Goal: Task Accomplishment & Management: Use online tool/utility

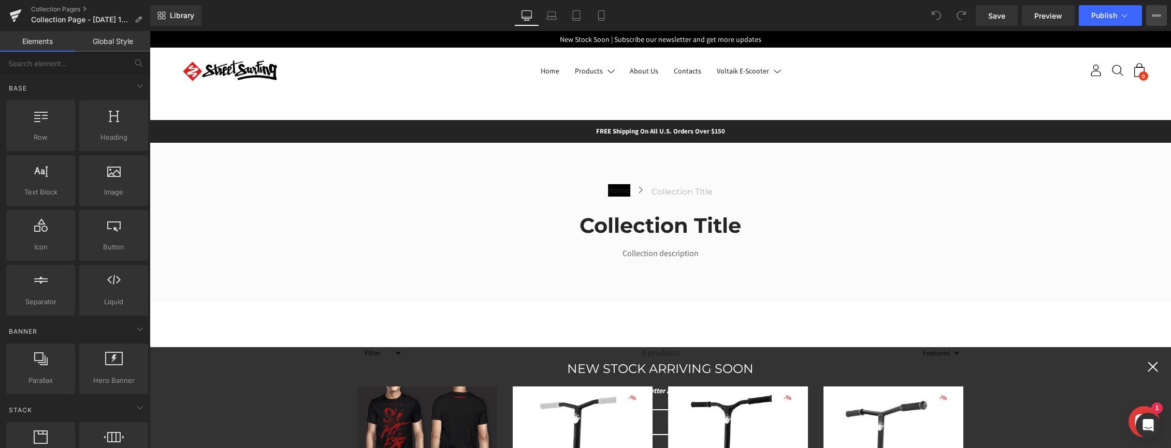
click at [1152, 19] on icon at bounding box center [1156, 15] width 8 height 8
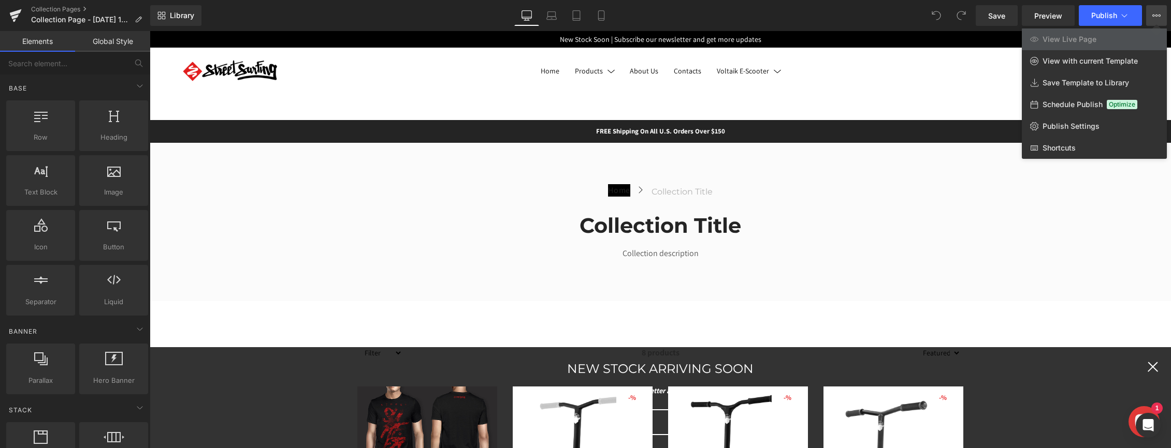
click at [243, 18] on div "Library Desktop Desktop Laptop Tablet Mobile Save Preview Publish Scheduled Vie…" at bounding box center [660, 15] width 1021 height 21
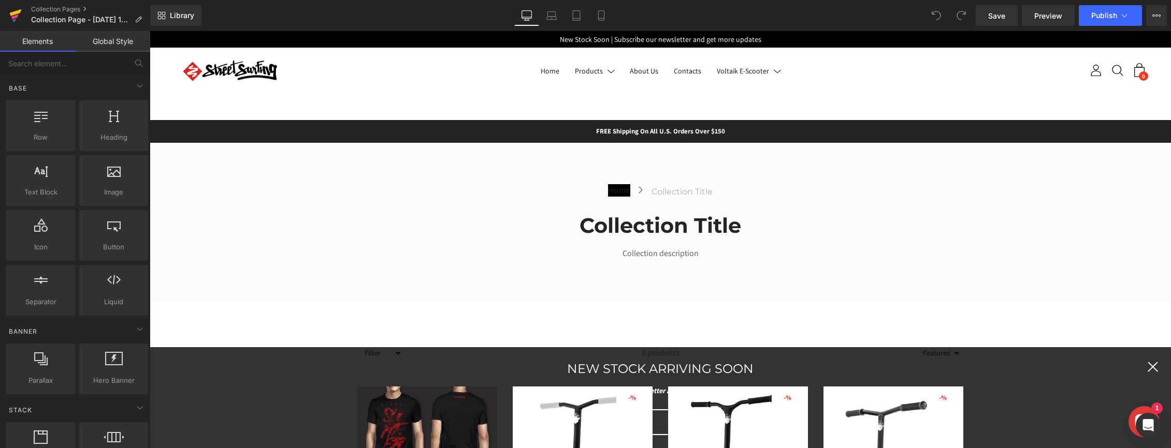
click at [18, 16] on icon at bounding box center [14, 16] width 7 height 5
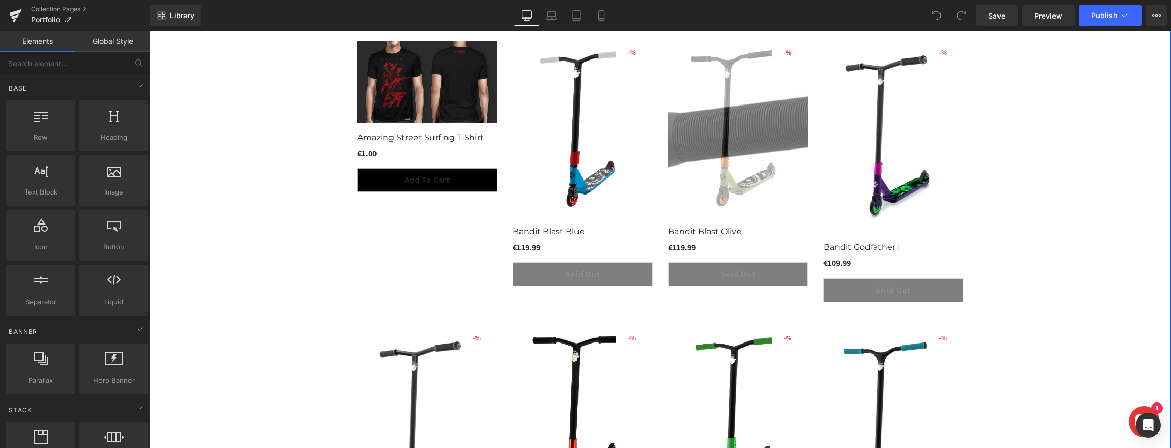
scroll to position [257, 0]
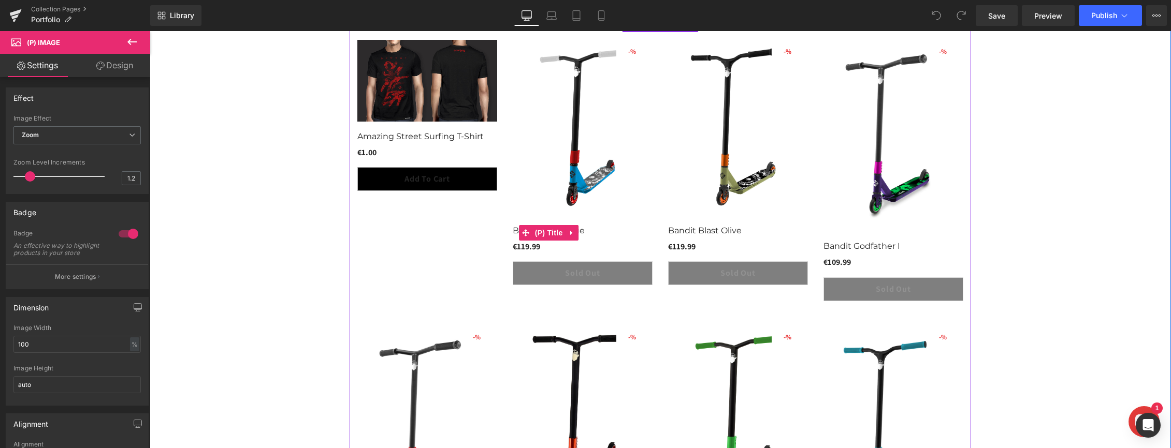
click at [585, 234] on h3 "Bandit Blast Blue" at bounding box center [583, 233] width 140 height 18
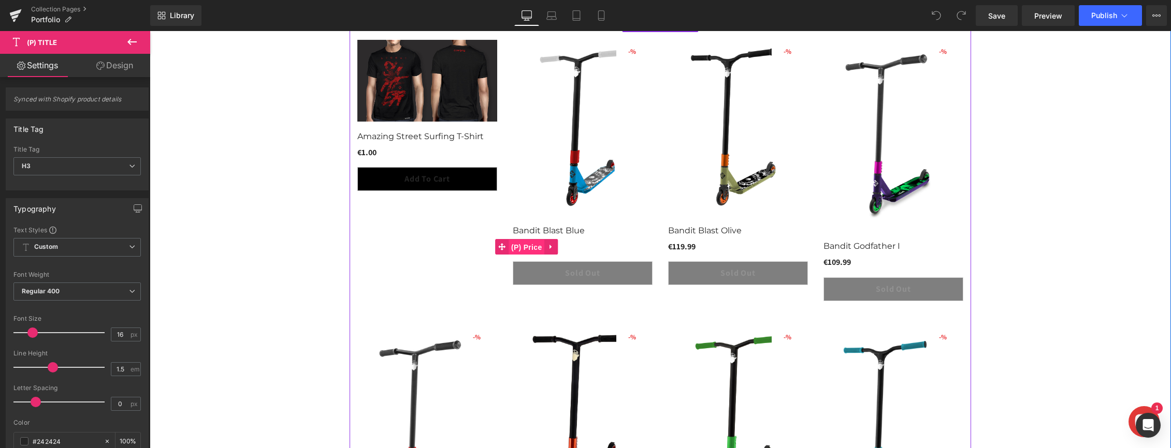
click at [520, 246] on span "(P) Price" at bounding box center [526, 248] width 36 height 16
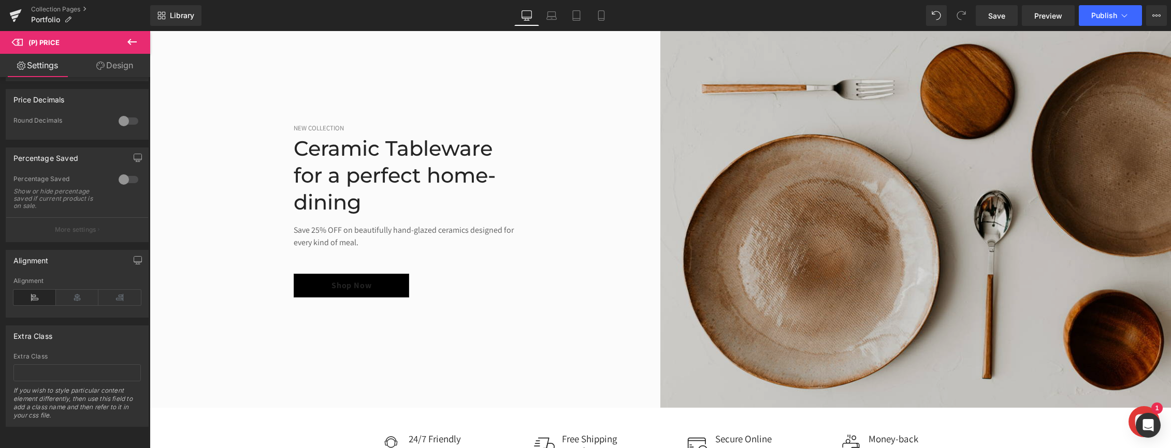
scroll to position [923, 0]
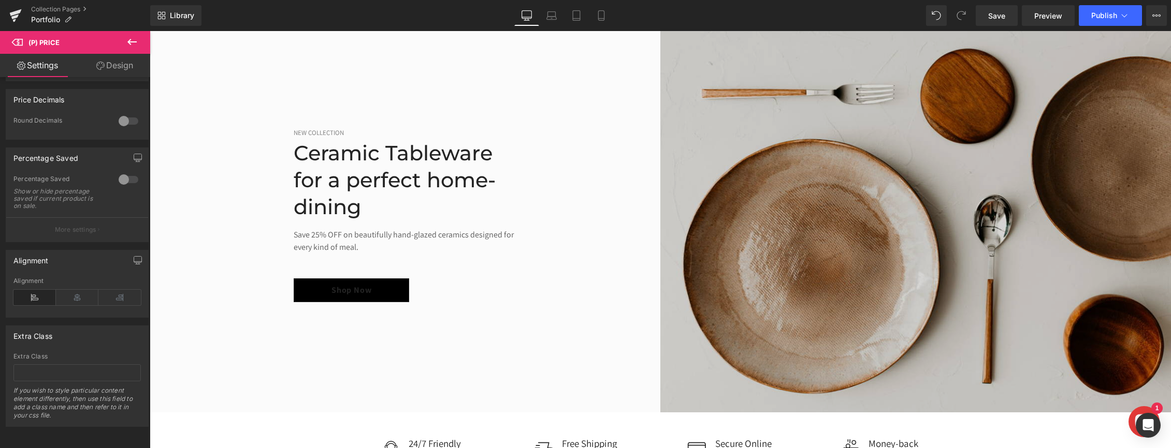
click at [778, 319] on img at bounding box center [915, 215] width 511 height 395
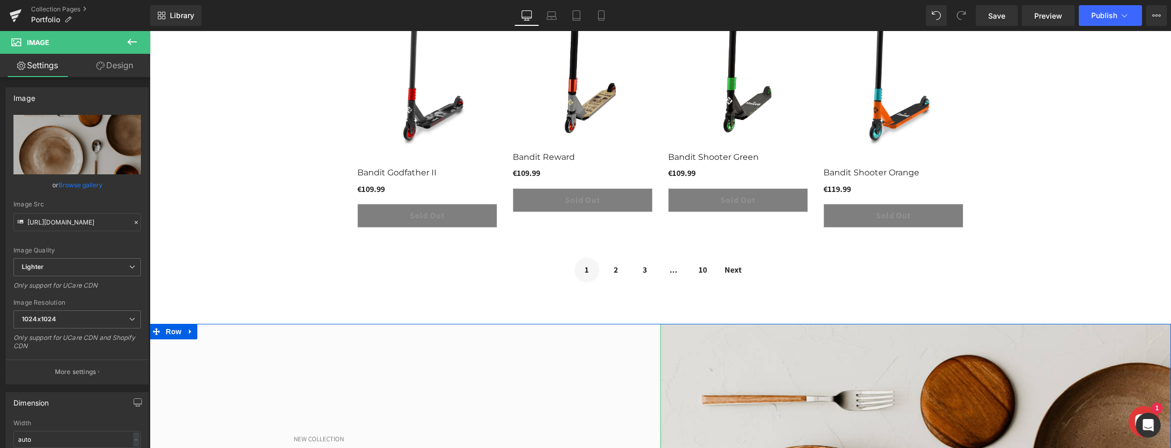
scroll to position [614, 0]
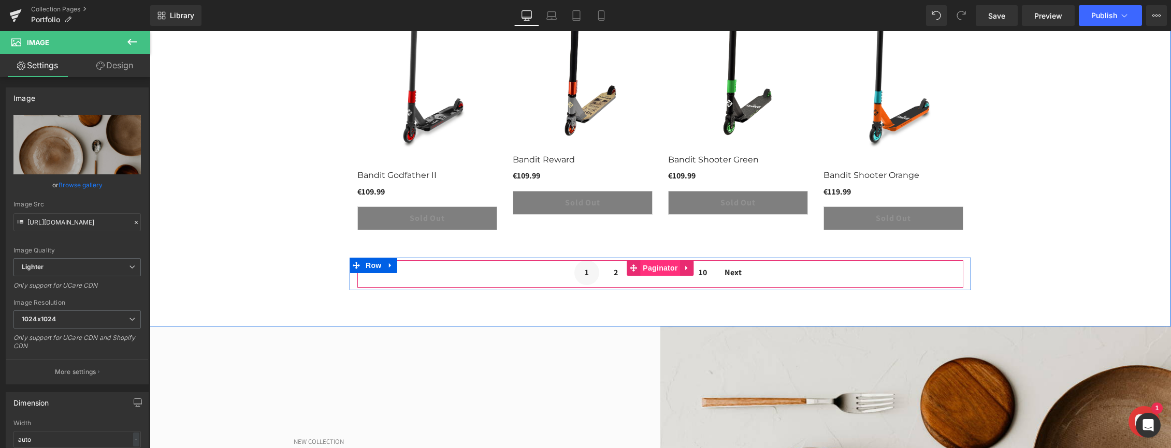
click at [654, 264] on span "Paginator" at bounding box center [660, 268] width 40 height 16
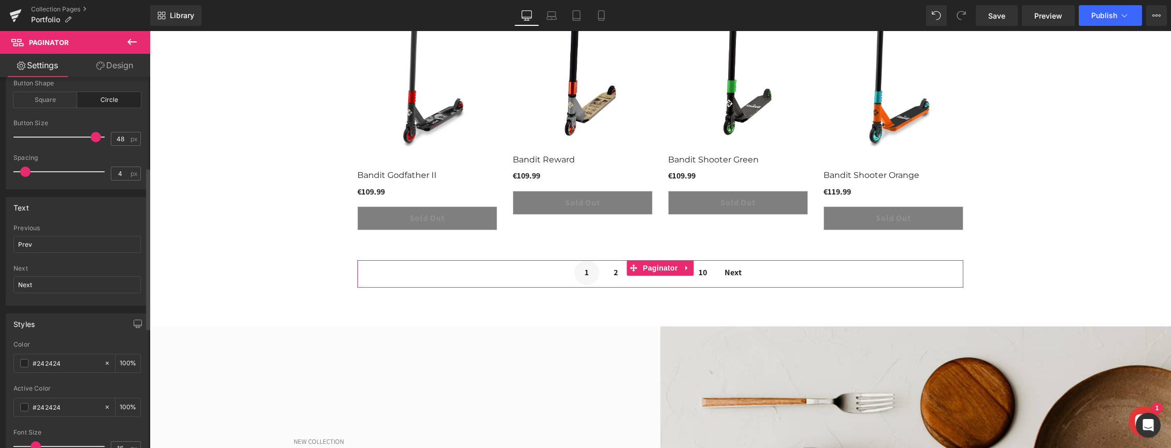
scroll to position [221, 0]
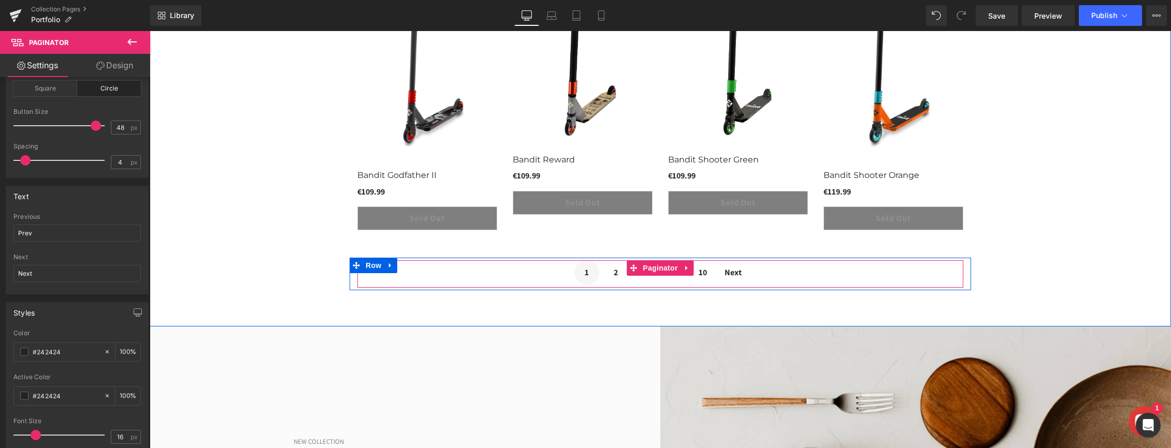
click at [617, 273] on span "2" at bounding box center [615, 272] width 25 height 25
click at [589, 275] on span "1" at bounding box center [587, 272] width 25 height 25
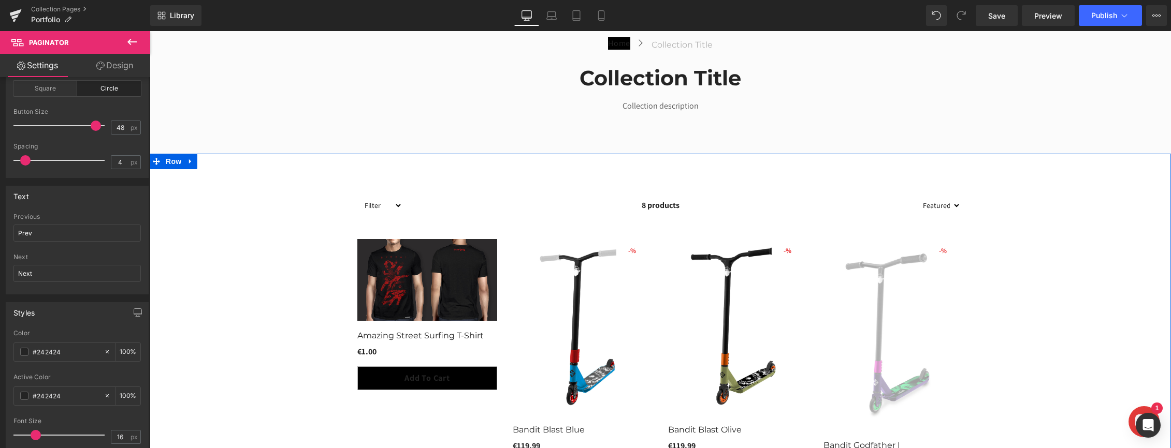
scroll to position [0, 0]
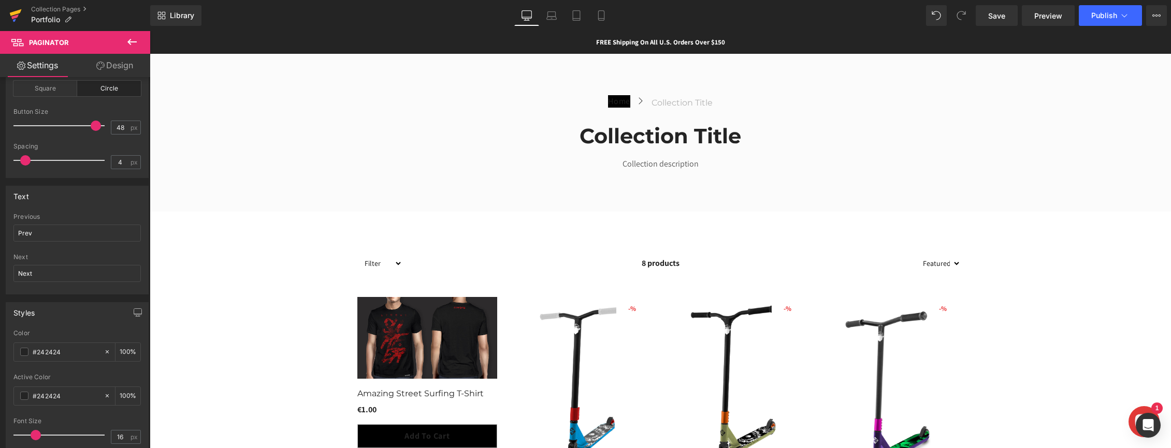
click at [16, 13] on icon at bounding box center [16, 12] width 12 height 7
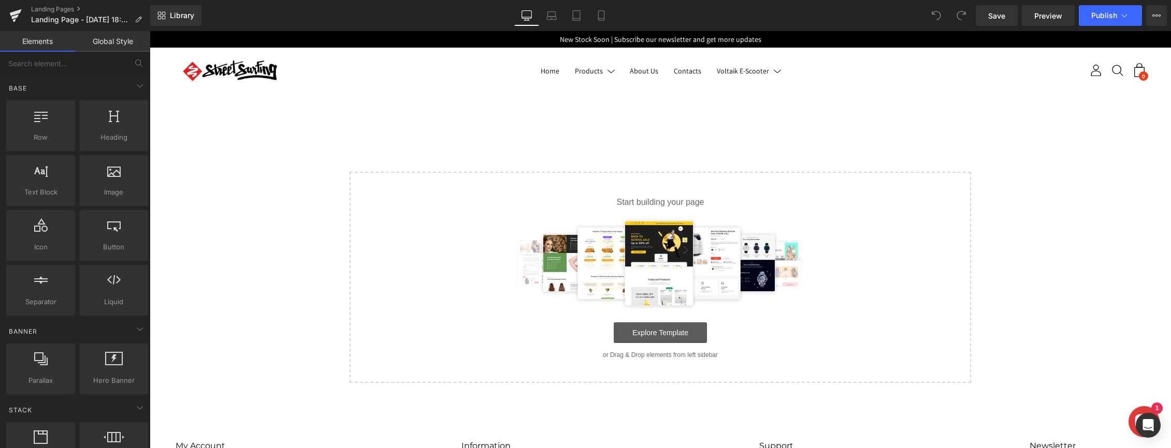
click at [648, 330] on link "Explore Template" at bounding box center [660, 333] width 93 height 21
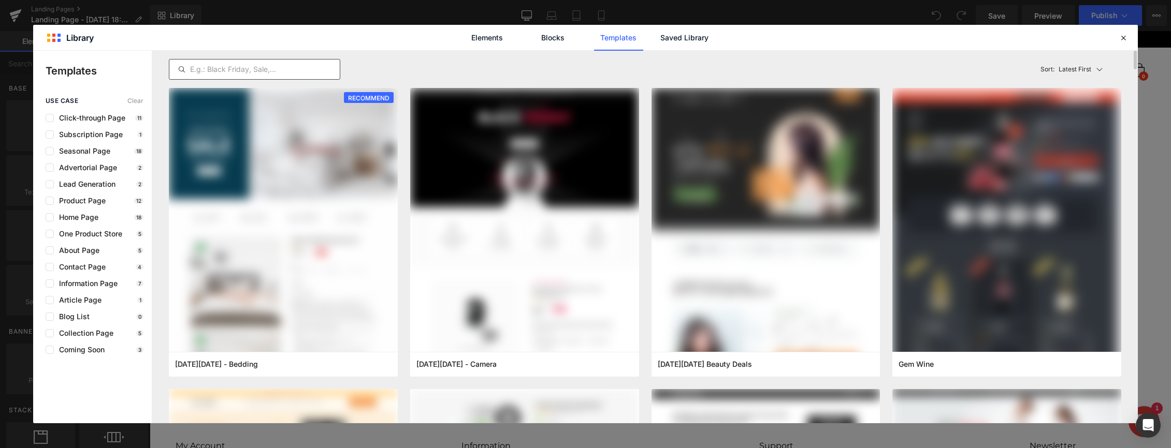
click at [261, 77] on div at bounding box center [254, 69] width 171 height 21
click at [261, 68] on input "text" at bounding box center [254, 69] width 170 height 12
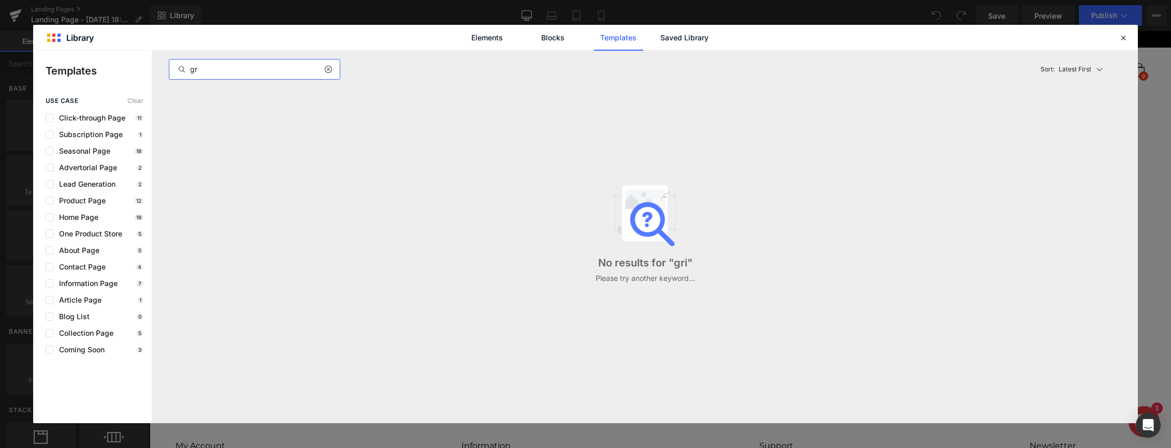
type input "g"
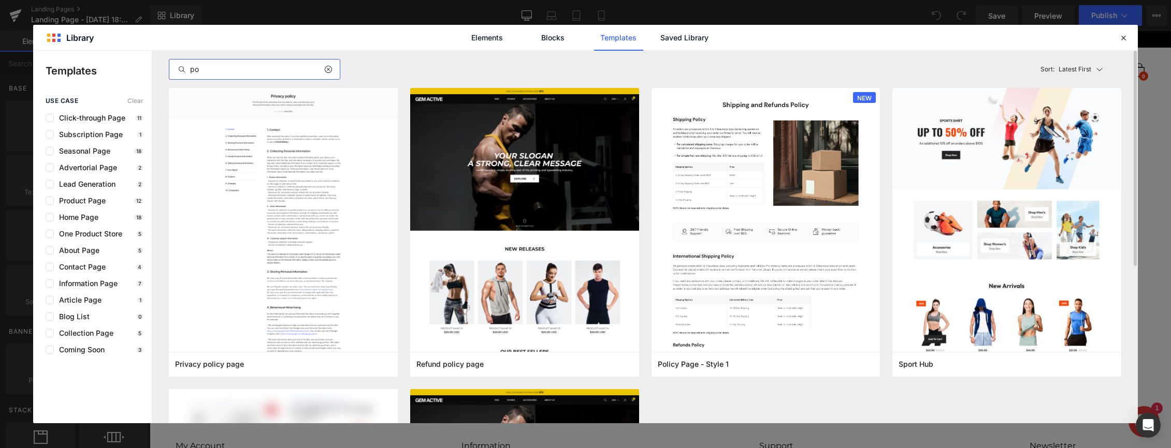
type input "p"
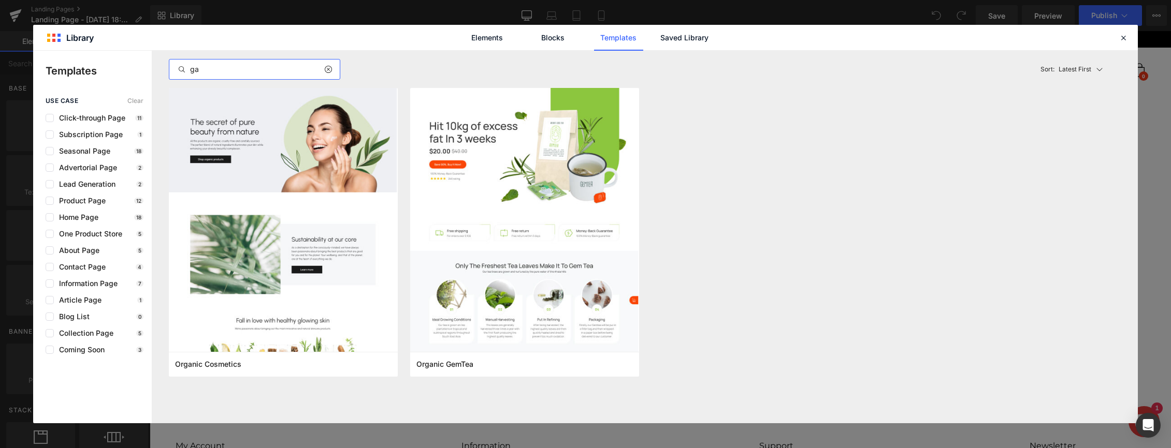
type input "g"
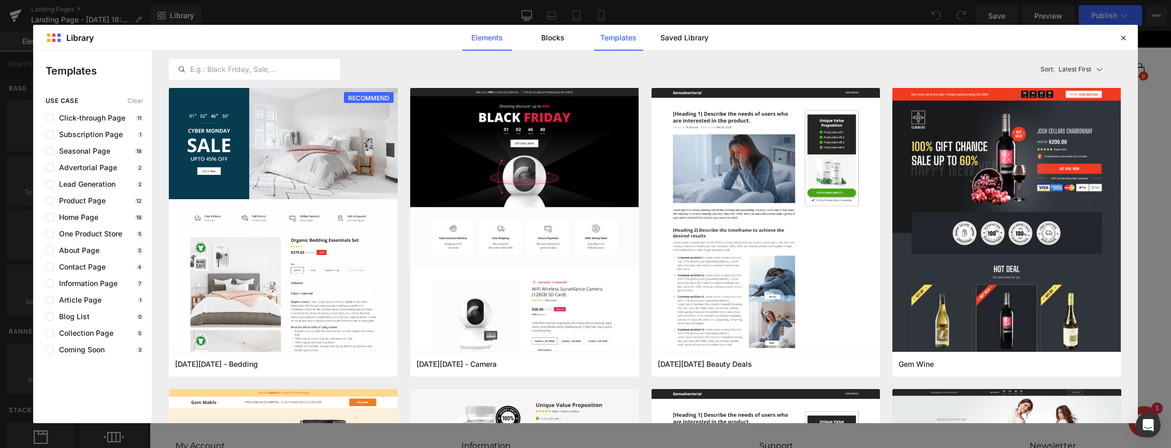
click at [492, 36] on link "Elements" at bounding box center [486, 38] width 49 height 26
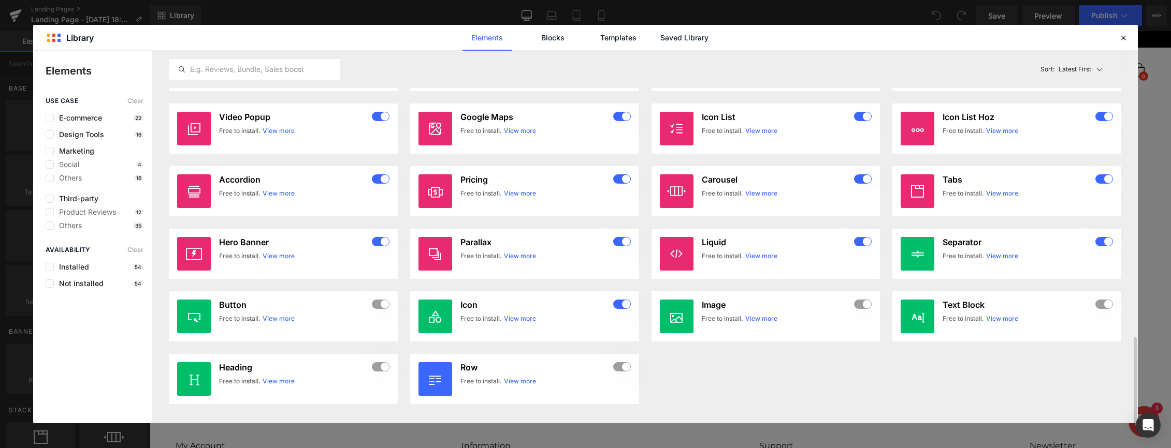
scroll to position [1234, 0]
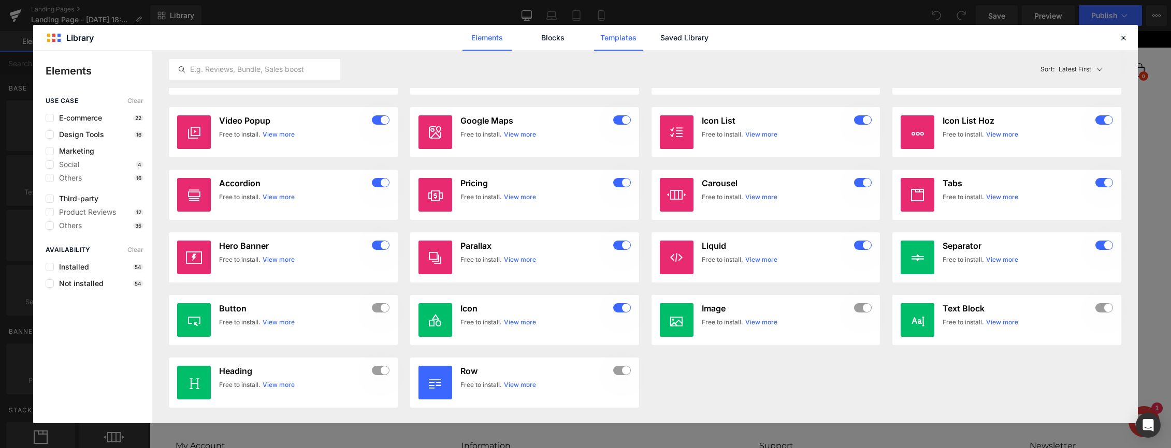
click at [623, 39] on link "Templates" at bounding box center [618, 38] width 49 height 26
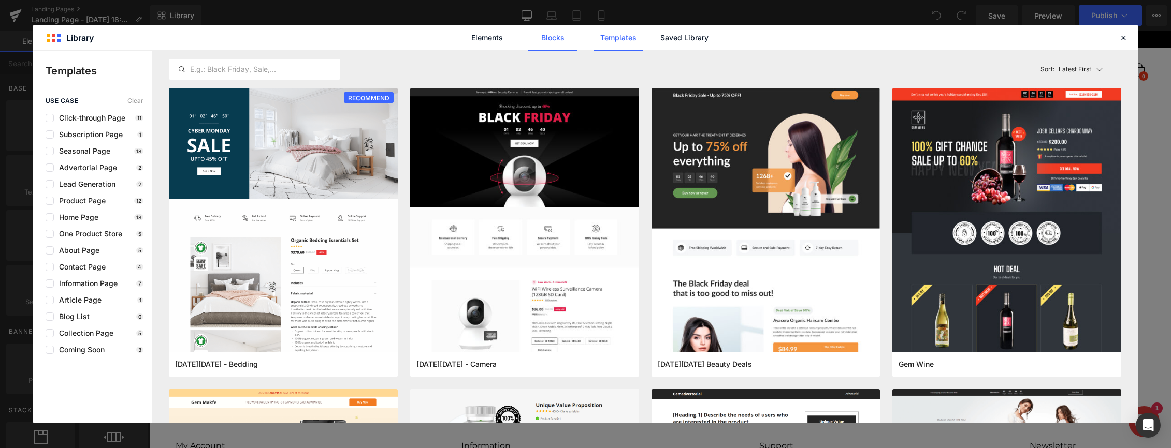
click at [555, 38] on link "Blocks" at bounding box center [552, 38] width 49 height 26
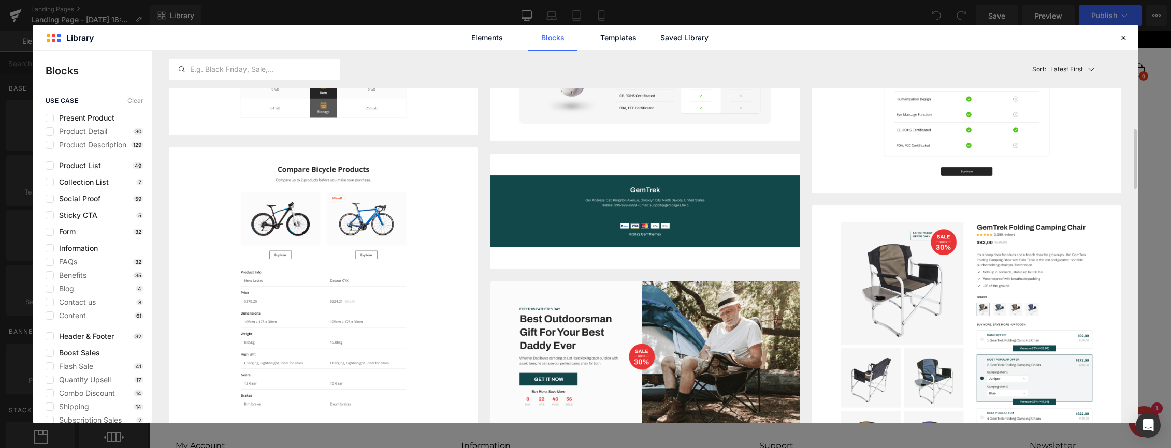
scroll to position [490, 0]
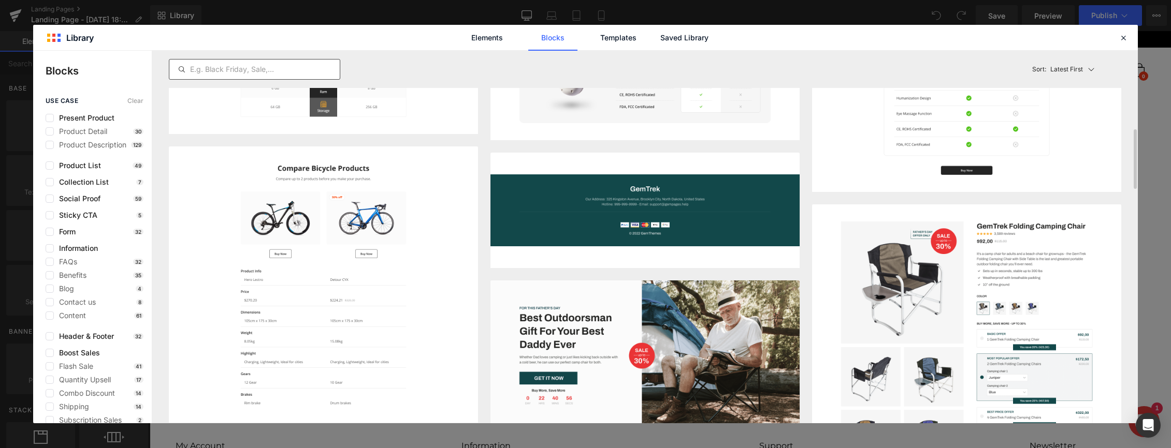
click at [305, 71] on input "text" at bounding box center [254, 69] width 170 height 12
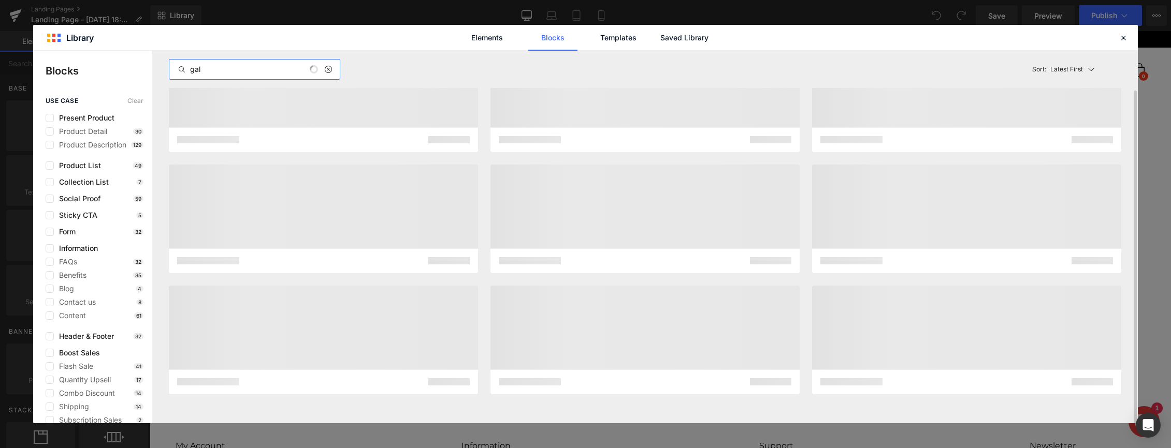
scroll to position [0, 0]
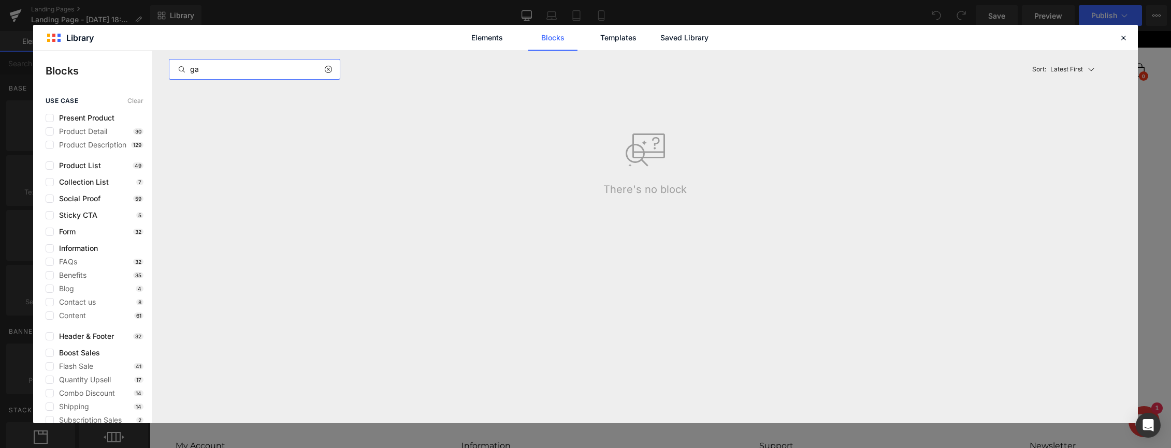
type input "g"
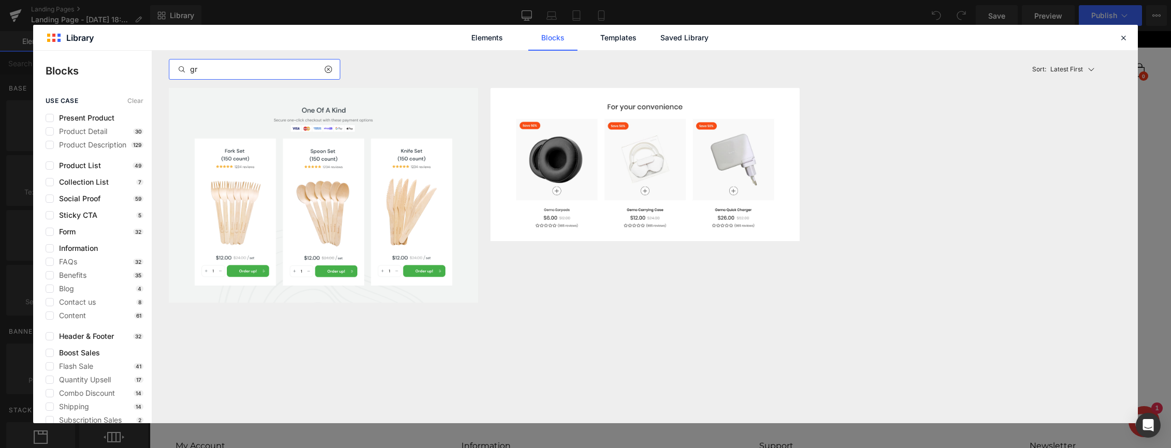
type input "g"
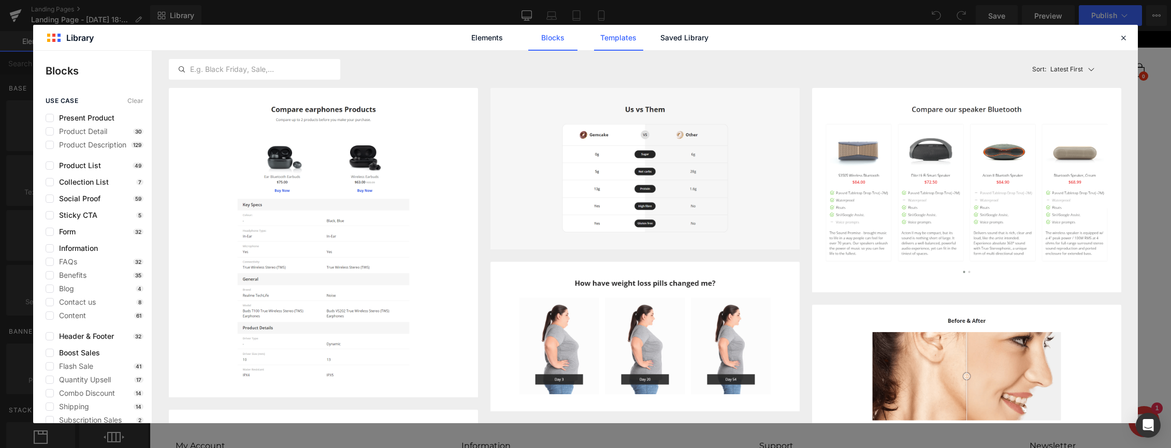
click at [615, 33] on link "Templates" at bounding box center [618, 38] width 49 height 26
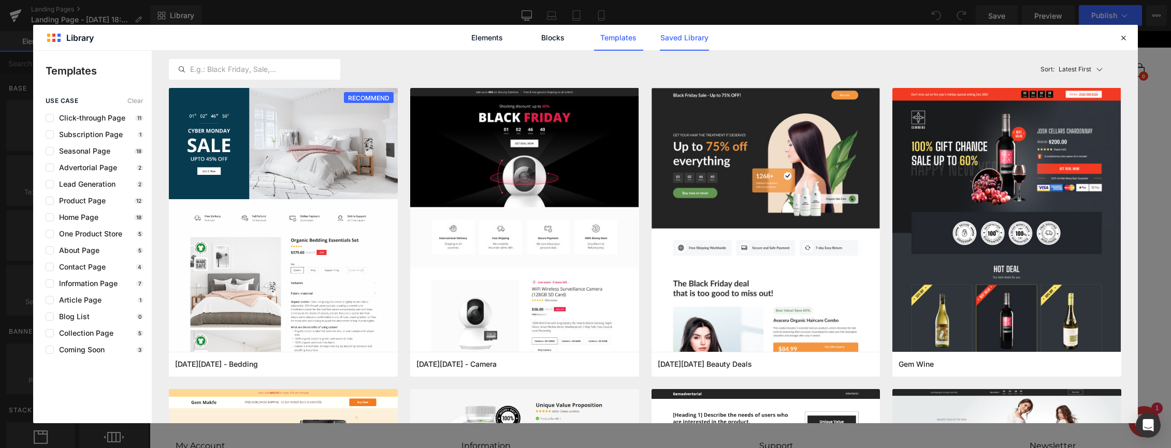
click at [672, 38] on link "Saved Library" at bounding box center [684, 38] width 49 height 26
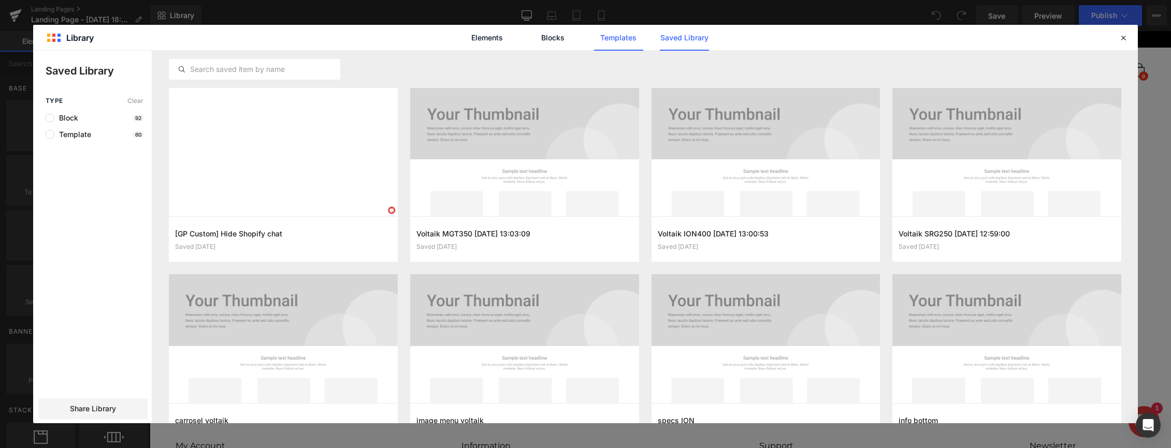
click at [628, 40] on link "Templates" at bounding box center [618, 38] width 49 height 26
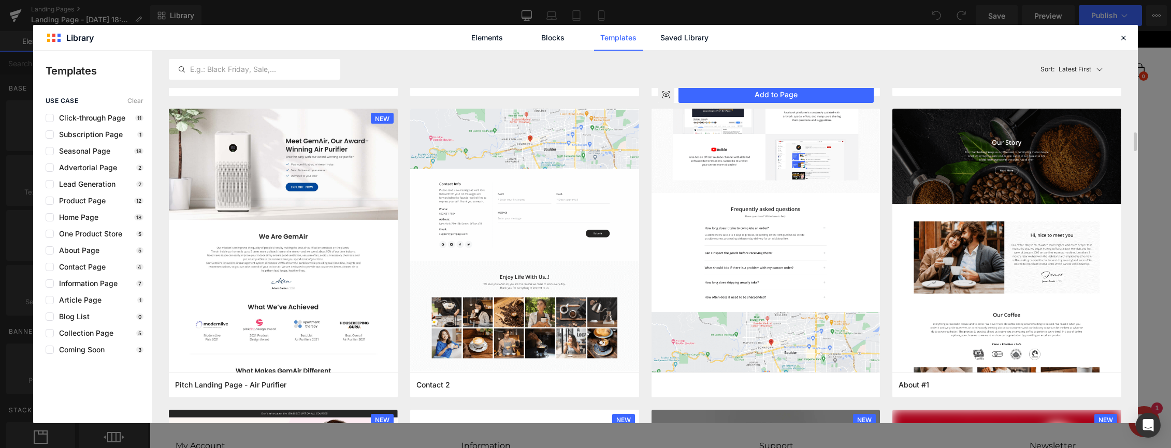
scroll to position [1491, 0]
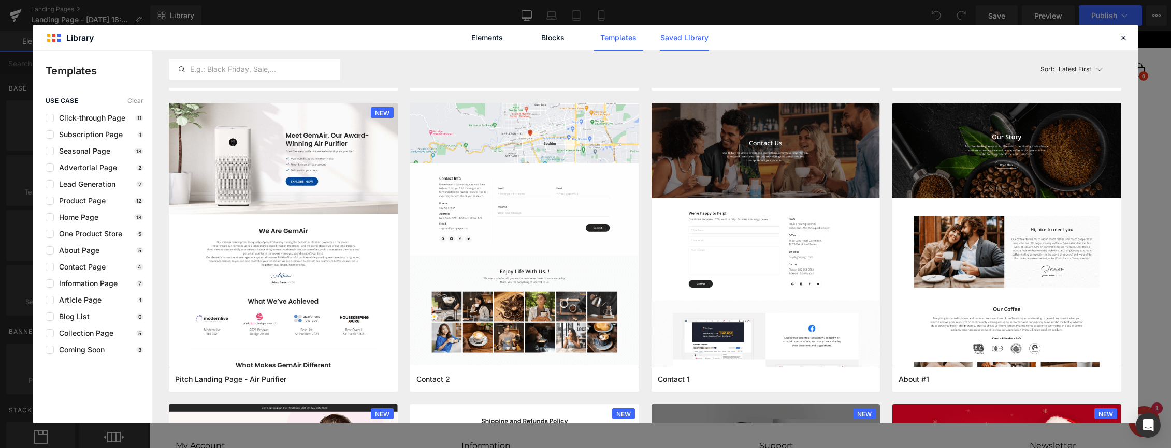
click at [675, 43] on link "Saved Library" at bounding box center [684, 38] width 49 height 26
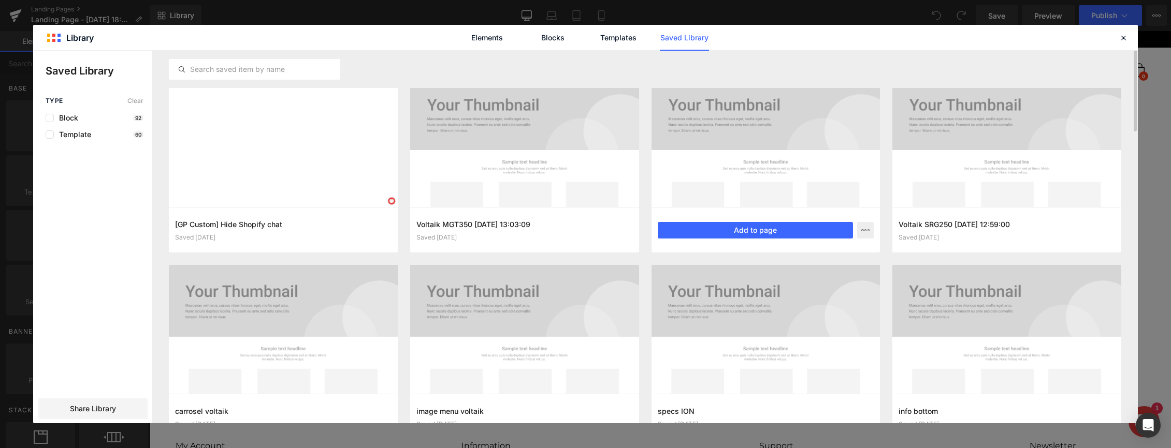
scroll to position [0, 0]
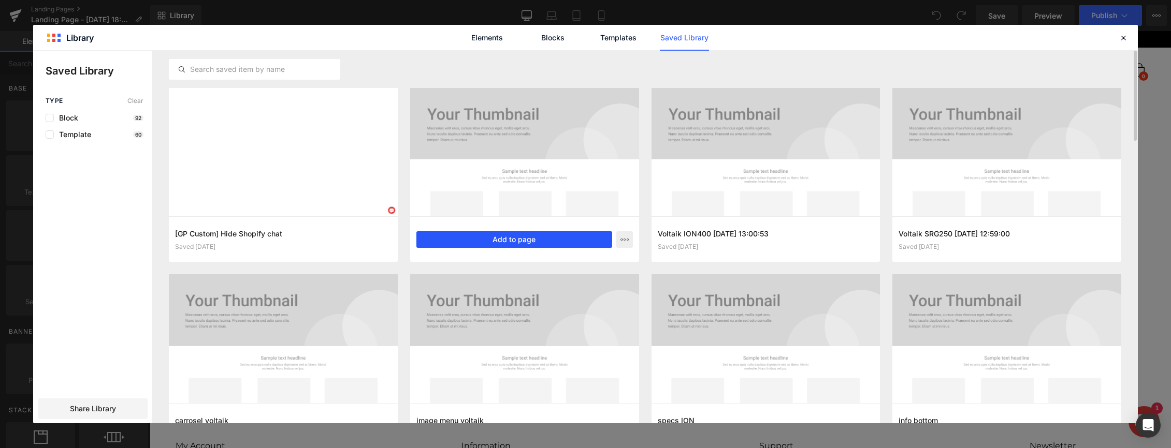
click at [504, 236] on button "Add to page" at bounding box center [514, 239] width 196 height 17
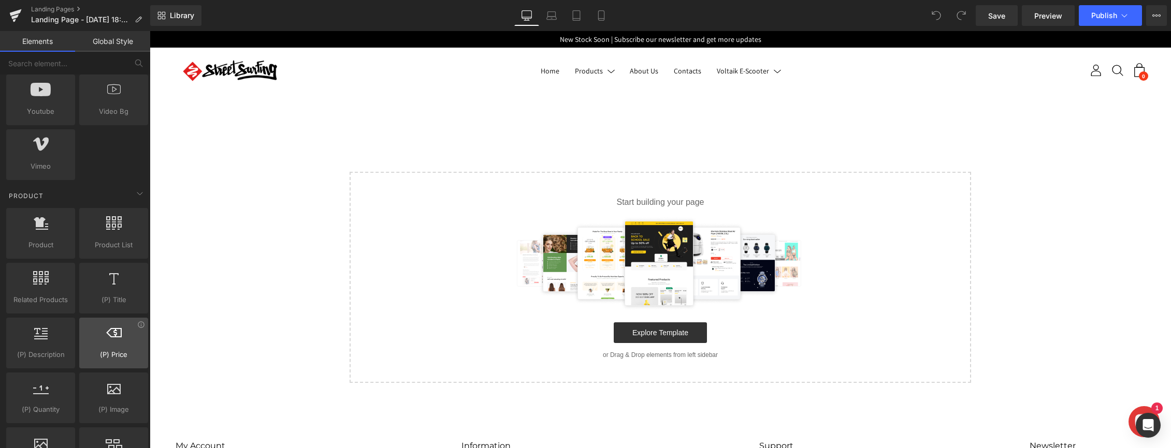
scroll to position [723, 0]
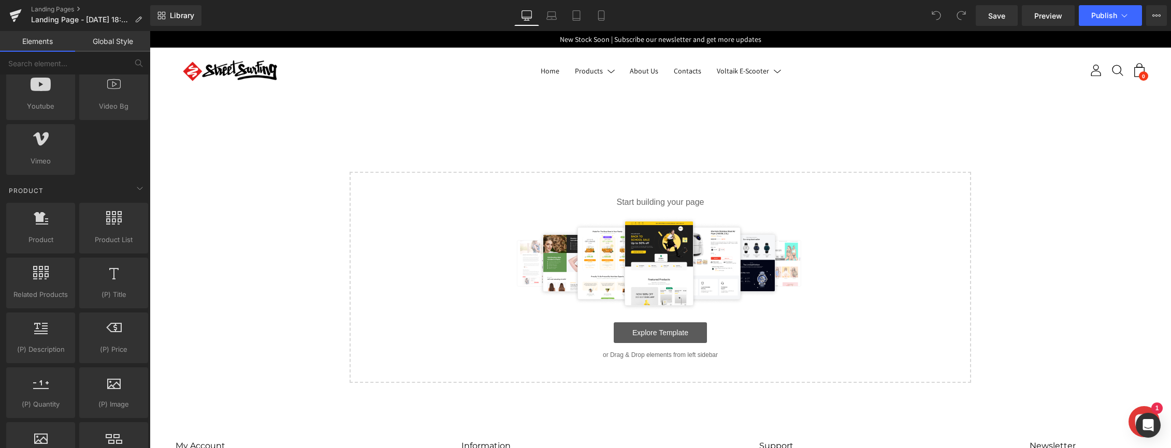
click at [635, 334] on link "Explore Template" at bounding box center [660, 333] width 93 height 21
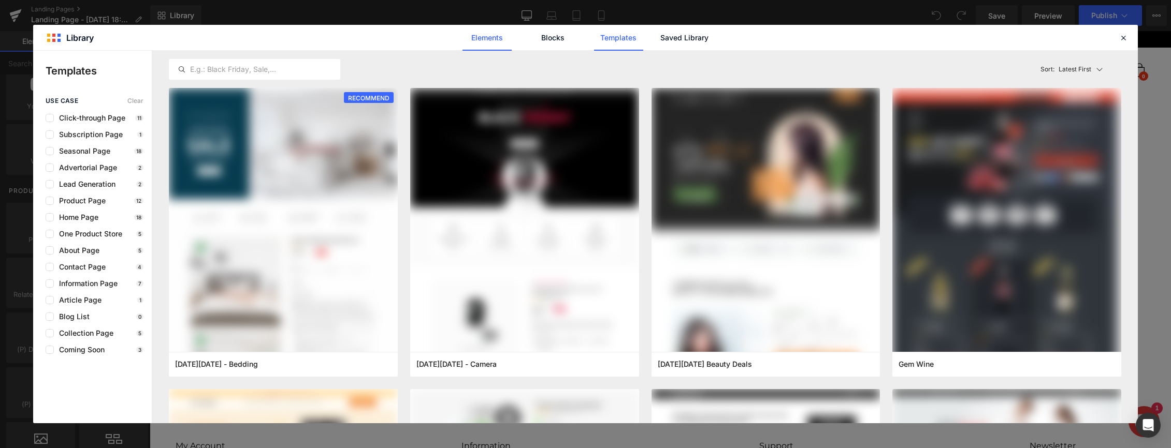
click at [483, 33] on link "Elements" at bounding box center [486, 38] width 49 height 26
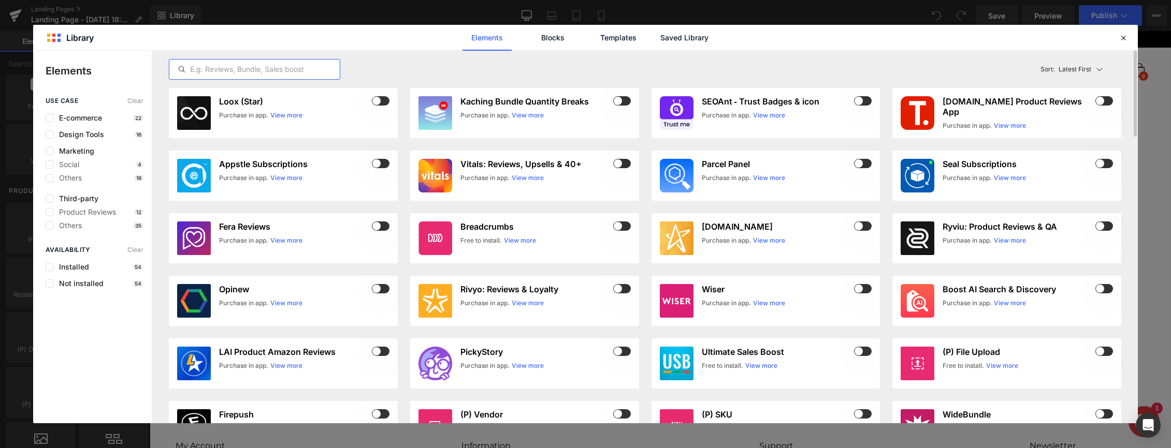
click at [263, 70] on input "text" at bounding box center [254, 69] width 170 height 12
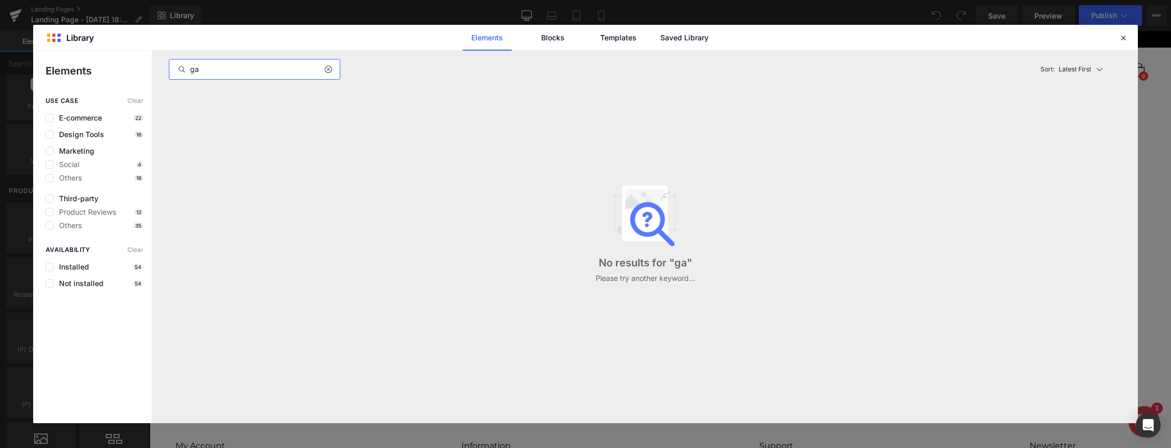
type input "g"
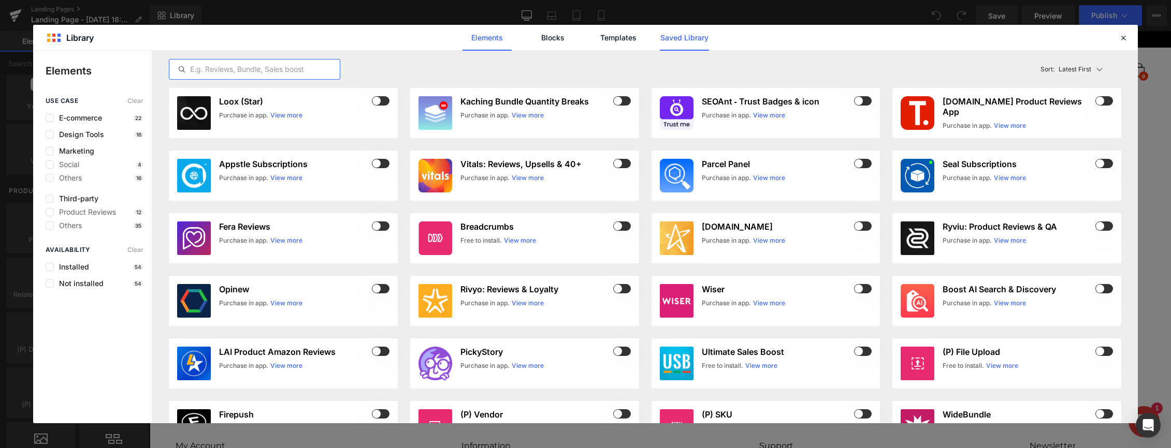
click at [677, 36] on link "Saved Library" at bounding box center [684, 38] width 49 height 26
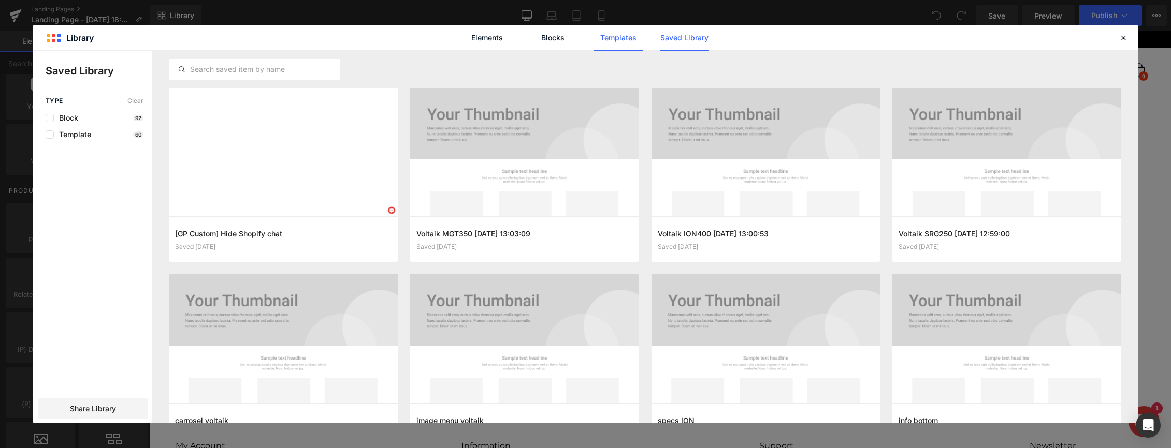
click at [627, 37] on link "Templates" at bounding box center [618, 38] width 49 height 26
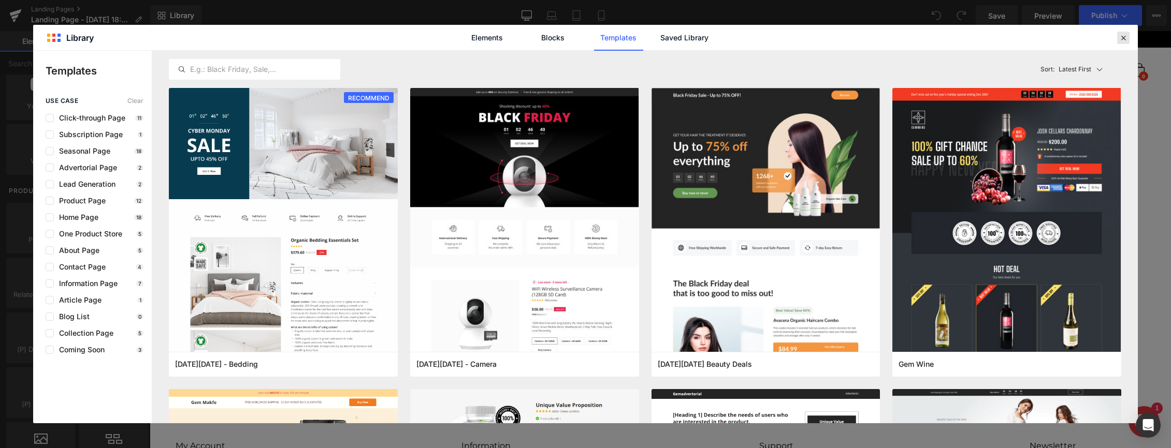
click at [1123, 38] on icon at bounding box center [1122, 37] width 9 height 9
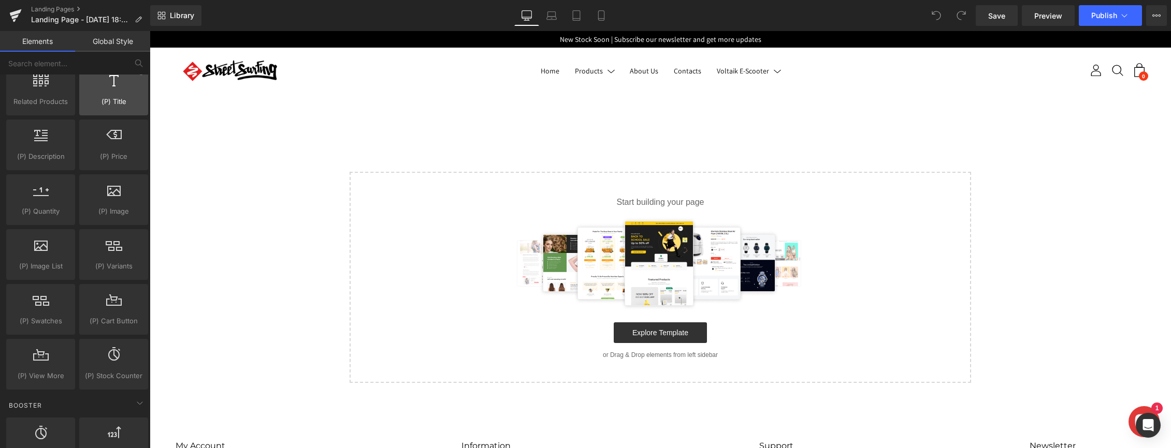
scroll to position [939, 0]
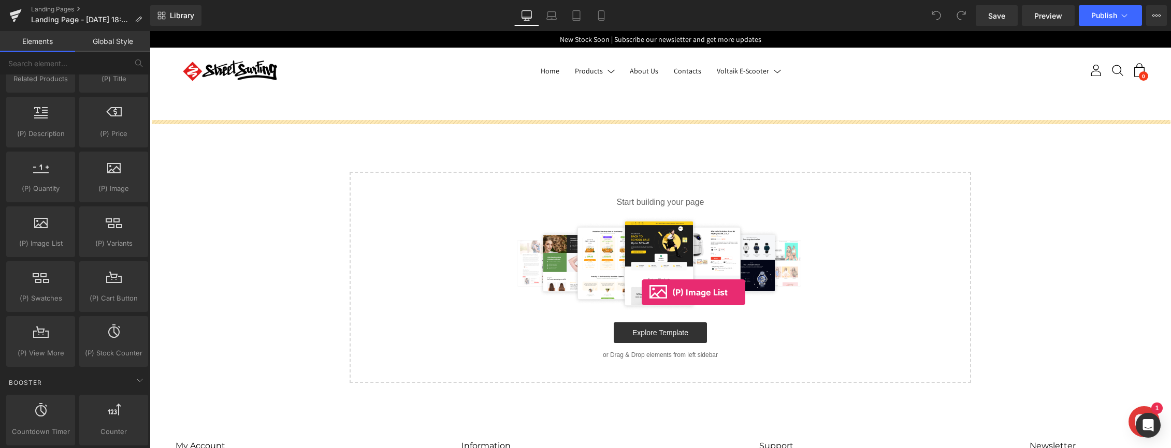
drag, startPoint x: 184, startPoint y: 266, endPoint x: 642, endPoint y: 293, distance: 458.0
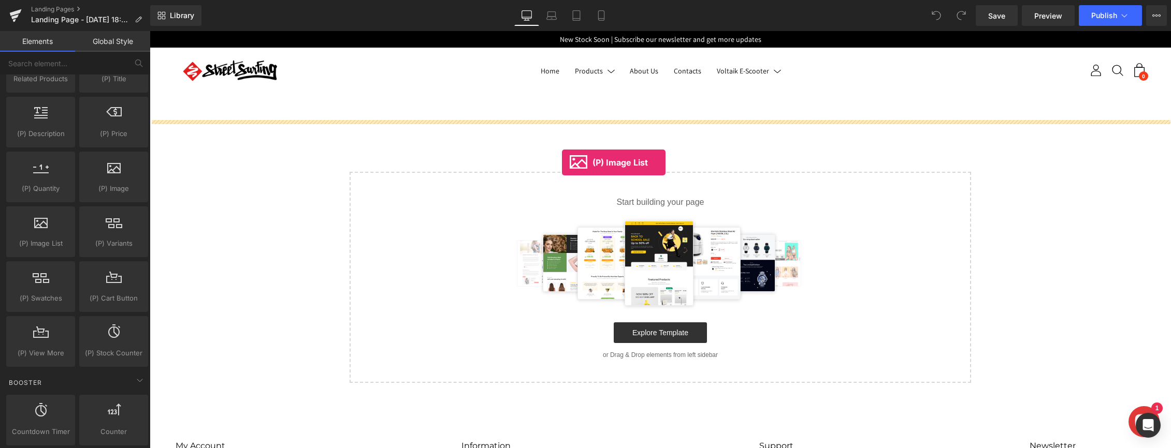
drag, startPoint x: 190, startPoint y: 264, endPoint x: 577, endPoint y: 154, distance: 403.1
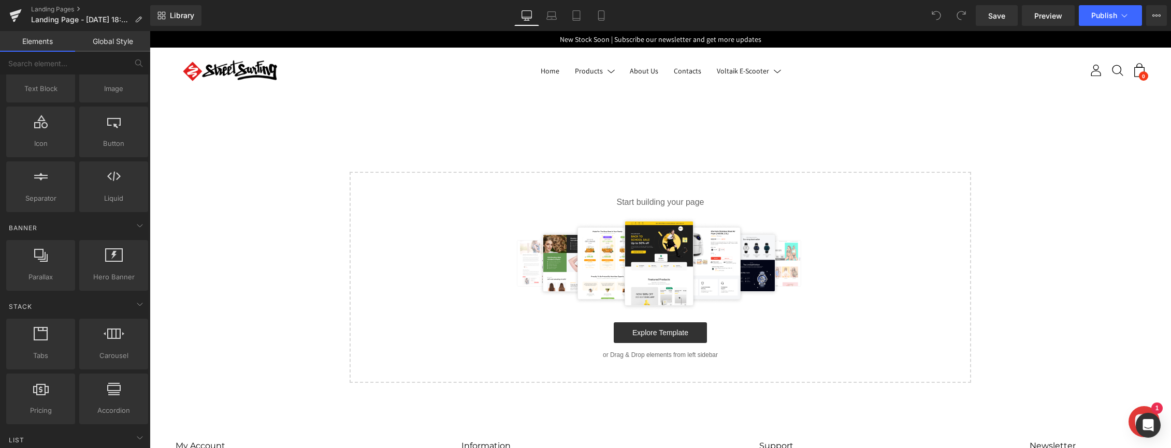
scroll to position [0, 0]
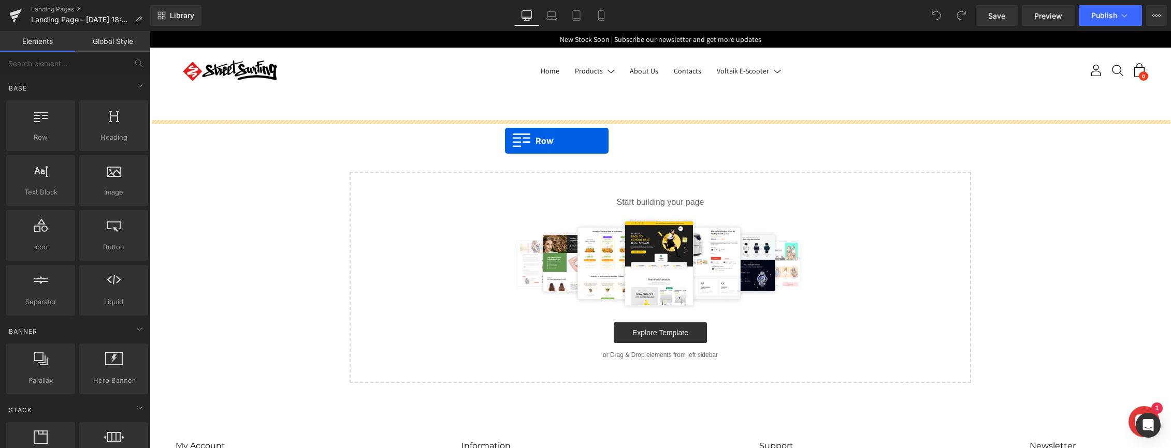
drag, startPoint x: 199, startPoint y: 167, endPoint x: 515, endPoint y: 141, distance: 316.9
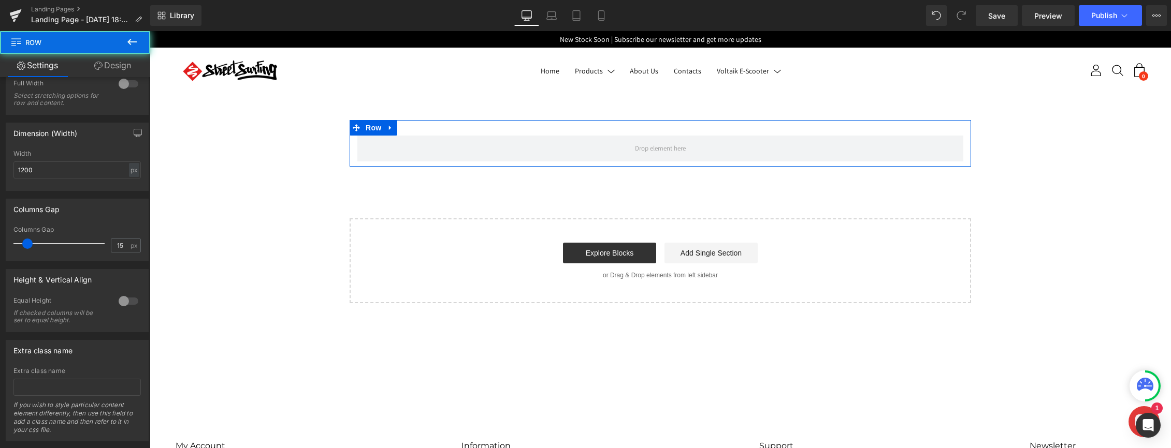
scroll to position [210, 0]
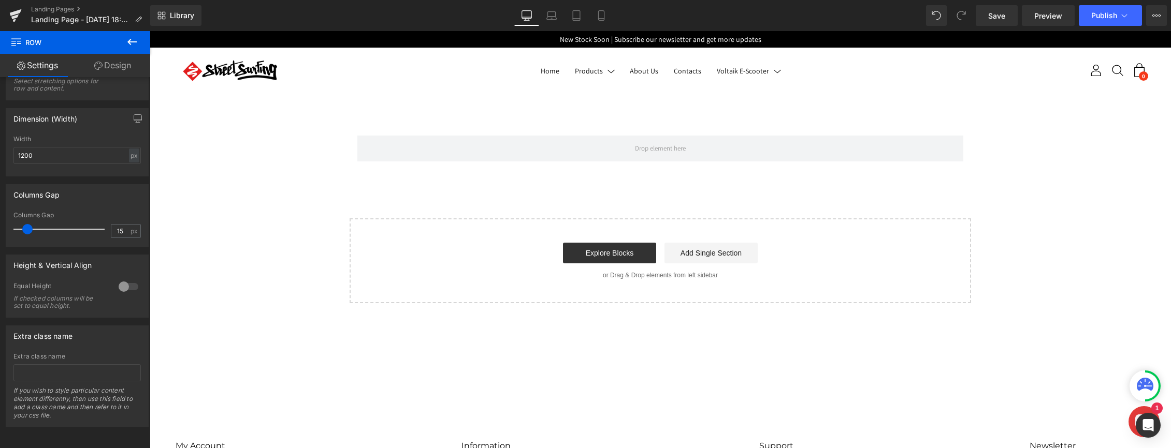
click at [133, 42] on icon at bounding box center [132, 42] width 12 height 12
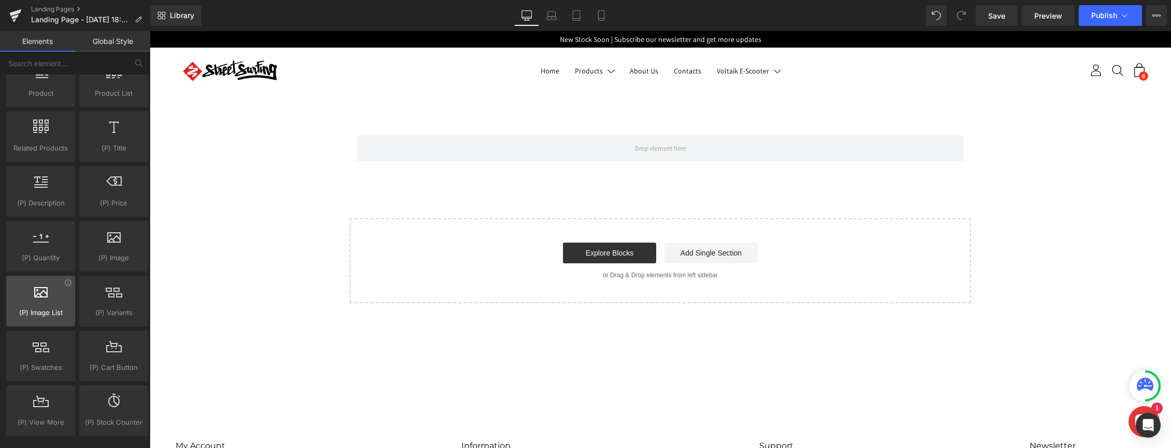
scroll to position [889, 0]
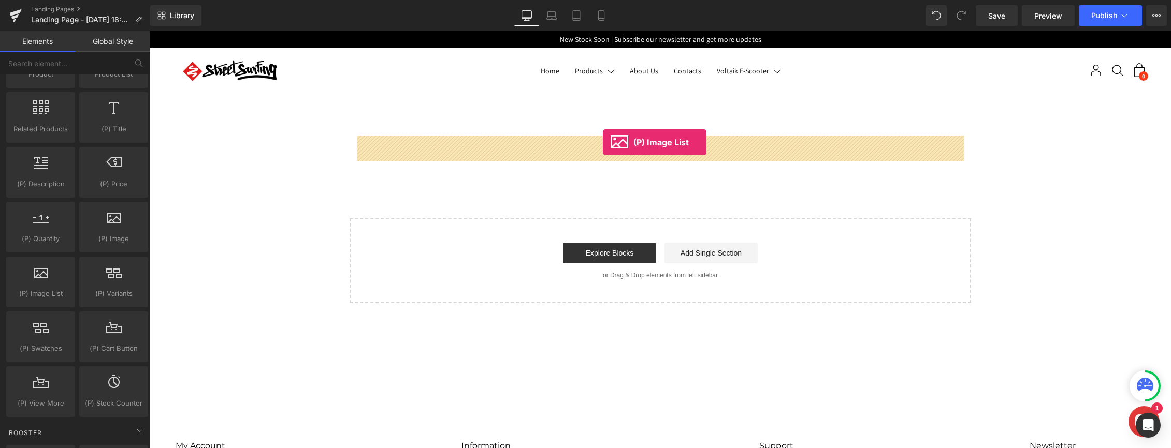
drag, startPoint x: 190, startPoint y: 321, endPoint x: 603, endPoint y: 142, distance: 450.2
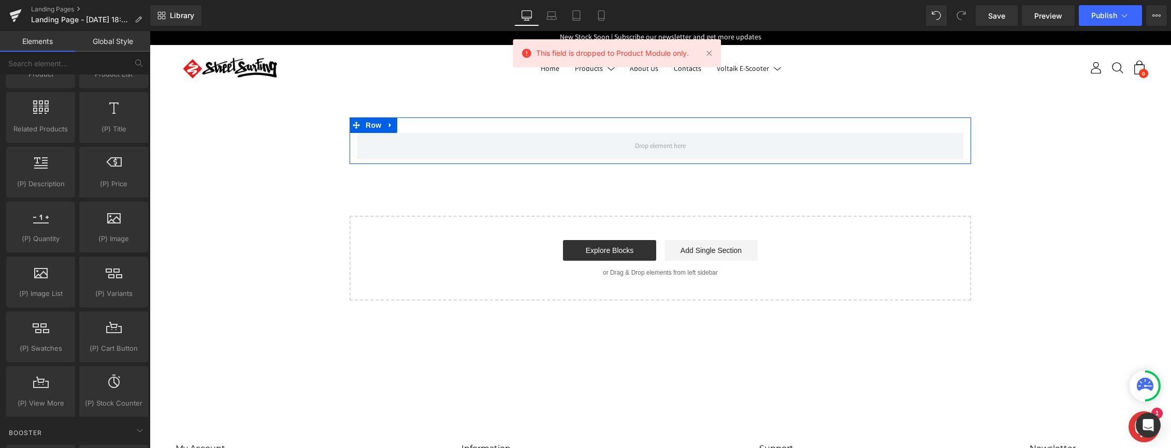
scroll to position [4, 0]
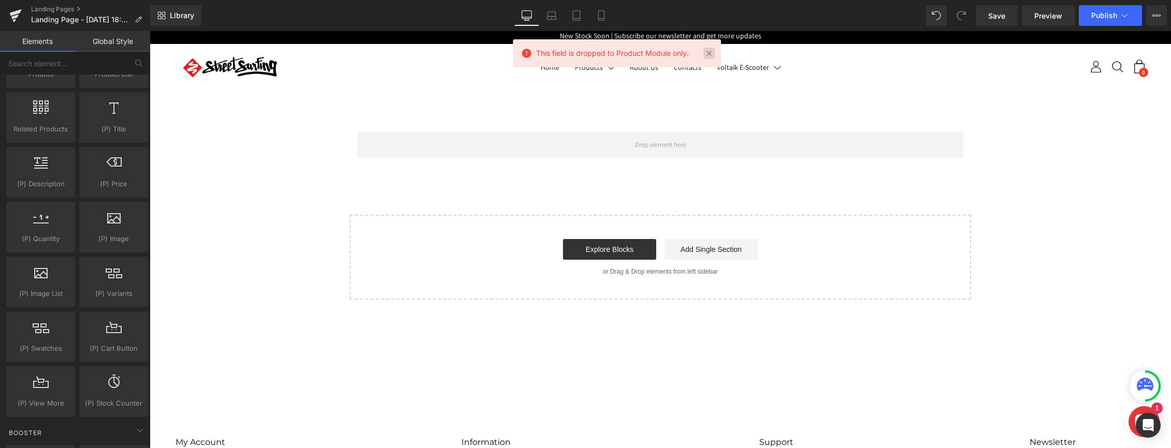
click at [709, 55] on link at bounding box center [708, 53] width 11 height 11
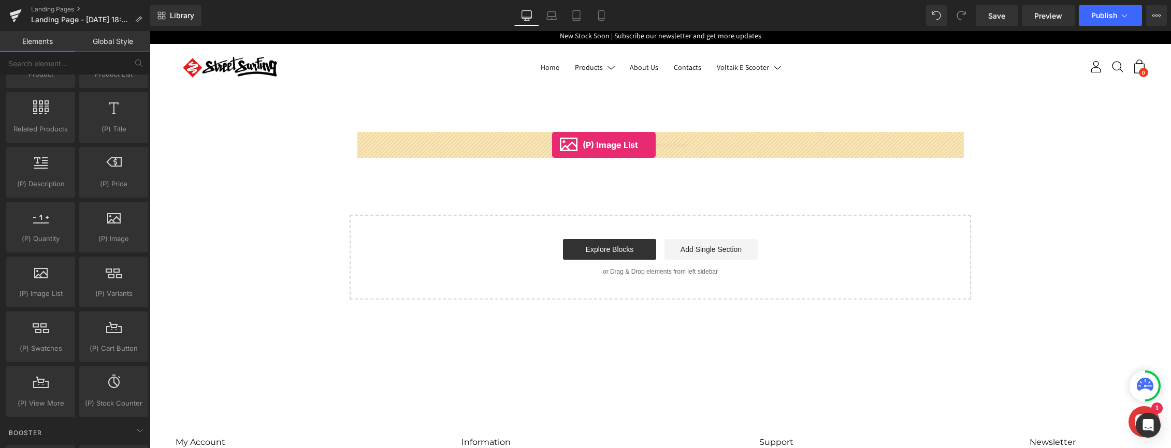
drag, startPoint x: 184, startPoint y: 318, endPoint x: 552, endPoint y: 145, distance: 406.5
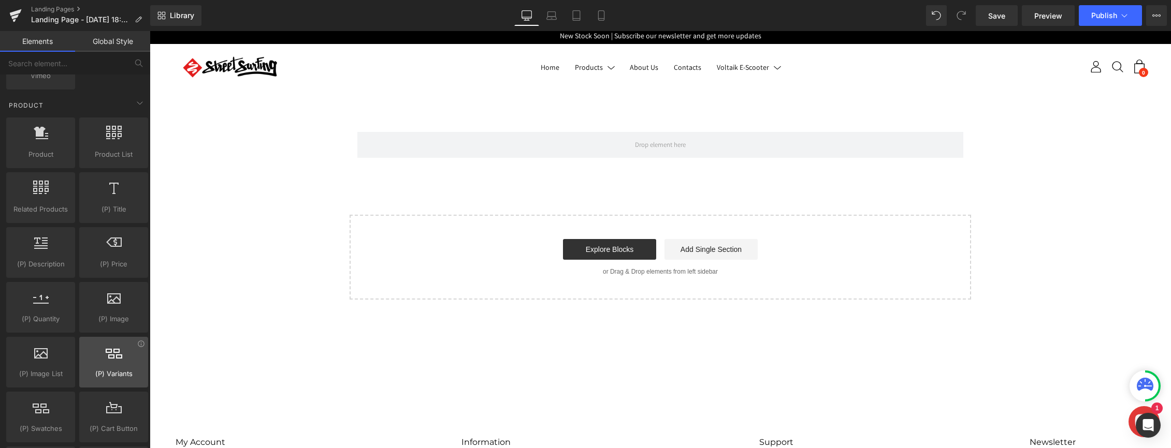
scroll to position [809, 0]
click at [12, 12] on icon at bounding box center [16, 12] width 12 height 7
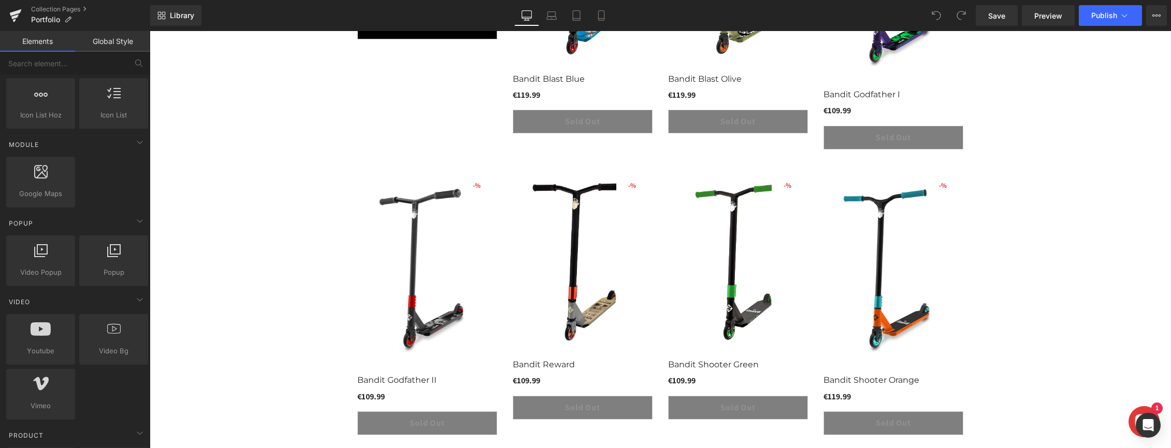
scroll to position [488, 0]
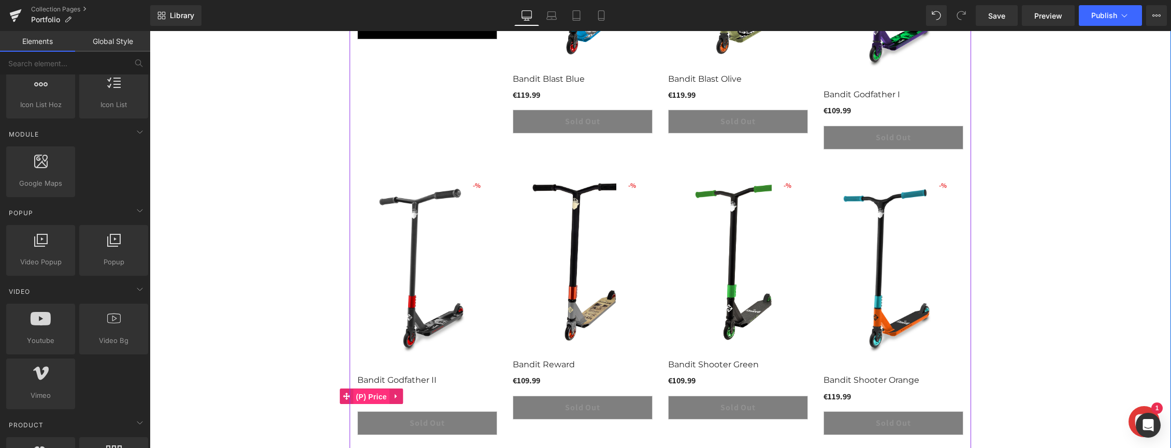
click at [361, 394] on span "(P) Price" at bounding box center [371, 397] width 36 height 16
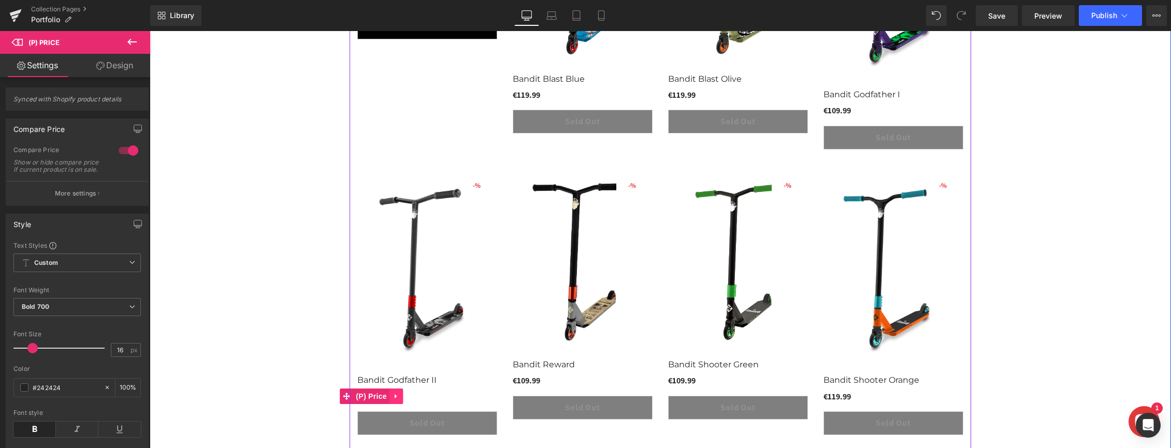
click at [394, 396] on icon at bounding box center [395, 397] width 7 height 8
click at [125, 148] on div at bounding box center [128, 150] width 25 height 17
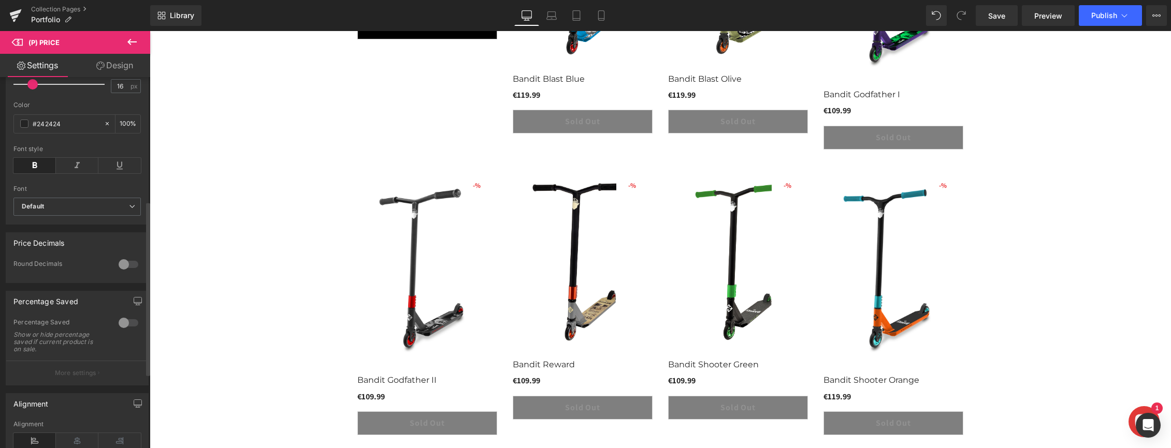
scroll to position [265, 0]
click at [134, 43] on icon at bounding box center [132, 42] width 12 height 12
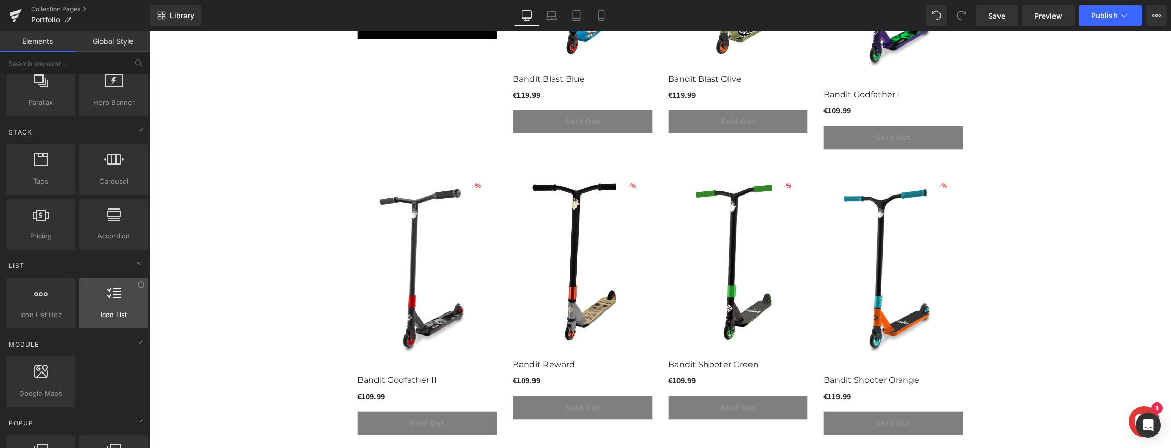
scroll to position [292, 0]
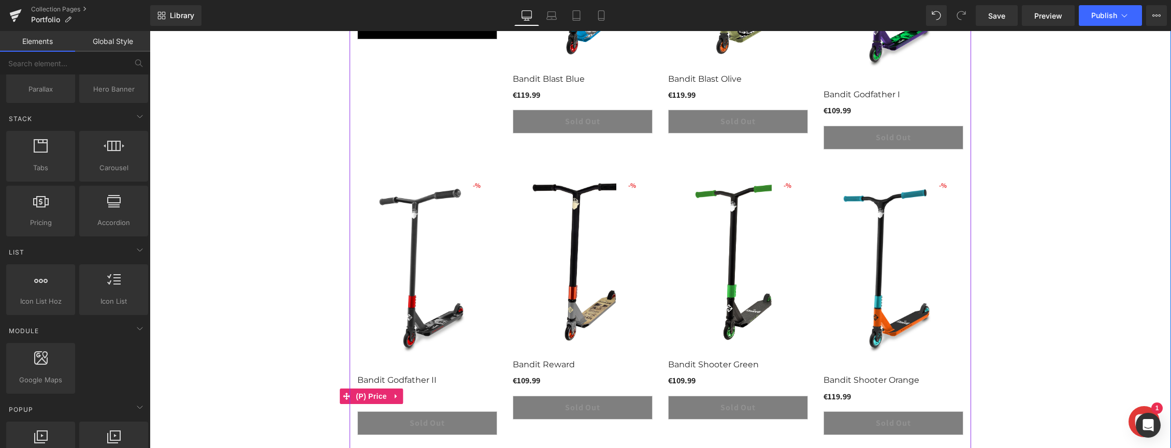
click at [377, 400] on span "(P) Price" at bounding box center [371, 397] width 36 height 16
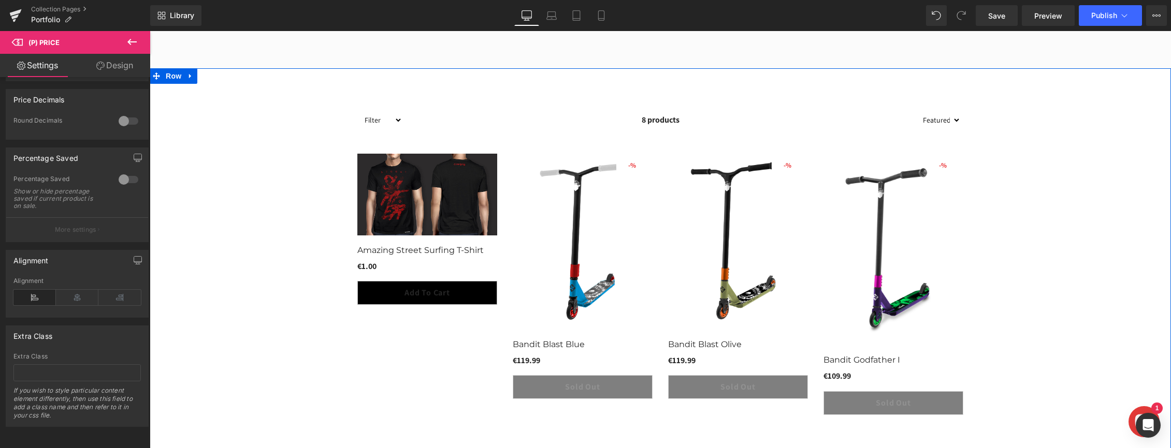
scroll to position [147, 0]
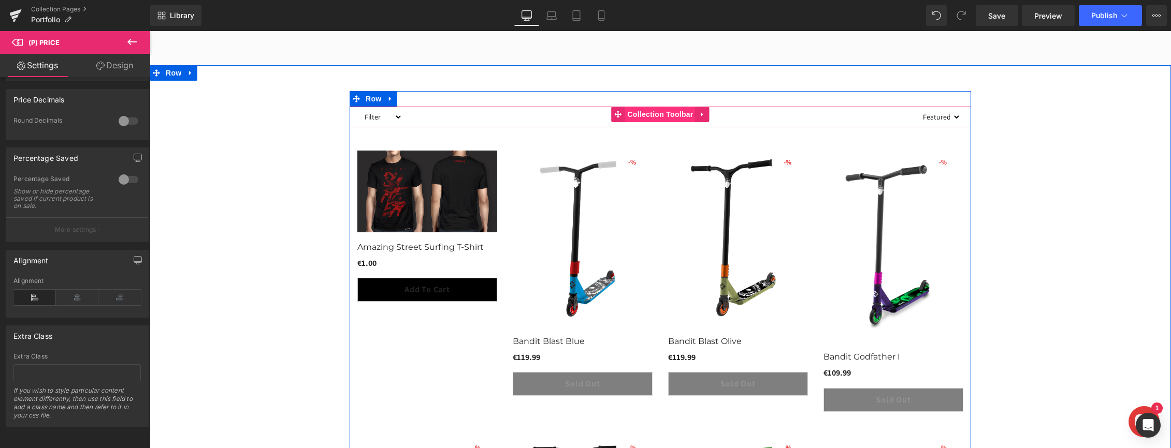
click at [654, 120] on span "Collection Toolbar" at bounding box center [659, 115] width 71 height 16
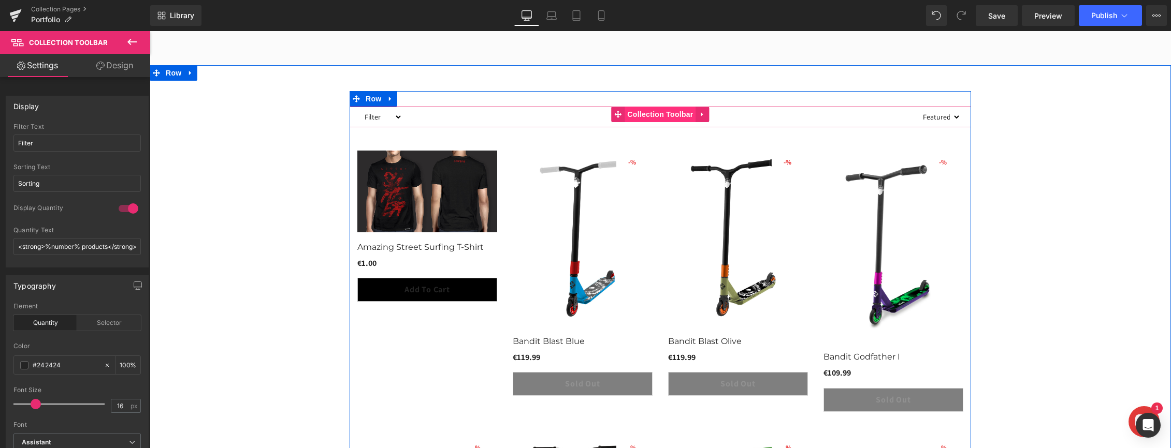
click at [647, 114] on span "Collection Toolbar" at bounding box center [659, 115] width 71 height 16
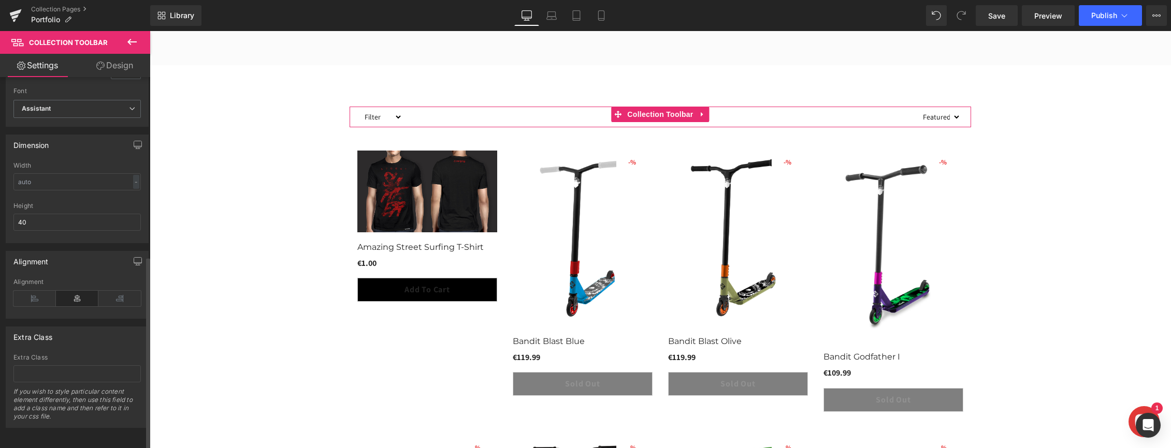
scroll to position [343, 0]
click at [122, 67] on link "Design" at bounding box center [114, 65] width 75 height 23
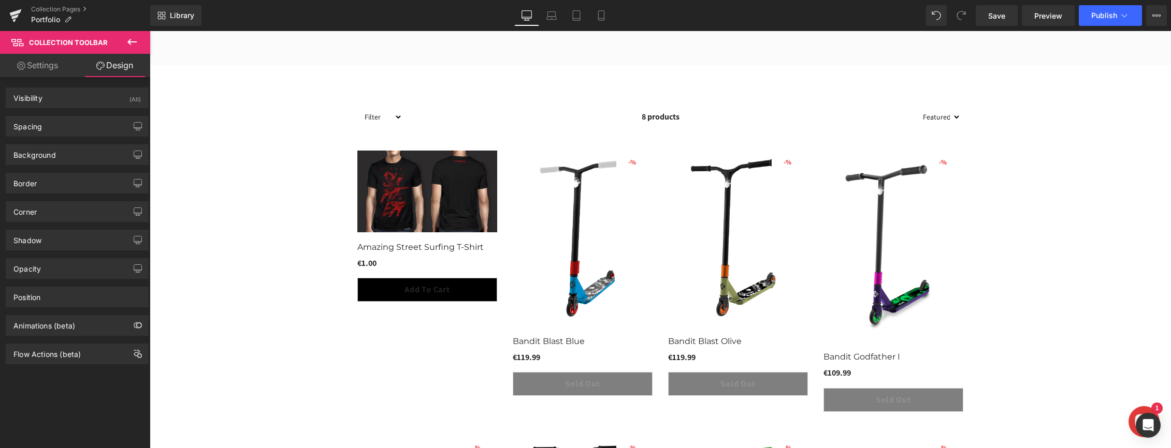
click at [134, 34] on button at bounding box center [132, 42] width 36 height 23
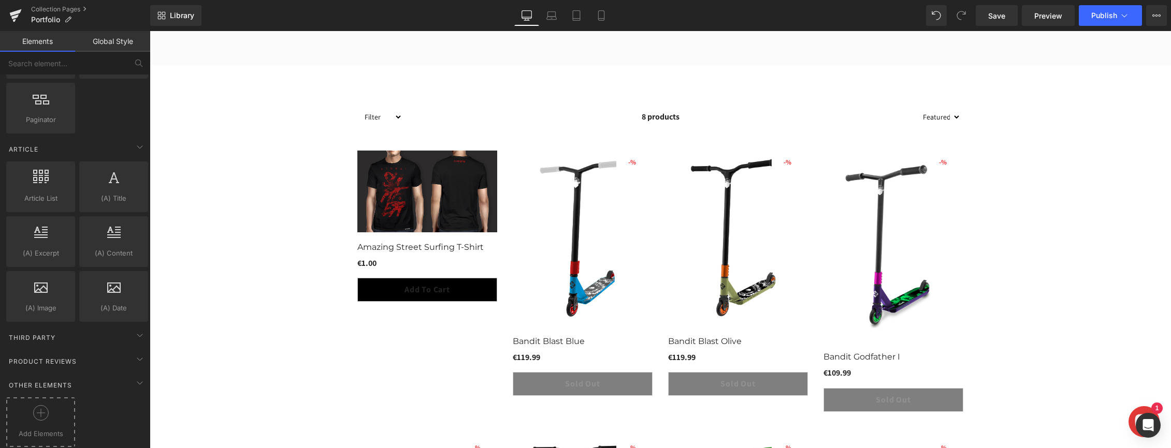
scroll to position [1742, 0]
click at [22, 408] on div at bounding box center [41, 416] width 64 height 23
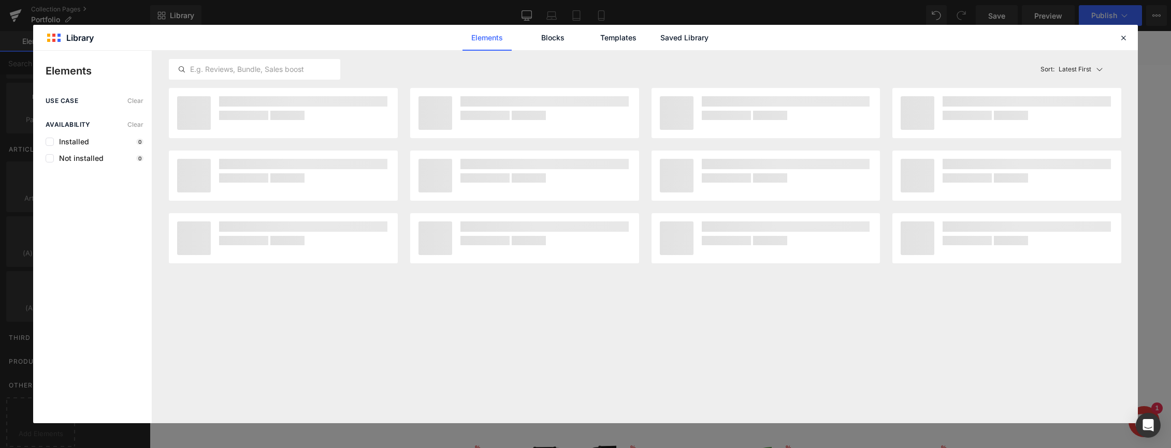
click at [39, 407] on div "use case Clear Availability Clear Installed 0 Not installed 0" at bounding box center [92, 260] width 119 height 326
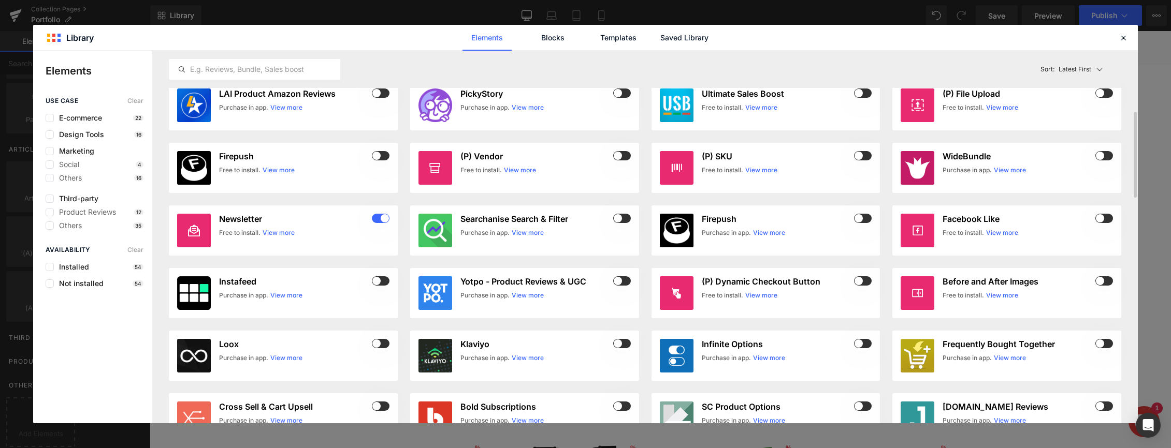
scroll to position [259, 0]
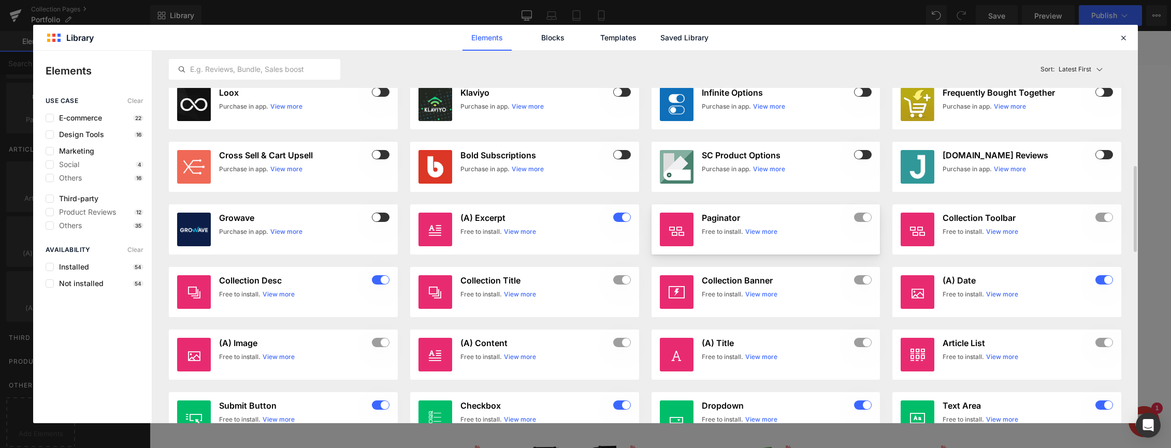
scroll to position [506, 0]
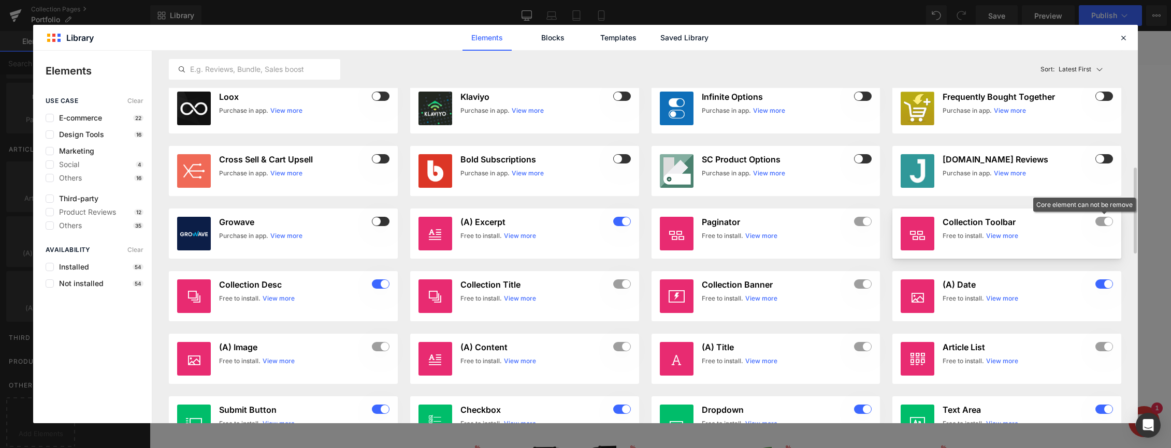
click at [1107, 219] on div at bounding box center [1104, 222] width 18 height 10
click at [1103, 218] on div at bounding box center [1104, 222] width 18 height 10
click at [1108, 217] on div at bounding box center [1104, 222] width 18 height 10
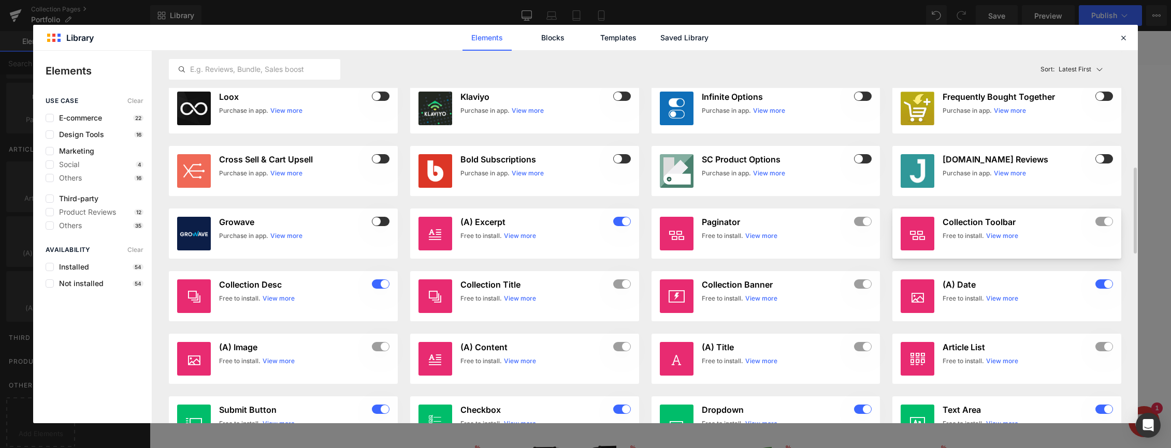
click at [965, 224] on h3 "Collection Toolbar" at bounding box center [1017, 222] width 151 height 10
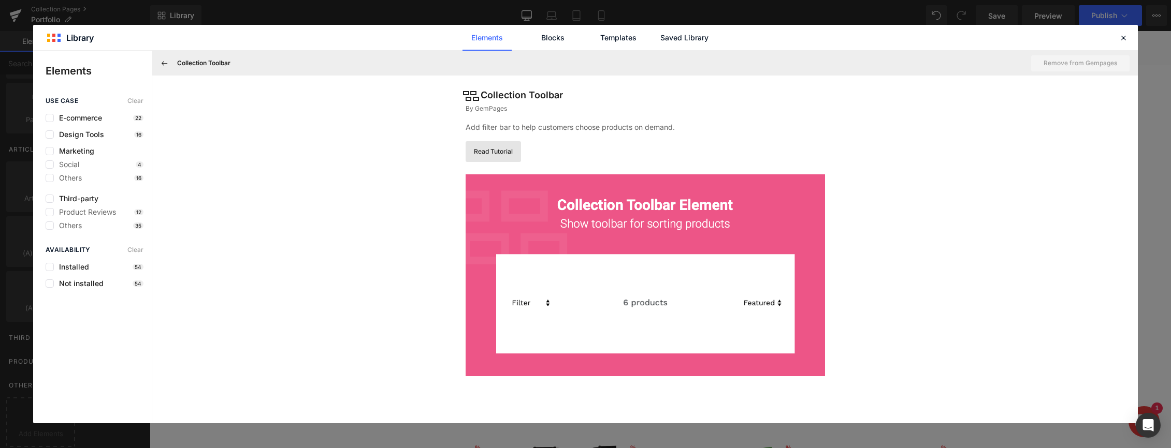
click at [506, 143] on link "Read Tutorial" at bounding box center [492, 151] width 55 height 21
drag, startPoint x: 1120, startPoint y: 38, endPoint x: 969, endPoint y: 9, distance: 153.9
click at [1120, 38] on icon at bounding box center [1122, 37] width 9 height 9
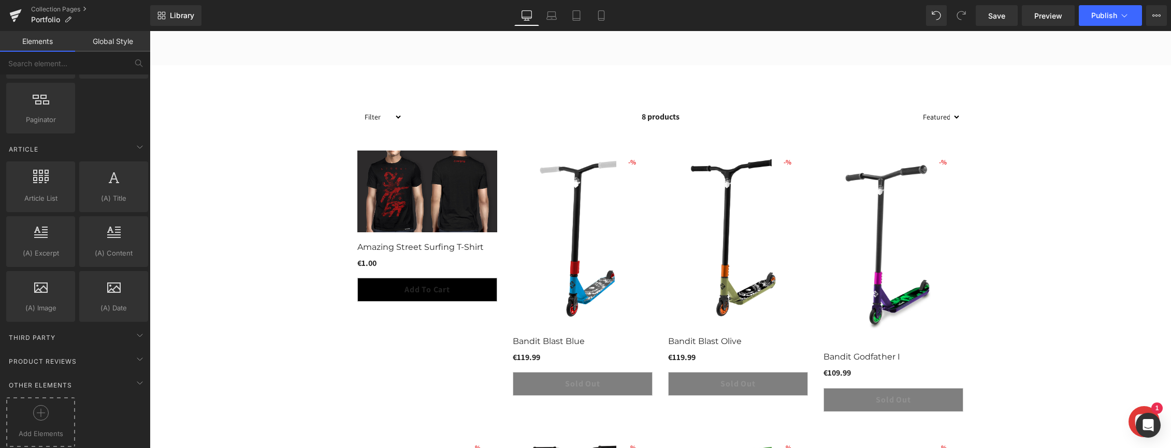
click at [16, 406] on div at bounding box center [41, 416] width 64 height 23
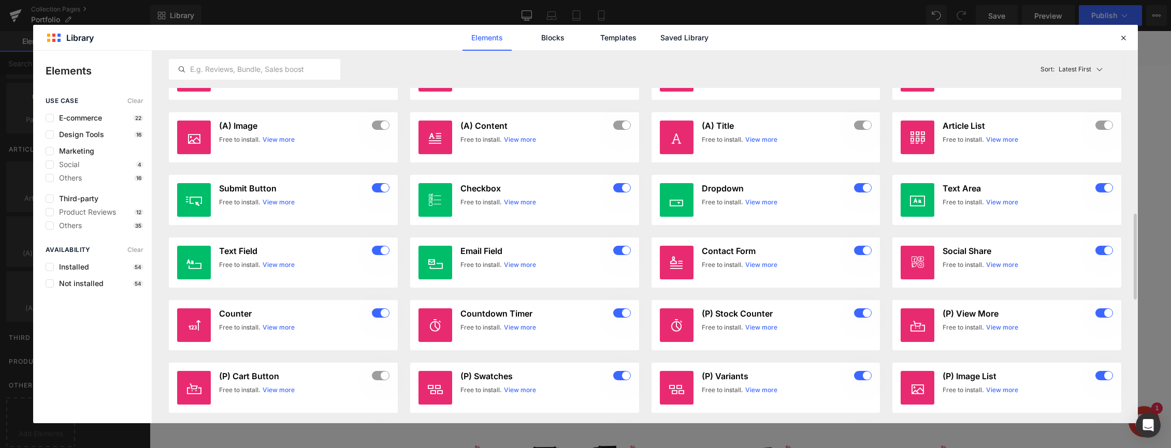
scroll to position [723, 0]
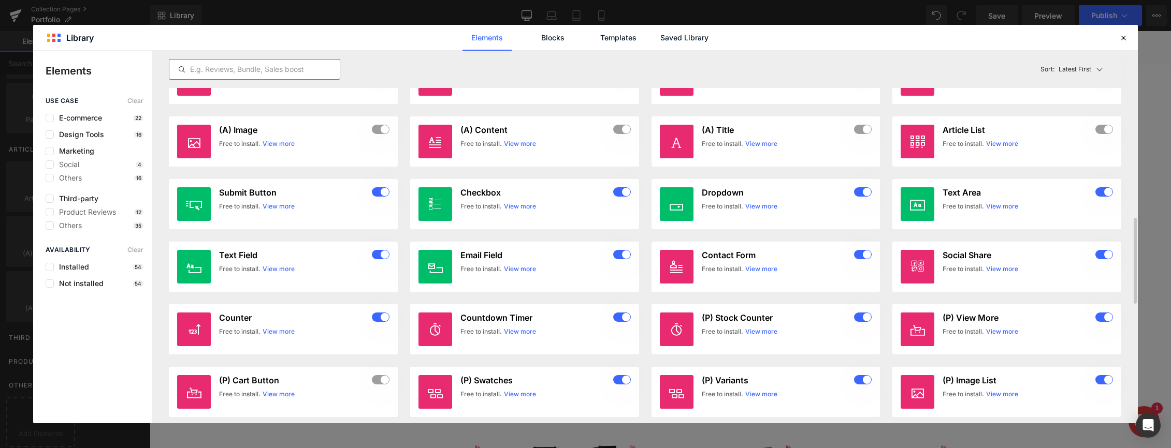
click at [274, 71] on input "text" at bounding box center [254, 69] width 170 height 12
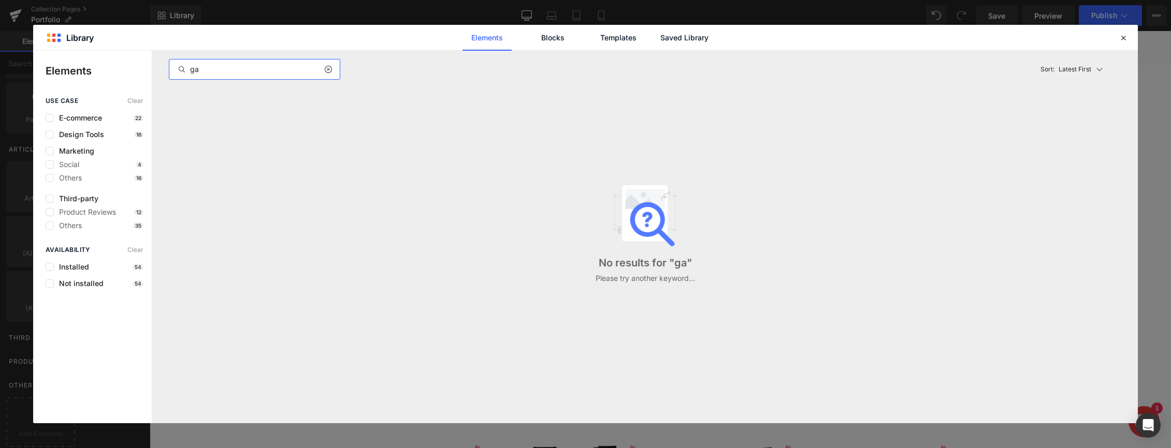
scroll to position [0, 0]
type input "g"
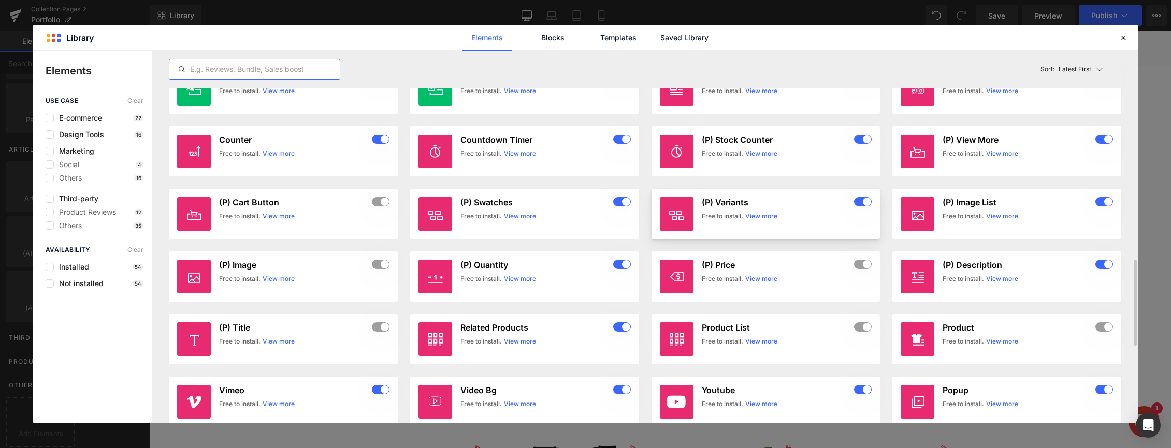
scroll to position [921, 0]
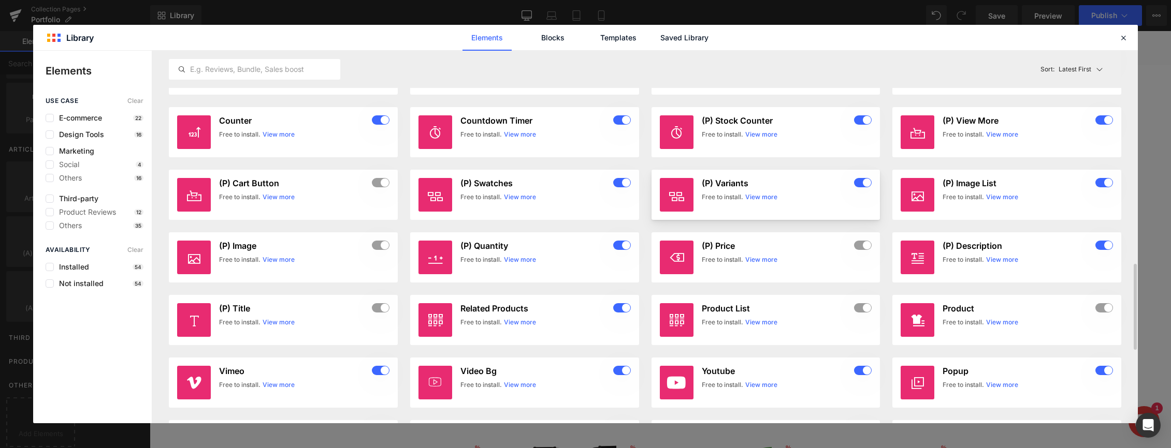
click at [770, 198] on link "View more" at bounding box center [761, 197] width 32 height 9
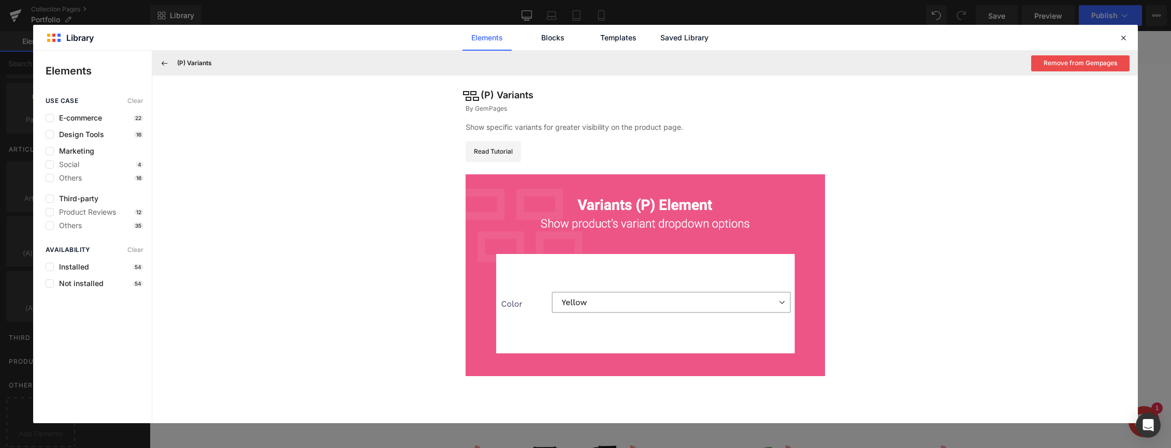
drag, startPoint x: 171, startPoint y: 61, endPoint x: 193, endPoint y: 69, distance: 23.0
click at [171, 61] on button at bounding box center [164, 63] width 17 height 17
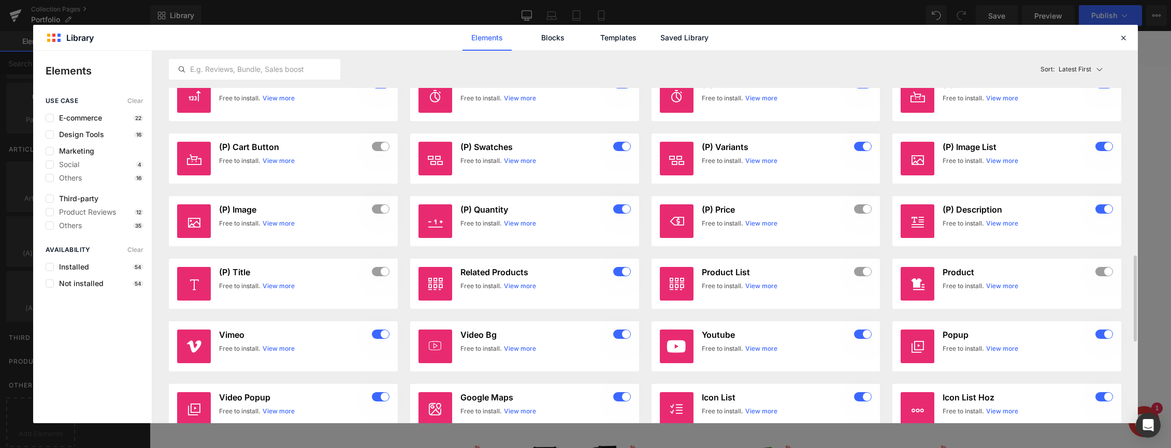
scroll to position [958, 0]
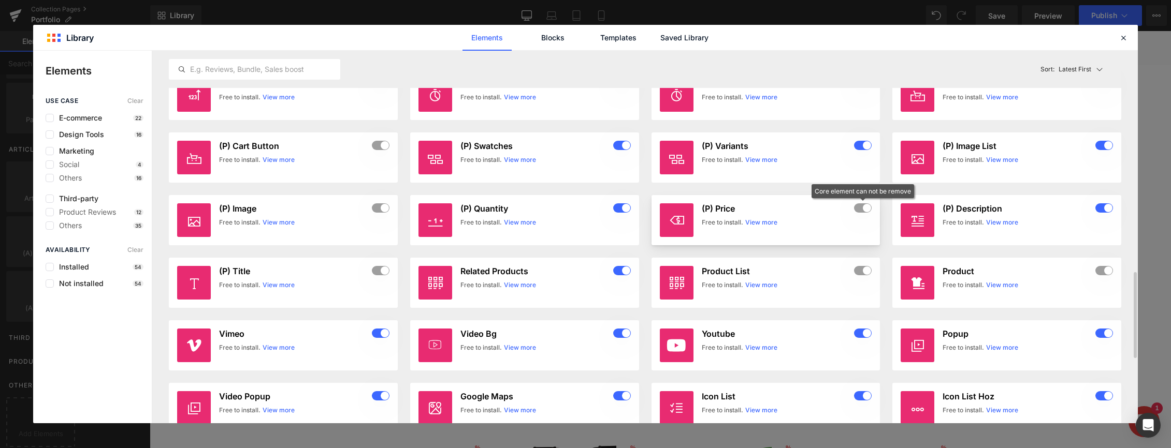
click at [858, 207] on div at bounding box center [863, 208] width 18 height 10
click at [864, 206] on div at bounding box center [863, 208] width 18 height 10
drag, startPoint x: 864, startPoint y: 206, endPoint x: 868, endPoint y: 193, distance: 13.8
click at [864, 206] on div at bounding box center [863, 208] width 18 height 10
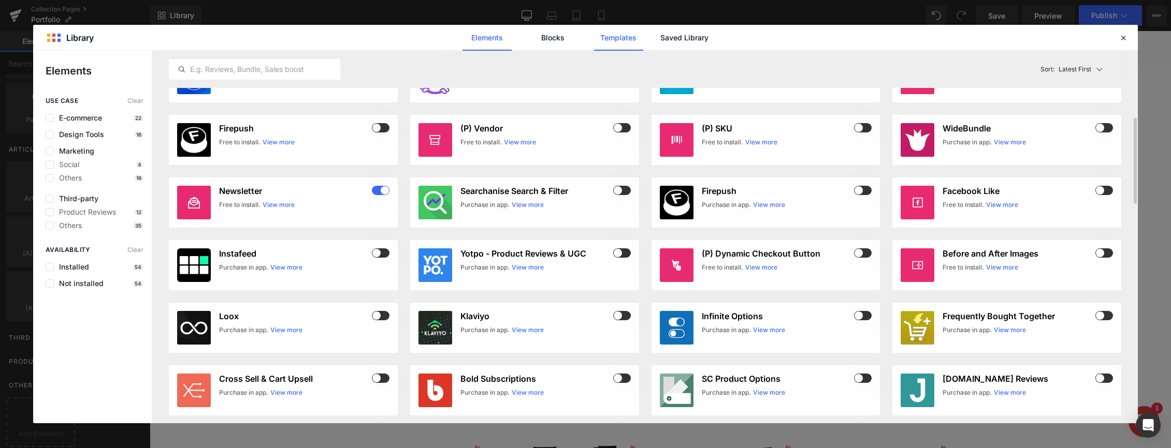
scroll to position [281, 0]
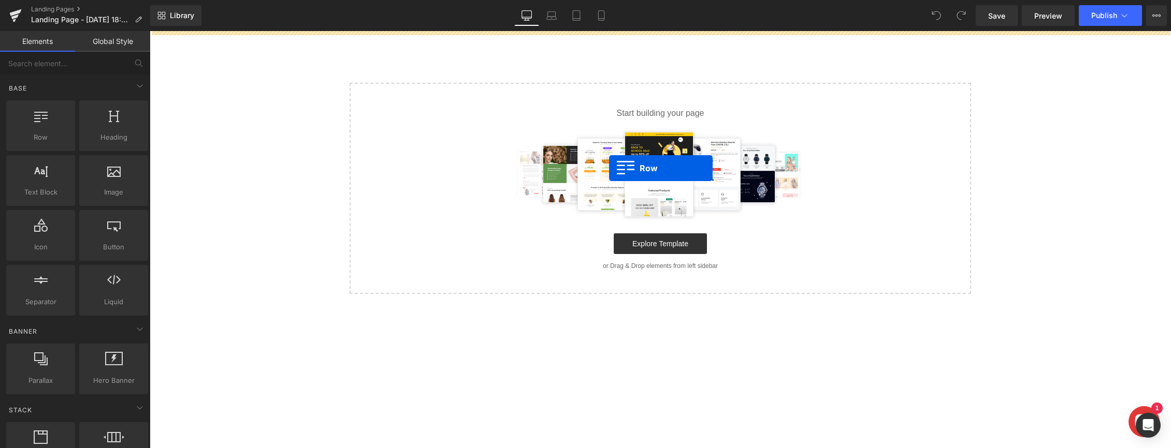
drag, startPoint x: 205, startPoint y: 154, endPoint x: 609, endPoint y: 168, distance: 404.6
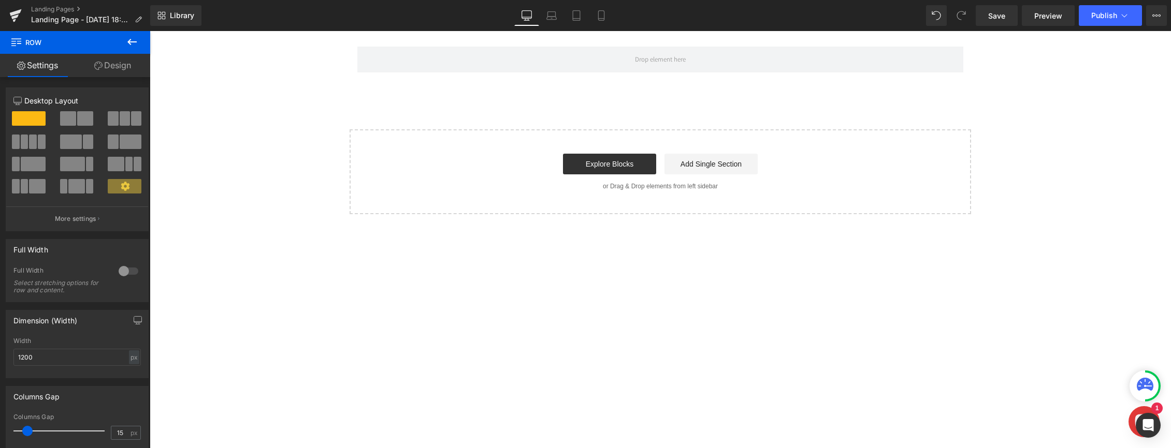
click at [130, 40] on icon at bounding box center [131, 42] width 9 height 6
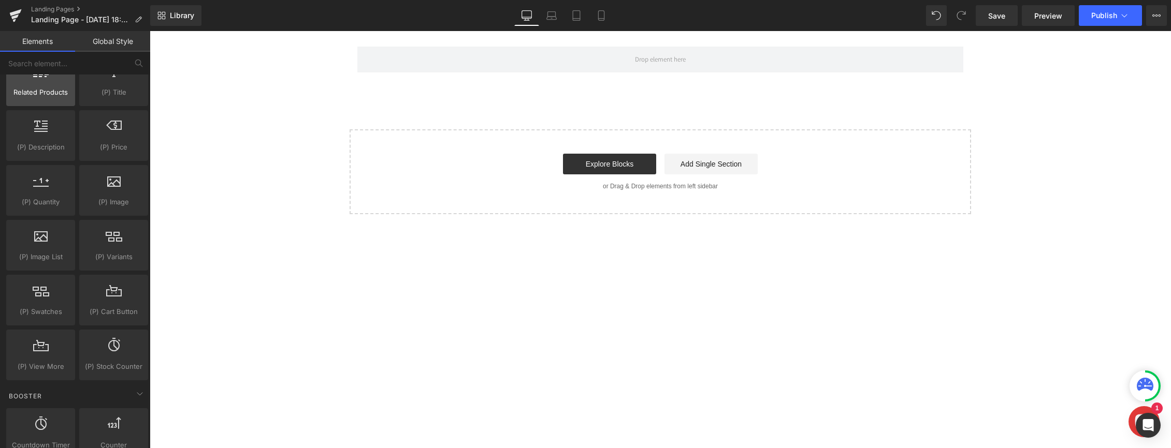
scroll to position [945, 0]
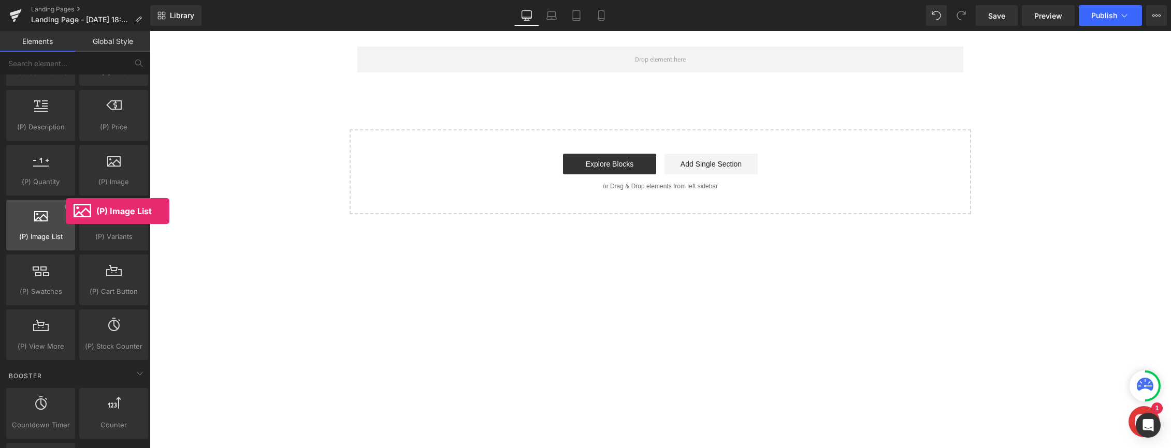
click at [66, 211] on div at bounding box center [40, 219] width 63 height 23
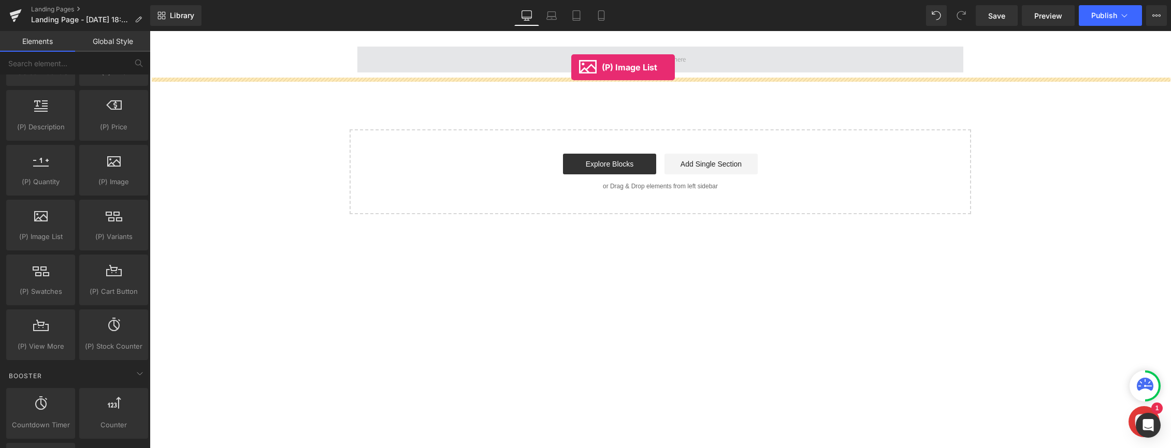
drag, startPoint x: 186, startPoint y: 257, endPoint x: 571, endPoint y: 67, distance: 429.1
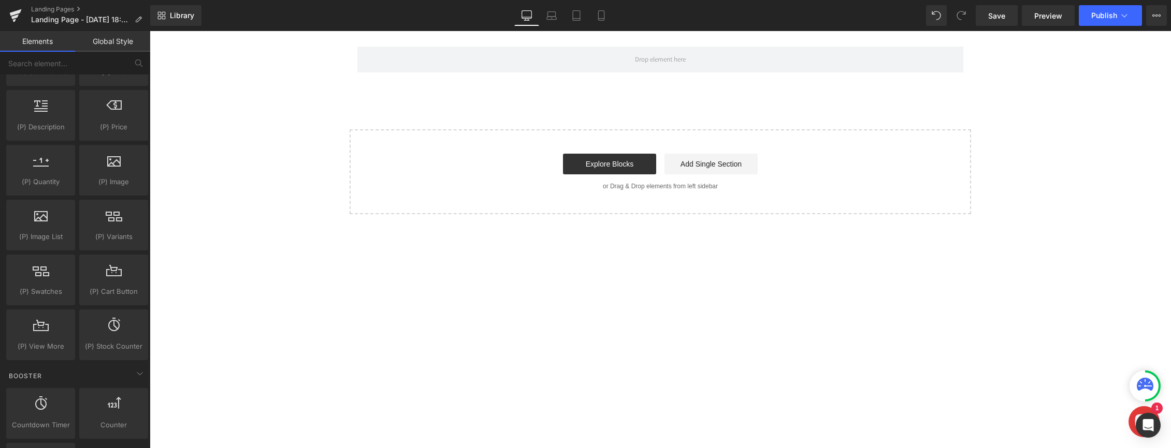
drag, startPoint x: 687, startPoint y: 53, endPoint x: 481, endPoint y: 25, distance: 207.5
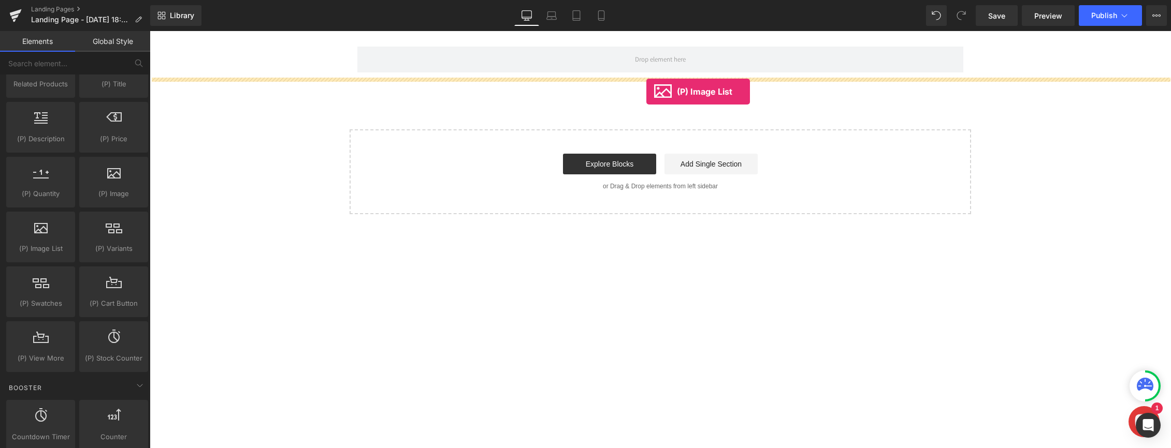
scroll to position [936, 0]
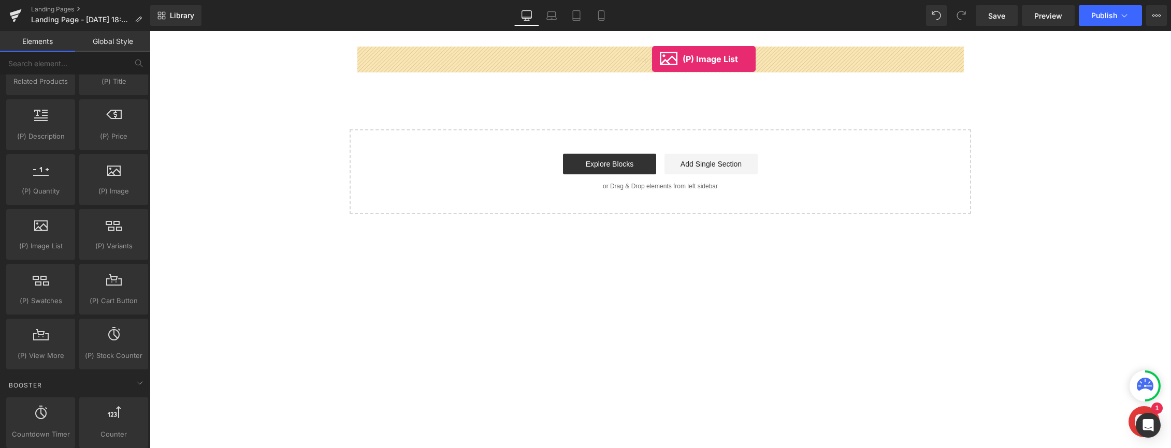
drag, startPoint x: 186, startPoint y: 274, endPoint x: 652, endPoint y: 59, distance: 513.2
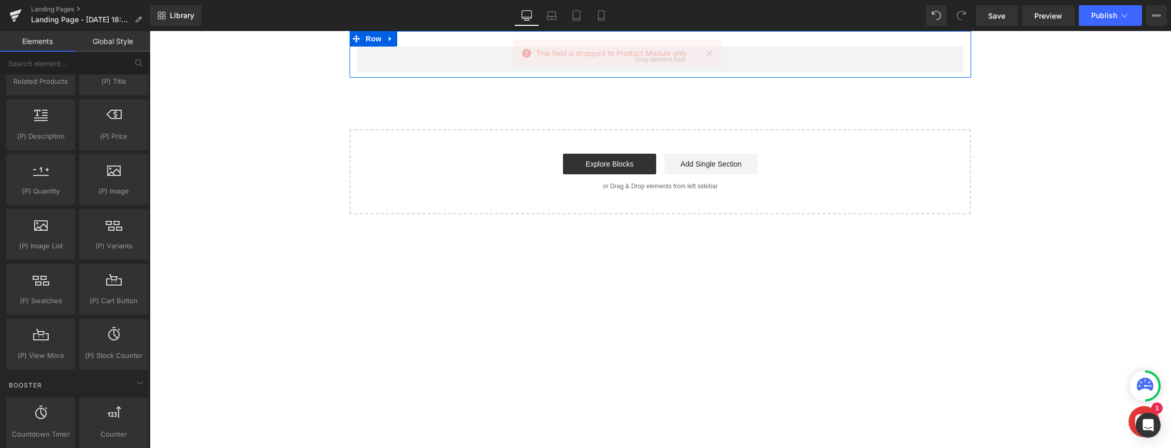
click at [526, 56] on icon at bounding box center [526, 53] width 9 height 9
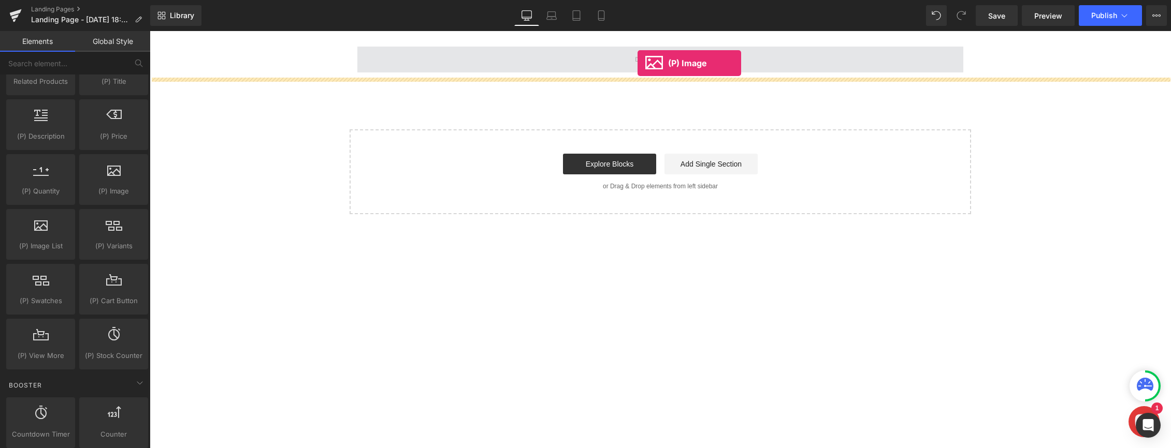
drag, startPoint x: 319, startPoint y: 161, endPoint x: 637, endPoint y: 63, distance: 332.5
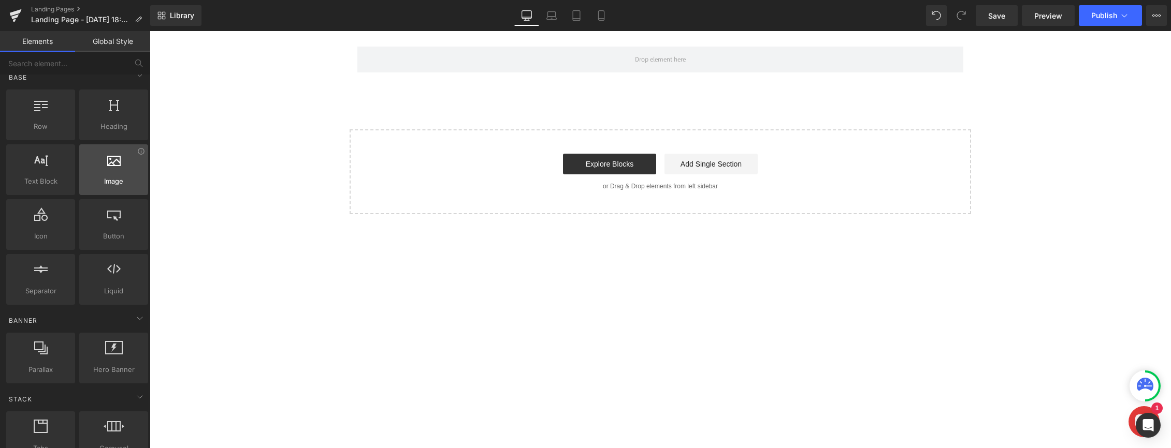
scroll to position [10, 0]
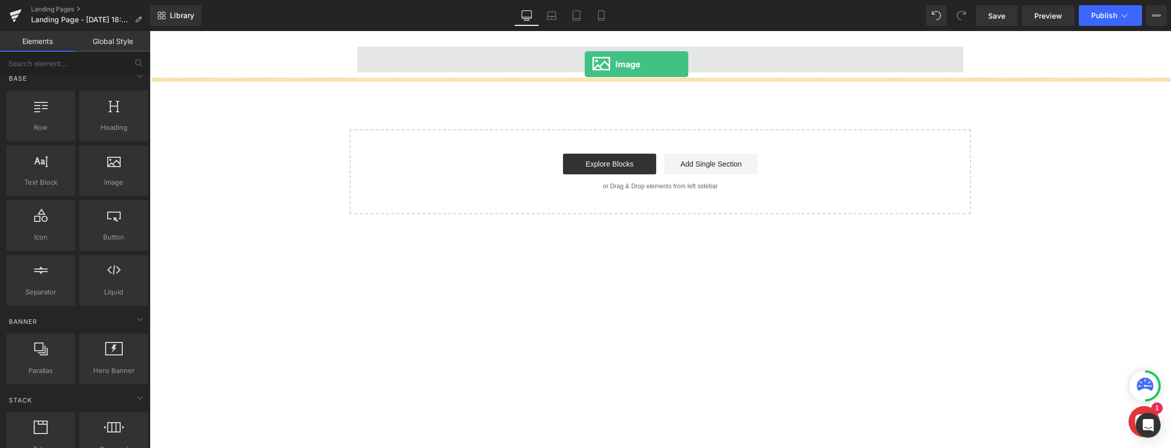
drag, startPoint x: 215, startPoint y: 156, endPoint x: 606, endPoint y: 54, distance: 403.5
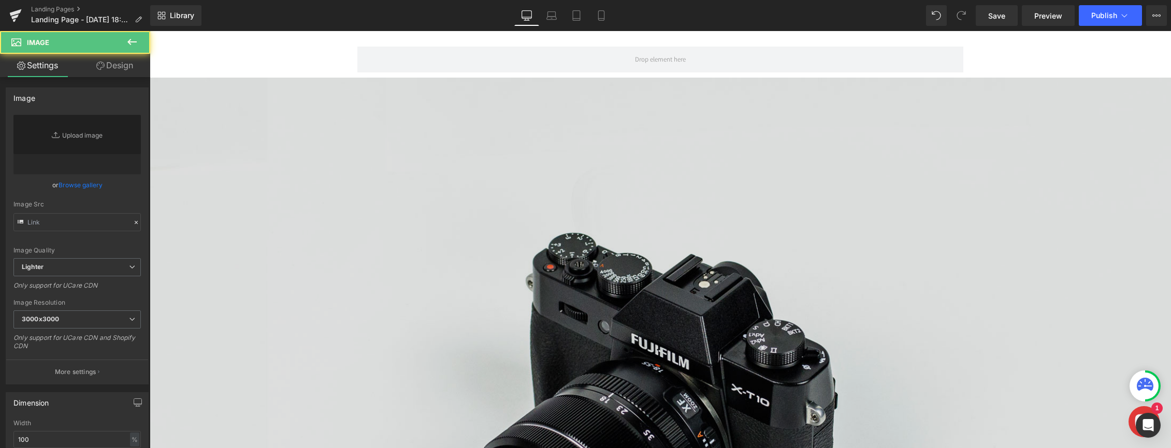
type input "//[DOMAIN_NAME][URL]"
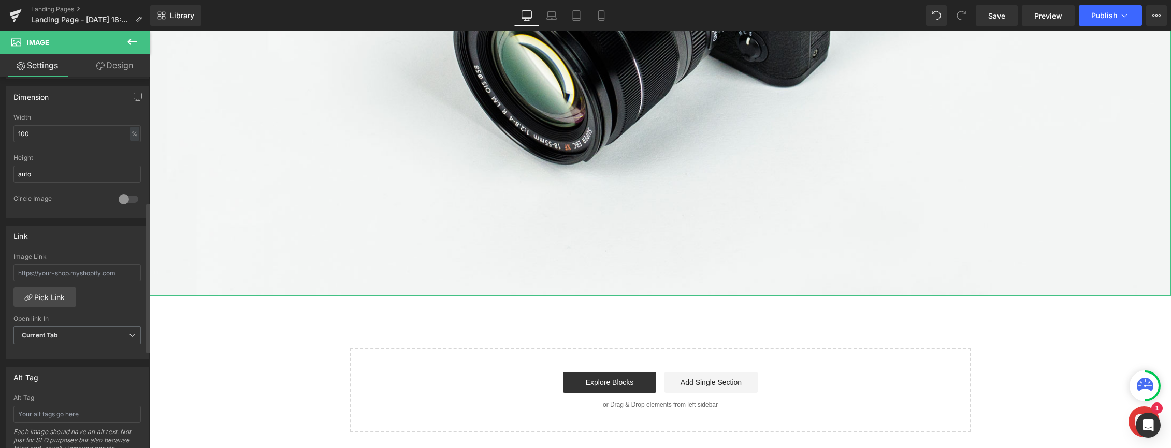
scroll to position [308, 0]
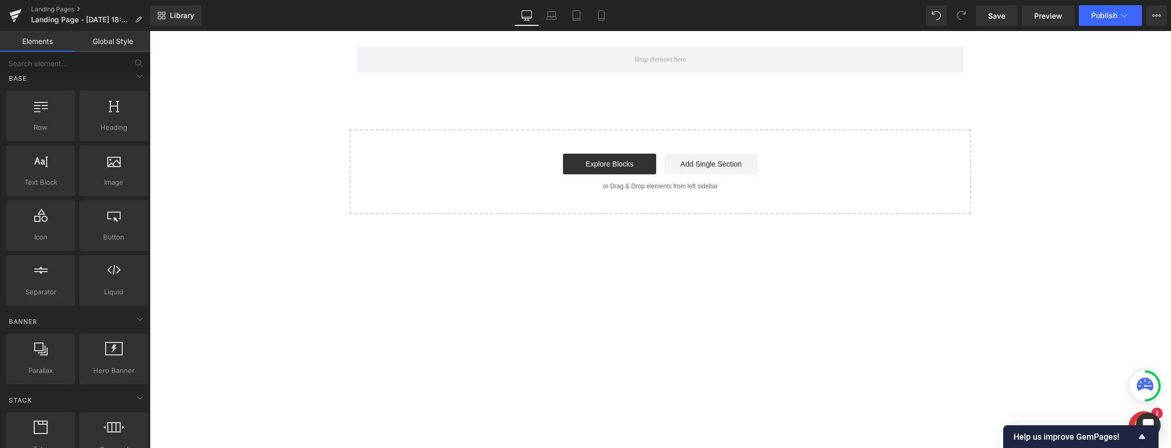
scroll to position [0, 0]
click at [26, 123] on span "Row" at bounding box center [40, 127] width 63 height 11
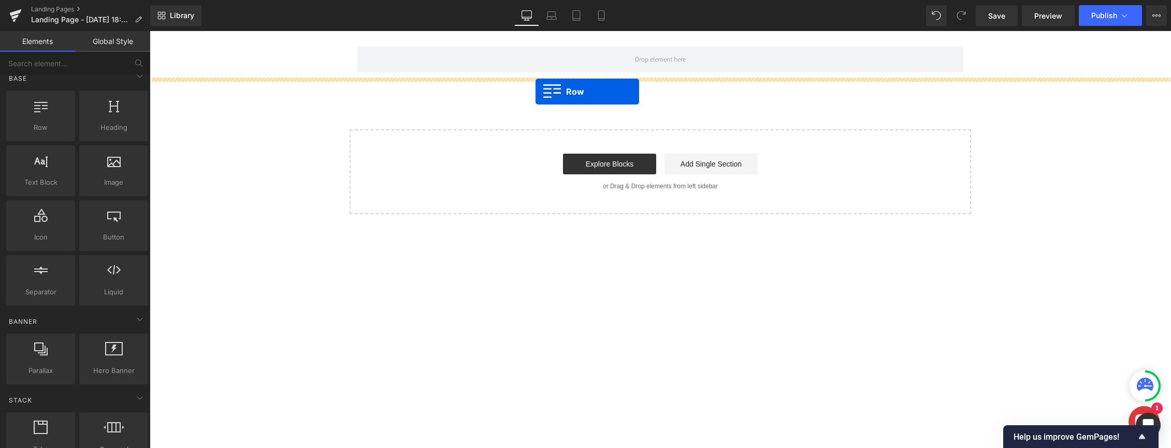
drag, startPoint x: 187, startPoint y: 149, endPoint x: 535, endPoint y: 92, distance: 353.2
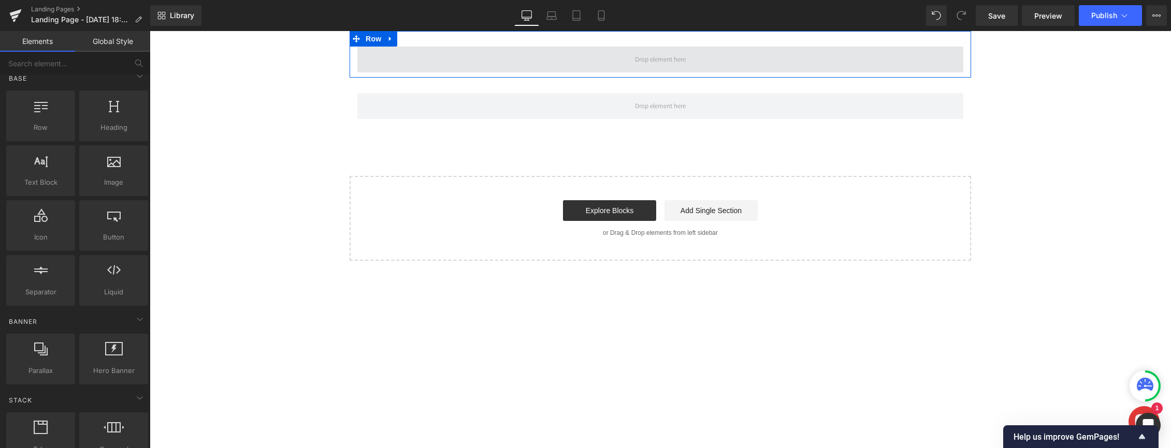
click at [612, 65] on span at bounding box center [660, 60] width 606 height 26
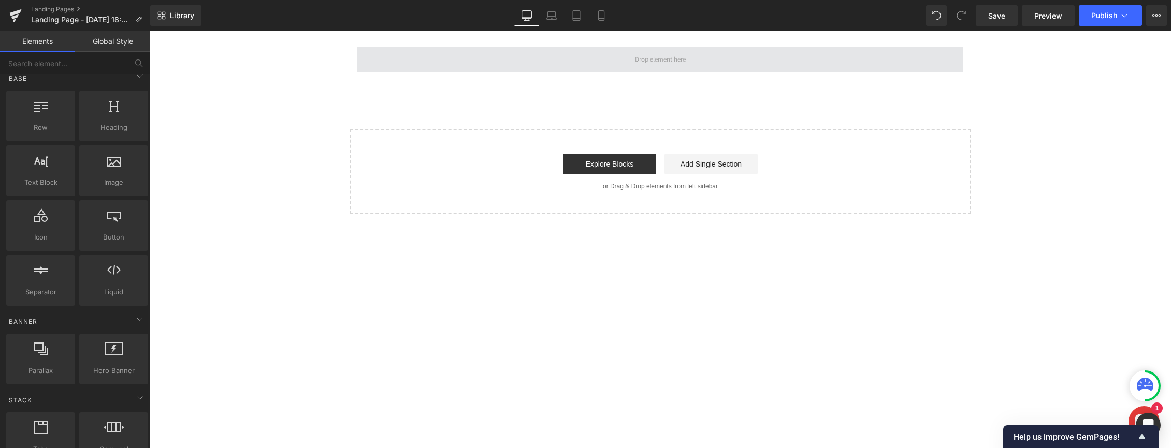
click at [591, 69] on span at bounding box center [660, 60] width 606 height 26
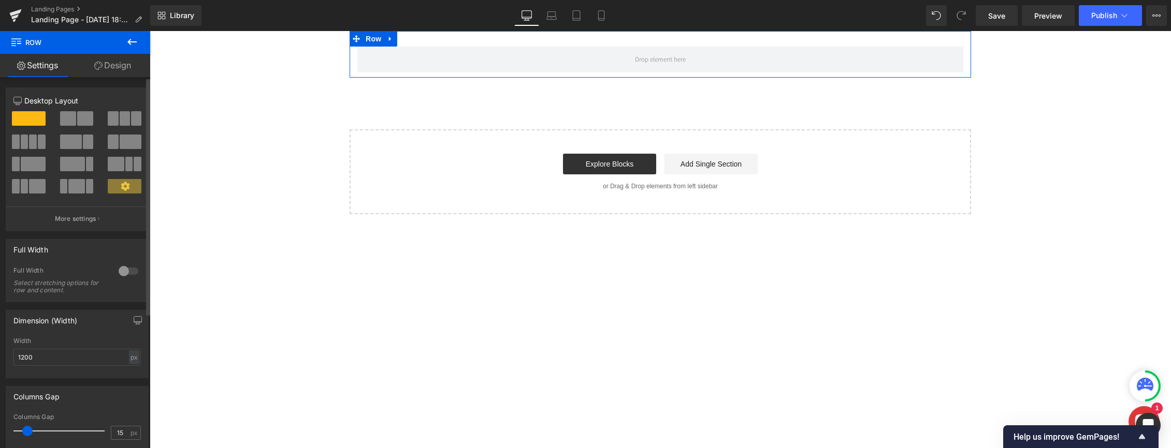
click at [124, 184] on icon at bounding box center [125, 186] width 9 height 9
click at [121, 187] on icon at bounding box center [125, 186] width 9 height 9
click at [71, 224] on button "More settings" at bounding box center [77, 219] width 142 height 24
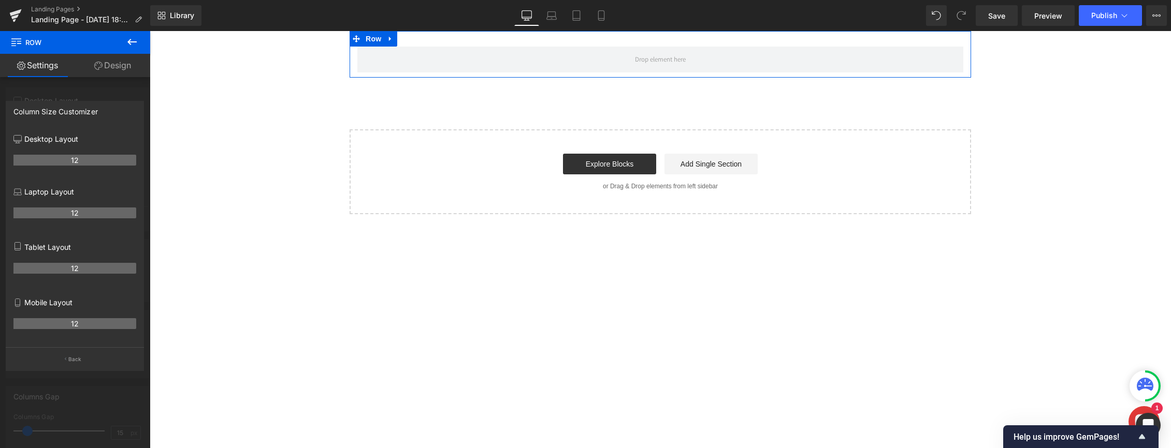
click at [85, 91] on div at bounding box center [75, 242] width 150 height 423
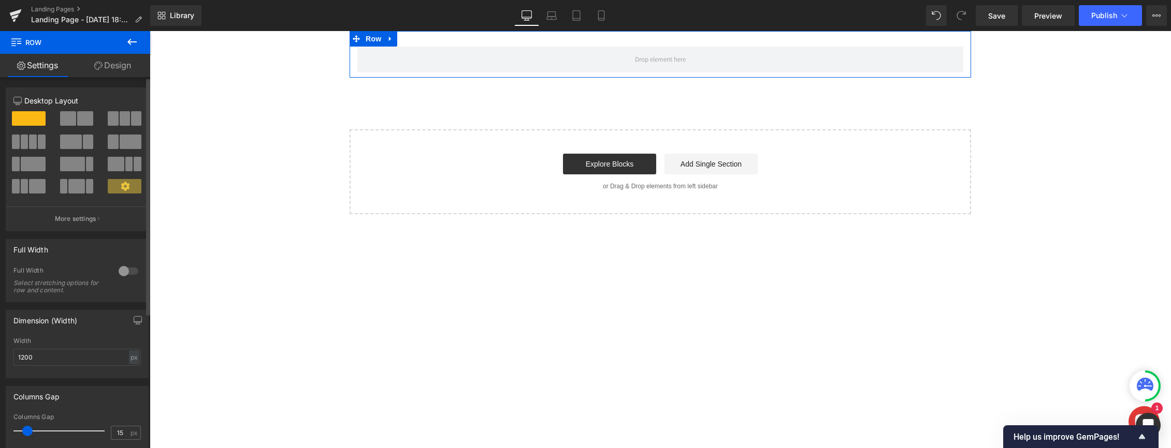
click at [80, 187] on span at bounding box center [76, 186] width 16 height 14
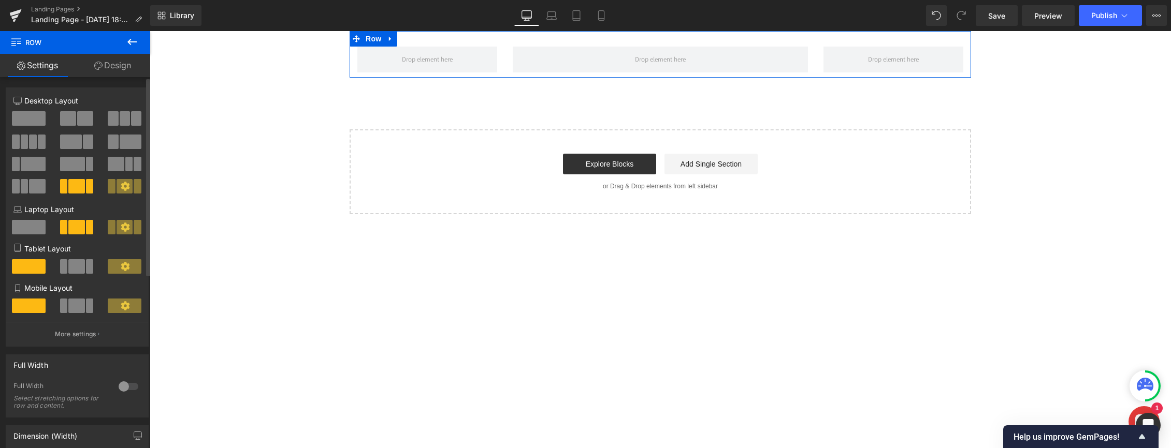
click at [36, 143] on button at bounding box center [29, 142] width 35 height 14
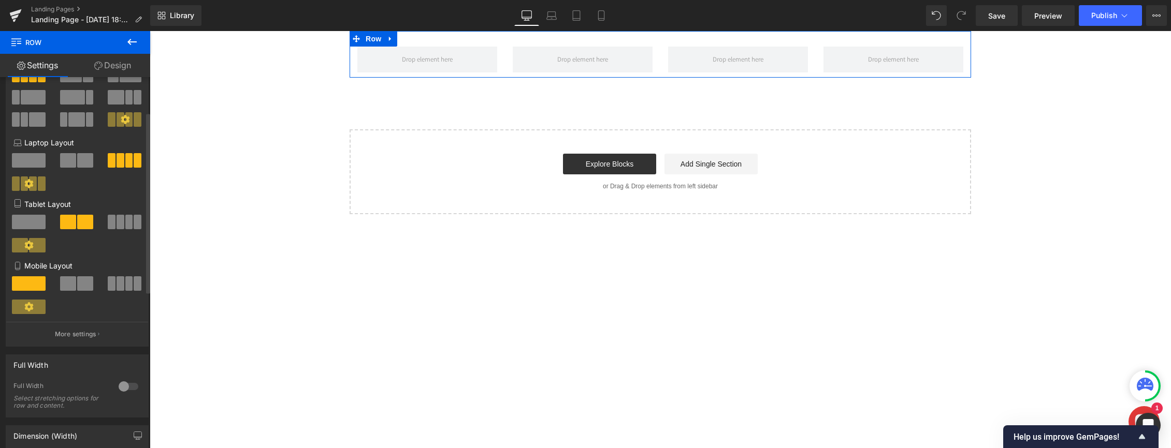
scroll to position [72, 0]
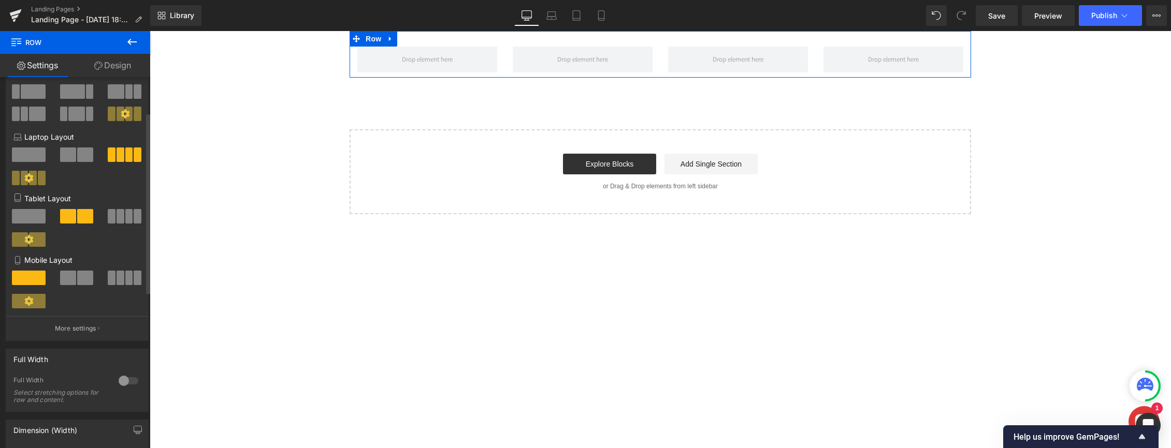
click at [120, 278] on span at bounding box center [121, 278] width 8 height 14
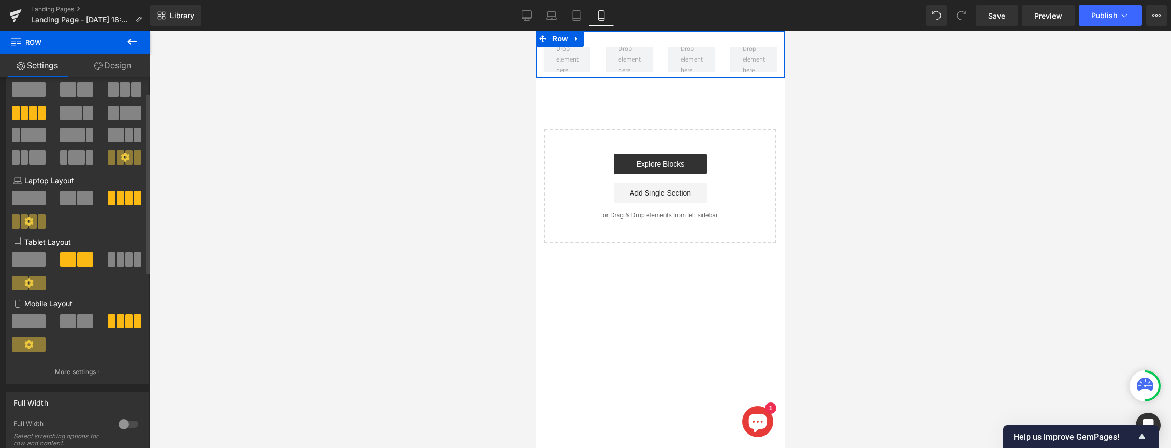
scroll to position [9, 0]
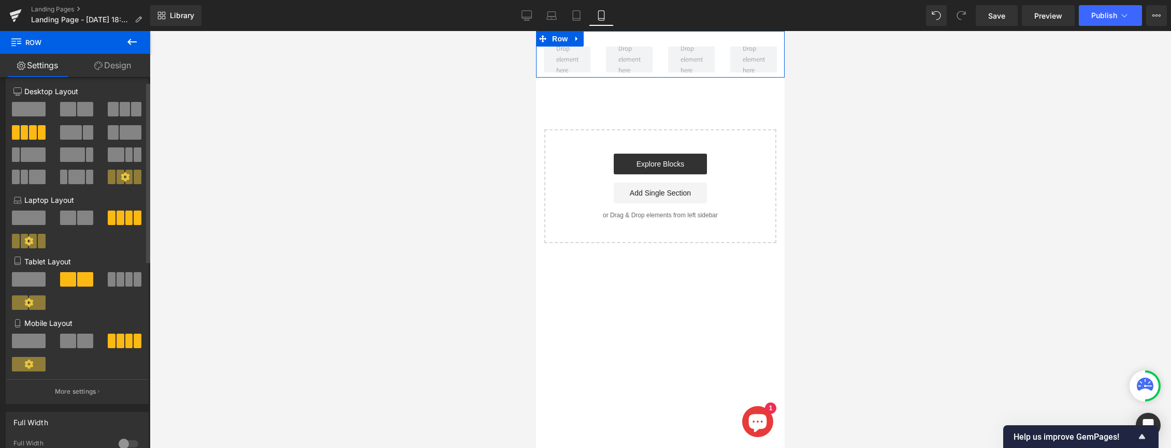
click at [29, 340] on span at bounding box center [29, 341] width 34 height 14
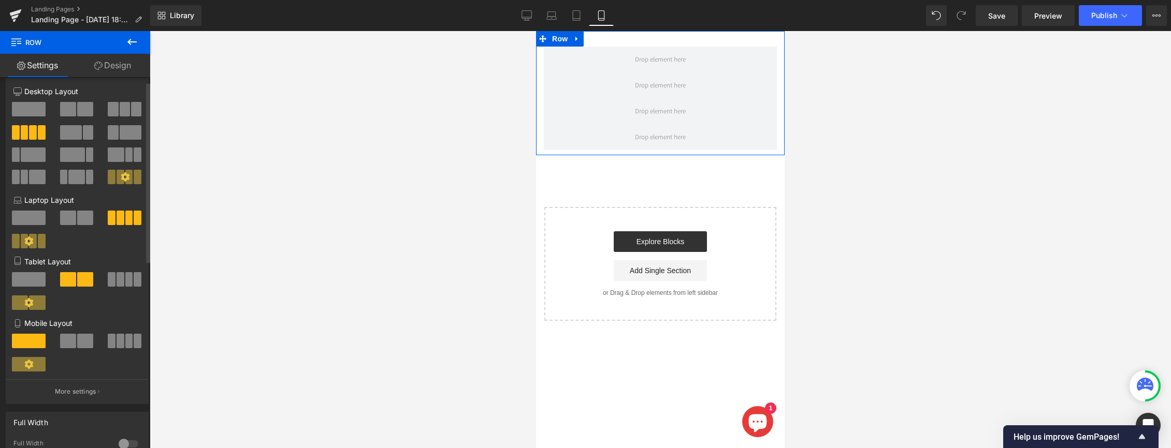
click at [29, 133] on span at bounding box center [33, 132] width 8 height 14
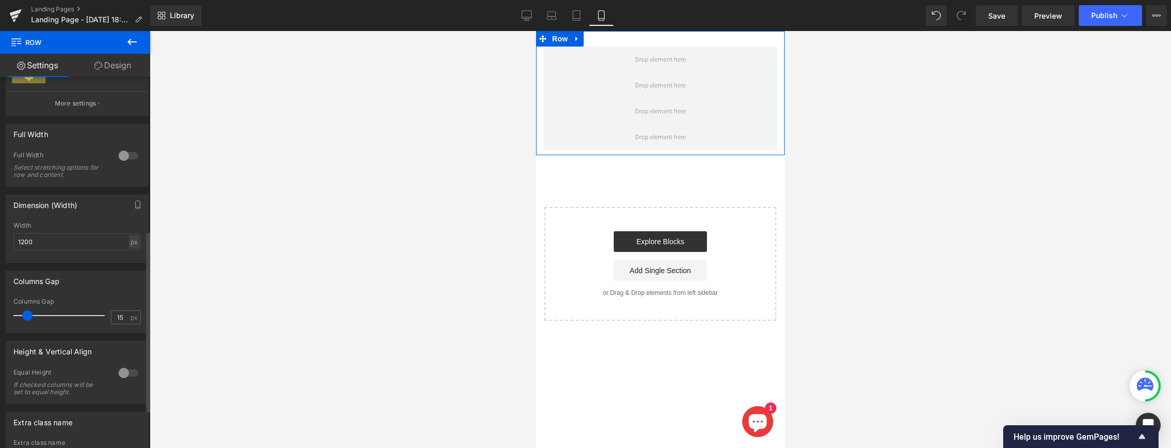
scroll to position [325, 0]
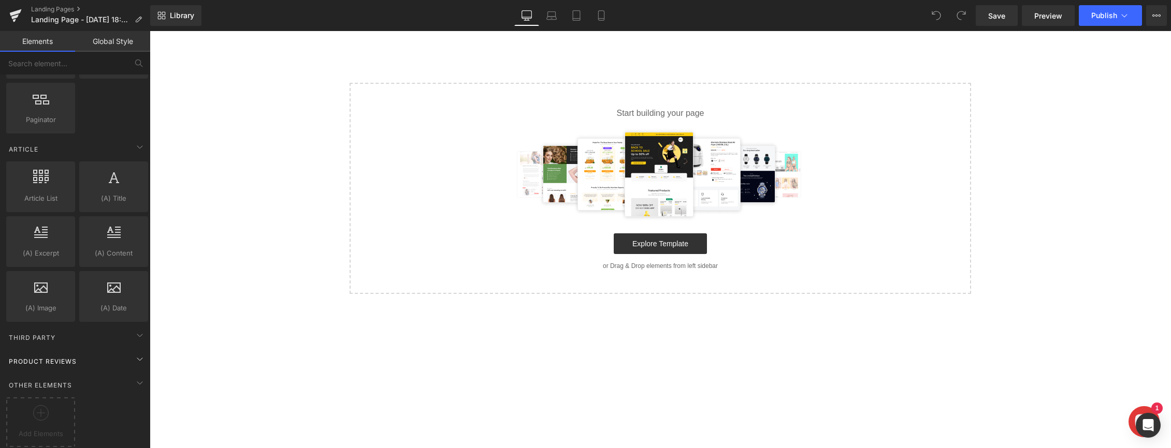
scroll to position [1745, 0]
click at [135, 353] on icon at bounding box center [140, 359] width 12 height 12
click at [42, 411] on icon at bounding box center [41, 413] width 16 height 16
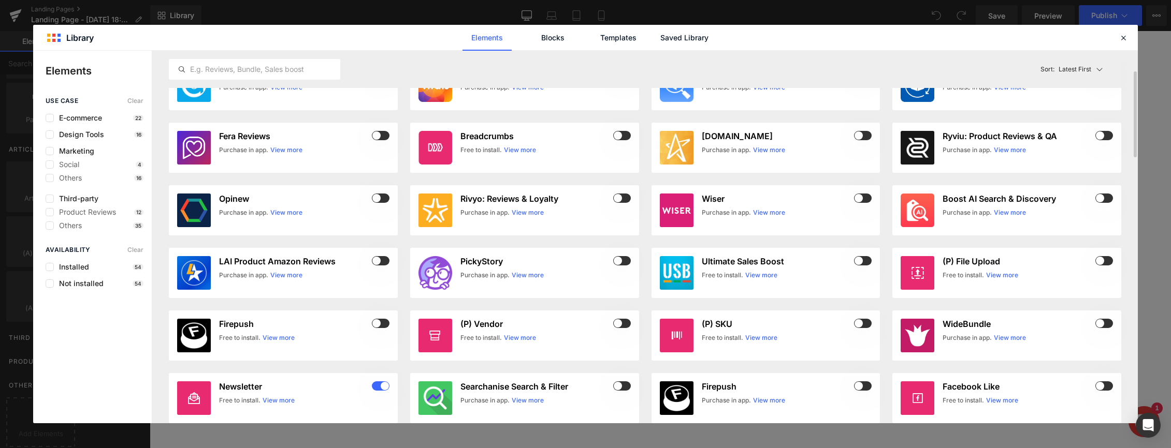
scroll to position [0, 0]
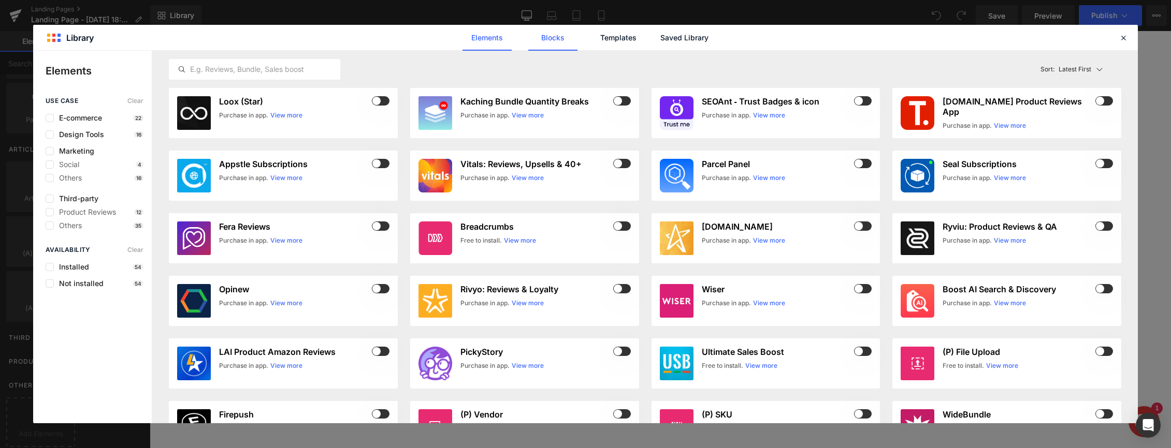
click at [555, 38] on link "Blocks" at bounding box center [552, 38] width 49 height 26
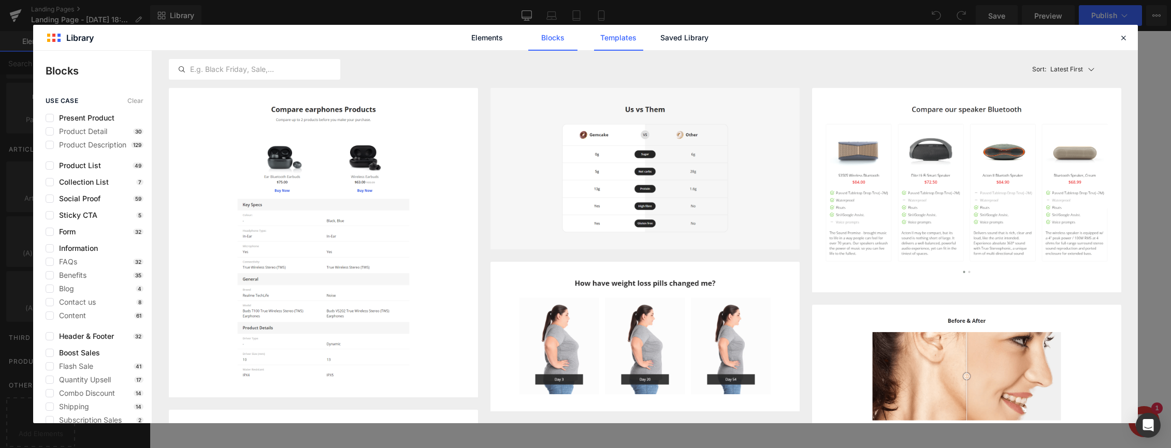
click at [627, 35] on link "Templates" at bounding box center [618, 38] width 49 height 26
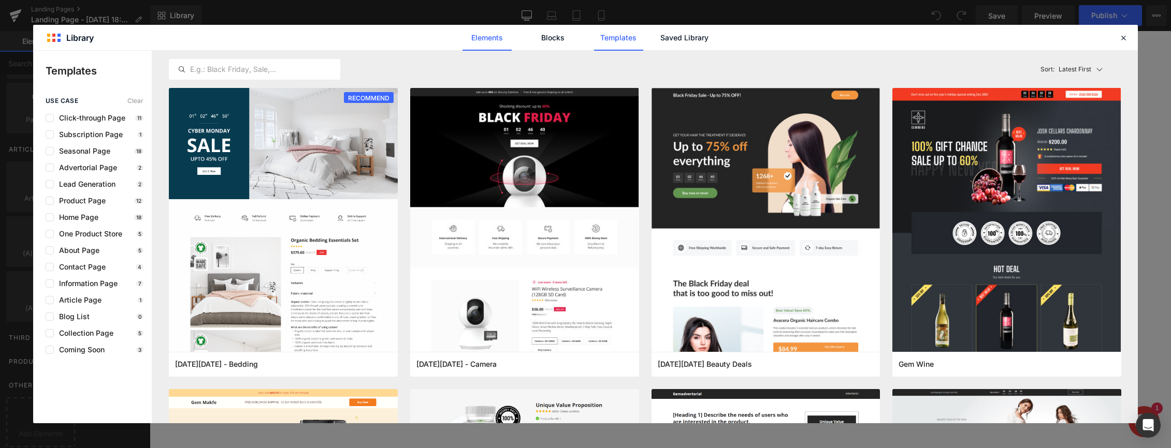
click at [492, 37] on link "Elements" at bounding box center [486, 38] width 49 height 26
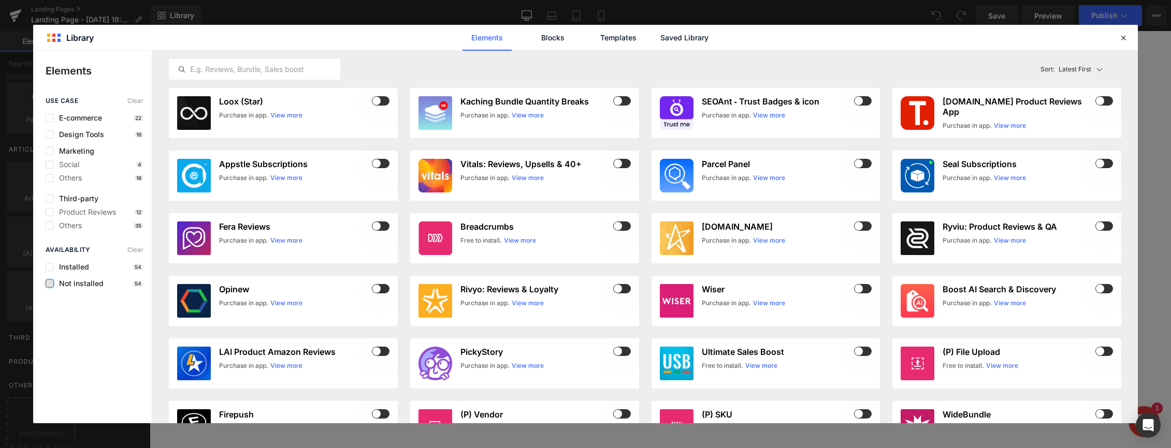
click at [49, 284] on label at bounding box center [50, 284] width 8 height 8
click at [50, 284] on input "checkbox" at bounding box center [50, 284] width 0 height 0
click at [513, 117] on link "View more" at bounding box center [528, 115] width 32 height 9
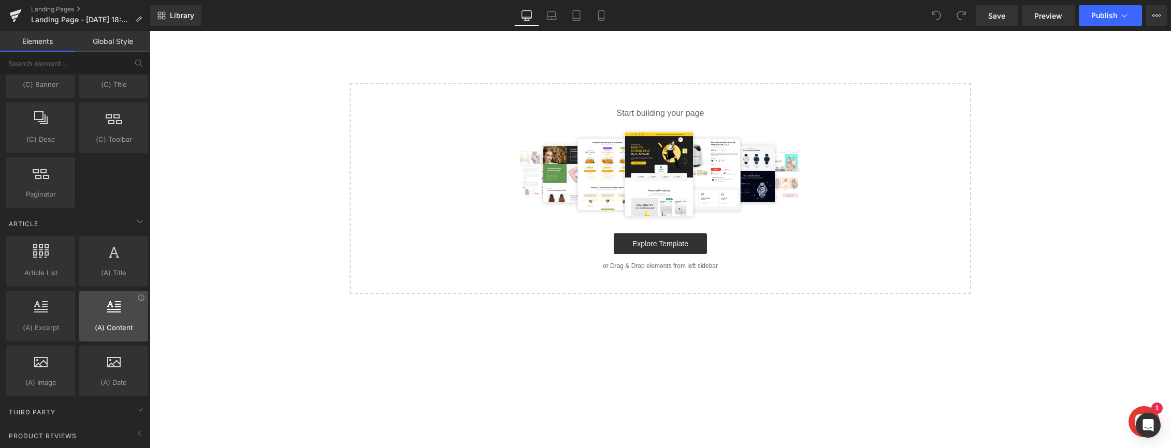
scroll to position [1654, 0]
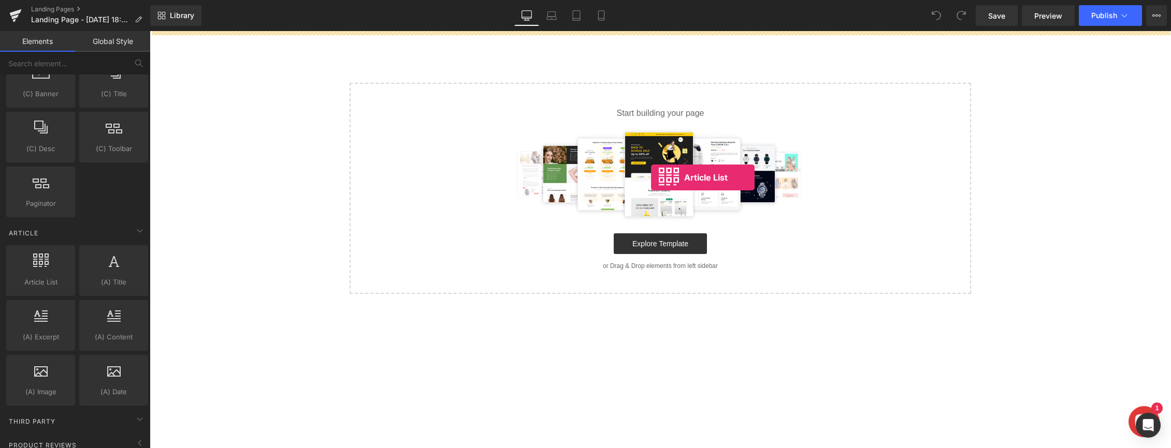
drag, startPoint x: 191, startPoint y: 299, endPoint x: 651, endPoint y: 178, distance: 476.0
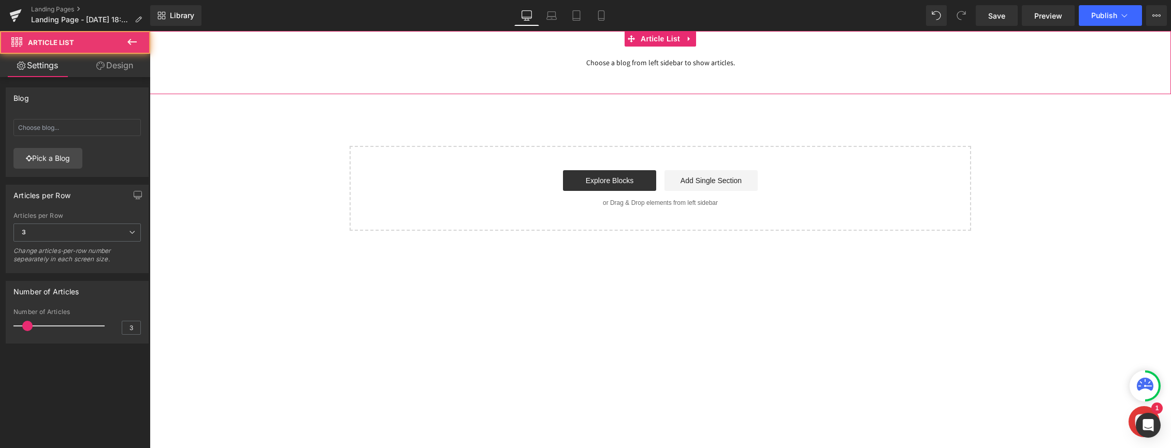
click at [635, 62] on span "Choose a blog from left sidebar to show articles." at bounding box center [660, 63] width 1021 height 32
click at [670, 38] on span "Article List" at bounding box center [660, 40] width 45 height 16
click at [118, 70] on link "Design" at bounding box center [114, 65] width 75 height 23
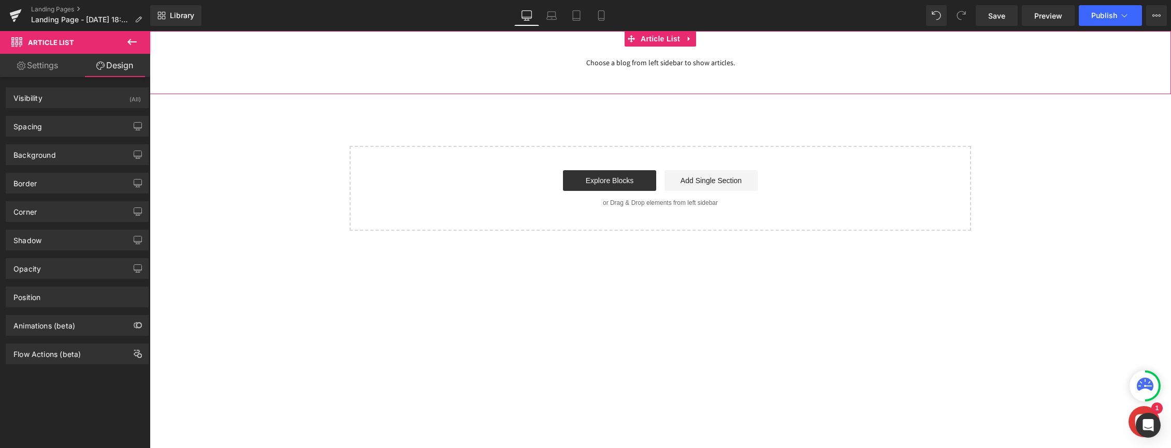
click at [53, 68] on link "Settings" at bounding box center [37, 65] width 75 height 23
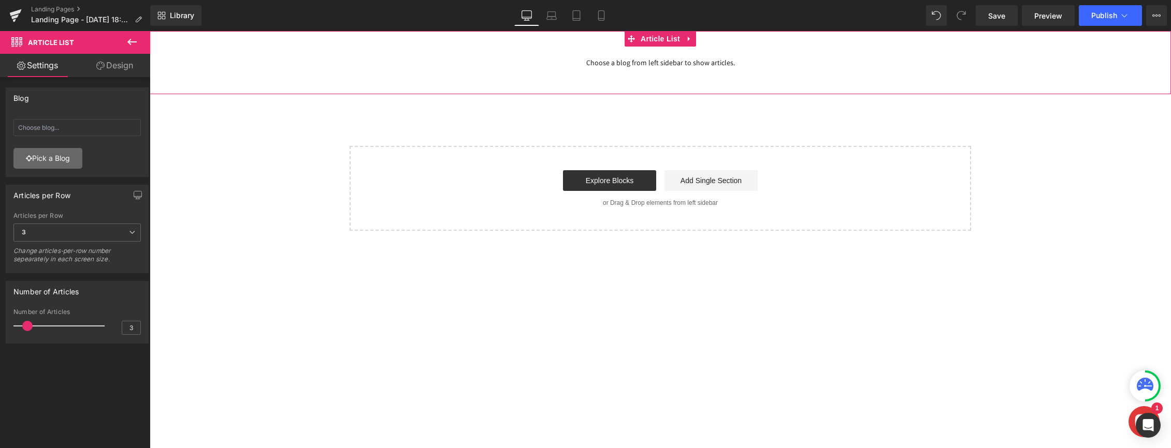
click at [43, 162] on link "Pick a Blog" at bounding box center [47, 158] width 69 height 21
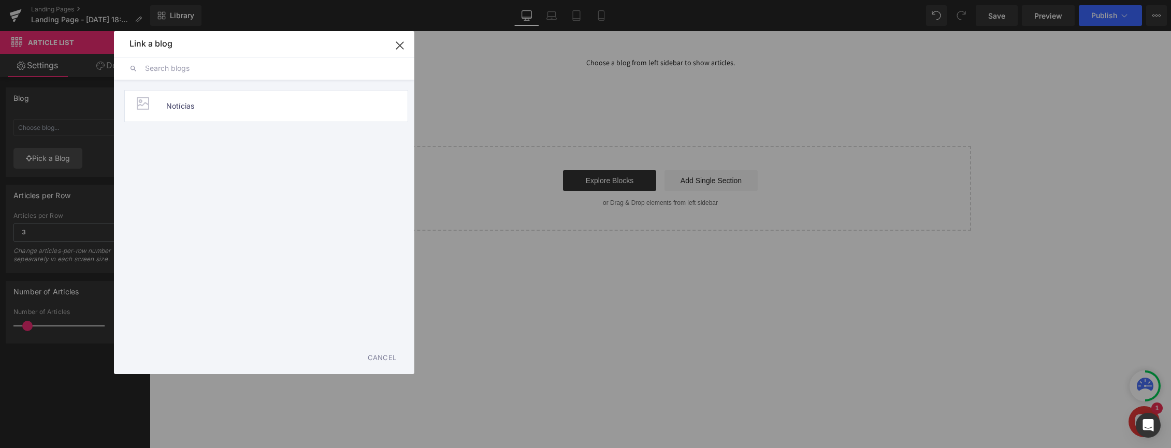
click at [390, 51] on button "button" at bounding box center [399, 45] width 29 height 29
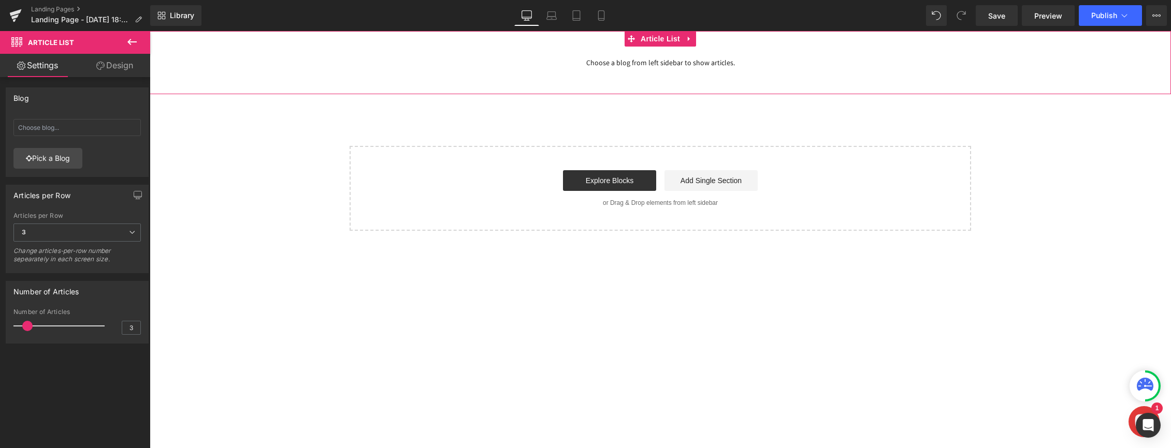
click at [715, 74] on span "Choose a blog from left sidebar to show articles." at bounding box center [660, 63] width 1021 height 32
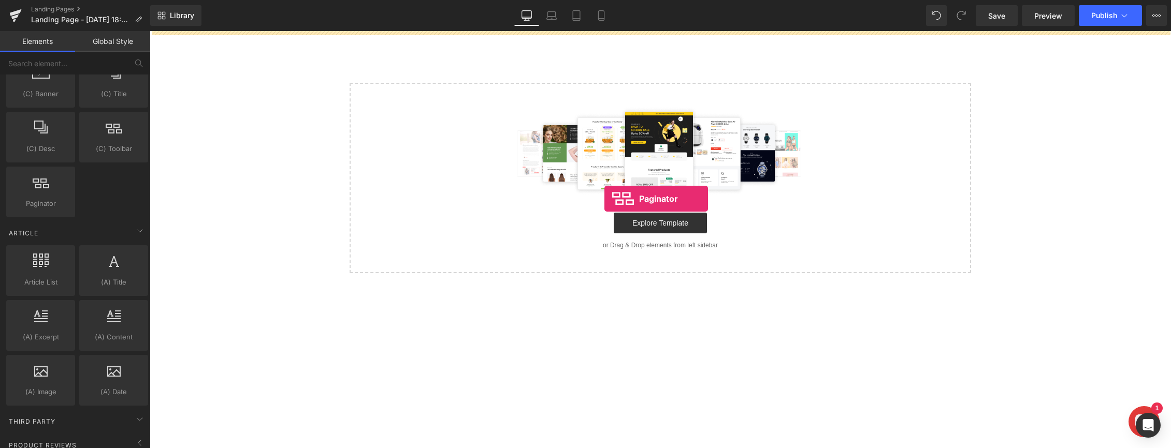
drag, startPoint x: 199, startPoint y: 228, endPoint x: 604, endPoint y: 199, distance: 406.5
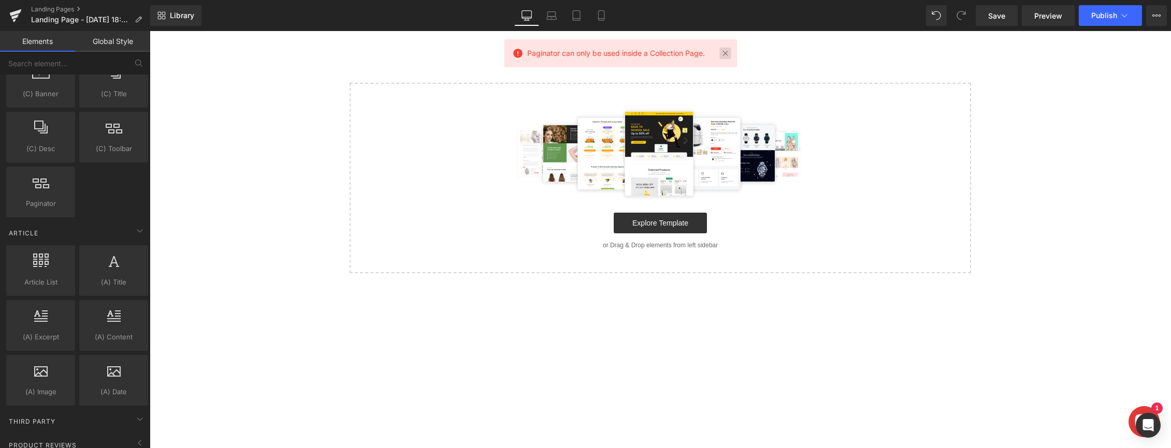
click at [722, 56] on link at bounding box center [724, 53] width 11 height 11
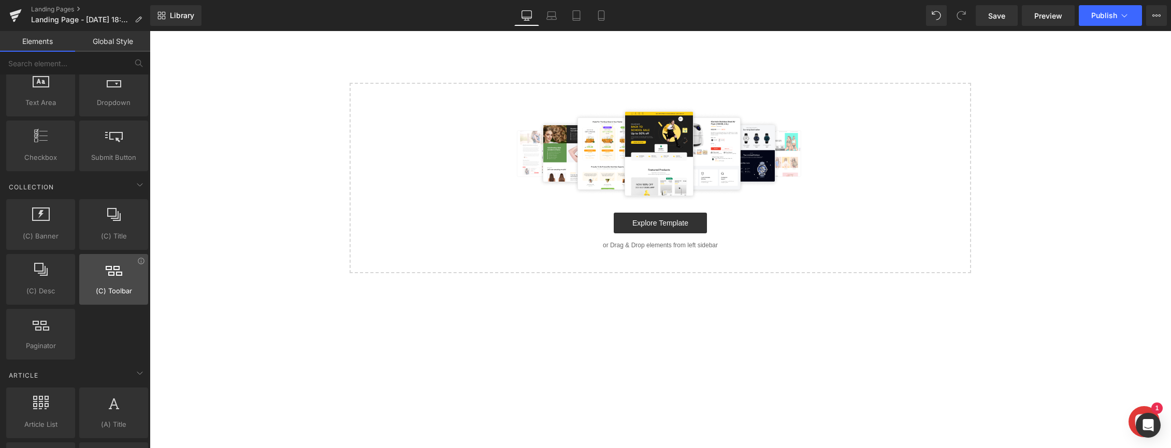
scroll to position [1510, 0]
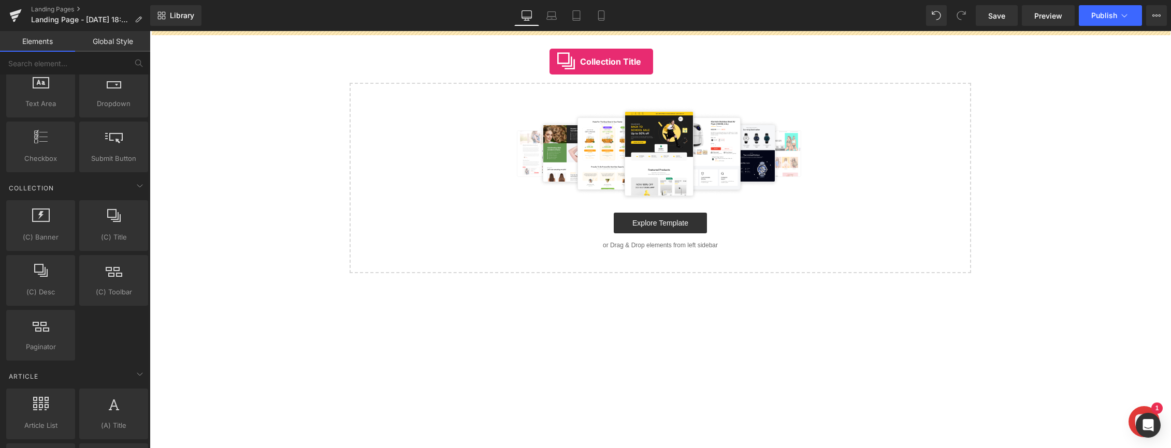
drag, startPoint x: 237, startPoint y: 265, endPoint x: 549, endPoint y: 62, distance: 373.1
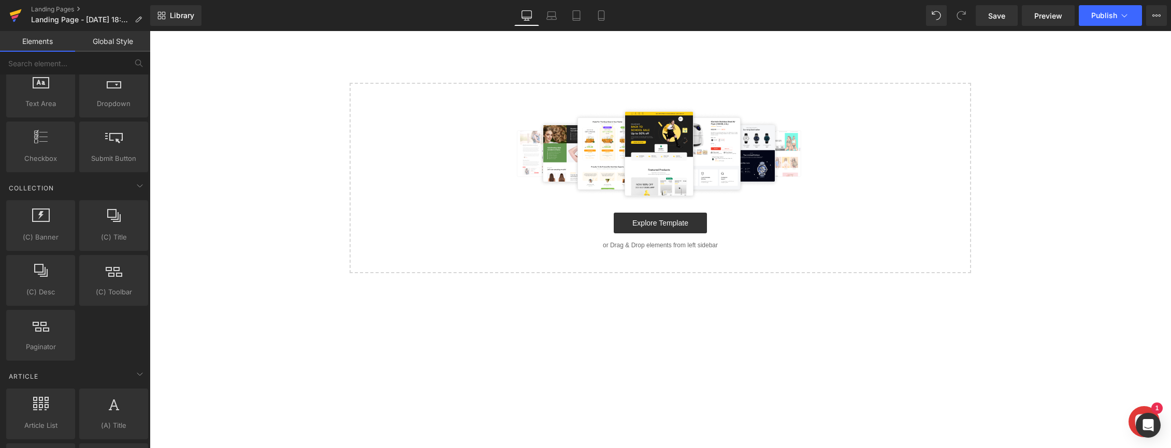
click at [19, 19] on icon at bounding box center [15, 16] width 12 height 26
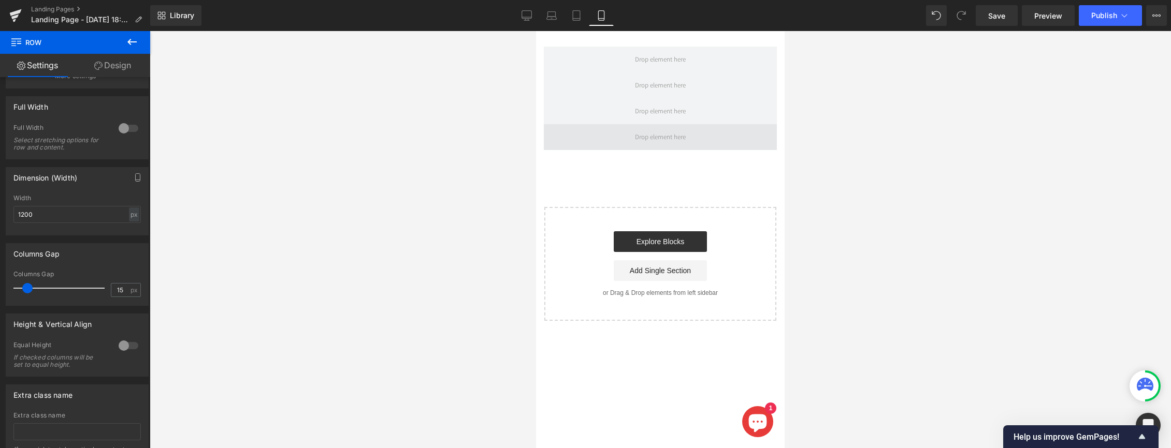
scroll to position [325, 0]
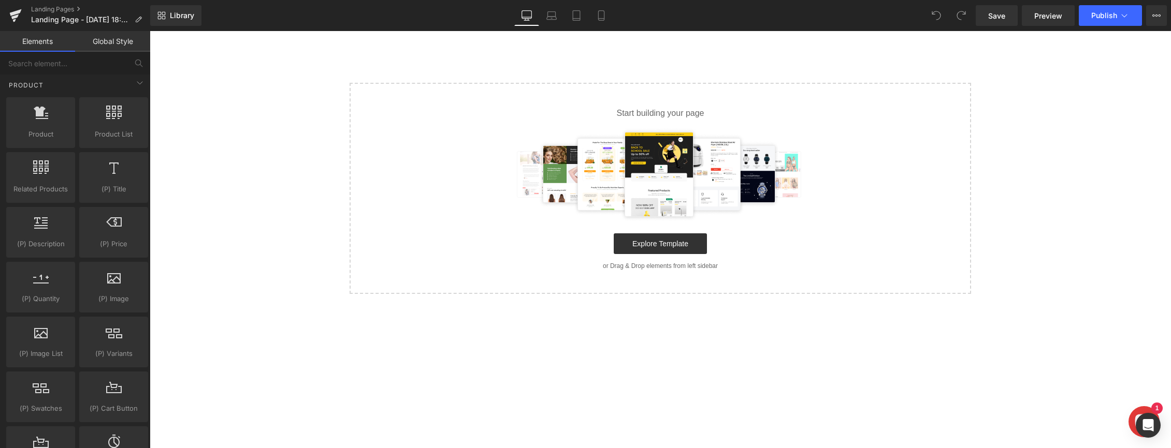
scroll to position [830, 0]
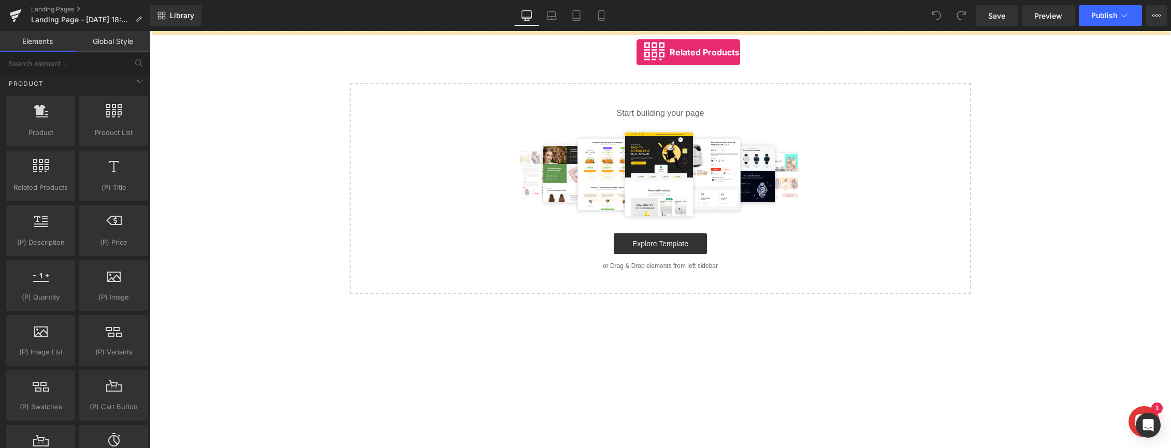
drag, startPoint x: 185, startPoint y: 210, endPoint x: 636, endPoint y: 52, distance: 477.7
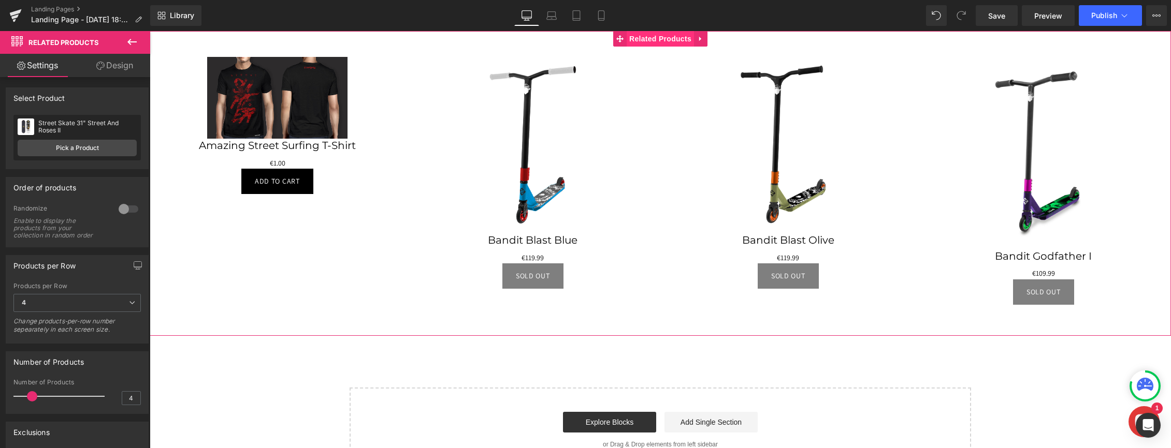
click at [665, 40] on span "Related Products" at bounding box center [660, 39] width 67 height 16
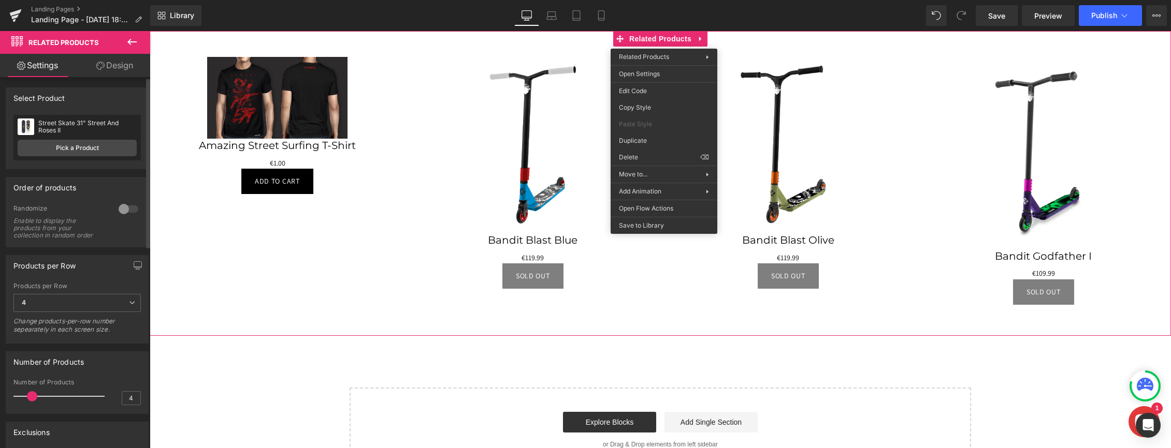
drag, startPoint x: 81, startPoint y: 266, endPoint x: 88, endPoint y: 212, distance: 54.2
click at [81, 265] on div "Products per Row" at bounding box center [77, 266] width 142 height 20
click at [127, 37] on icon at bounding box center [132, 42] width 12 height 12
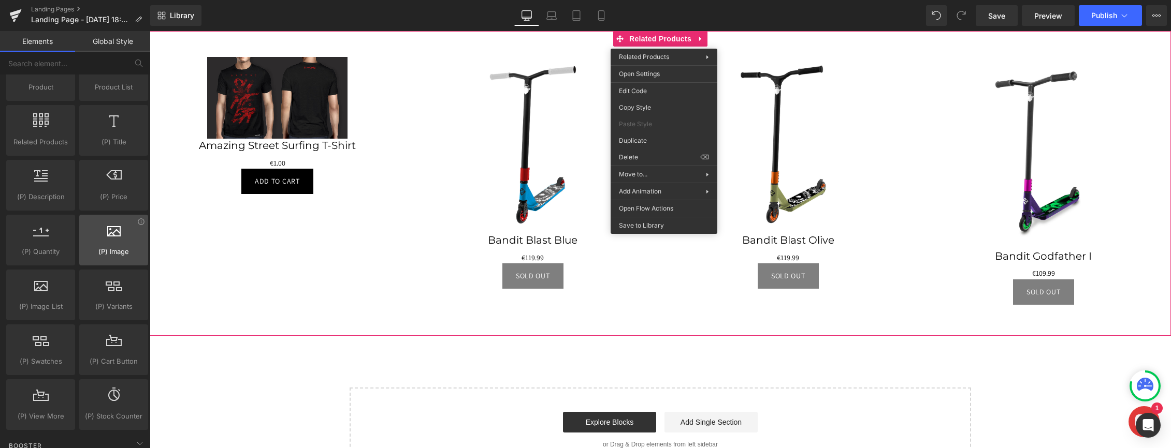
scroll to position [877, 0]
click at [138, 169] on icon at bounding box center [141, 166] width 6 height 6
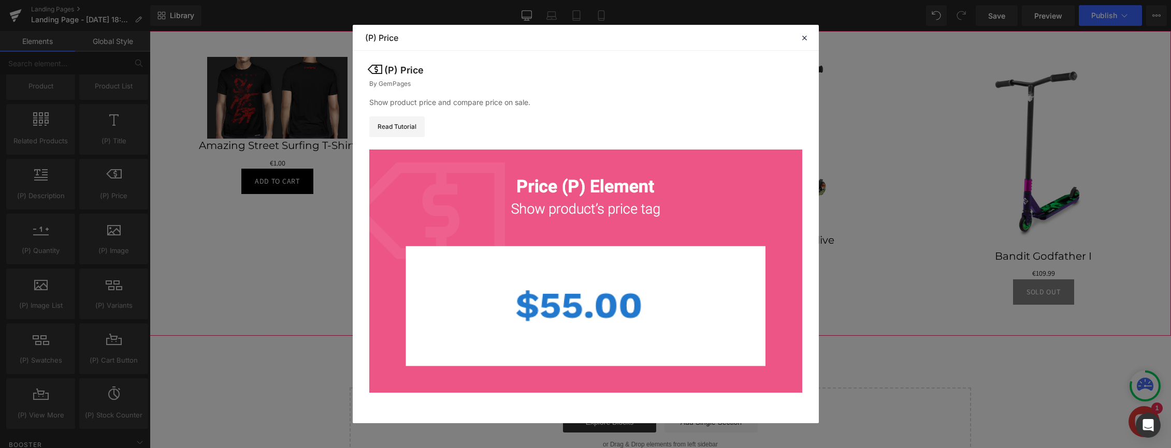
scroll to position [38, 0]
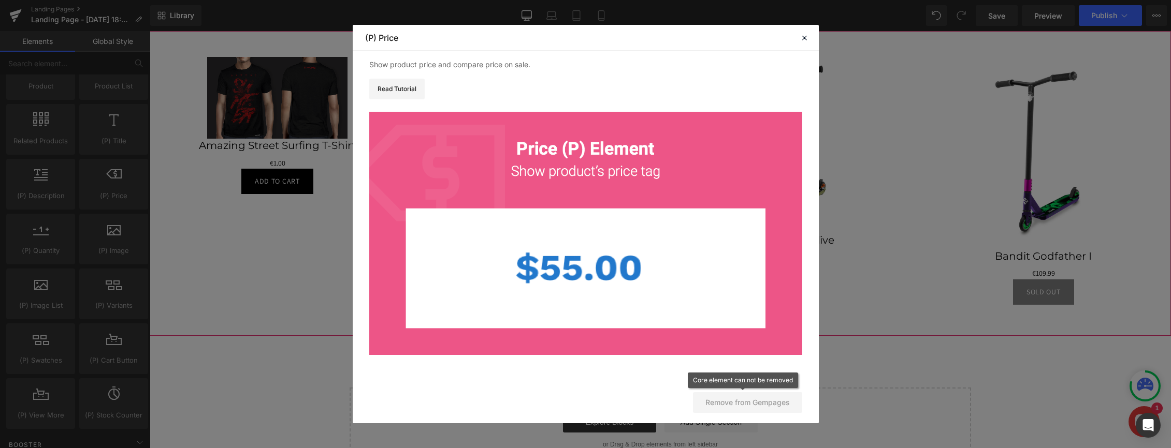
click at [734, 396] on button "Remove from Gempages" at bounding box center [747, 402] width 109 height 21
click at [808, 36] on icon at bounding box center [803, 37] width 9 height 9
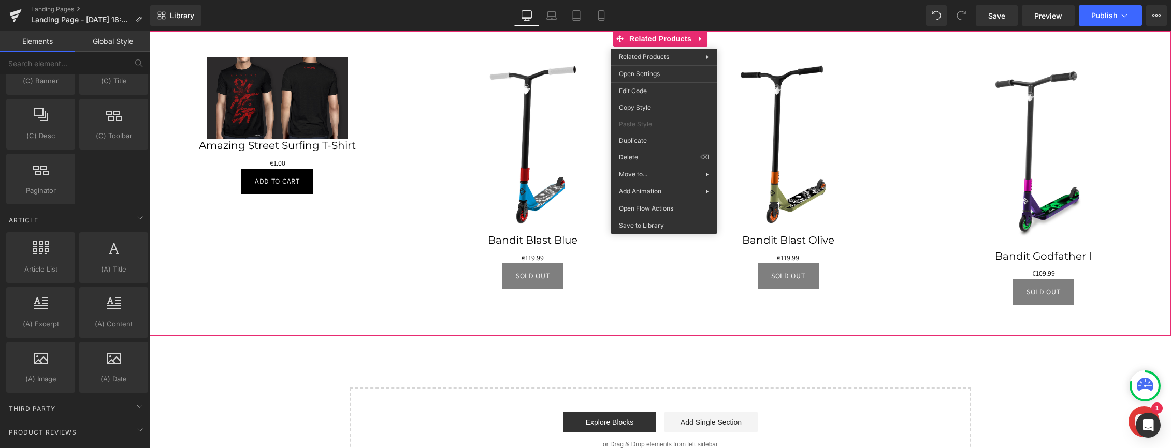
scroll to position [1746, 0]
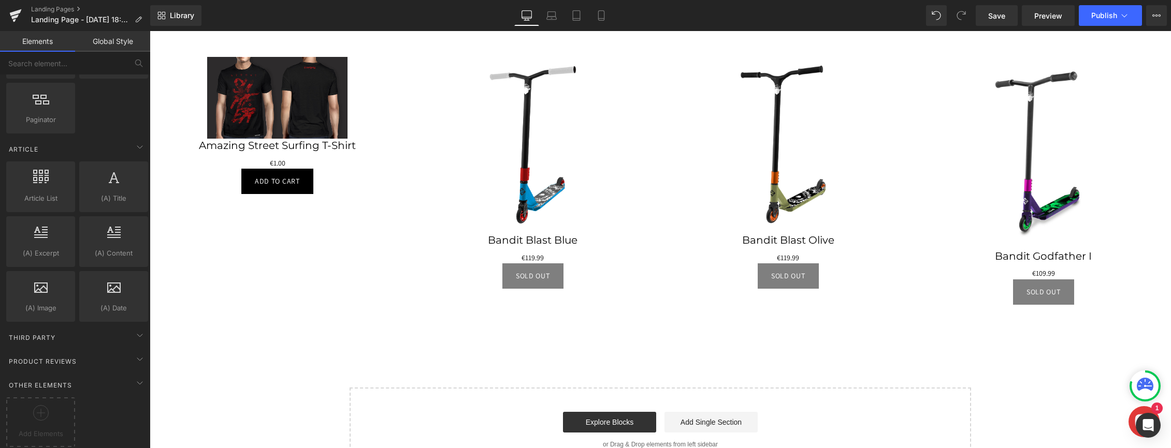
click at [652, 38] on span "Related Products" at bounding box center [660, 39] width 54 height 12
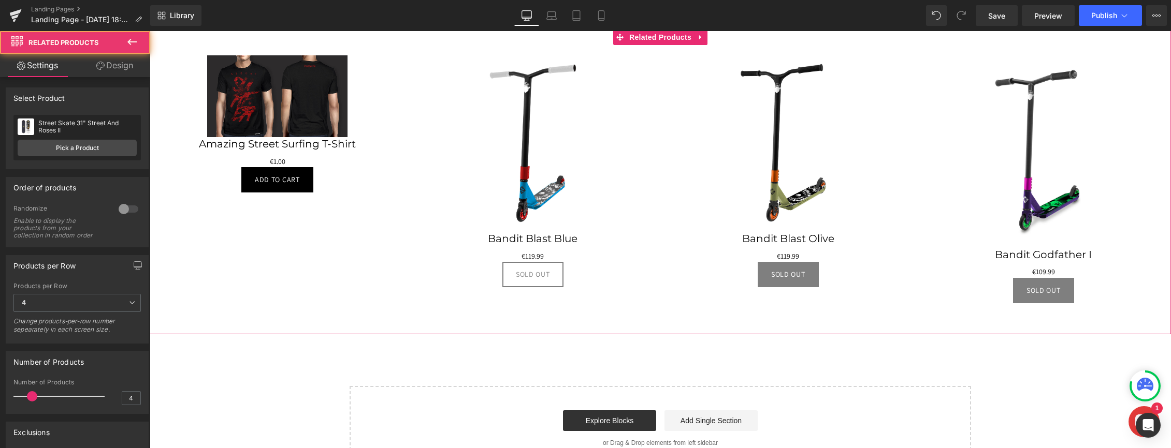
scroll to position [5, 0]
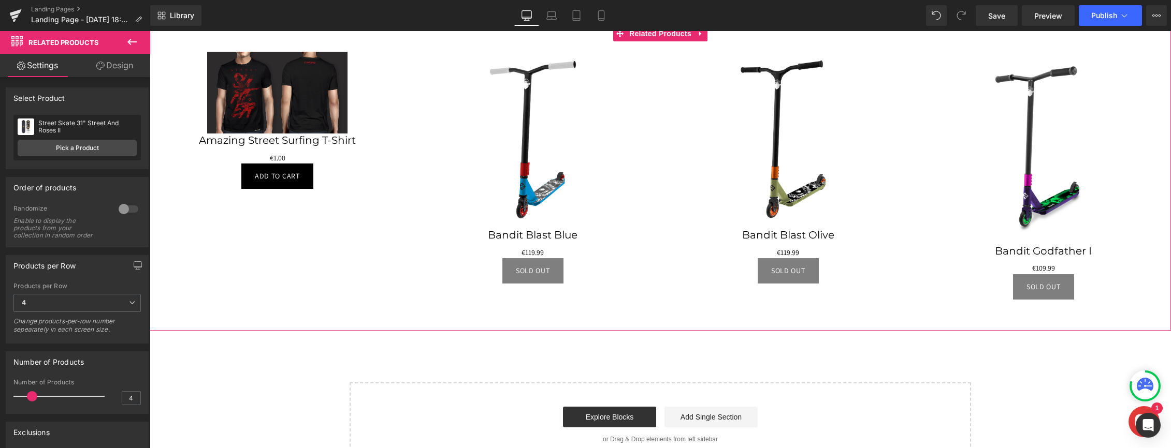
click at [534, 252] on div "€0 €119.99 (P) Price" at bounding box center [532, 252] width 235 height 11
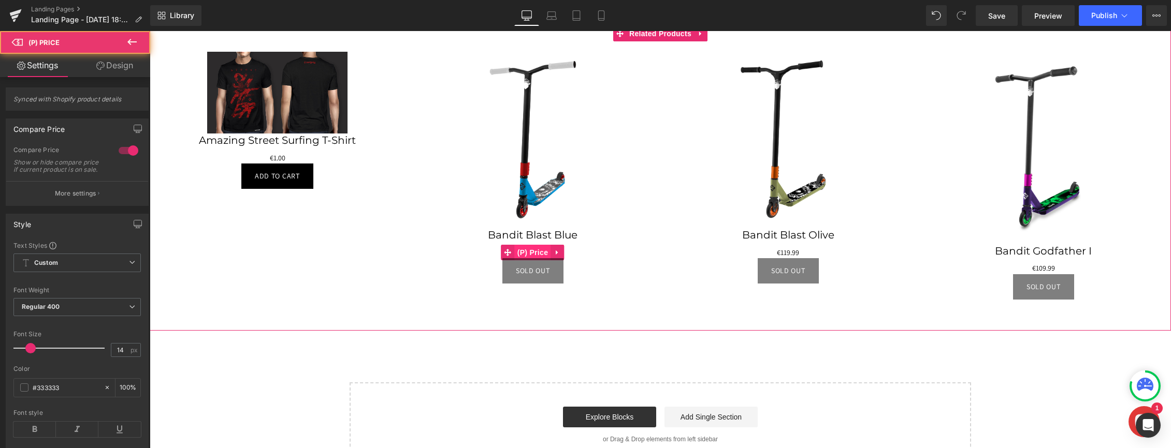
click at [535, 251] on span "(P) Price" at bounding box center [533, 253] width 36 height 16
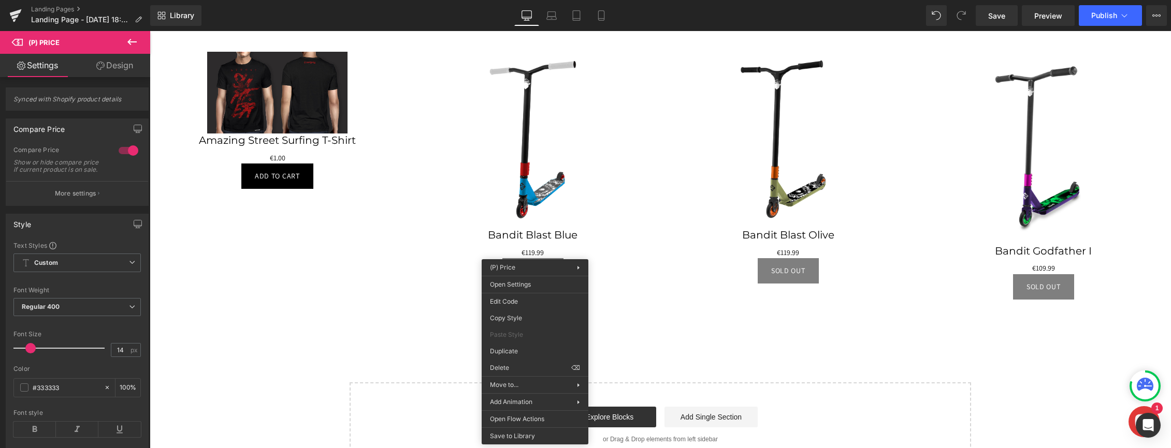
scroll to position [40, 0]
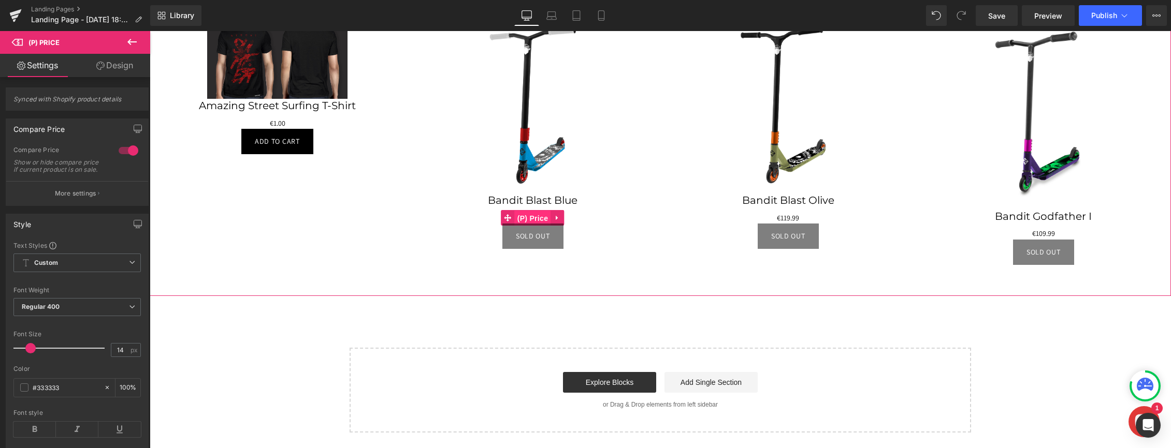
click at [534, 214] on span "(P) Price" at bounding box center [533, 219] width 36 height 16
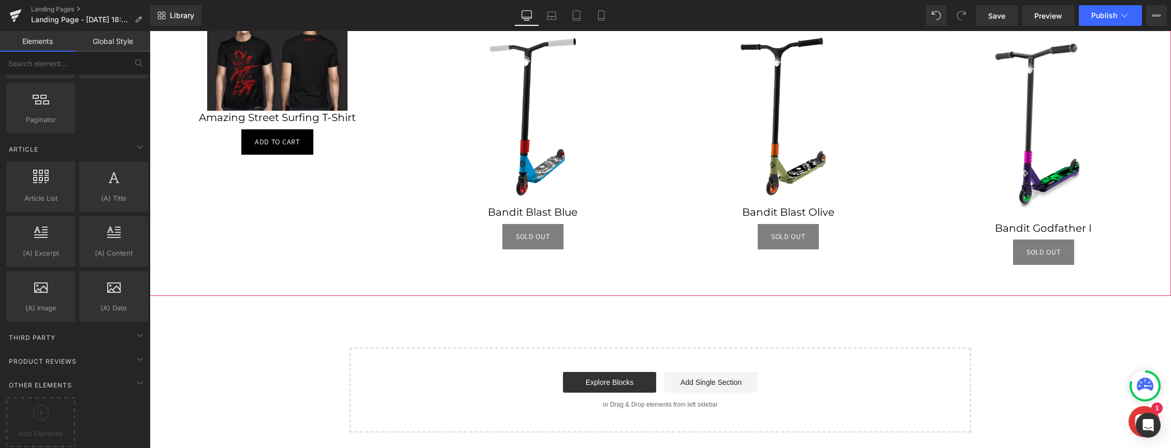
scroll to position [0, 0]
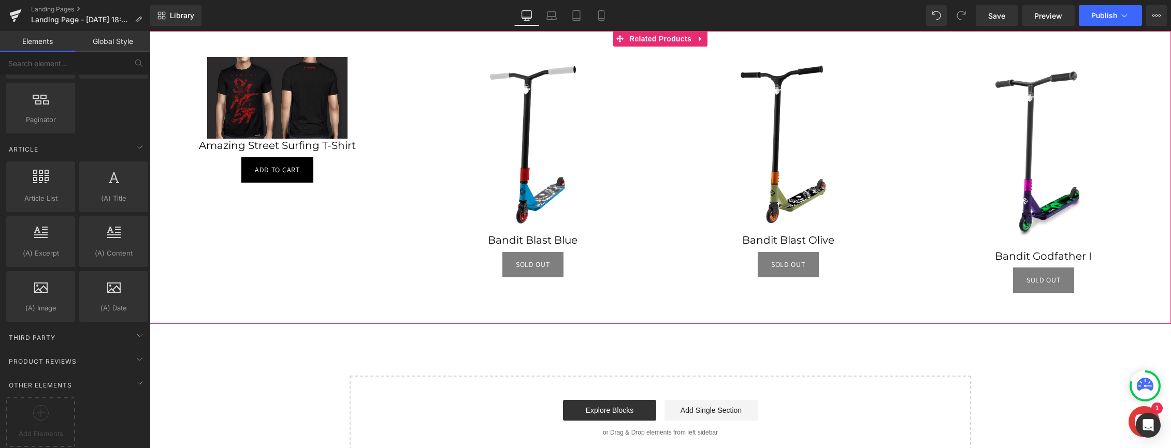
click at [587, 177] on img at bounding box center [532, 145] width 141 height 177
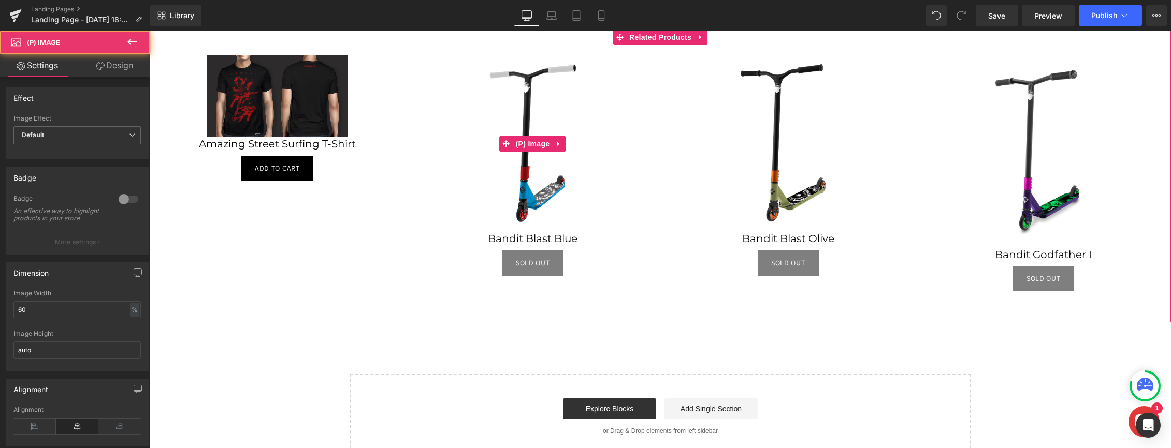
click at [430, 165] on div "Sale Off" at bounding box center [532, 143] width 235 height 177
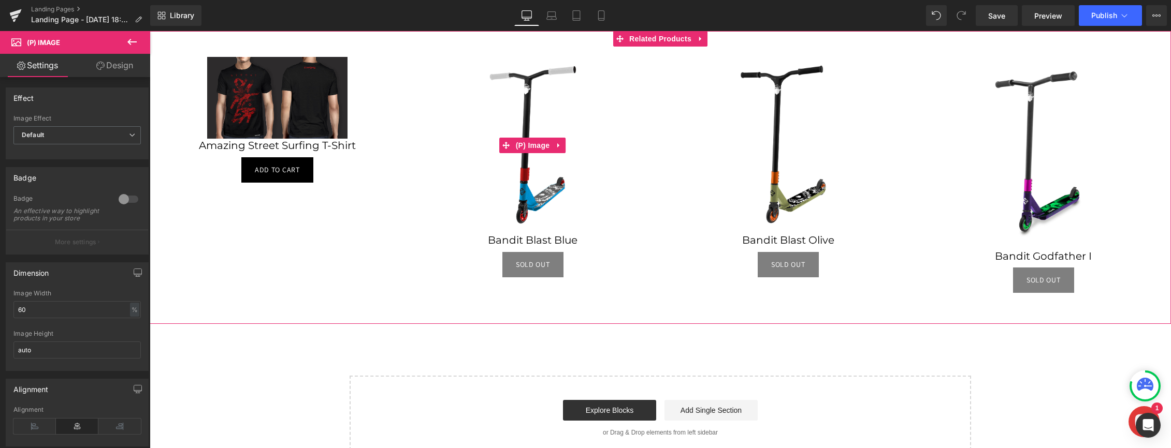
scroll to position [1, 0]
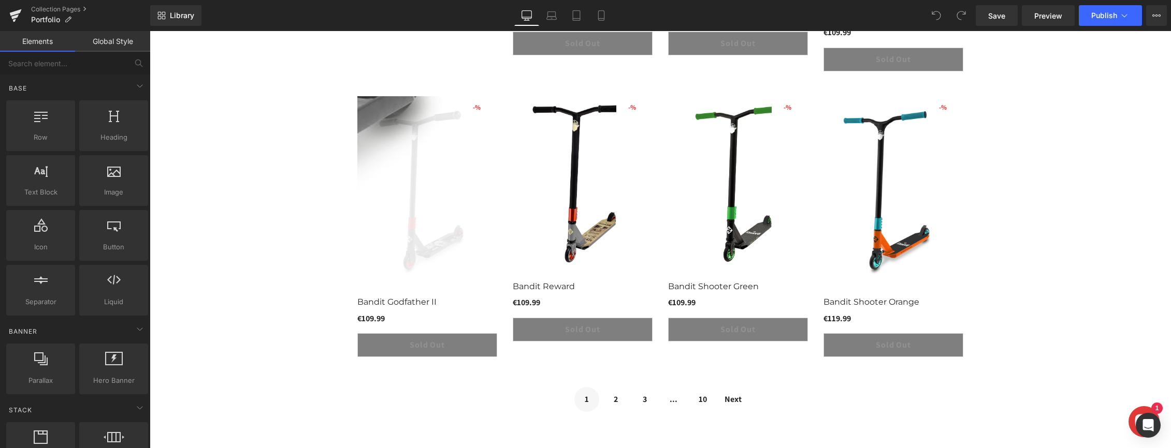
scroll to position [486, 0]
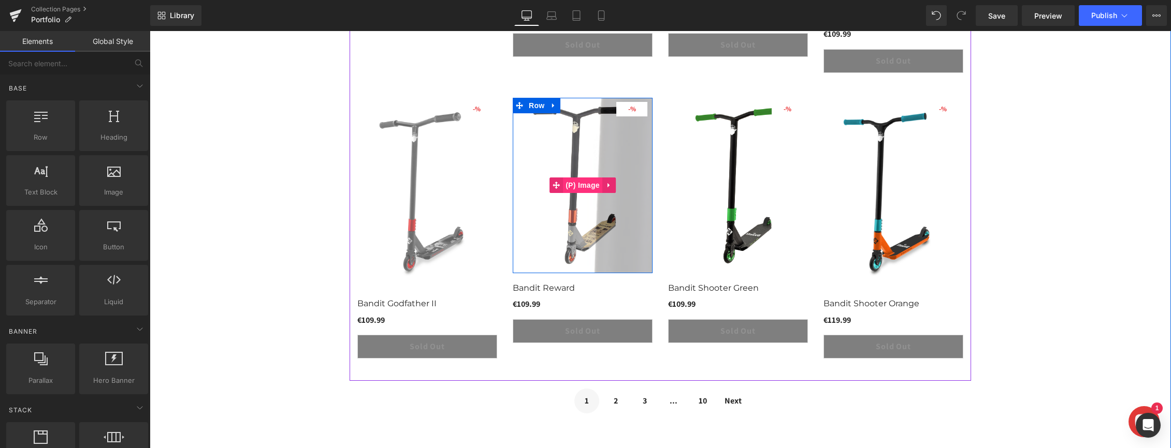
click at [567, 187] on span "(P) Image" at bounding box center [582, 186] width 39 height 16
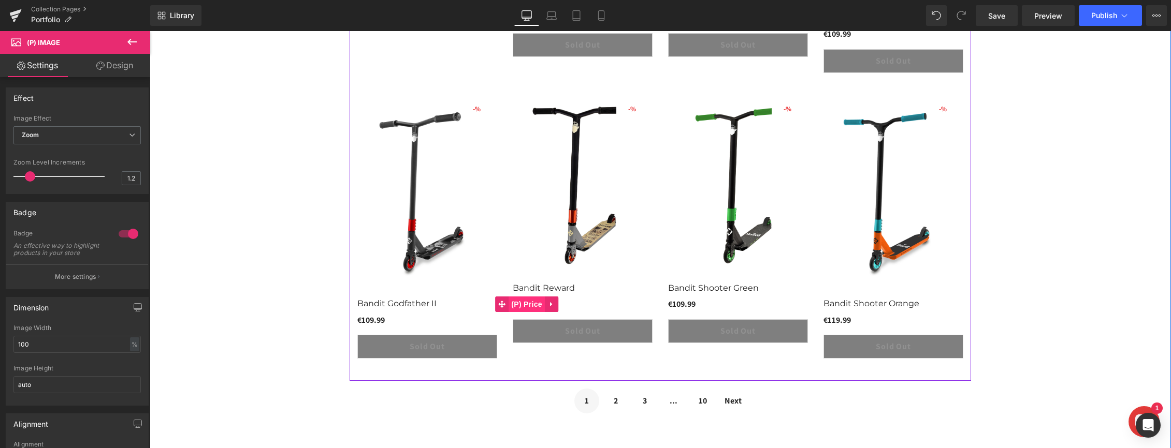
click at [527, 304] on span "(P) Price" at bounding box center [526, 305] width 36 height 16
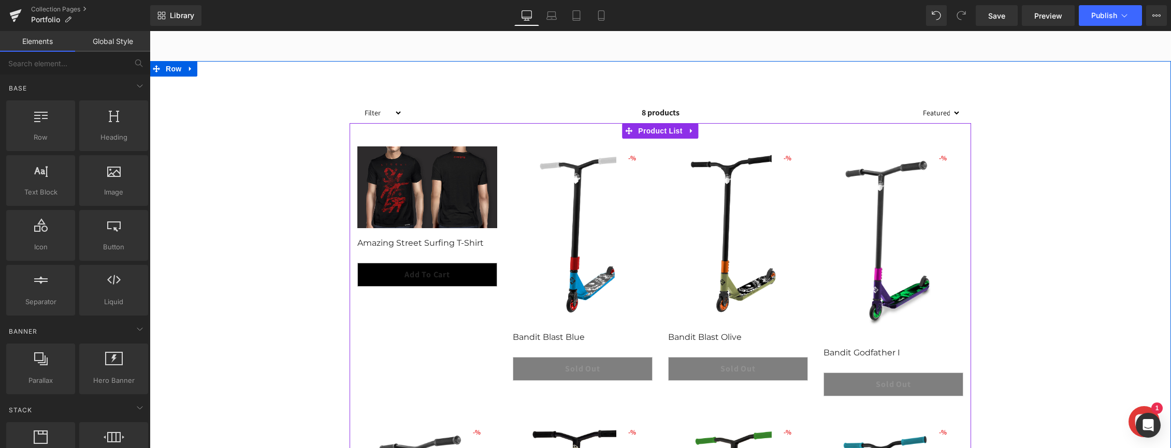
scroll to position [149, 0]
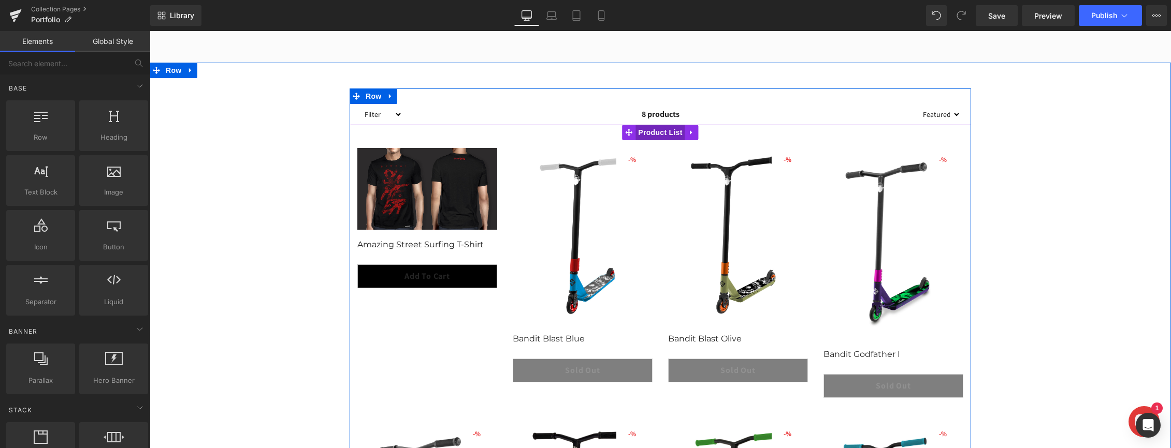
click at [654, 136] on span "Product List" at bounding box center [659, 133] width 49 height 16
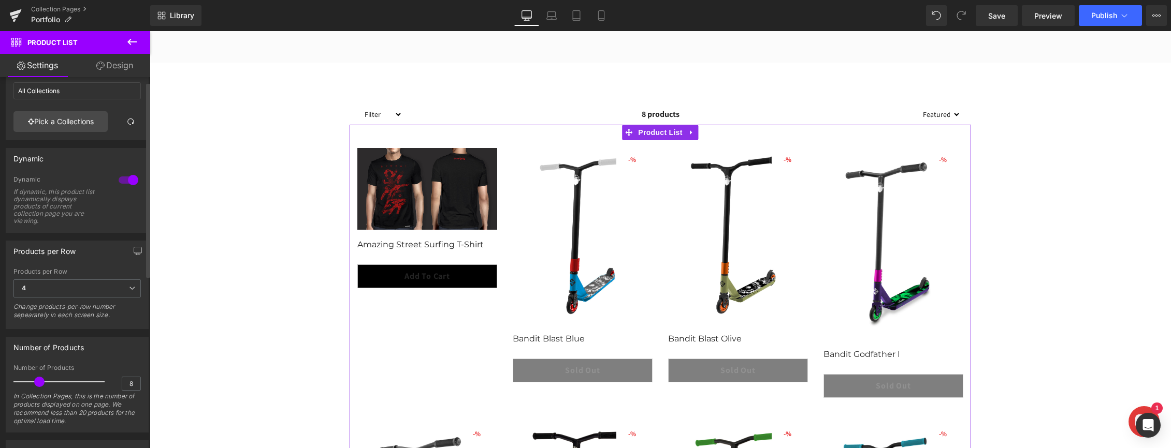
scroll to position [39, 0]
click at [121, 179] on div at bounding box center [128, 178] width 25 height 17
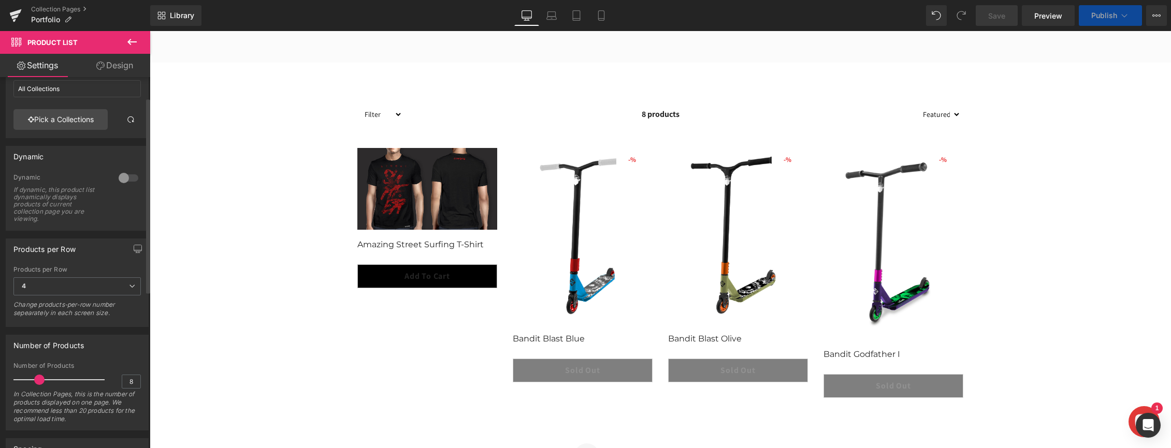
click at [121, 179] on div at bounding box center [128, 178] width 25 height 17
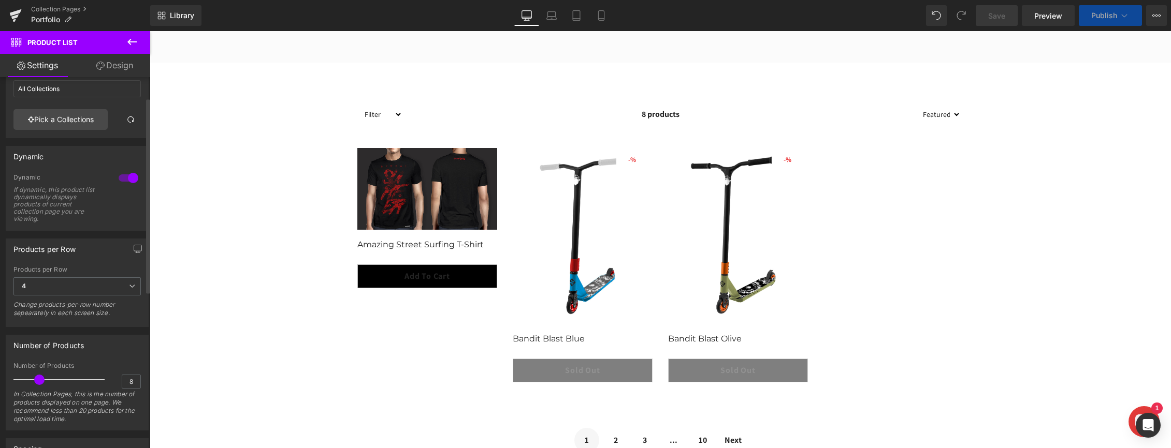
click at [121, 179] on div at bounding box center [128, 178] width 25 height 17
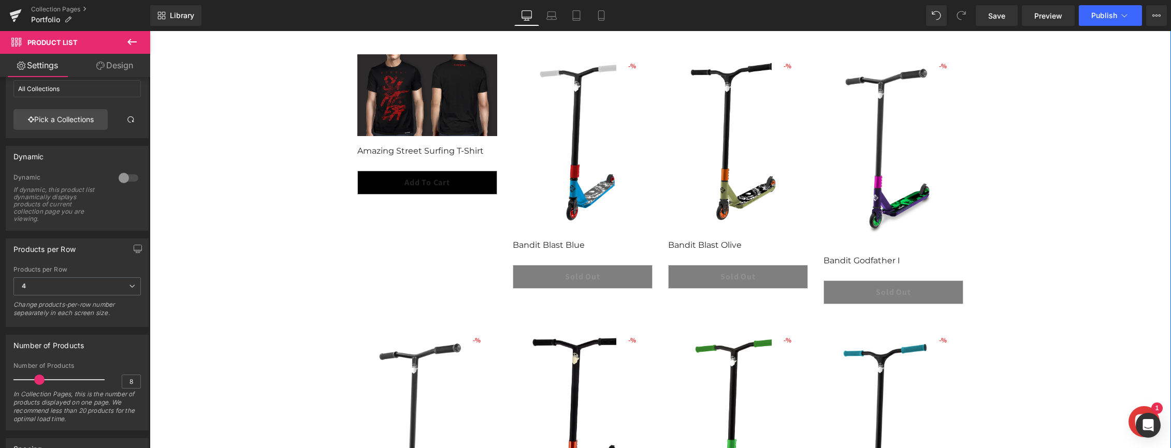
scroll to position [260, 0]
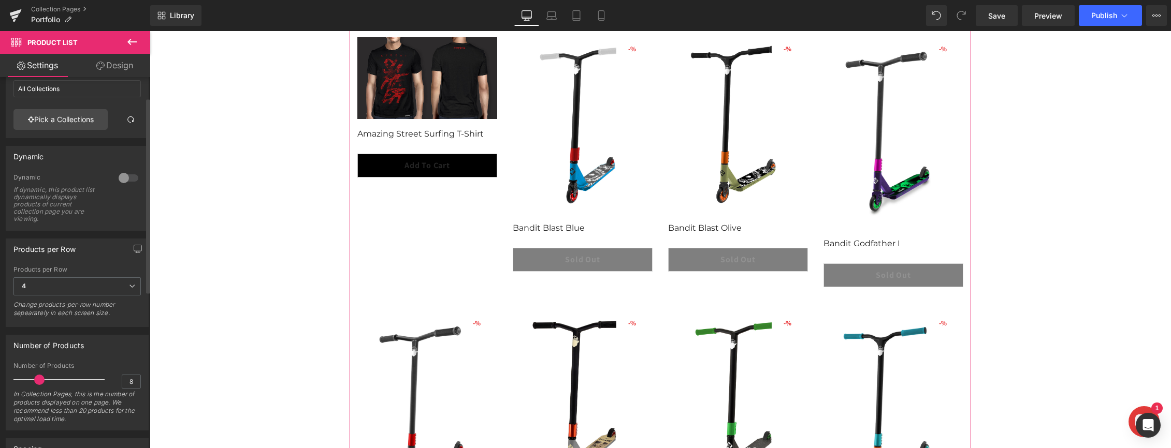
click at [125, 178] on div at bounding box center [128, 178] width 25 height 17
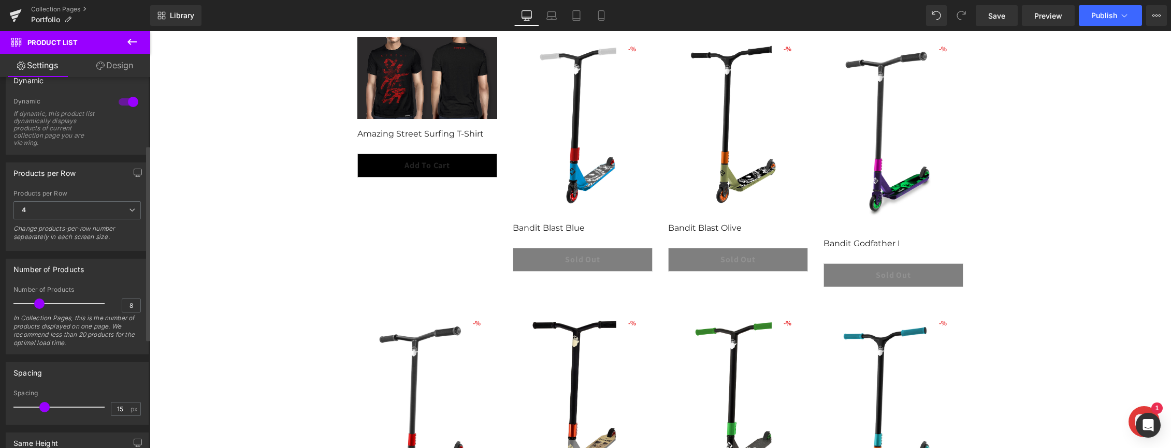
scroll to position [130, 0]
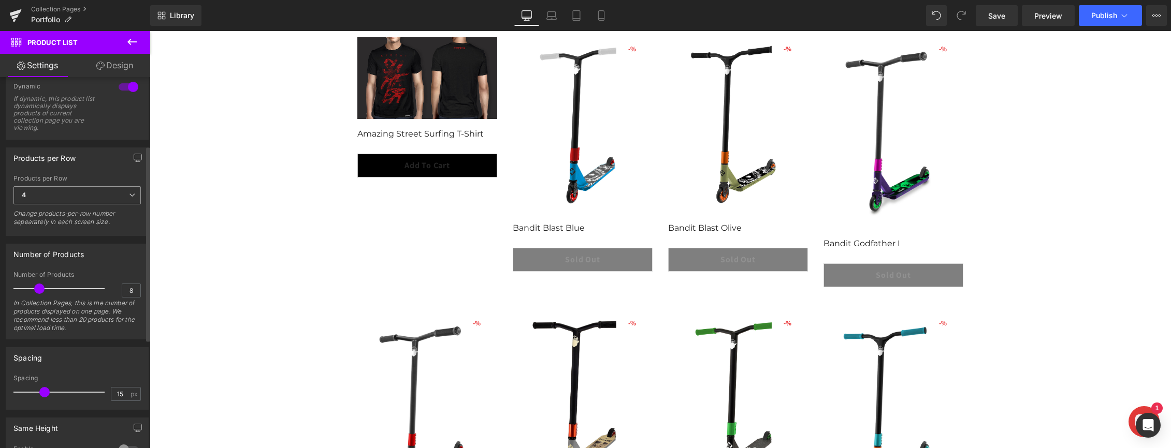
click at [119, 198] on span "4" at bounding box center [76, 195] width 127 height 18
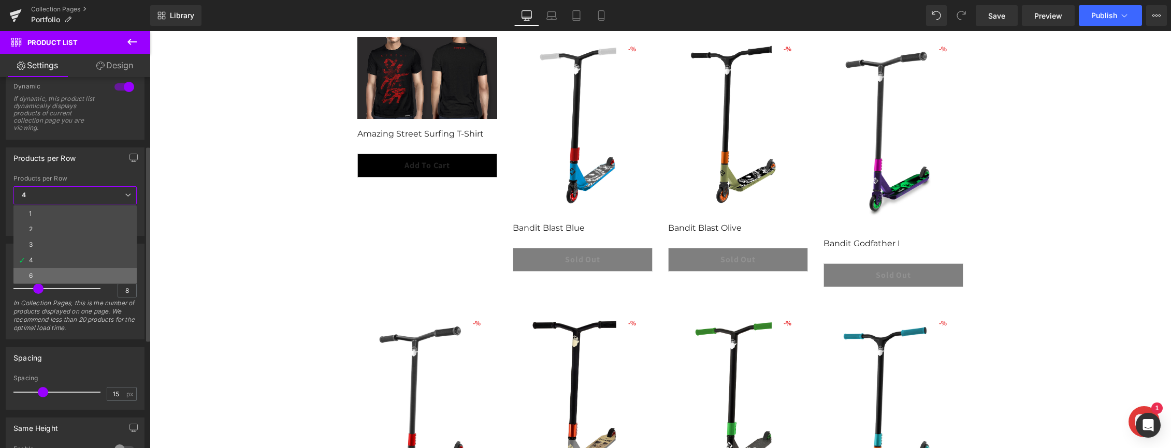
click at [94, 269] on li "6" at bounding box center [74, 276] width 123 height 16
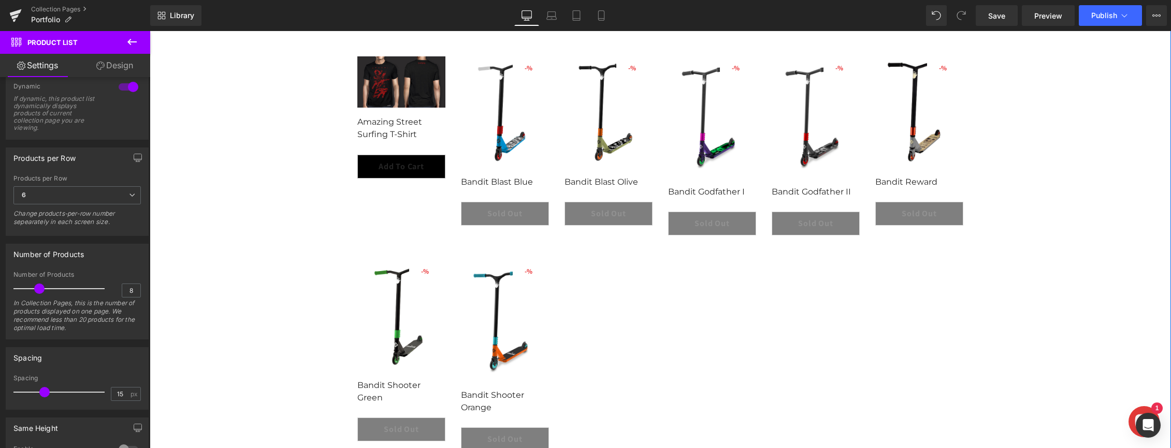
scroll to position [242, 0]
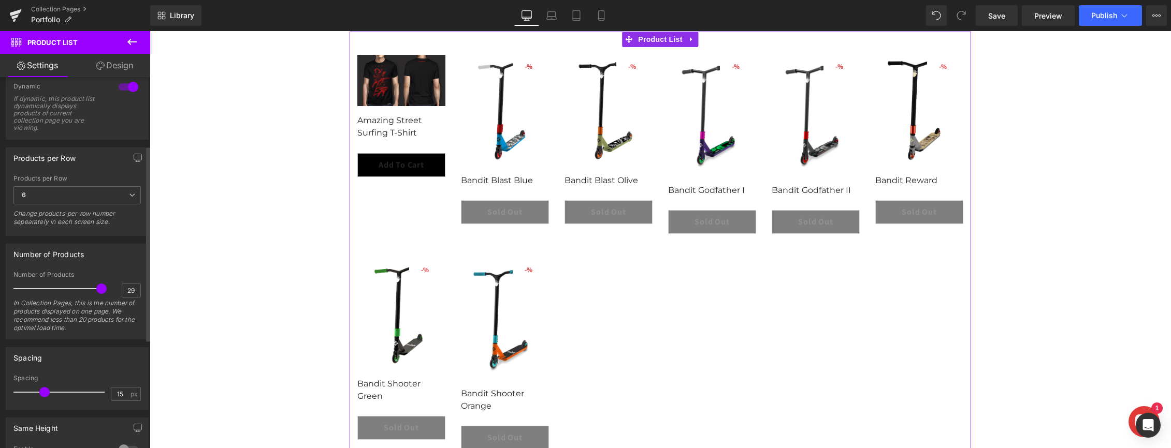
type input "30"
drag, startPoint x: 40, startPoint y: 290, endPoint x: 108, endPoint y: 288, distance: 68.4
click at [108, 288] on div "Number of Products 30 In Collection Pages, this is the number of products displ…" at bounding box center [76, 305] width 127 height 68
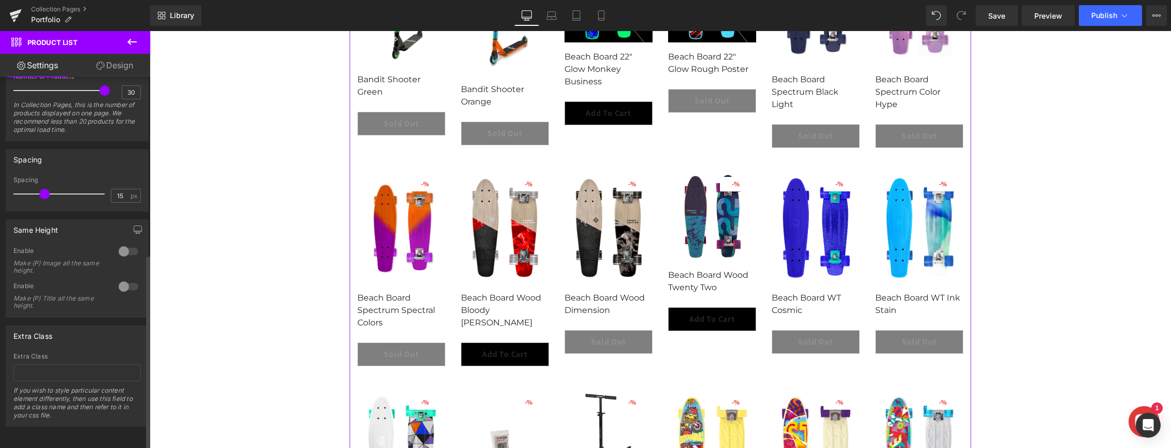
scroll to position [337, 0]
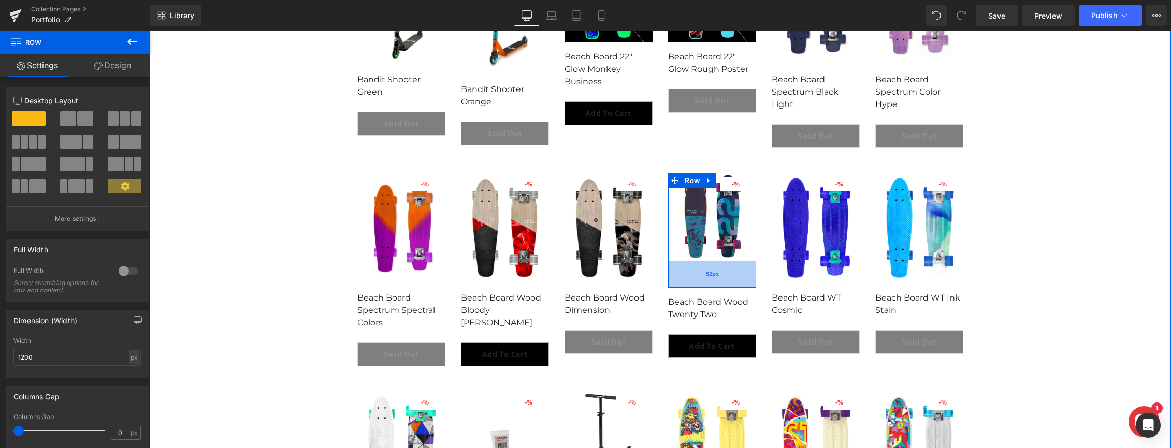
drag, startPoint x: 722, startPoint y: 259, endPoint x: 715, endPoint y: 286, distance: 27.9
click at [715, 286] on div "52px" at bounding box center [712, 274] width 88 height 27
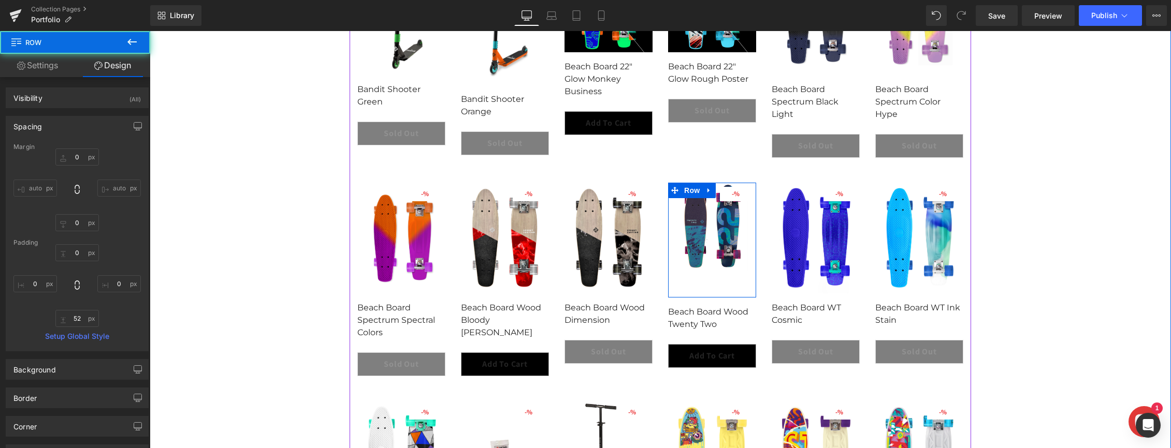
scroll to position [574, 0]
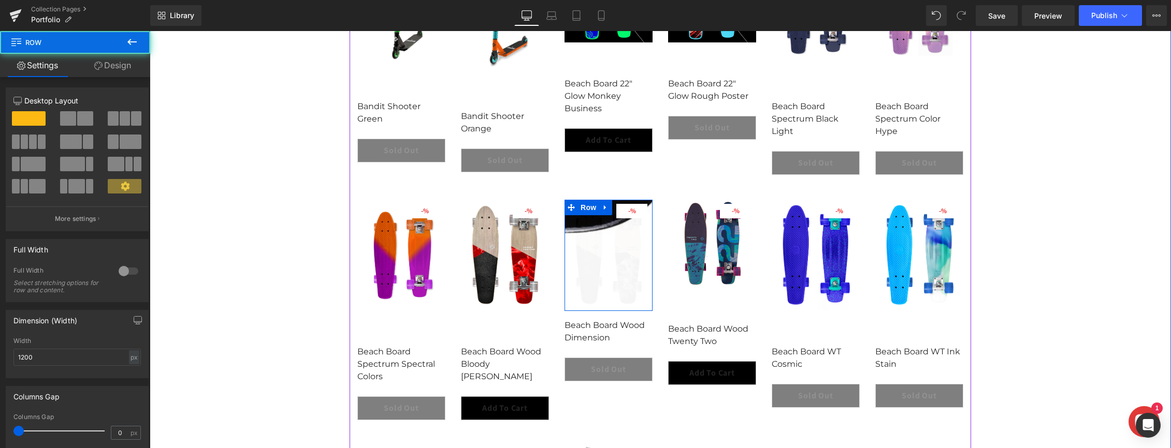
drag, startPoint x: 629, startPoint y: 336, endPoint x: 633, endPoint y: 310, distance: 26.7
click at [633, 310] on div "- 4999 % (P) Image Row" at bounding box center [608, 255] width 88 height 111
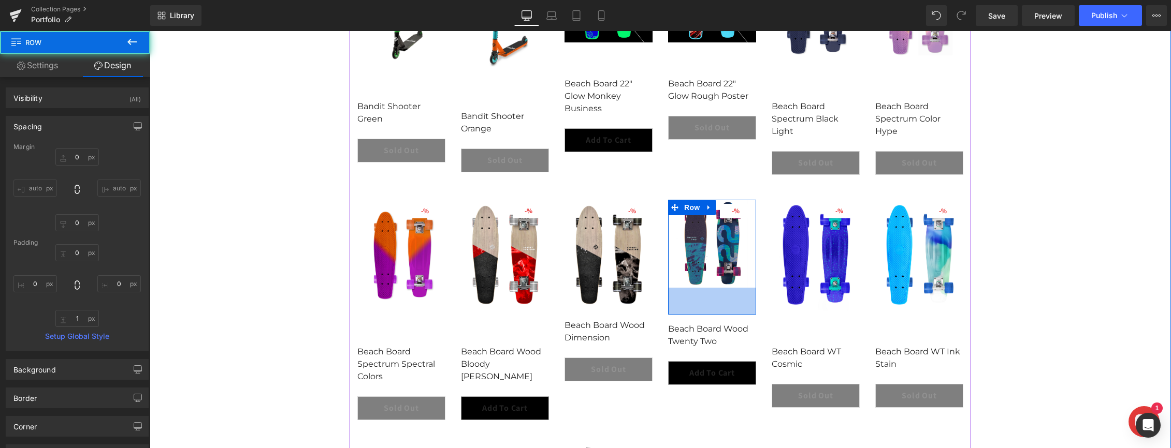
click at [700, 290] on div "52px" at bounding box center [712, 301] width 88 height 27
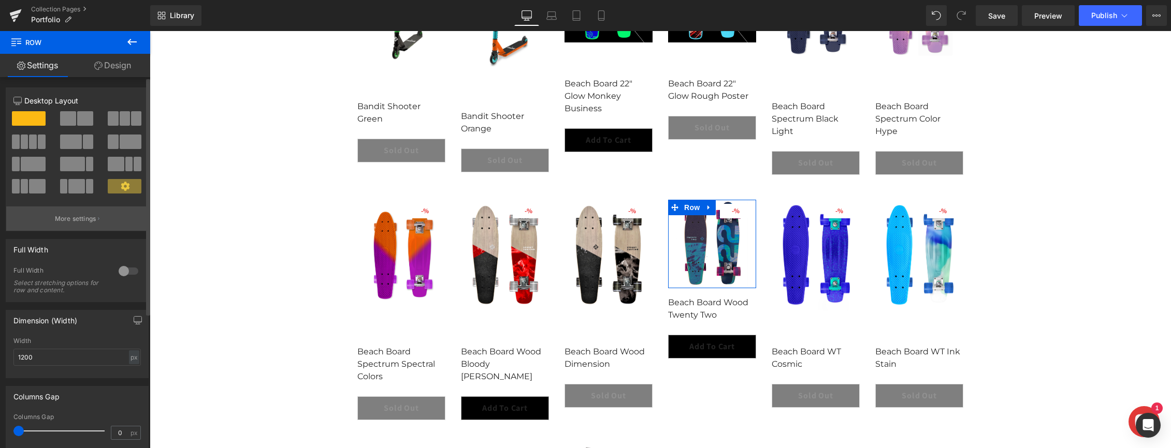
click at [84, 220] on p "More settings" at bounding box center [75, 218] width 41 height 9
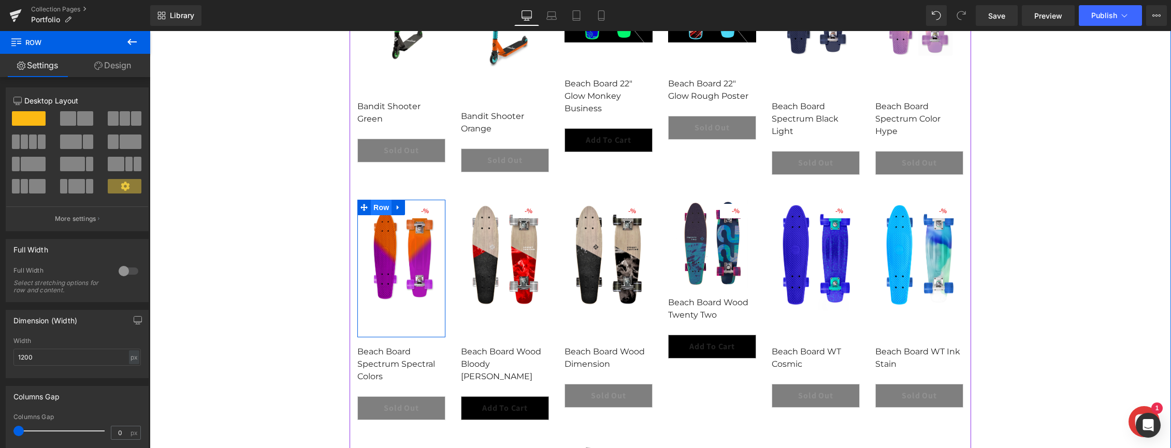
click at [372, 206] on span "Row" at bounding box center [381, 208] width 21 height 16
click at [386, 213] on span "Row" at bounding box center [381, 208] width 21 height 16
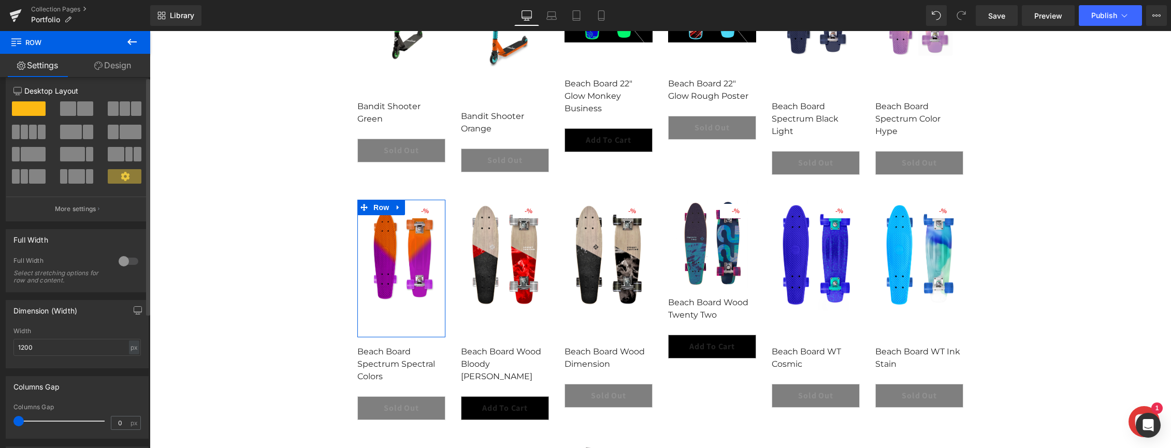
scroll to position [0, 0]
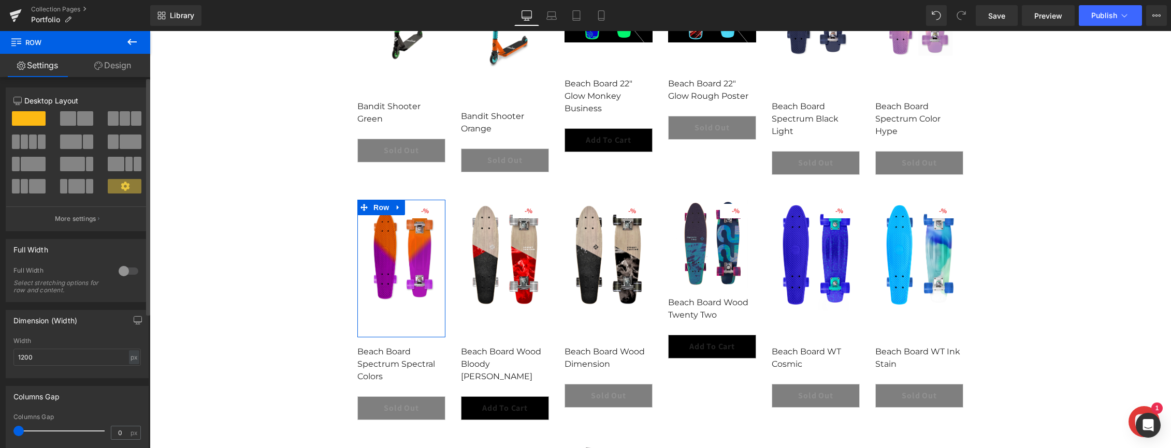
click at [115, 181] on span at bounding box center [125, 186] width 34 height 14
click at [90, 220] on p "More settings" at bounding box center [75, 218] width 41 height 9
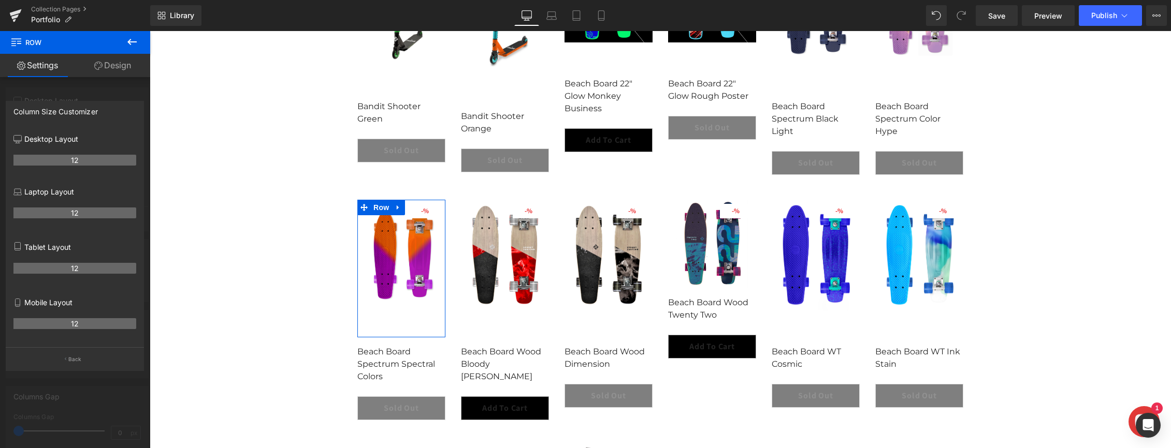
click at [112, 92] on div at bounding box center [75, 242] width 150 height 423
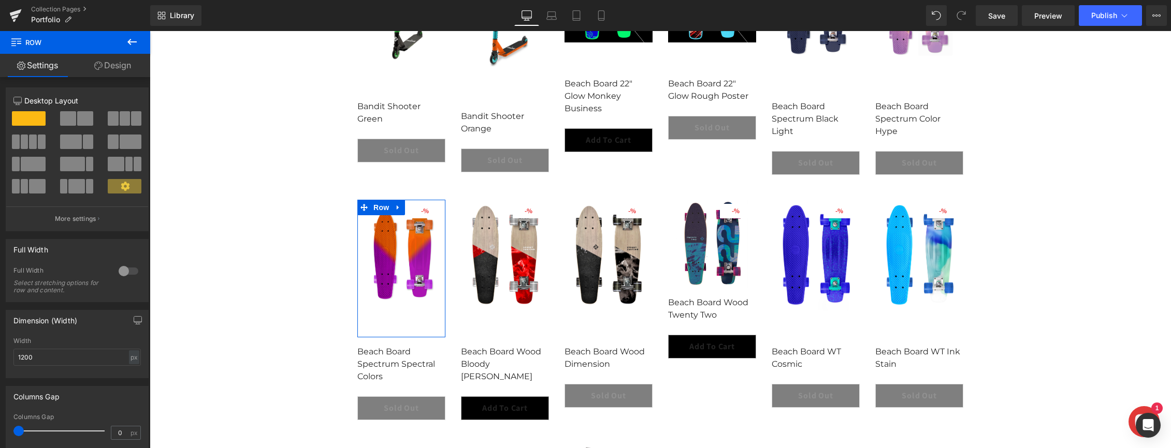
click at [105, 67] on link "Design" at bounding box center [112, 65] width 75 height 23
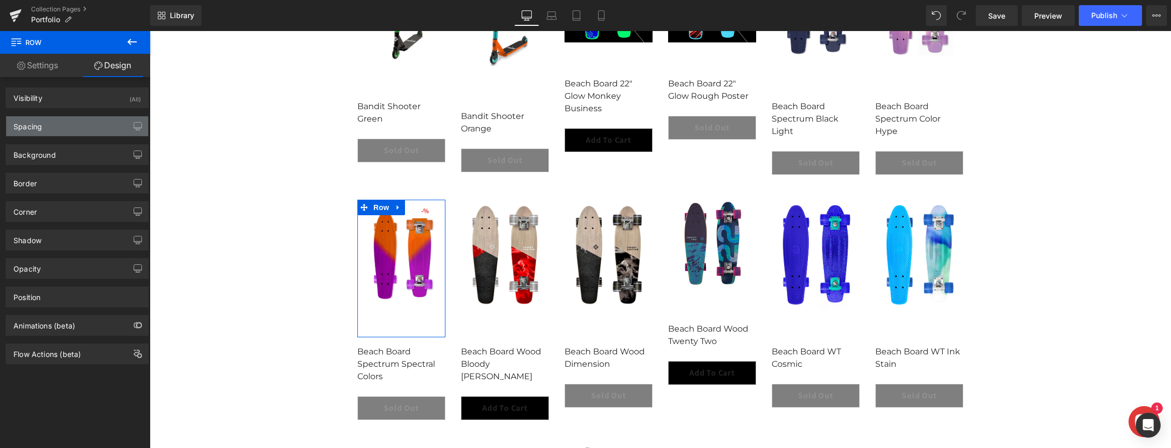
click at [77, 128] on div "Spacing" at bounding box center [77, 127] width 142 height 20
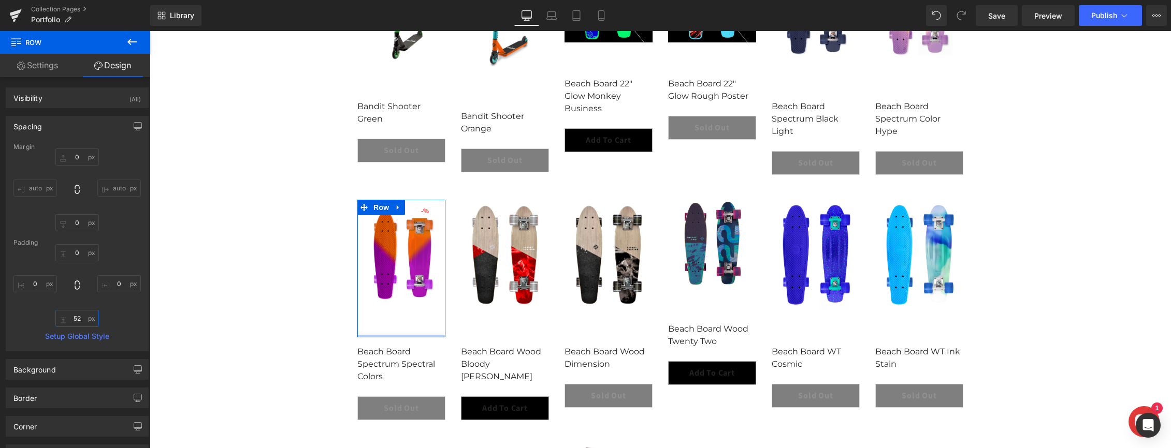
click at [78, 320] on input "52" at bounding box center [76, 318] width 43 height 17
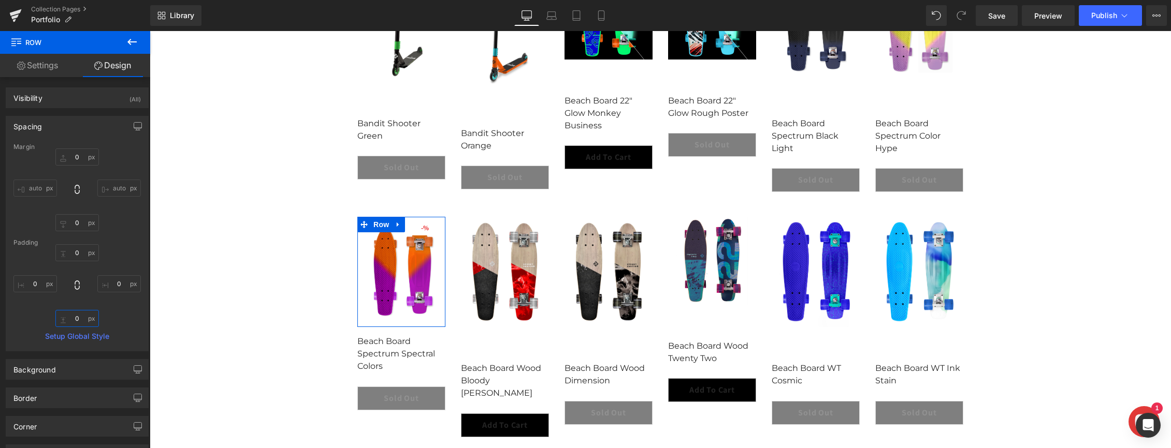
type input "0"
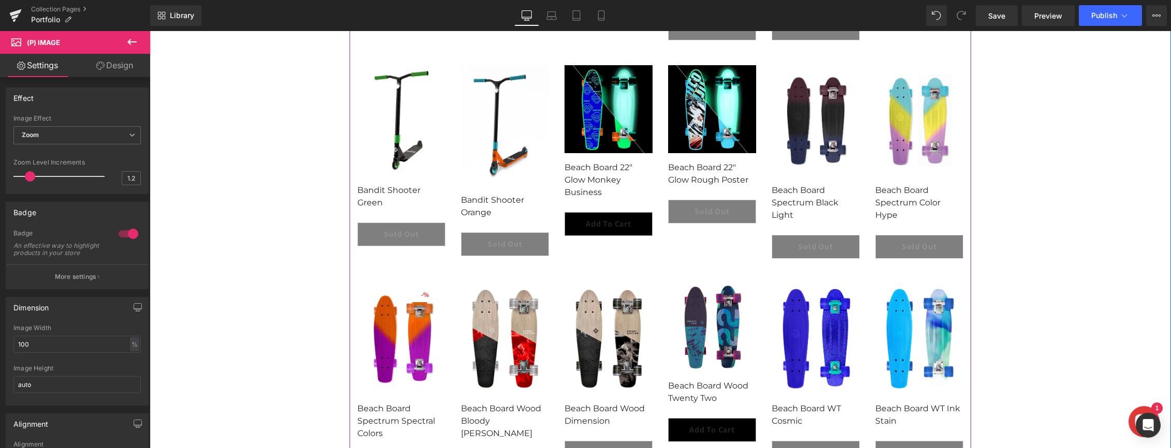
scroll to position [433, 0]
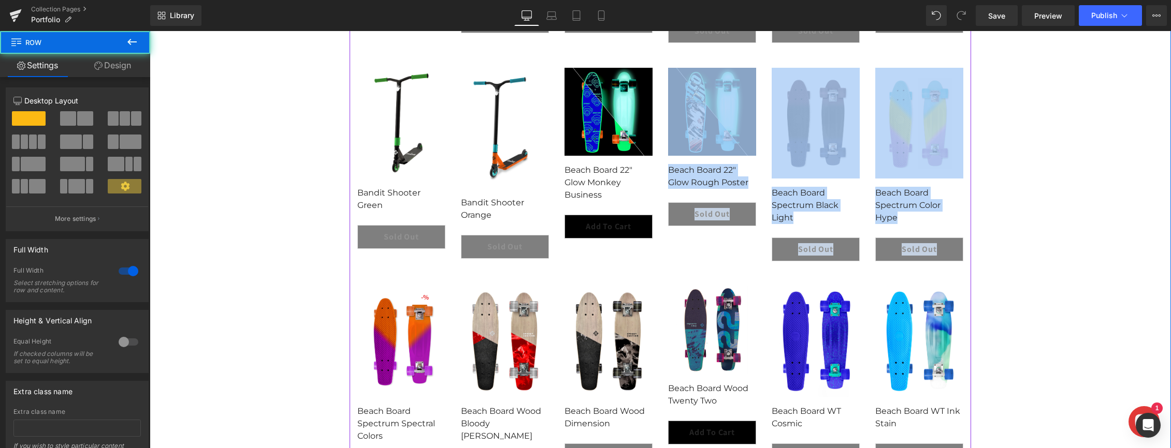
drag, startPoint x: 400, startPoint y: 264, endPoint x: 608, endPoint y: 252, distance: 208.5
click at [608, 252] on div "Filter Bandit Category_Stunt Scooter Playground_Skatepark Scooter Skatepark Stu…" at bounding box center [660, 390] width 1021 height 1172
click at [608, 252] on div "- 2999 % (P) Image Row Beach Board 22" Glow Monkey Business" at bounding box center [609, 158] width 104 height 196
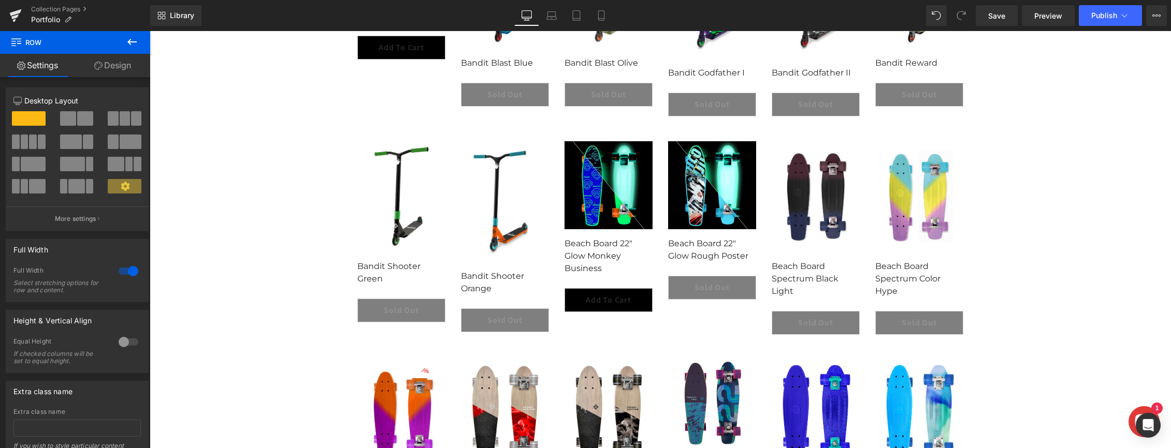
scroll to position [363, 0]
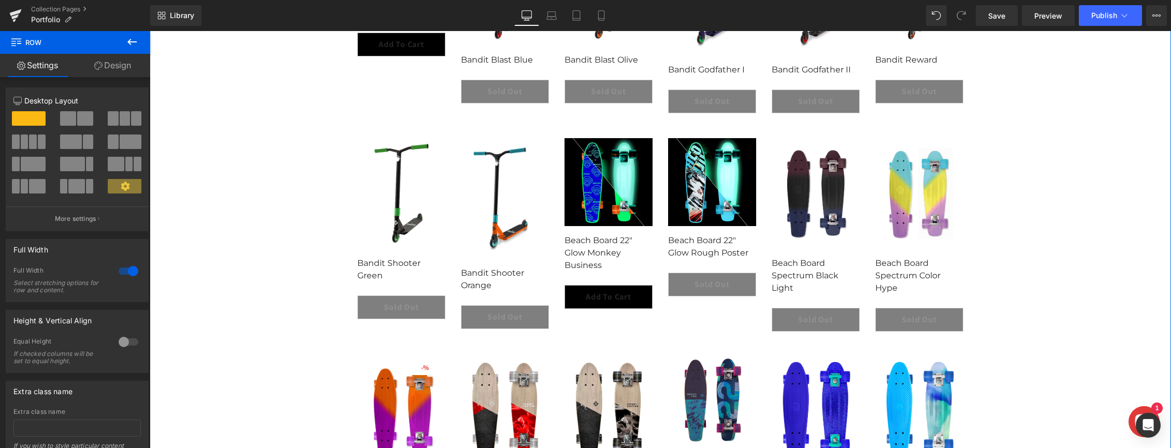
drag, startPoint x: 365, startPoint y: 173, endPoint x: 344, endPoint y: 151, distance: 31.1
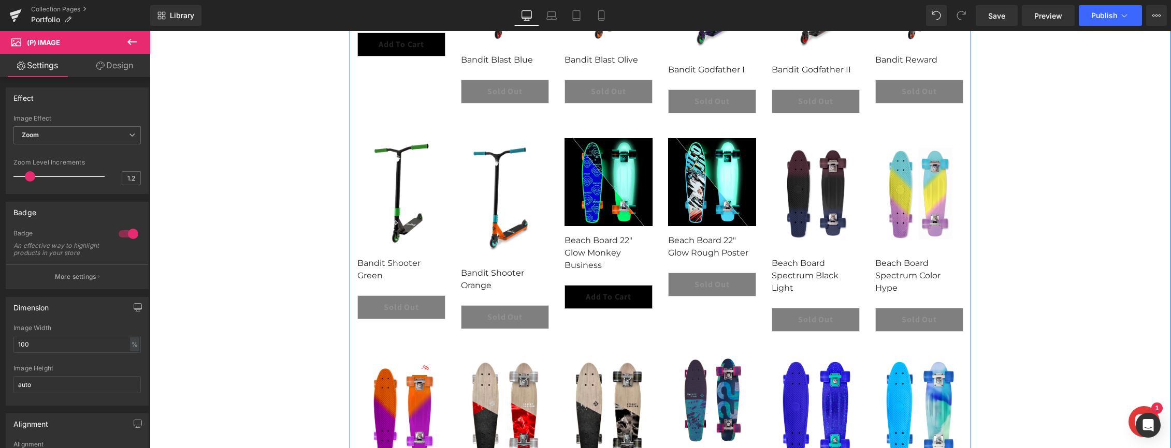
click at [356, 130] on div "- 10999 % (P) Image Row Bandit Shooter Green" at bounding box center [402, 233] width 104 height 206
click at [351, 125] on div at bounding box center [351, 445] width 3 height 1140
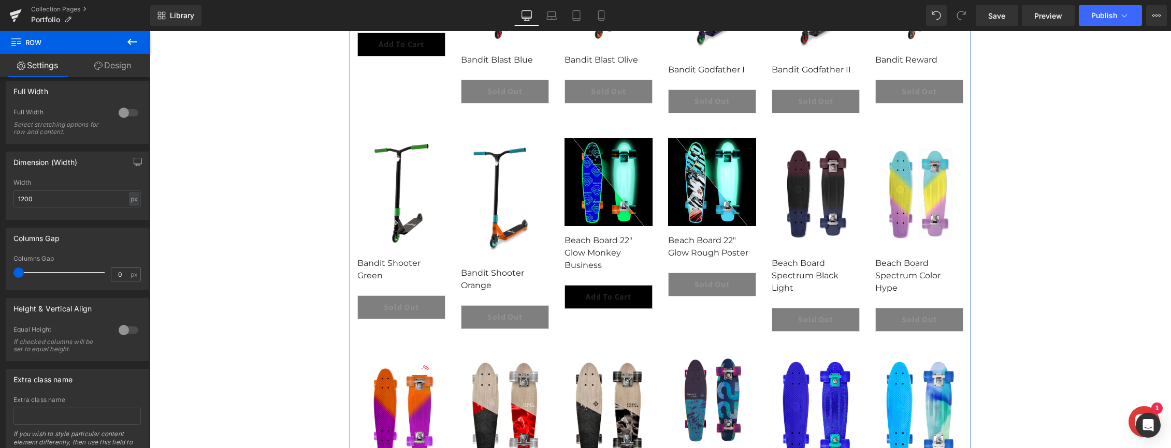
scroll to position [162, 0]
click at [119, 110] on div at bounding box center [128, 109] width 25 height 17
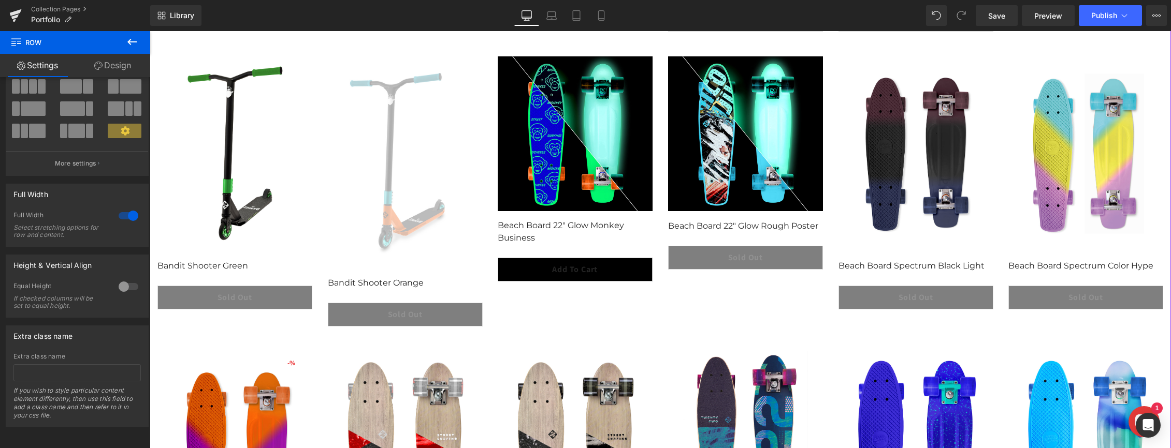
scroll to position [537, 0]
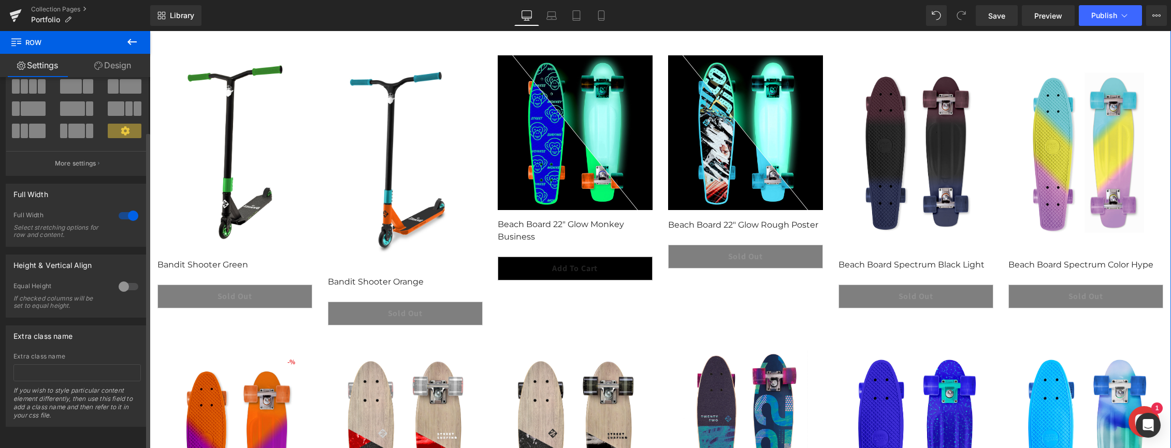
click at [119, 208] on div at bounding box center [128, 216] width 25 height 17
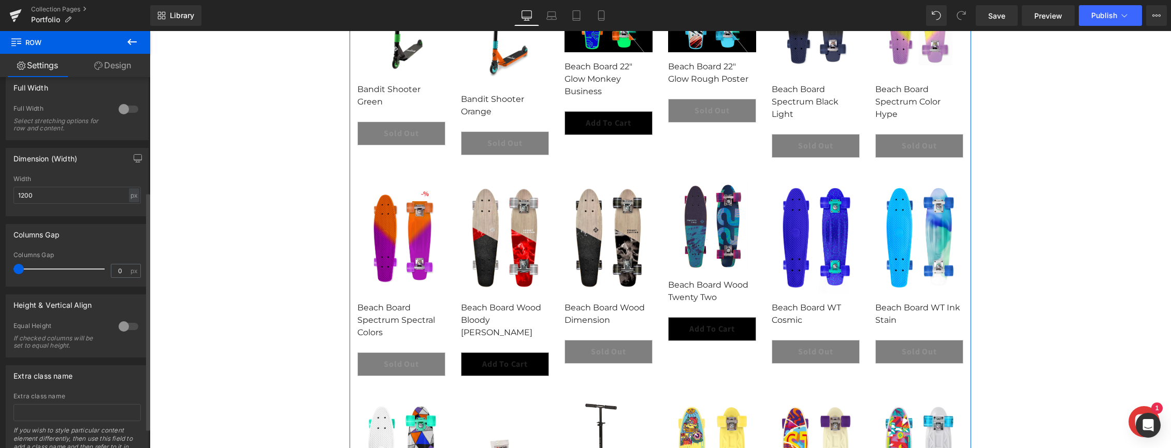
scroll to position [210, 0]
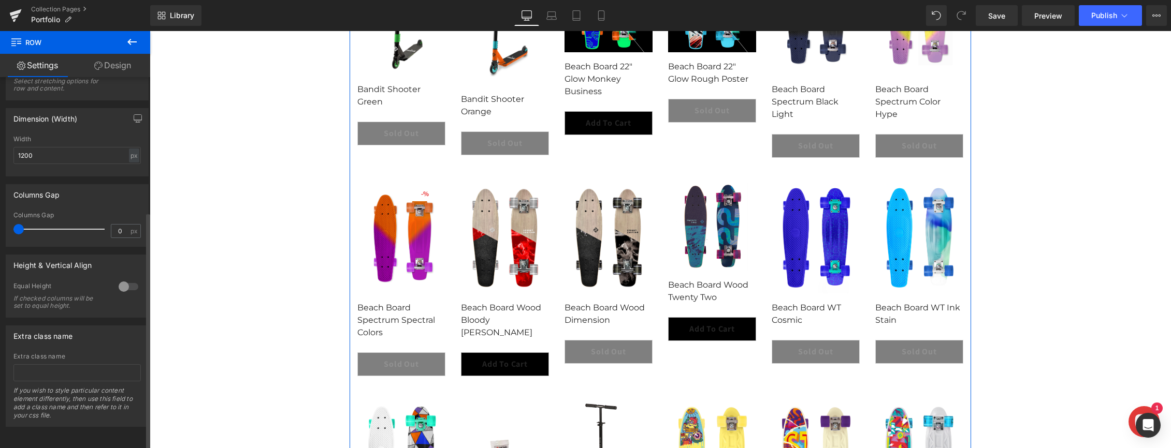
click at [123, 279] on div at bounding box center [128, 287] width 25 height 17
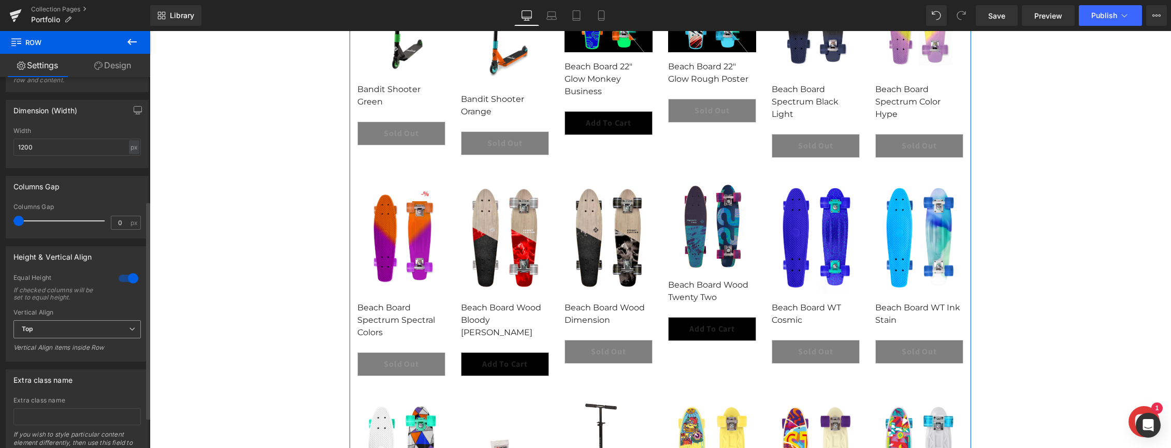
click at [119, 324] on span "Top" at bounding box center [76, 330] width 127 height 18
click at [94, 360] on li "Middle" at bounding box center [74, 364] width 123 height 16
click at [97, 328] on span "Middle" at bounding box center [76, 330] width 127 height 18
click at [77, 371] on ul "Top Middle Bottom" at bounding box center [74, 364] width 123 height 48
click at [75, 372] on li "Bottom" at bounding box center [74, 379] width 123 height 16
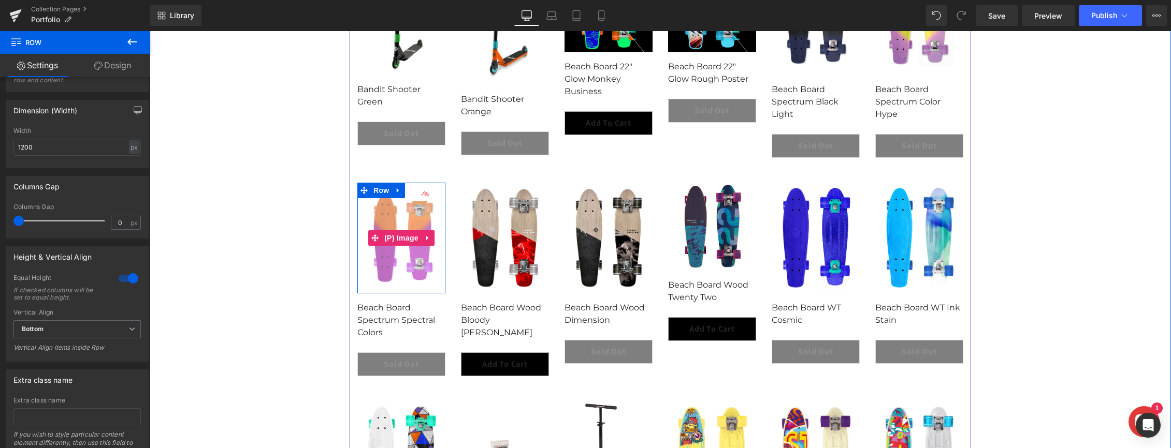
click at [404, 249] on img at bounding box center [387, 98] width 1215 height 1527
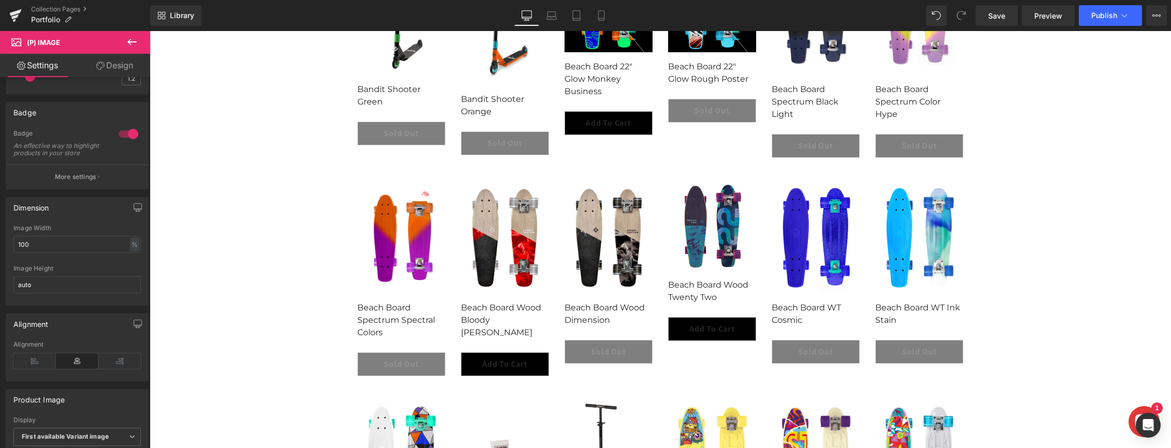
scroll to position [105, 0]
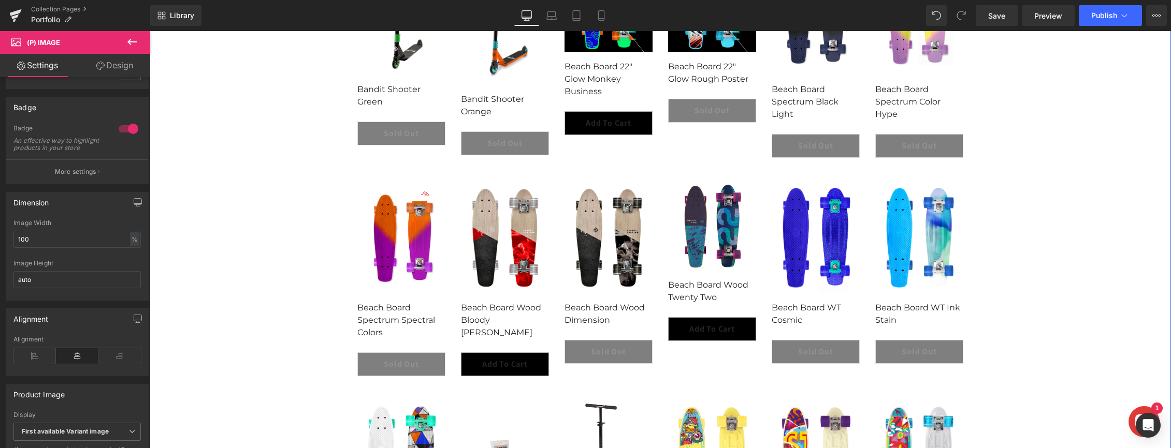
click at [348, 272] on div "Filter Bandit Category_Stunt Scooter Playground_Skatepark Scooter Skatepark Stu…" at bounding box center [660, 287] width 1021 height 1172
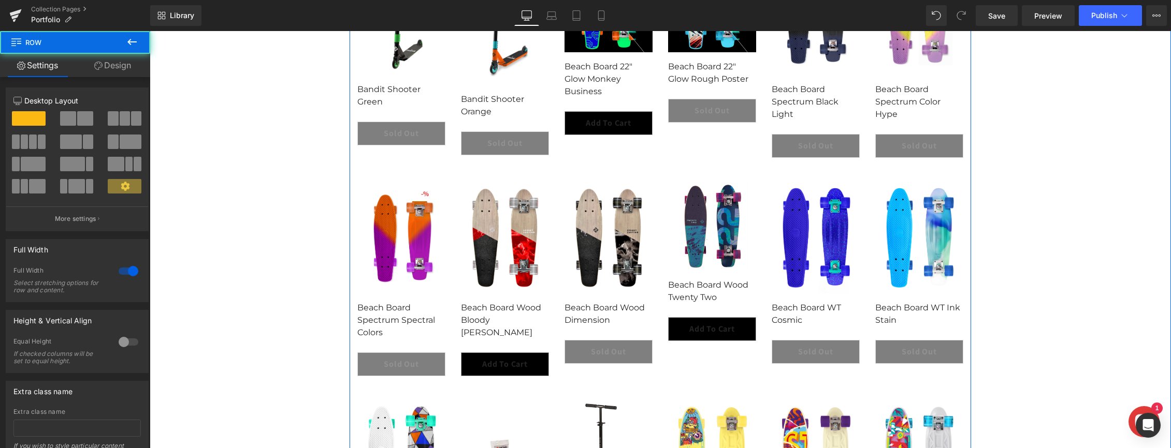
click at [353, 270] on div "- 3499 % (P) Image Row Beach Board Spectrum Spectral Colors" at bounding box center [402, 284] width 104 height 219
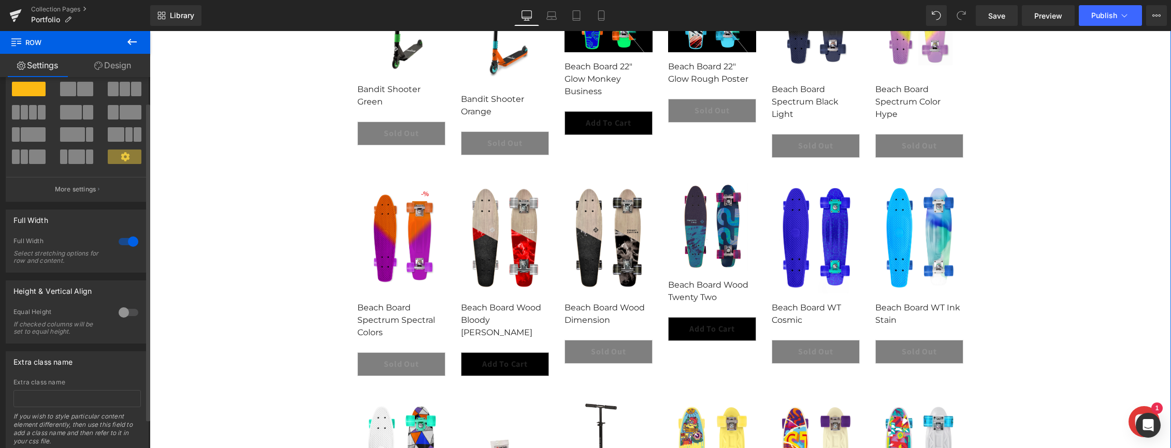
scroll to position [0, 0]
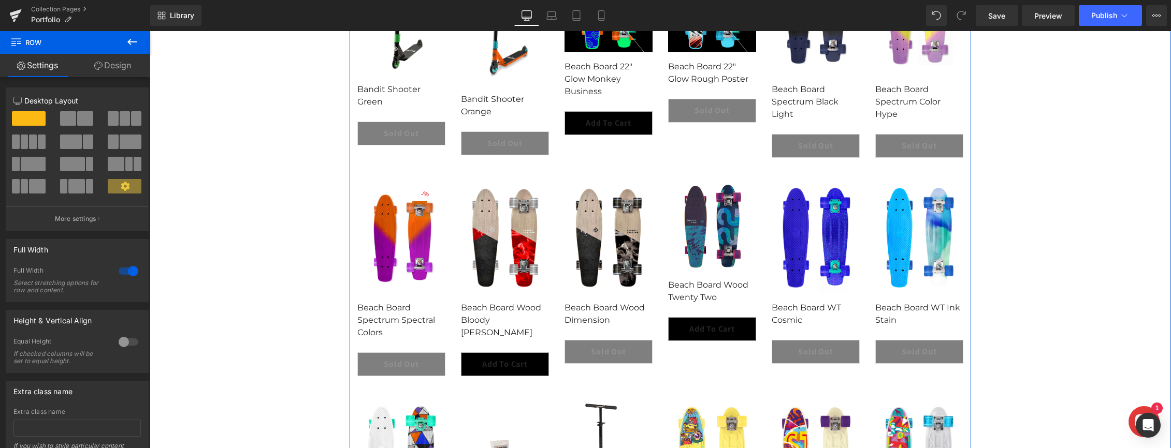
click at [351, 174] on div "Filter Bandit Category_Stunt Scooter Playground_Skatepark Scooter Skatepark Stu…" at bounding box center [660, 271] width 621 height 1140
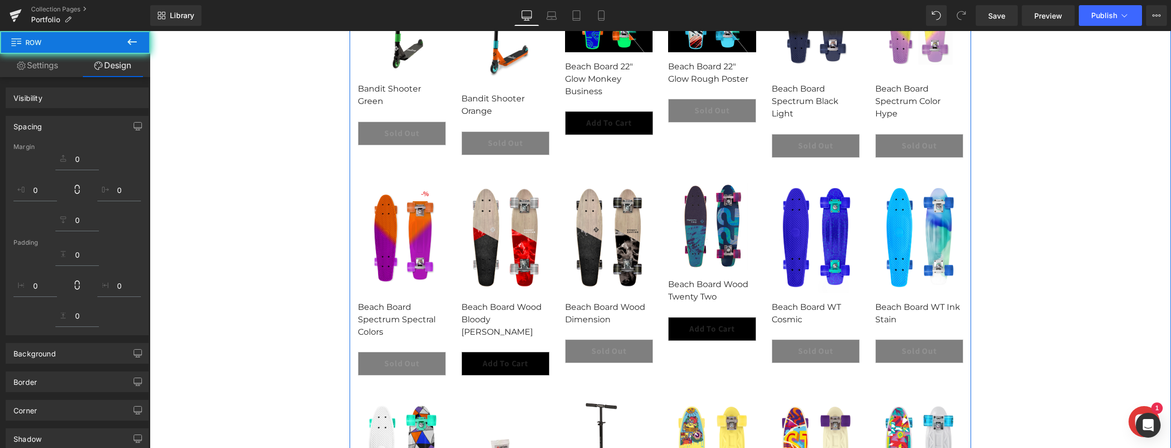
click at [352, 174] on div at bounding box center [660, 66] width 621 height 219
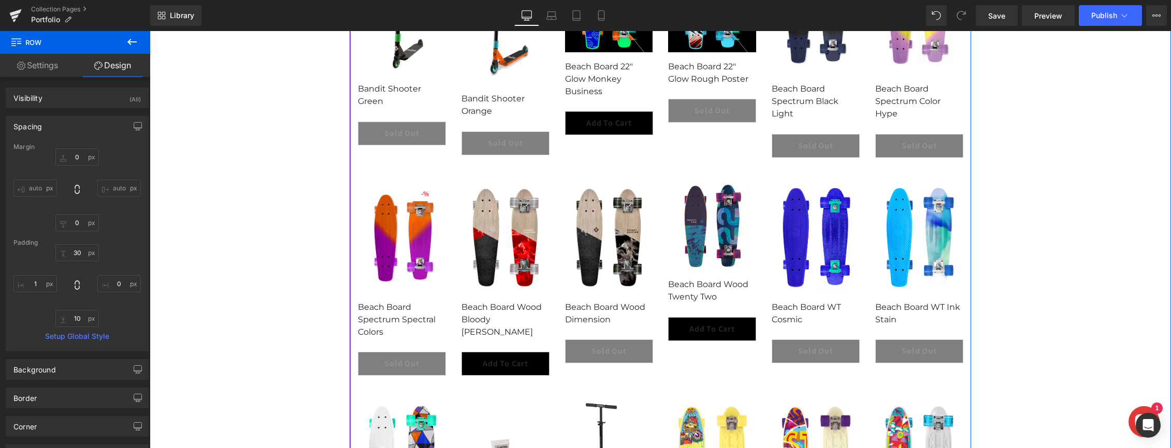
click at [359, 172] on div at bounding box center [660, 66] width 621 height 219
click at [53, 64] on link "Settings" at bounding box center [37, 65] width 75 height 23
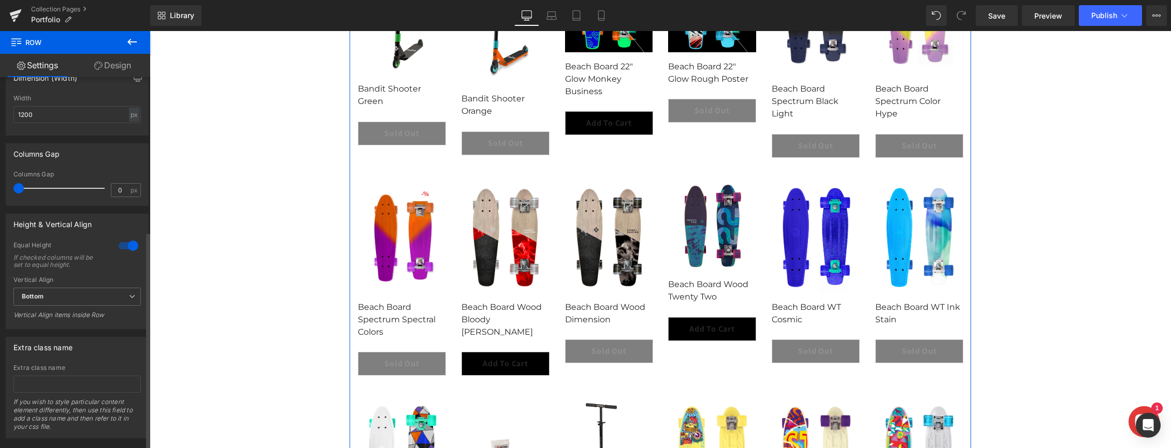
scroll to position [263, 0]
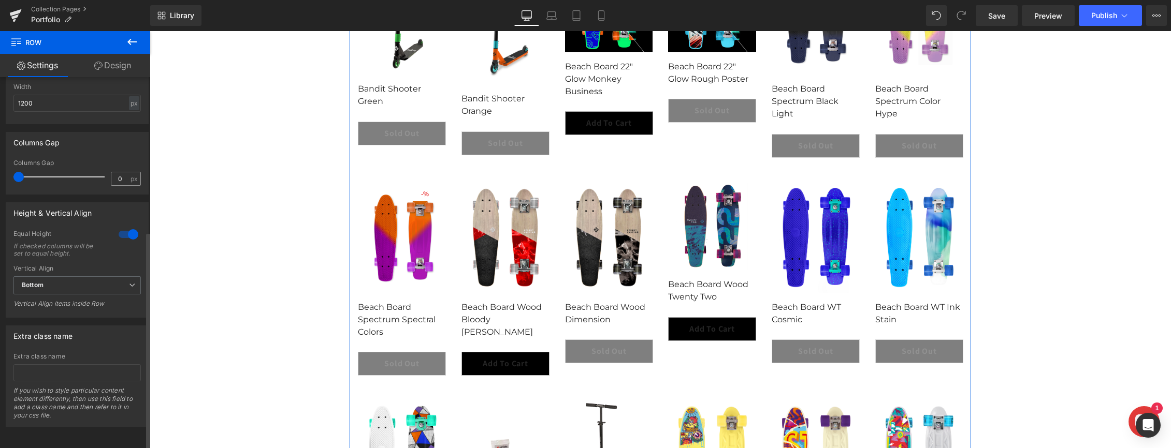
click at [130, 226] on div at bounding box center [128, 234] width 25 height 17
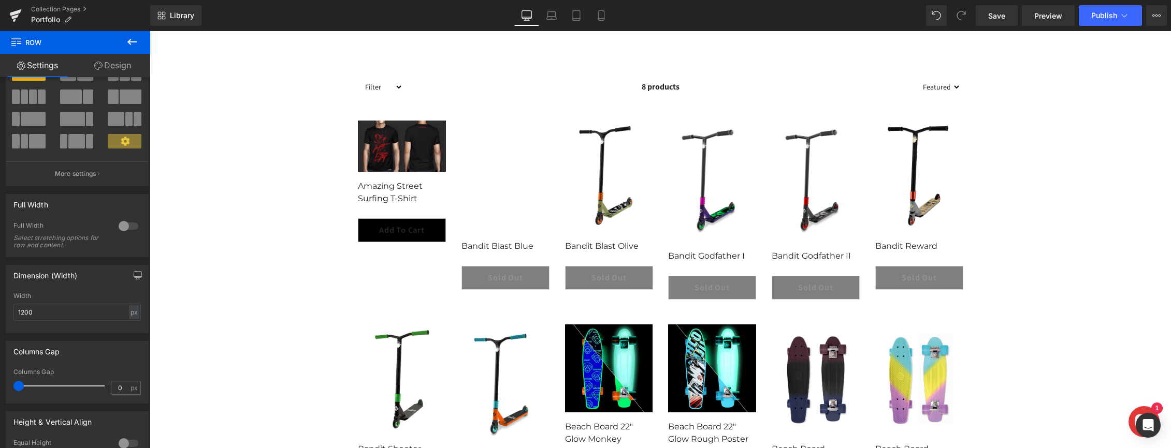
scroll to position [183, 0]
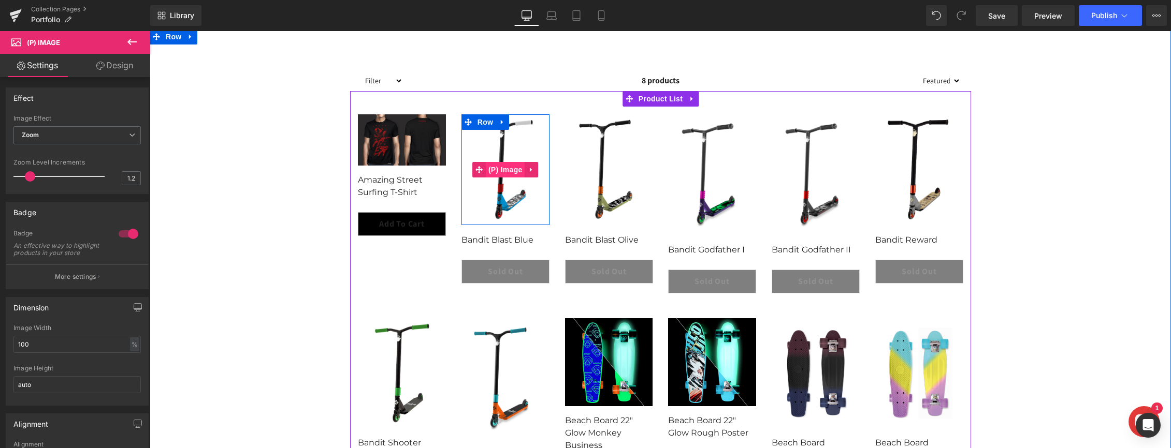
click at [505, 167] on span "(P) Image" at bounding box center [505, 170] width 39 height 16
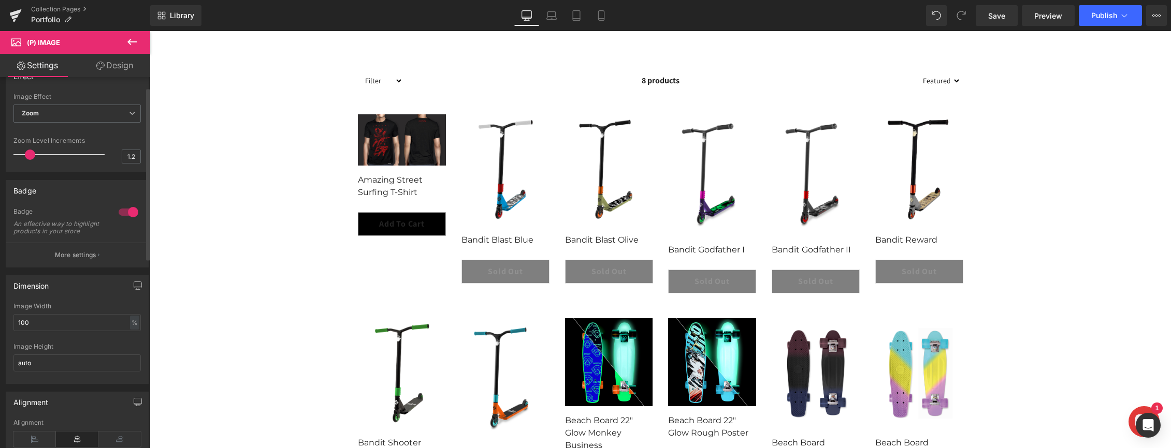
scroll to position [25, 0]
click at [95, 107] on span "Zoom" at bounding box center [76, 110] width 127 height 18
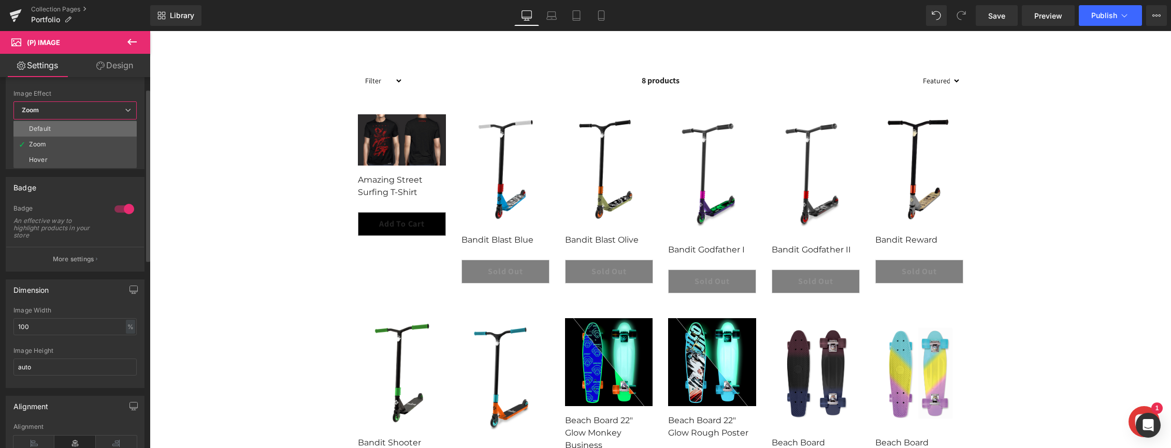
click at [80, 130] on li "Default" at bounding box center [74, 129] width 123 height 16
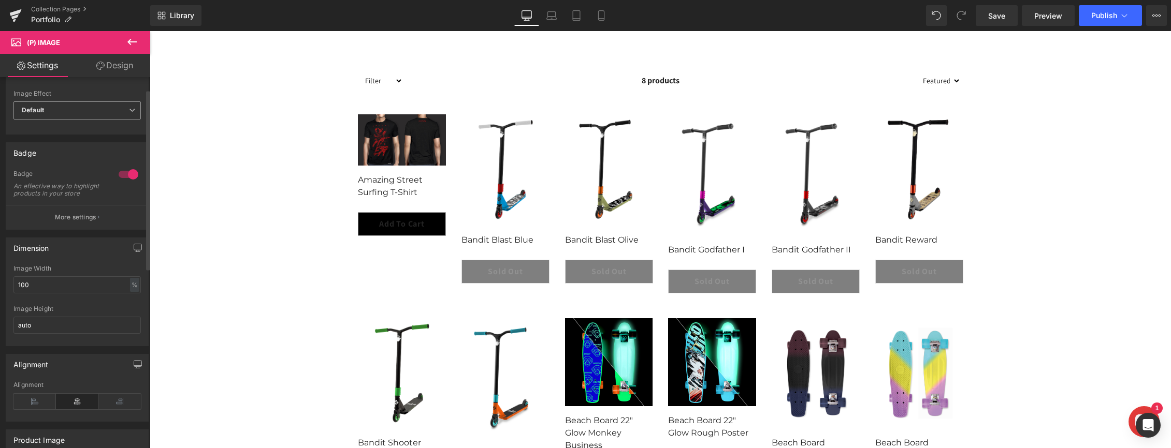
click at [107, 107] on span "Default" at bounding box center [76, 110] width 127 height 18
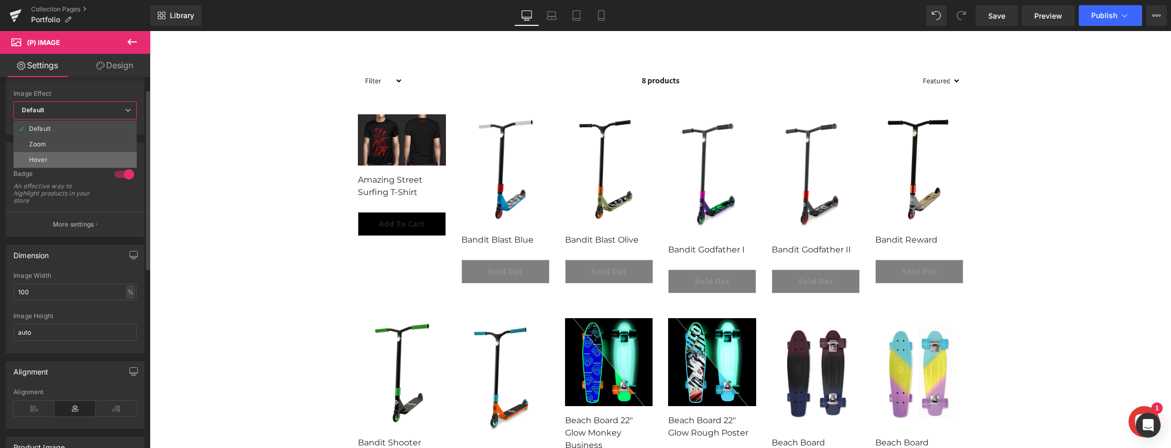
click at [81, 158] on li "Hover" at bounding box center [74, 160] width 123 height 16
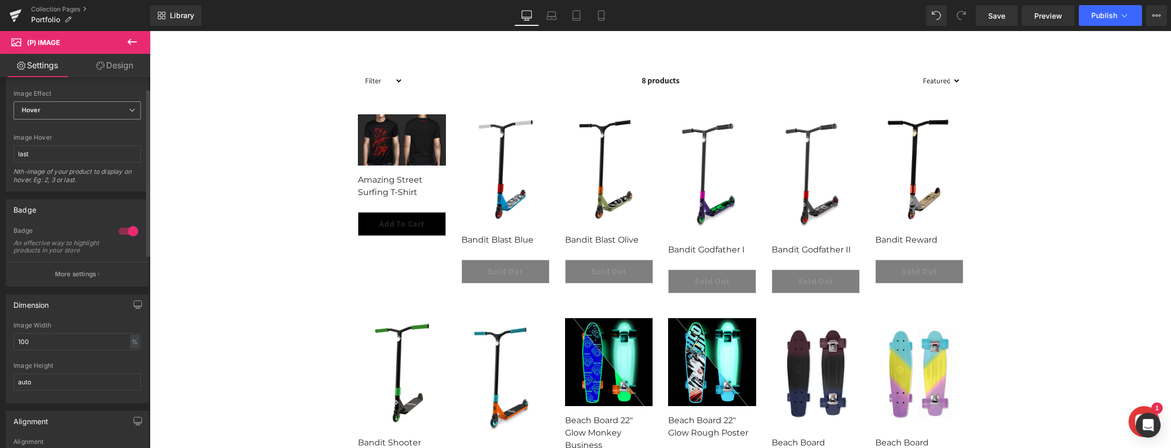
click at [102, 110] on span "Hover" at bounding box center [76, 110] width 127 height 18
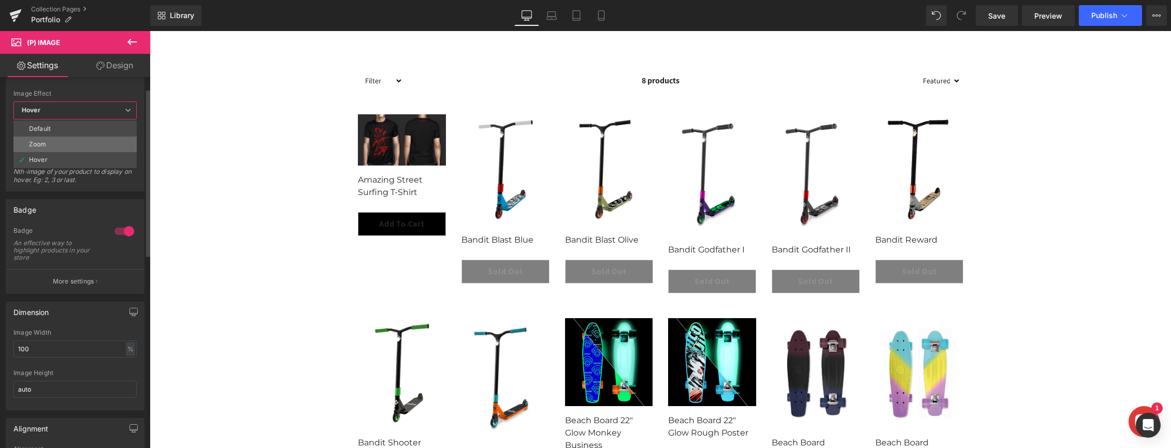
click at [85, 145] on li "Zoom" at bounding box center [74, 145] width 123 height 16
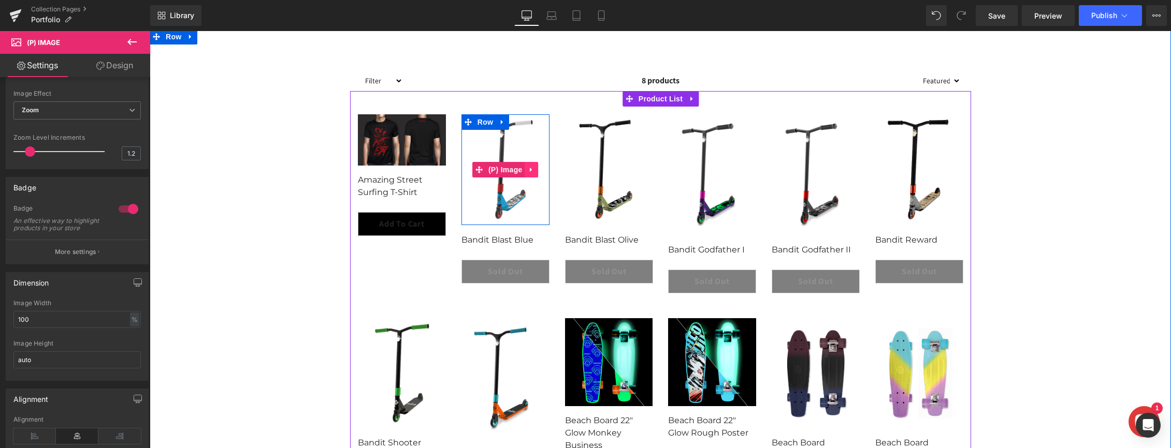
click at [533, 169] on icon at bounding box center [531, 170] width 7 height 8
click at [487, 168] on span "(P) Image" at bounding box center [484, 170] width 39 height 16
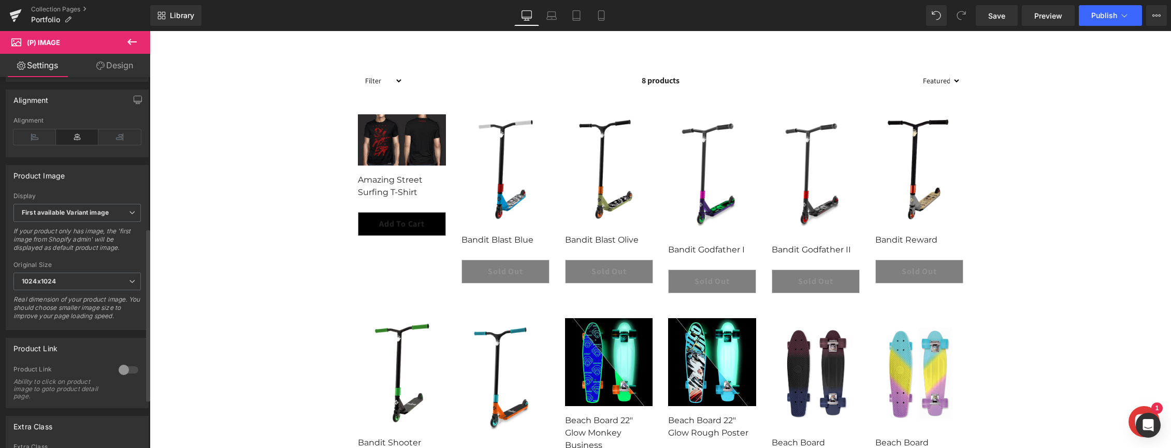
scroll to position [337, 0]
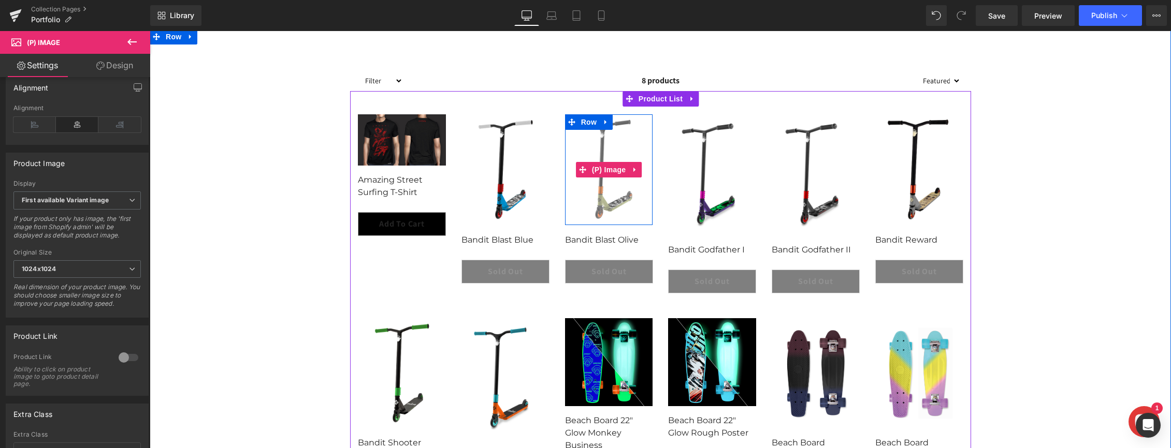
click at [612, 178] on img at bounding box center [573, 68] width 1215 height 1527
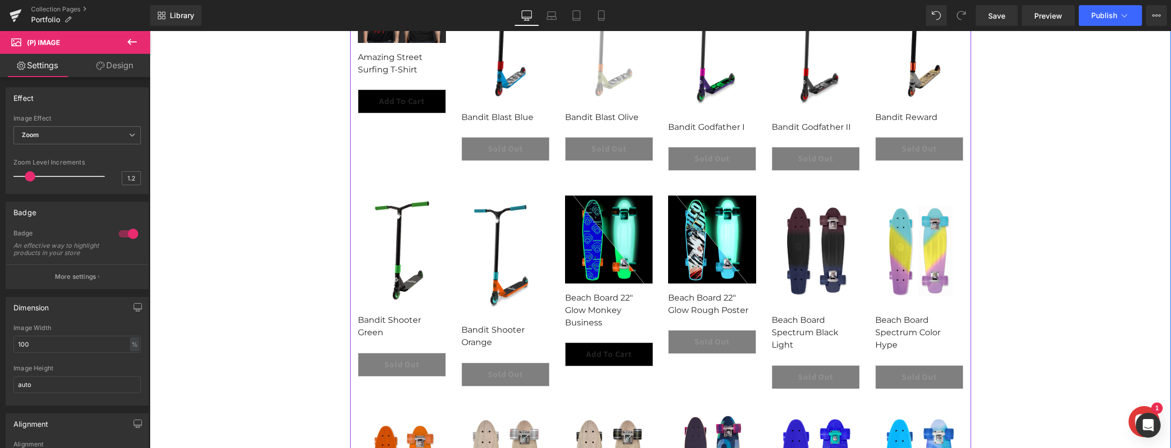
scroll to position [324, 0]
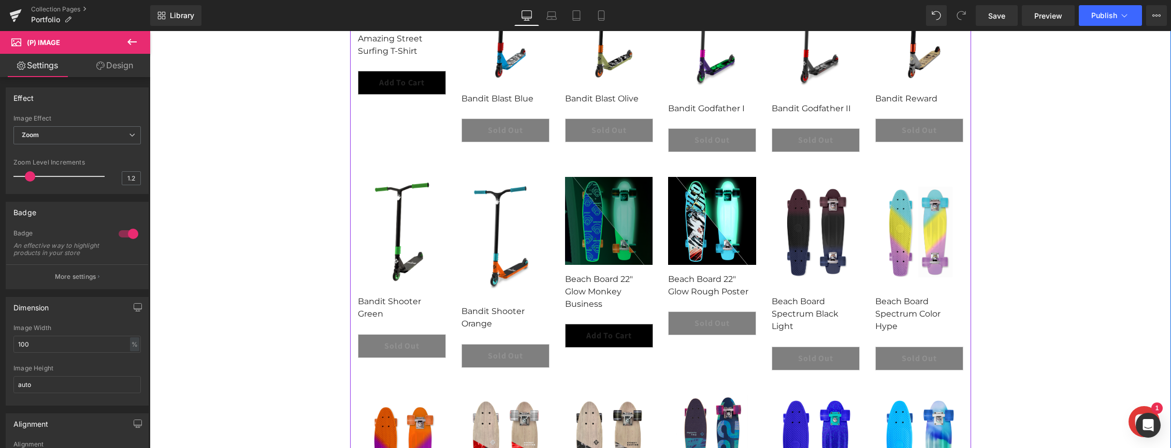
click at [605, 211] on img at bounding box center [640, 396] width 895 height 895
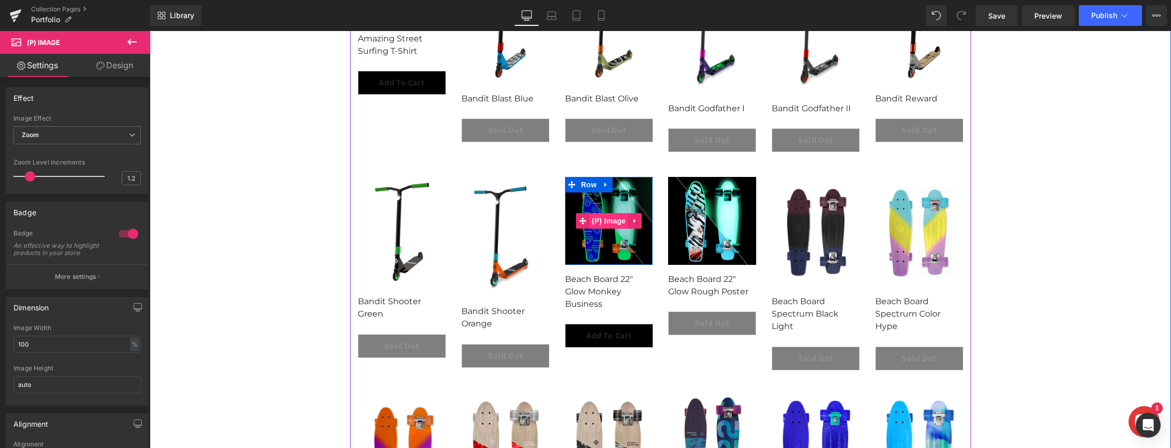
click at [610, 222] on span "(P) Image" at bounding box center [608, 221] width 39 height 16
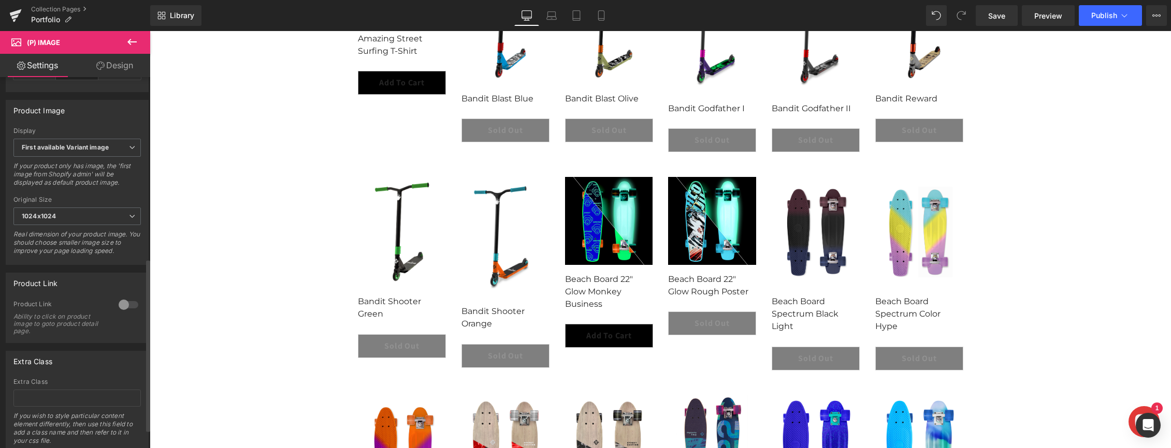
scroll to position [407, 0]
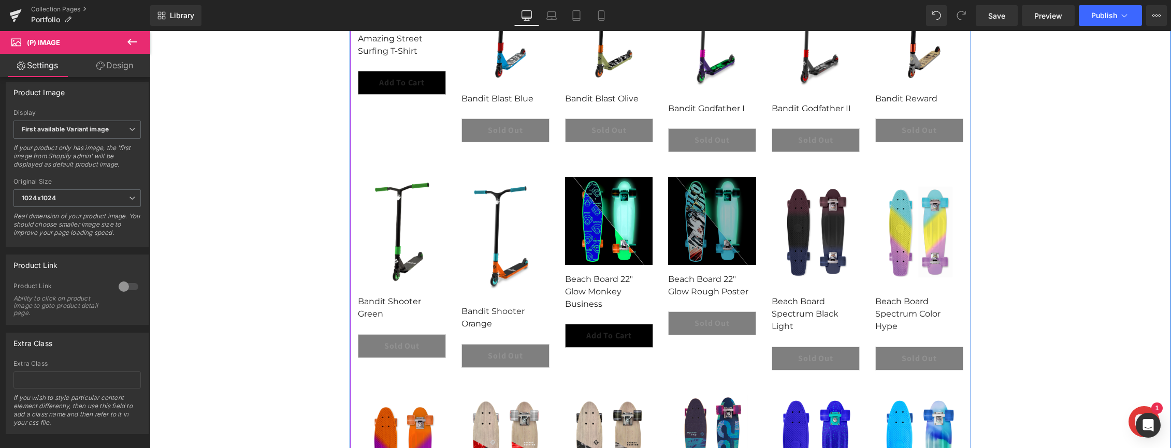
click at [745, 232] on img at bounding box center [349, 125] width 895 height 895
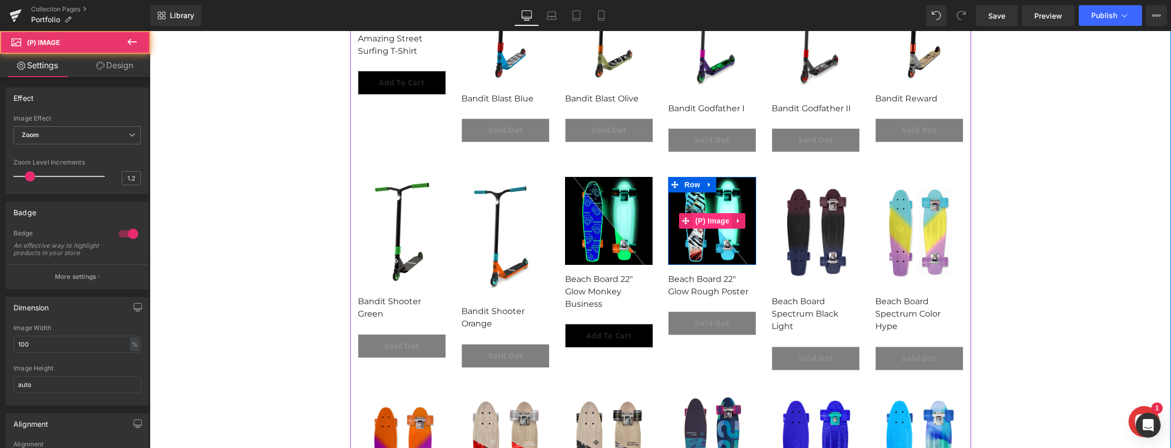
click at [716, 221] on span "(P) Image" at bounding box center [712, 221] width 39 height 16
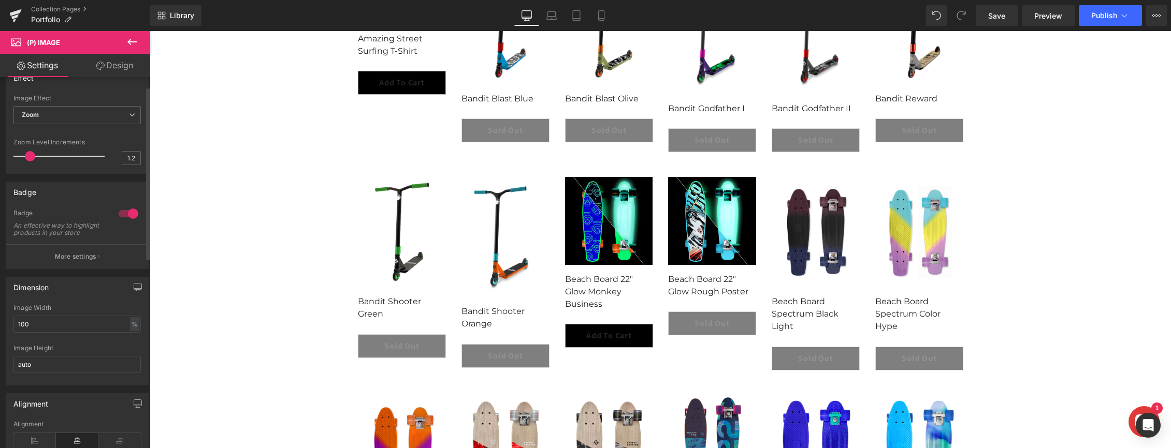
scroll to position [0, 0]
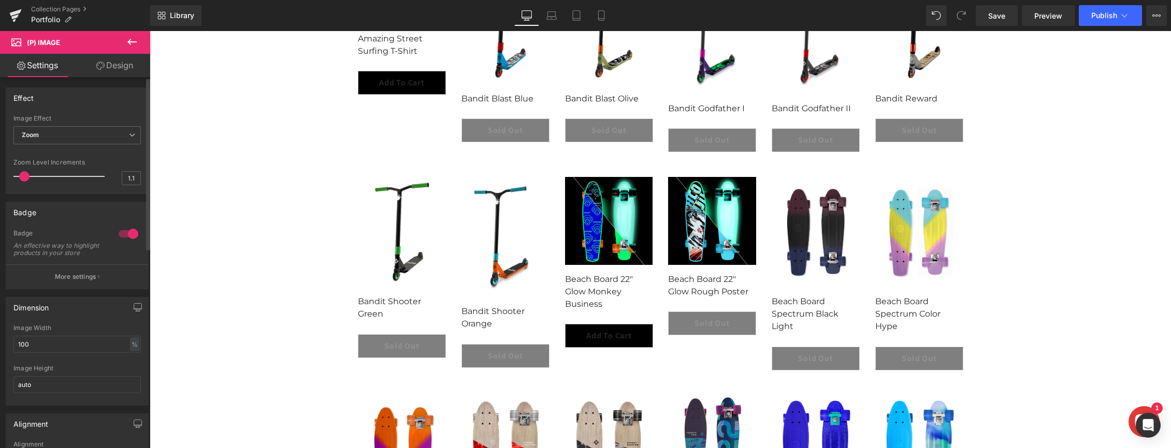
drag, startPoint x: 29, startPoint y: 176, endPoint x: 24, endPoint y: 177, distance: 5.3
click at [24, 177] on span at bounding box center [24, 176] width 10 height 10
drag, startPoint x: 25, startPoint y: 176, endPoint x: 17, endPoint y: 177, distance: 8.3
click at [17, 177] on span at bounding box center [18, 176] width 10 height 10
click at [22, 176] on span at bounding box center [24, 176] width 10 height 10
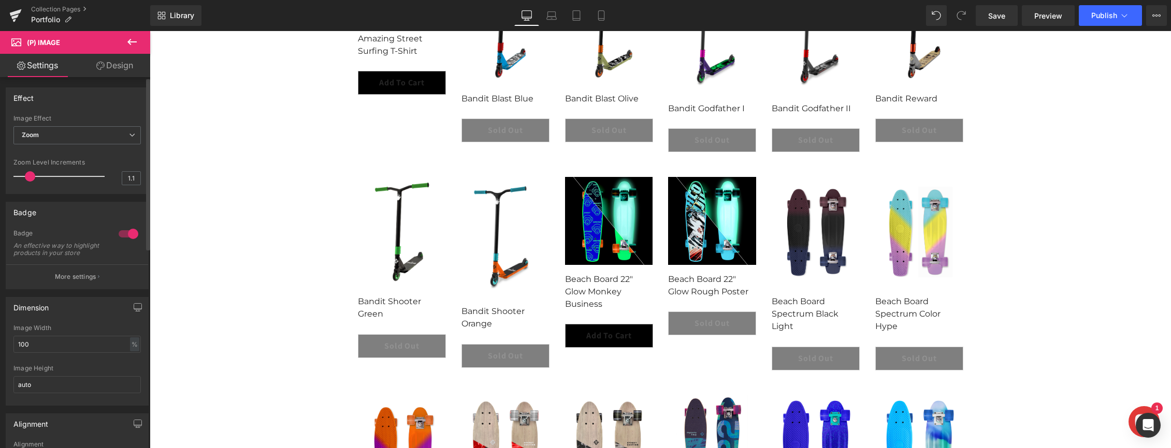
click at [27, 174] on span at bounding box center [30, 176] width 10 height 10
type input "1.2"
click at [25, 175] on span at bounding box center [30, 176] width 10 height 10
click at [80, 134] on span "Zoom" at bounding box center [76, 135] width 127 height 18
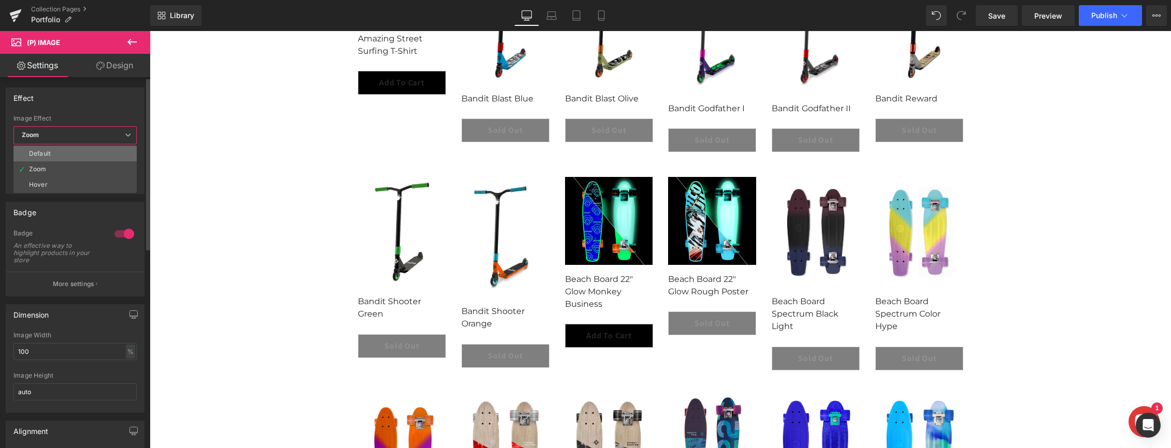
click at [75, 155] on li "Default" at bounding box center [74, 154] width 123 height 16
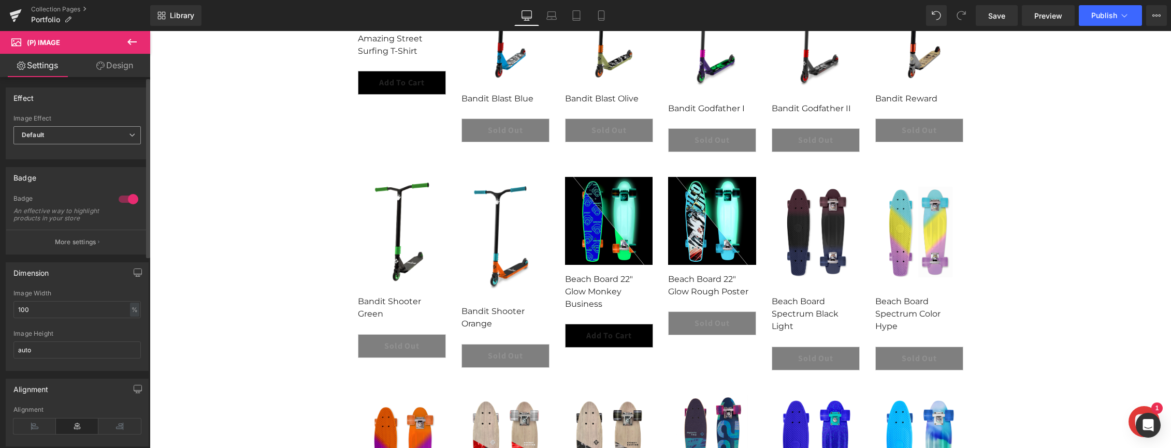
click at [92, 132] on span "Default" at bounding box center [76, 135] width 127 height 18
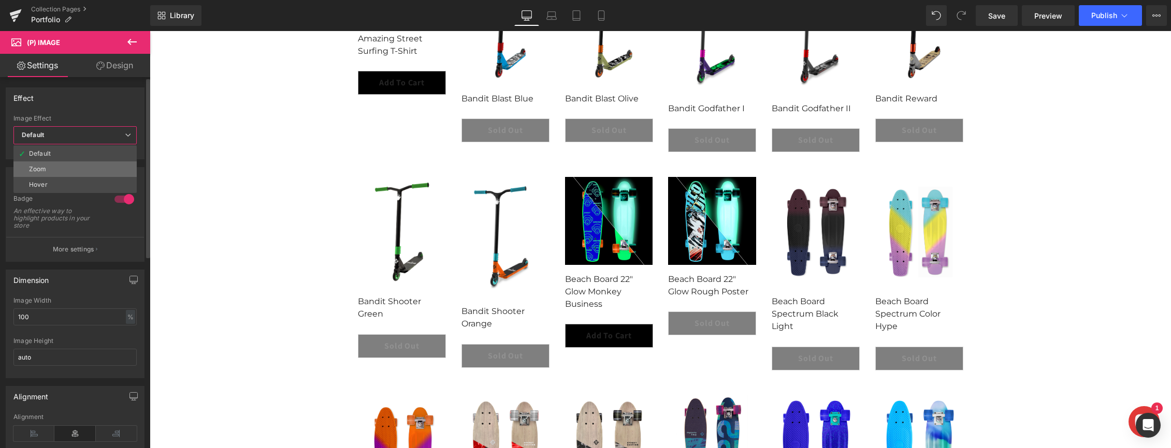
click at [83, 167] on li "Zoom" at bounding box center [74, 170] width 123 height 16
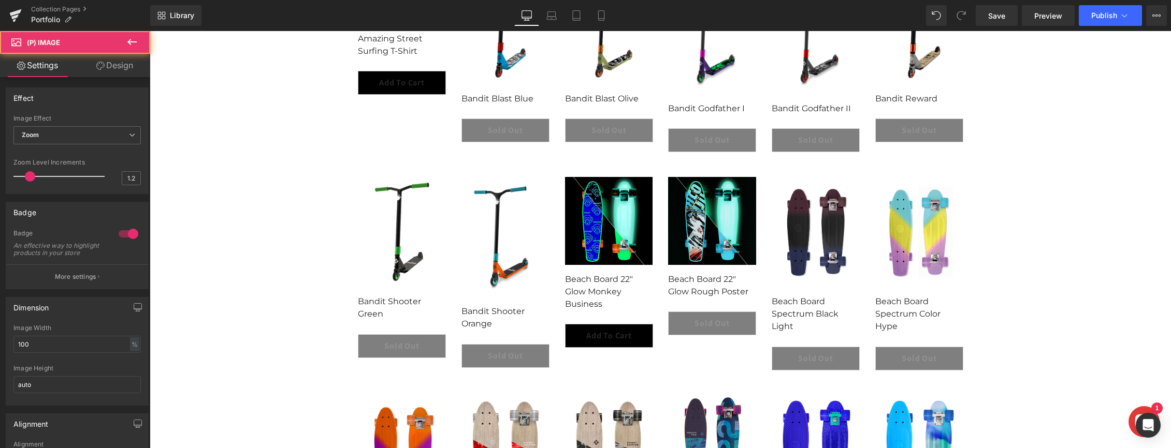
click at [713, 205] on img at bounding box center [705, 372] width 895 height 895
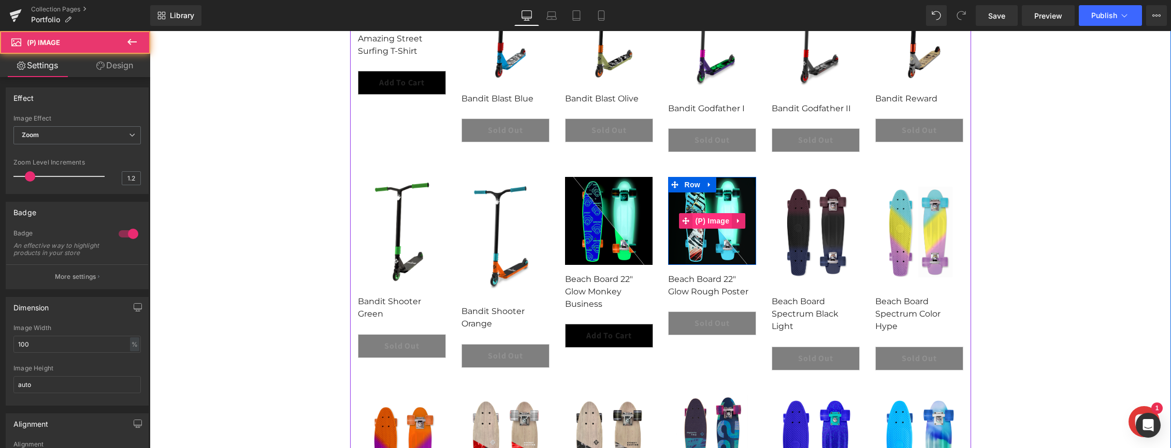
click at [711, 221] on span "(P) Image" at bounding box center [712, 221] width 39 height 16
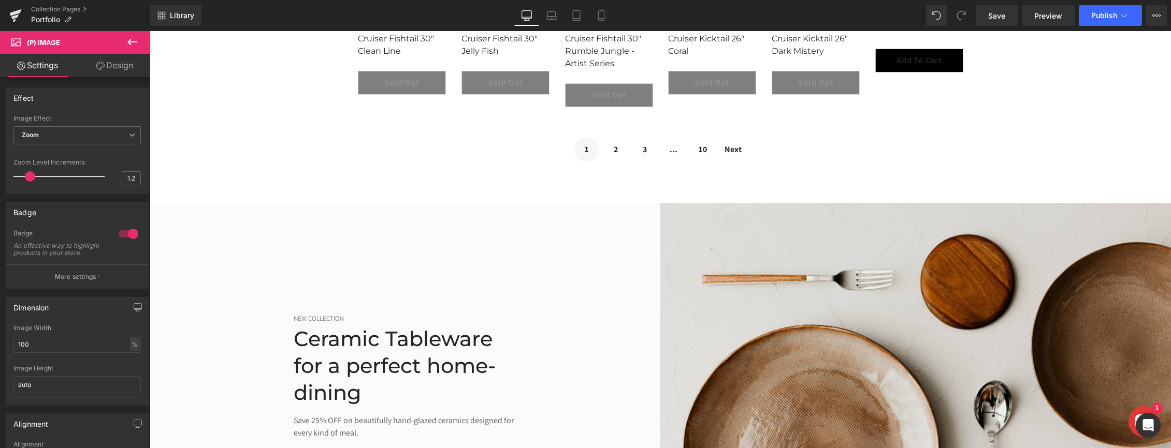
scroll to position [1241, 0]
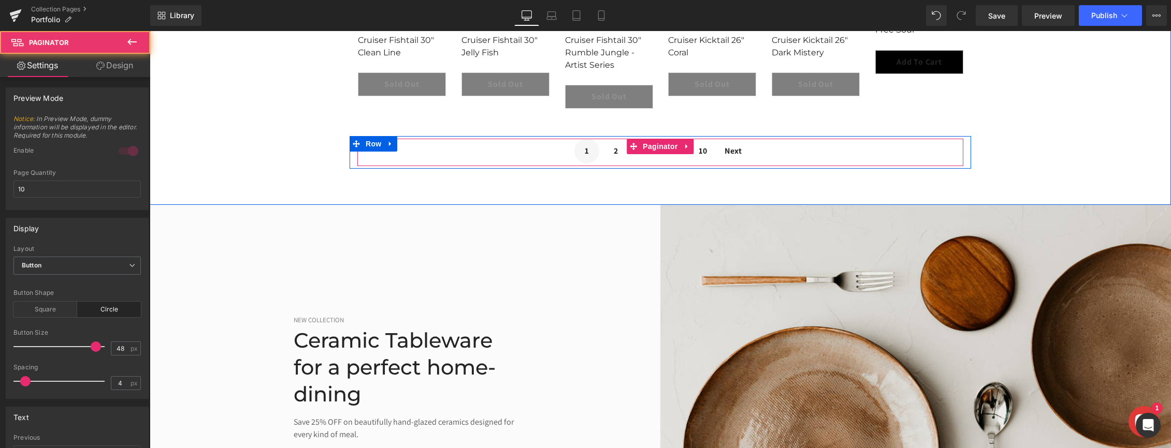
click at [616, 152] on span "2" at bounding box center [615, 151] width 25 height 25
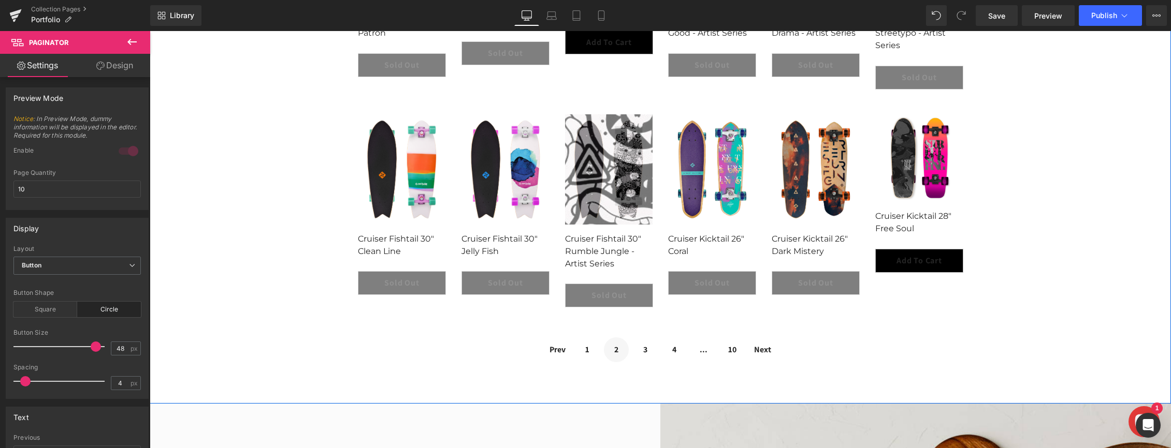
scroll to position [1045, 0]
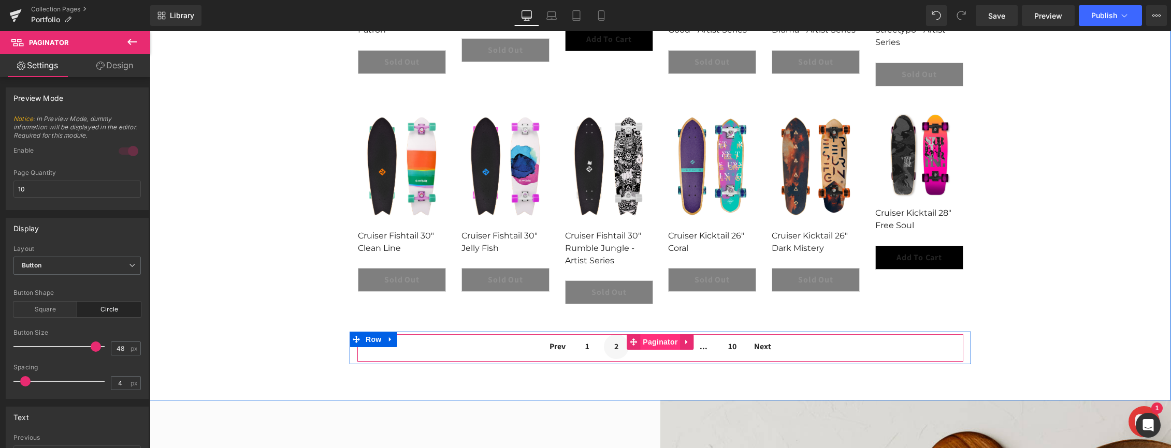
click at [645, 349] on span "Paginator" at bounding box center [660, 342] width 40 height 16
click at [614, 348] on span "2" at bounding box center [616, 346] width 25 height 25
click at [615, 347] on span "2" at bounding box center [616, 346] width 25 height 25
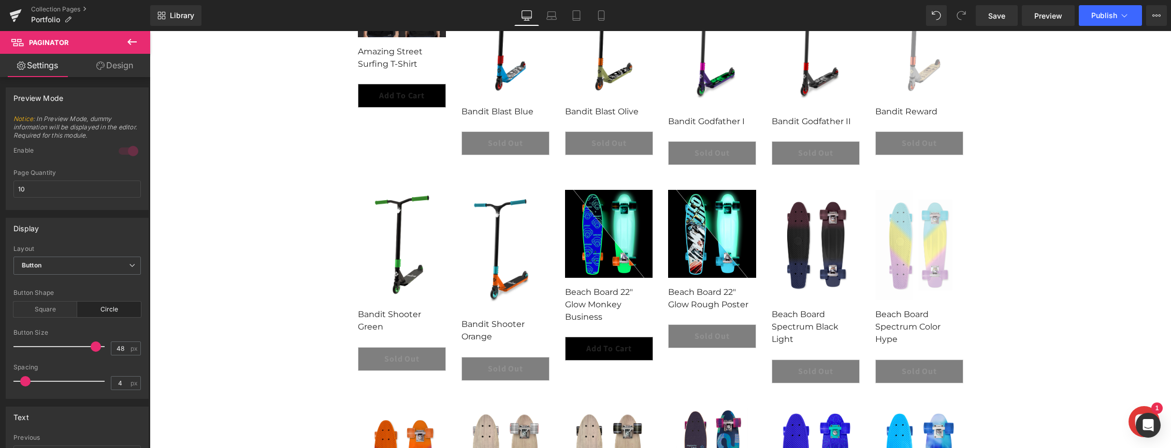
scroll to position [313, 0]
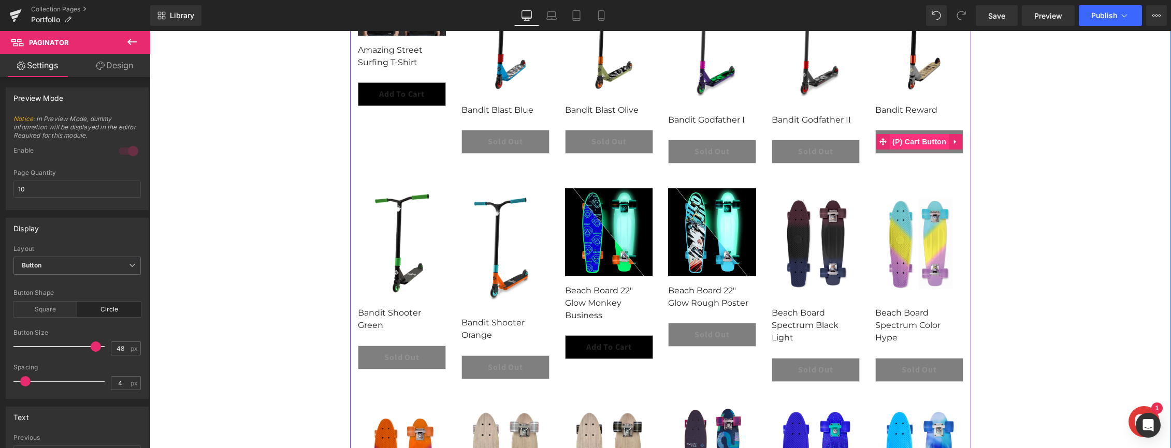
click at [914, 140] on span "(P) Cart Button" at bounding box center [919, 142] width 59 height 16
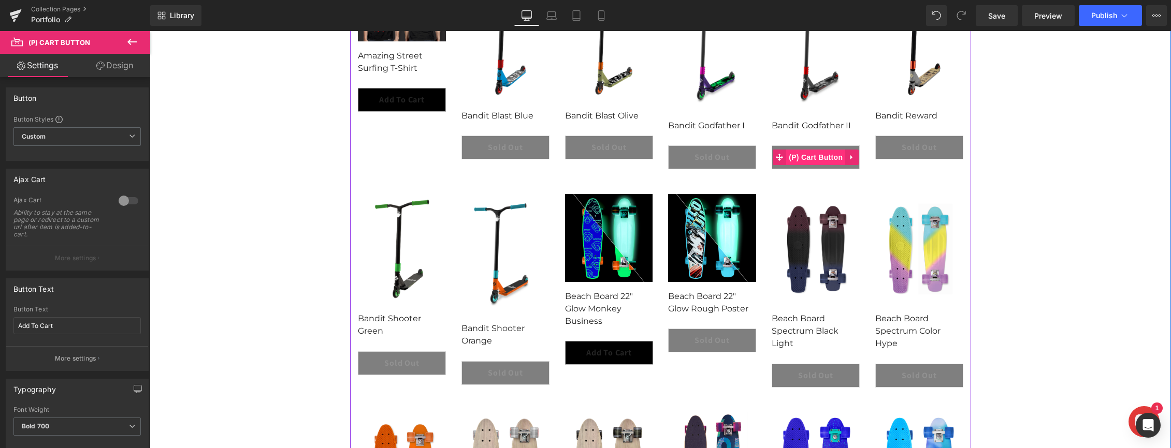
click at [812, 151] on span "(P) Cart Button" at bounding box center [815, 158] width 59 height 16
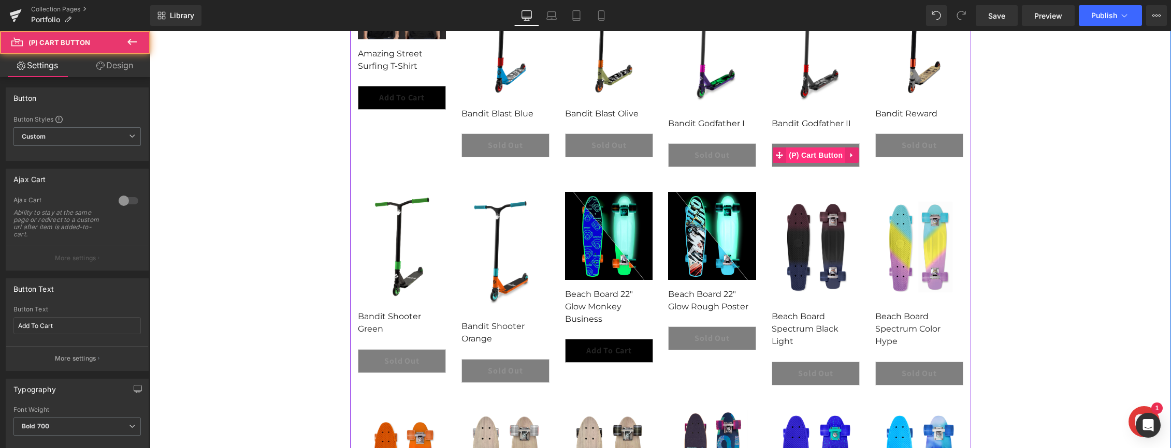
scroll to position [312, 0]
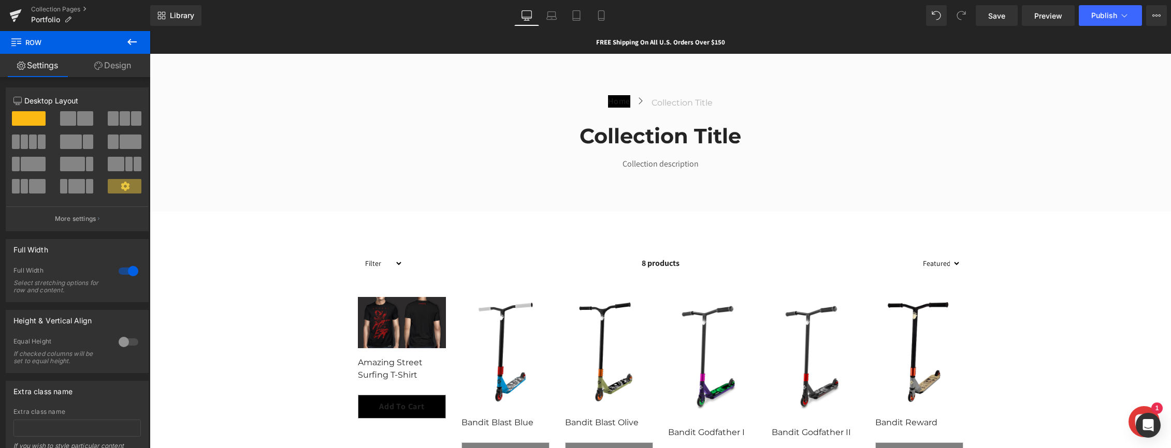
scroll to position [7, 0]
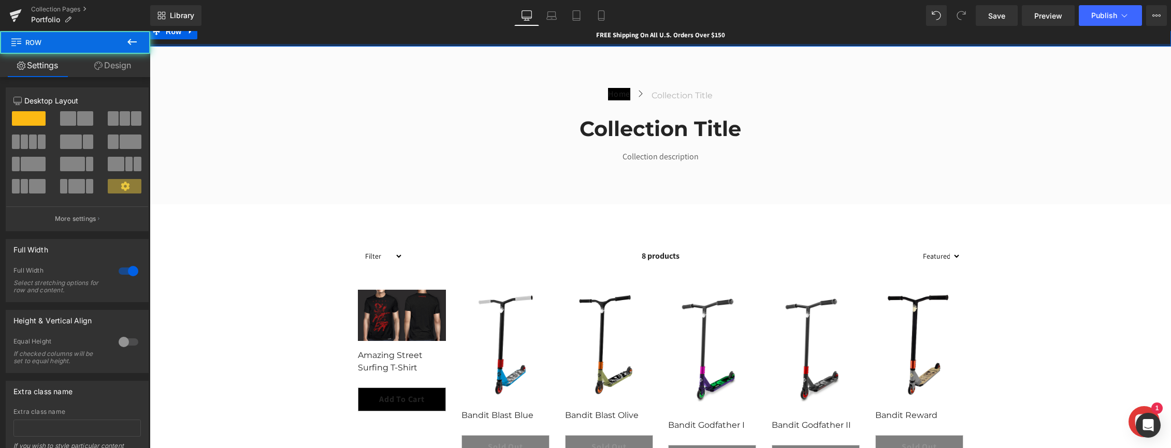
click at [794, 45] on div at bounding box center [660, 45] width 1021 height 3
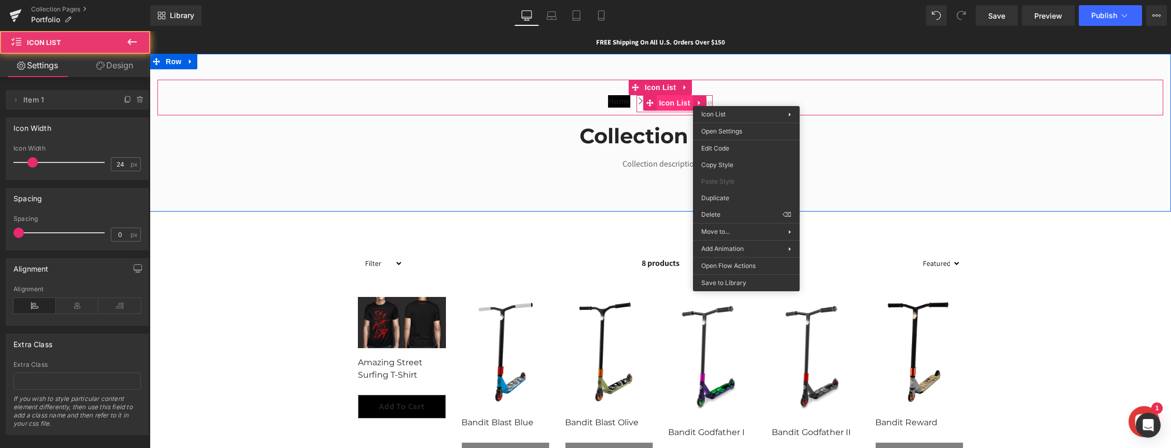
click at [668, 101] on span "Icon List" at bounding box center [674, 103] width 36 height 16
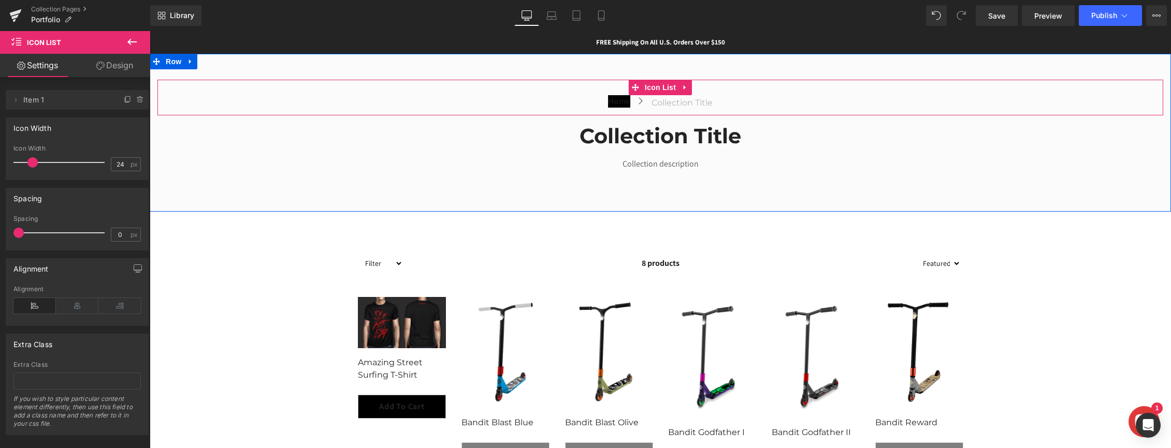
click at [723, 104] on div "Home Button Icon Collection title Collection Title Icon List" at bounding box center [660, 105] width 1006 height 21
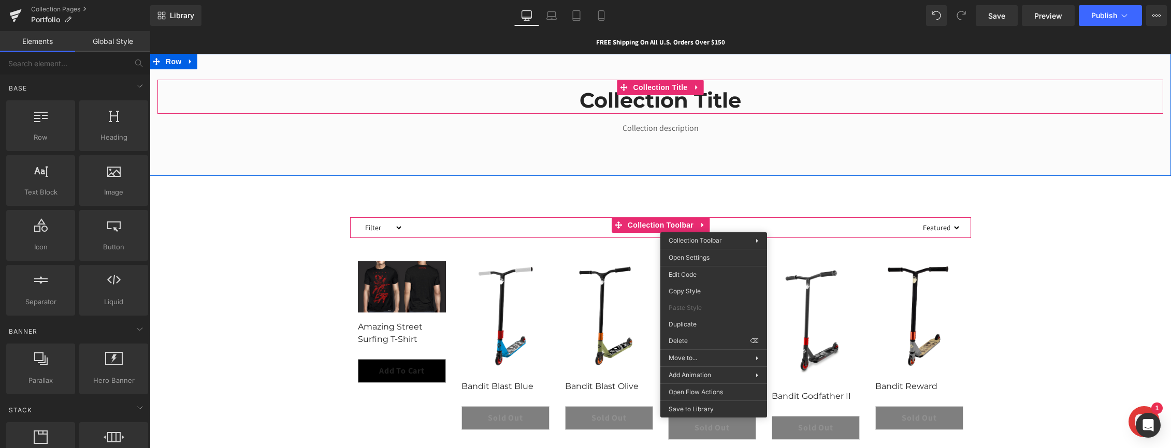
click at [672, 102] on h1 "Collection title" at bounding box center [660, 100] width 1006 height 27
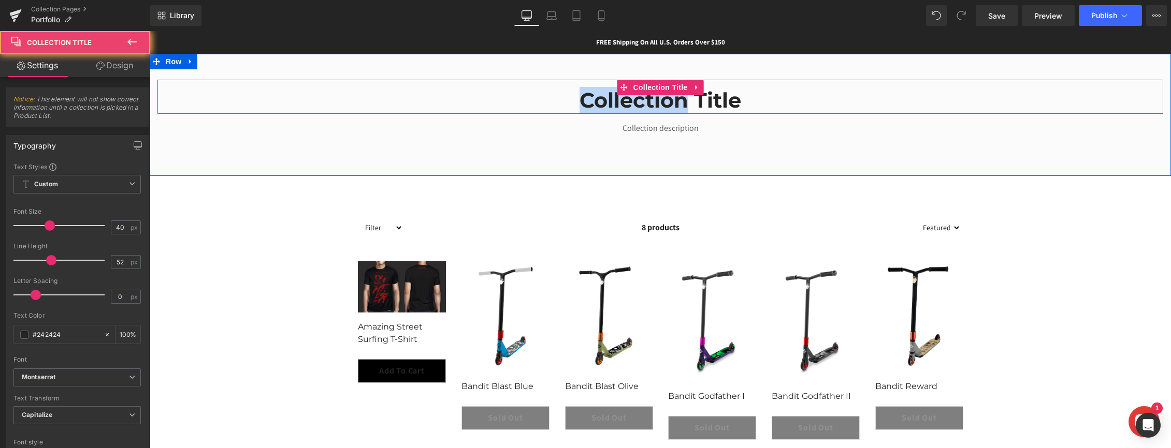
click at [672, 102] on h1 "Collection title" at bounding box center [660, 100] width 1006 height 27
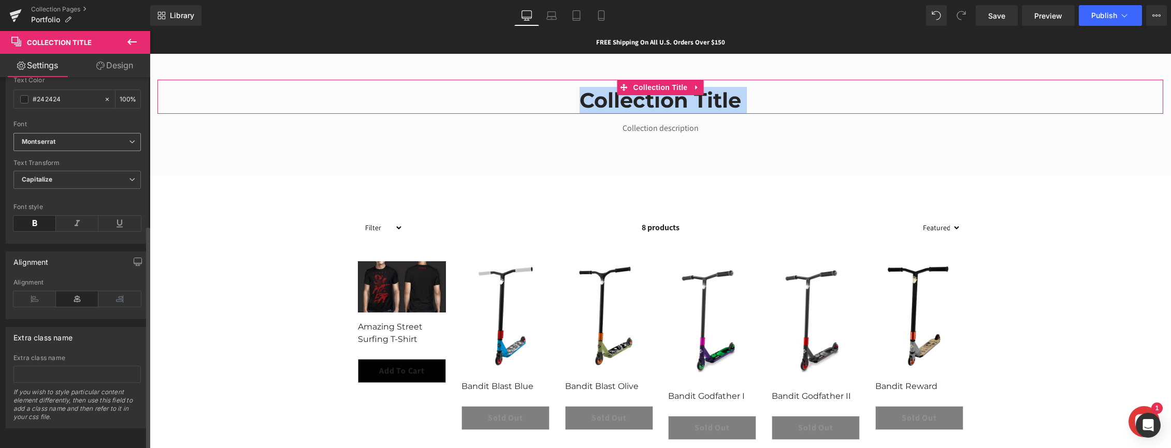
scroll to position [245, 0]
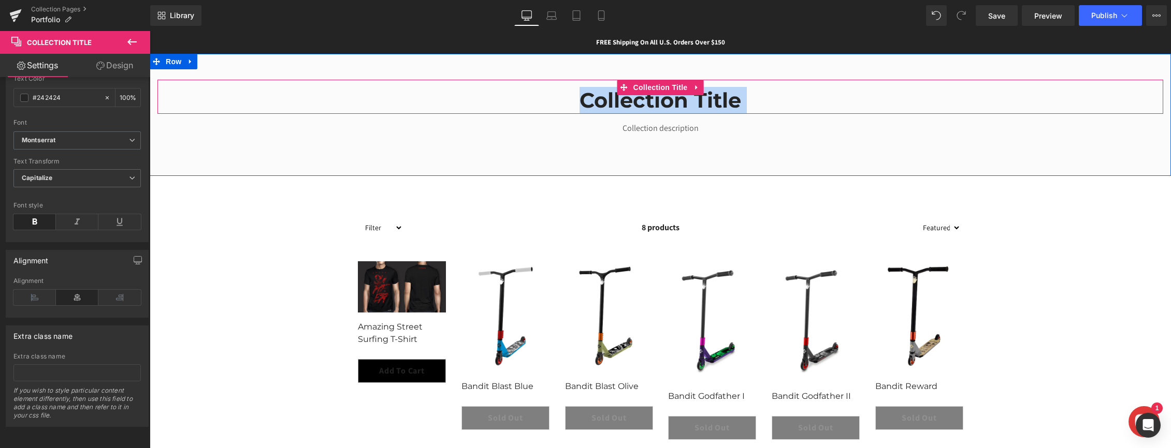
click at [671, 98] on h1 "Collection title" at bounding box center [660, 100] width 1006 height 27
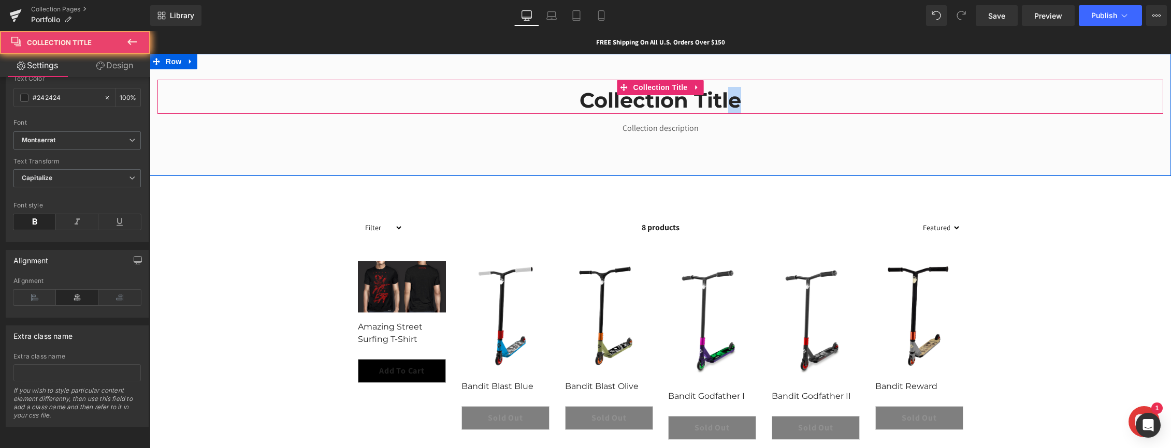
drag, startPoint x: 739, startPoint y: 102, endPoint x: 725, endPoint y: 104, distance: 13.6
click at [725, 104] on h1 "Collection title" at bounding box center [660, 100] width 1006 height 27
click at [685, 104] on h1 "Collection title" at bounding box center [660, 100] width 1006 height 27
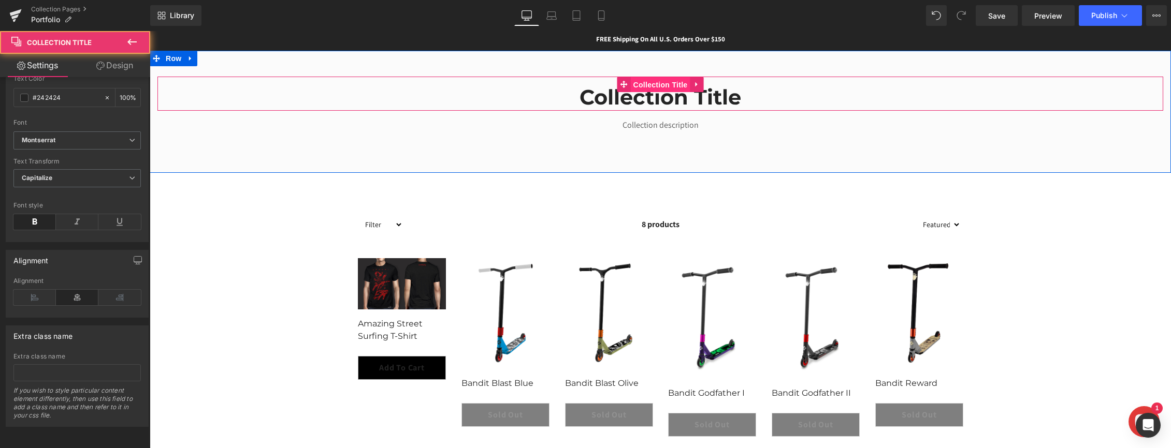
click at [646, 77] on span "Collection Title" at bounding box center [661, 85] width 60 height 16
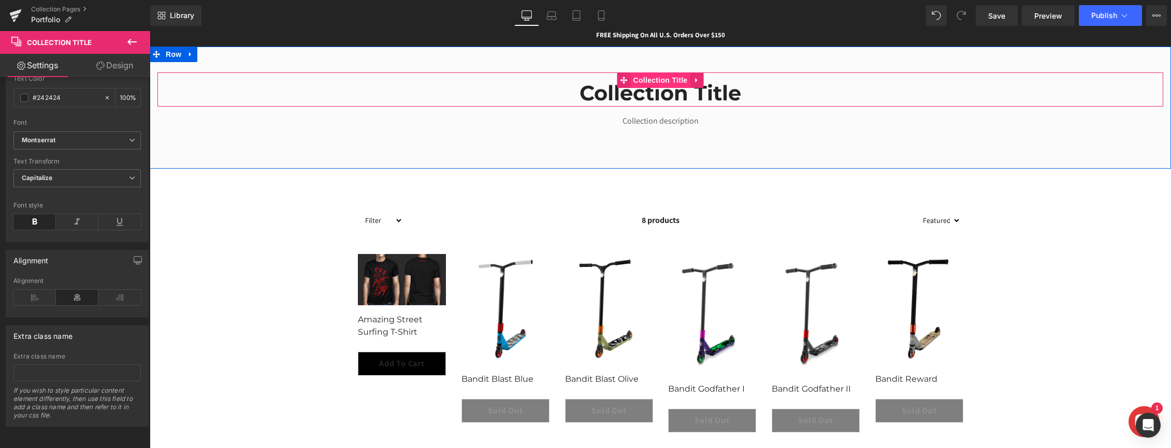
click at [646, 80] on span "Collection Title" at bounding box center [661, 80] width 60 height 16
click at [647, 80] on span "Collection Title" at bounding box center [661, 80] width 60 height 16
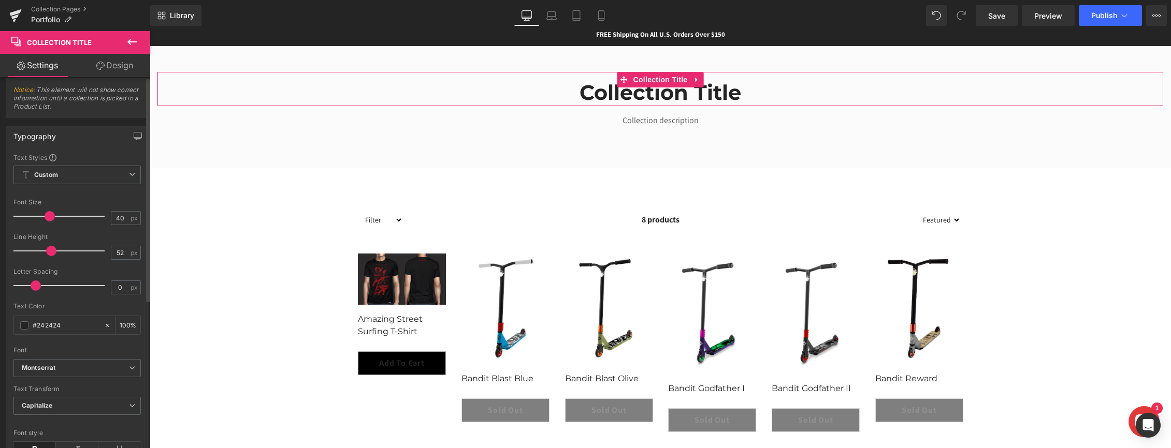
scroll to position [0, 0]
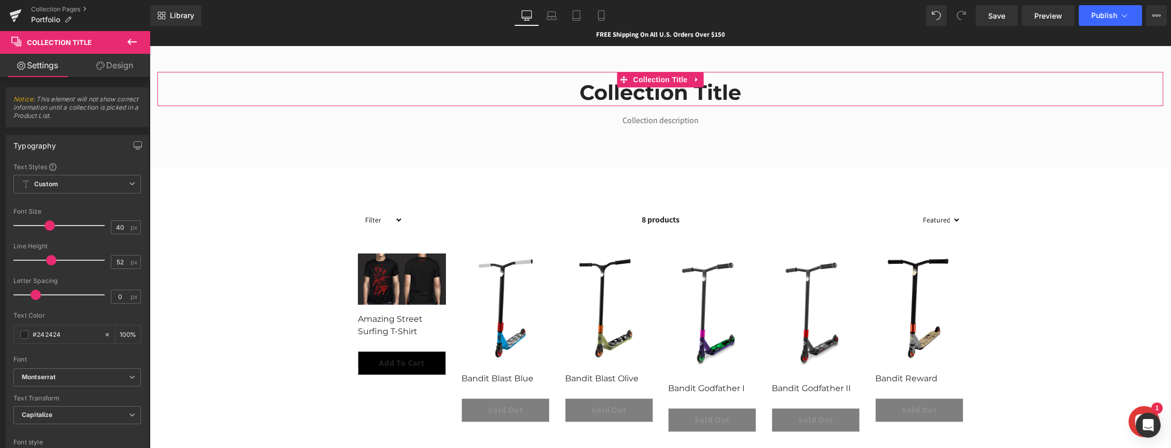
click at [110, 62] on link "Design" at bounding box center [114, 65] width 75 height 23
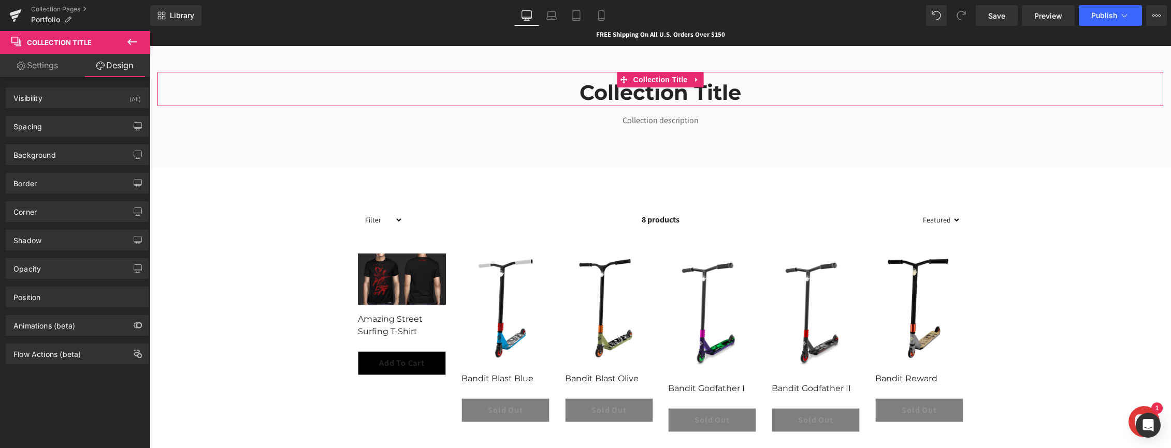
click at [54, 68] on link "Settings" at bounding box center [37, 65] width 75 height 23
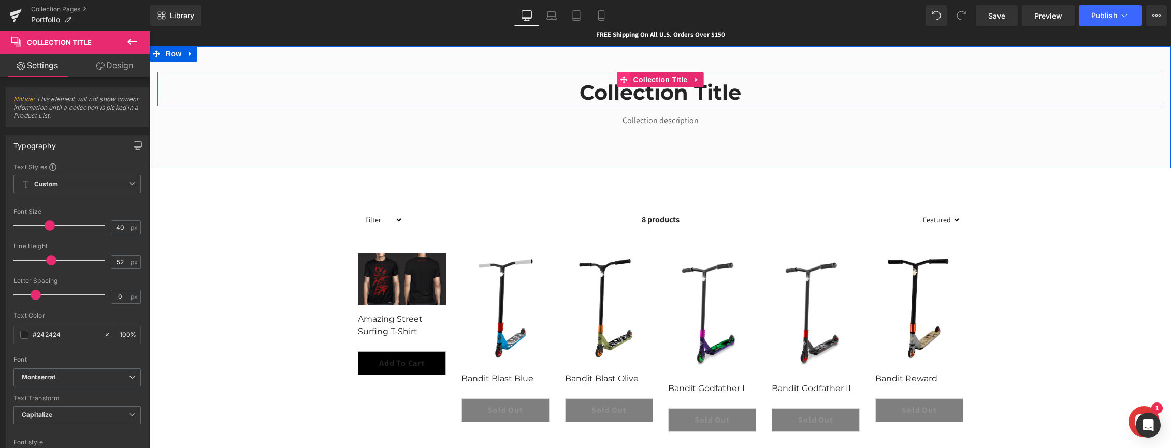
click at [618, 84] on span at bounding box center [623, 80] width 13 height 16
click at [601, 89] on h1 "Collection title" at bounding box center [660, 92] width 1006 height 27
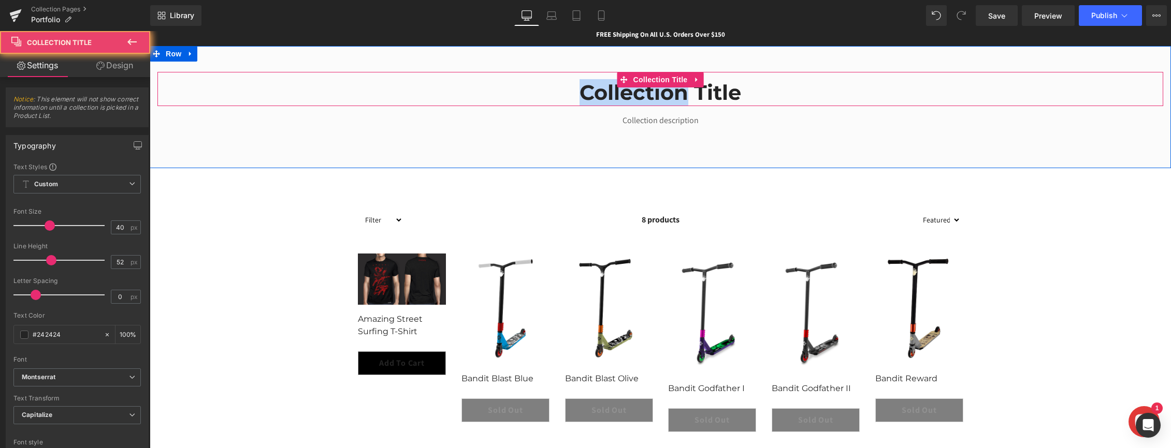
click at [601, 89] on h1 "Collection title" at bounding box center [660, 92] width 1006 height 27
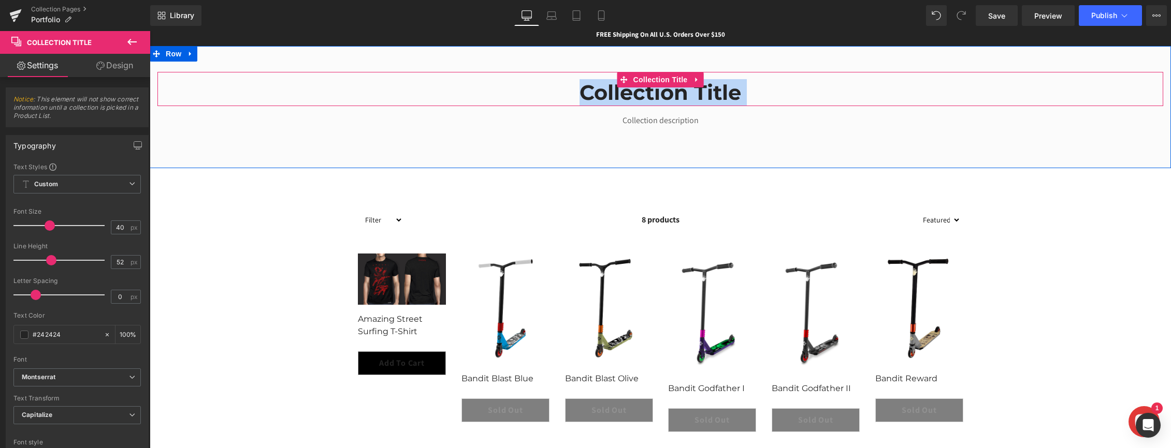
click at [791, 101] on h1 "Collection title" at bounding box center [660, 92] width 1006 height 27
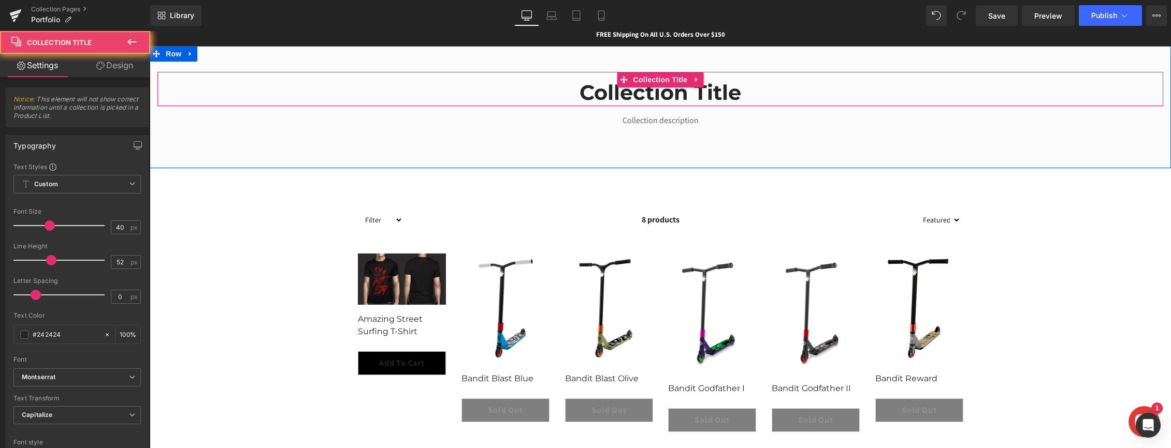
click at [790, 93] on h1 "Collection title" at bounding box center [660, 92] width 1006 height 27
click at [708, 96] on h1 "Collection title" at bounding box center [660, 92] width 1006 height 27
click at [605, 94] on h1 "Collection title" at bounding box center [660, 92] width 1006 height 27
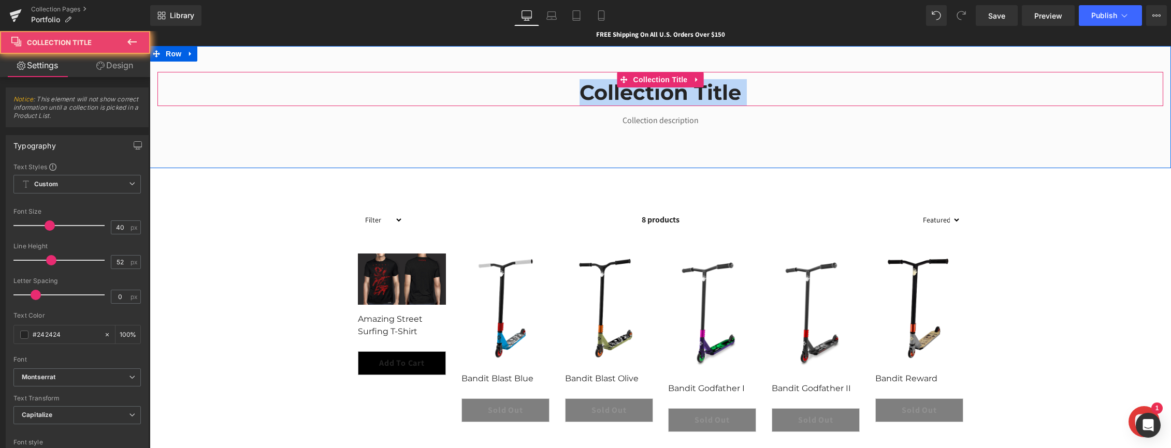
click at [605, 94] on h1 "Collection title" at bounding box center [660, 92] width 1006 height 27
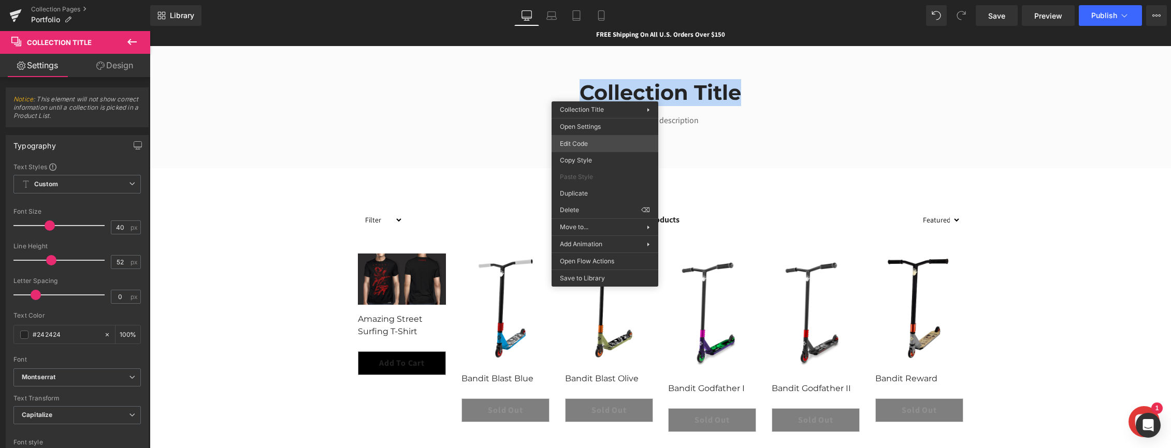
click at [592, 0] on div "Collection Title You are previewing how the will restyle your page. You can not…" at bounding box center [585, 0] width 1171 height 0
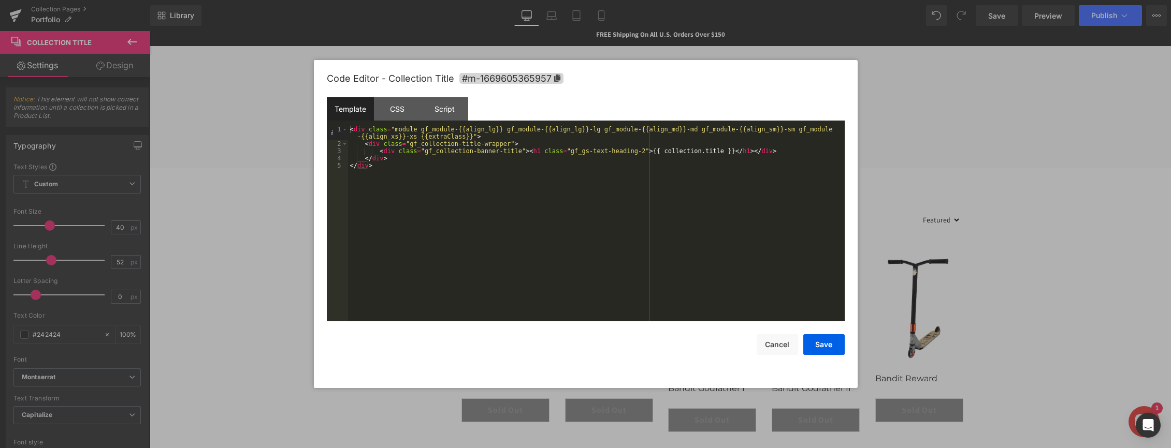
click at [700, 151] on div "< div class = "module gf_module-{{align_lg}} gf_module-{{align_lg}}-lg gf_modul…" at bounding box center [596, 234] width 497 height 217
click at [714, 148] on div "< div class = "module gf_module-{{align_lg}} gf_module-{{align_lg}}-lg gf_modul…" at bounding box center [596, 234] width 497 height 217
drag, startPoint x: 702, startPoint y: 151, endPoint x: 665, endPoint y: 151, distance: 36.8
click at [665, 151] on div "< div class = "module gf_module-{{align_lg}} gf_module-{{align_lg}}-lg gf_modul…" at bounding box center [596, 234] width 497 height 217
drag, startPoint x: 718, startPoint y: 152, endPoint x: 700, endPoint y: 153, distance: 17.6
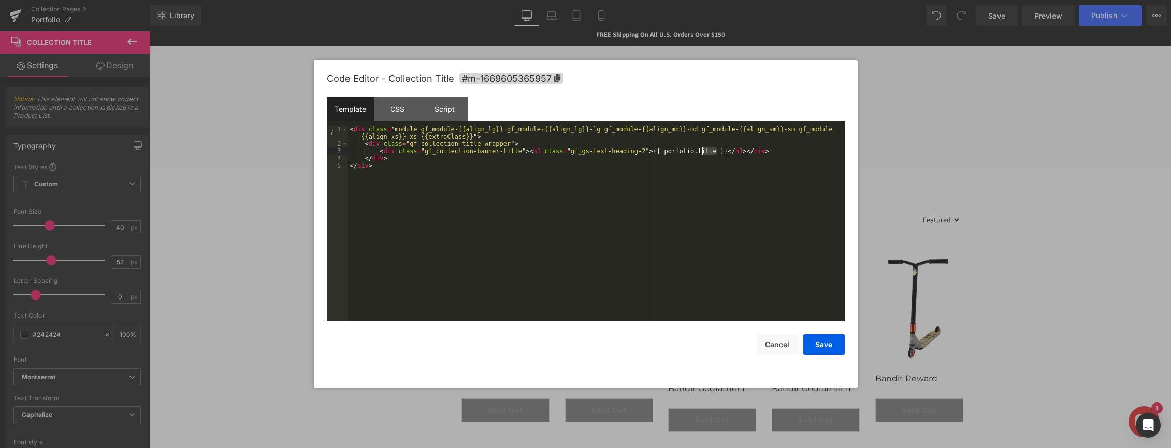
click at [700, 153] on div "< div class = "module gf_module-{{align_lg}} gf_module-{{align_lg}}-lg gf_modul…" at bounding box center [596, 234] width 497 height 217
type textarea "´"
click at [724, 151] on div "< div class = "module gf_module-{{align_lg}} gf_module-{{align_lg}}-lg gf_modul…" at bounding box center [596, 234] width 497 height 217
click at [667, 150] on div "< div class = "module gf_module-{{align_lg}} gf_module-{{align_lg}}-lg gf_modul…" at bounding box center [596, 234] width 497 height 217
click at [827, 342] on button "Save" at bounding box center [823, 344] width 41 height 21
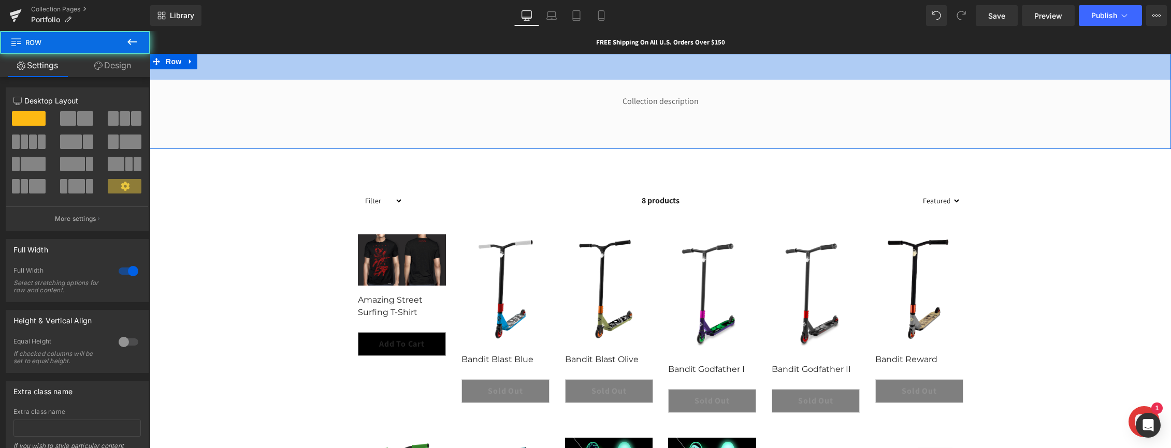
click at [665, 75] on div "50px" at bounding box center [660, 67] width 1021 height 26
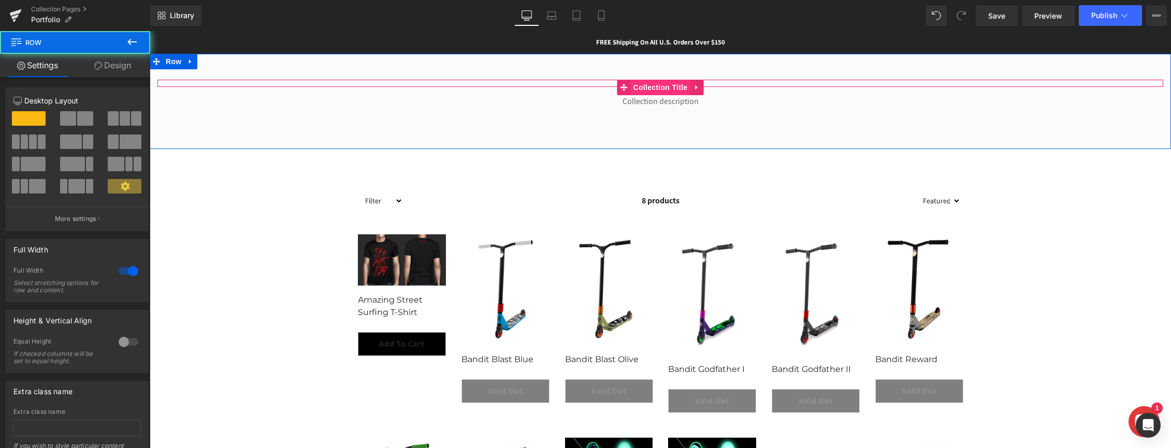
click at [666, 86] on span "Collection Title" at bounding box center [661, 88] width 60 height 16
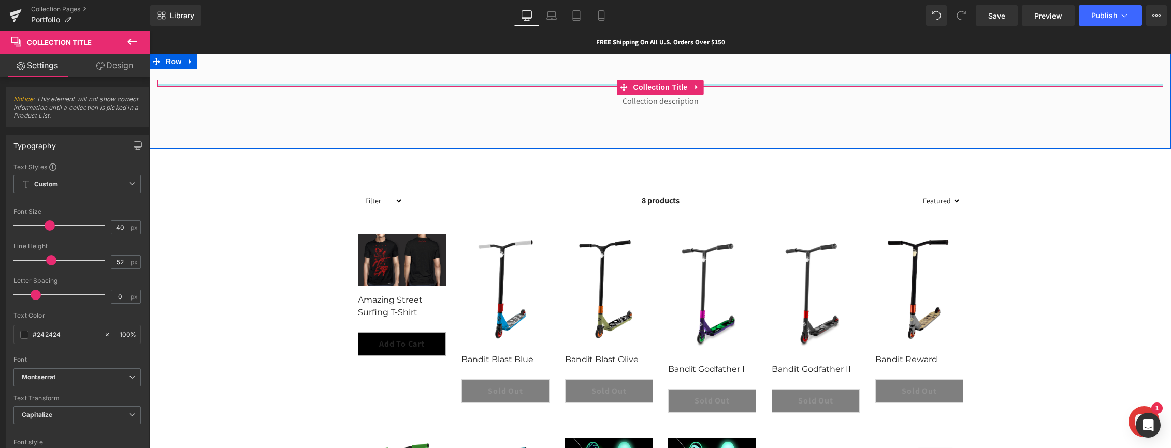
click at [710, 84] on div at bounding box center [660, 85] width 1006 height 3
click at [714, 83] on div "Collection Title" at bounding box center [660, 83] width 1006 height 7
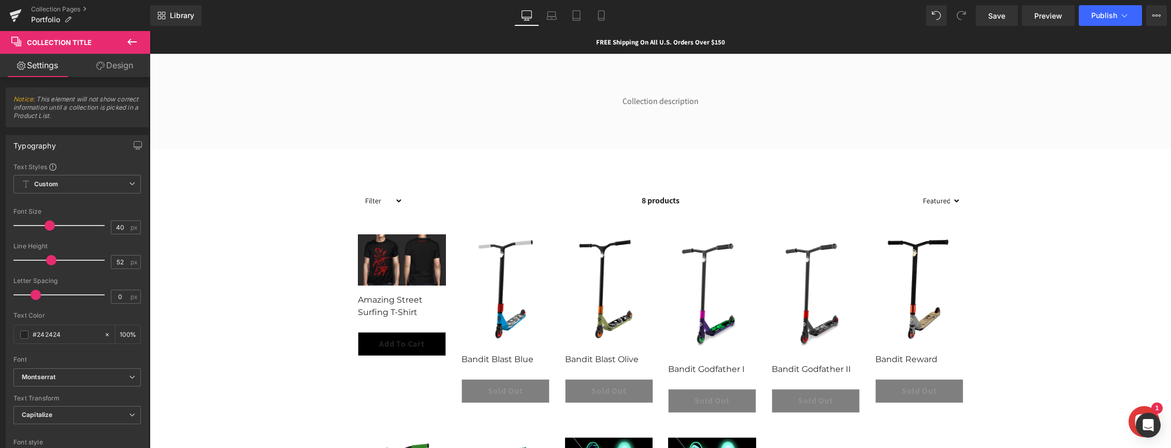
click at [132, 43] on icon at bounding box center [132, 42] width 12 height 12
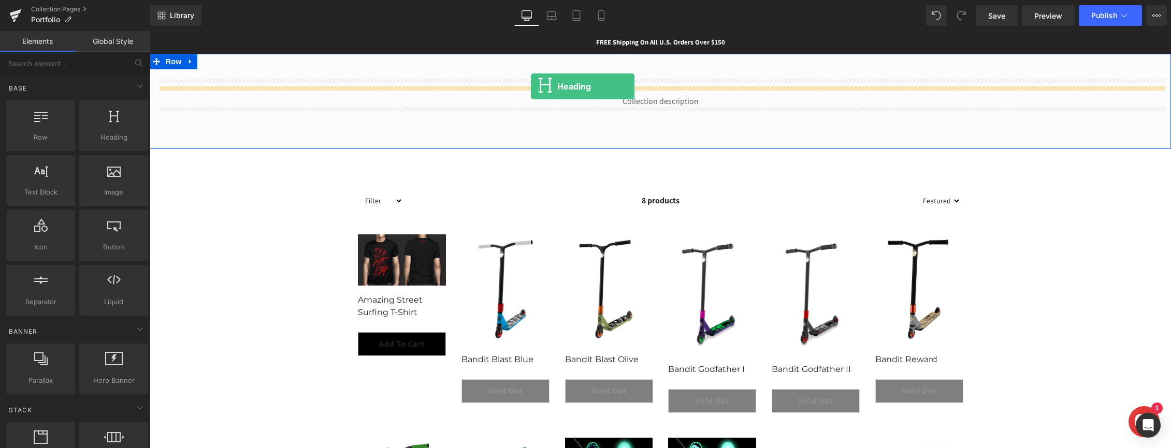
drag, startPoint x: 254, startPoint y: 159, endPoint x: 531, endPoint y: 86, distance: 286.5
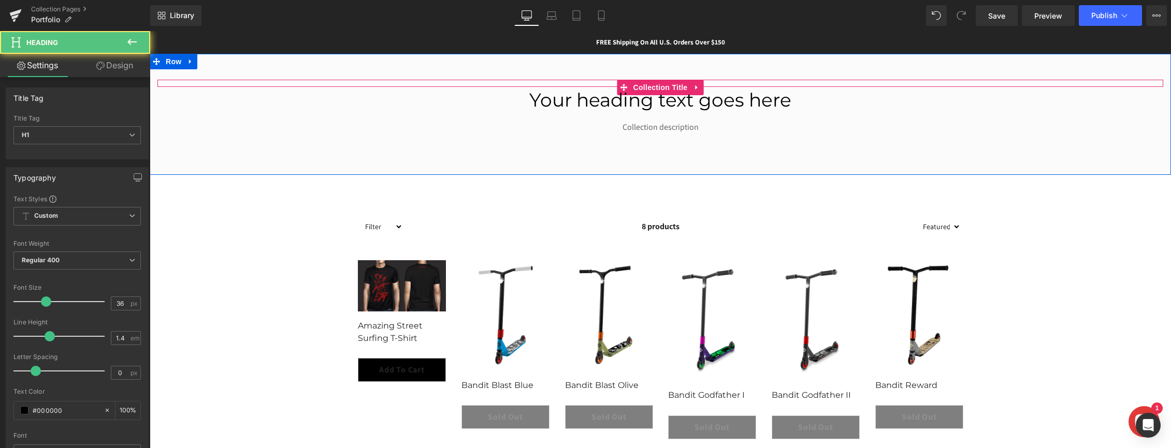
click at [741, 83] on div "Collection Title" at bounding box center [660, 83] width 1006 height 7
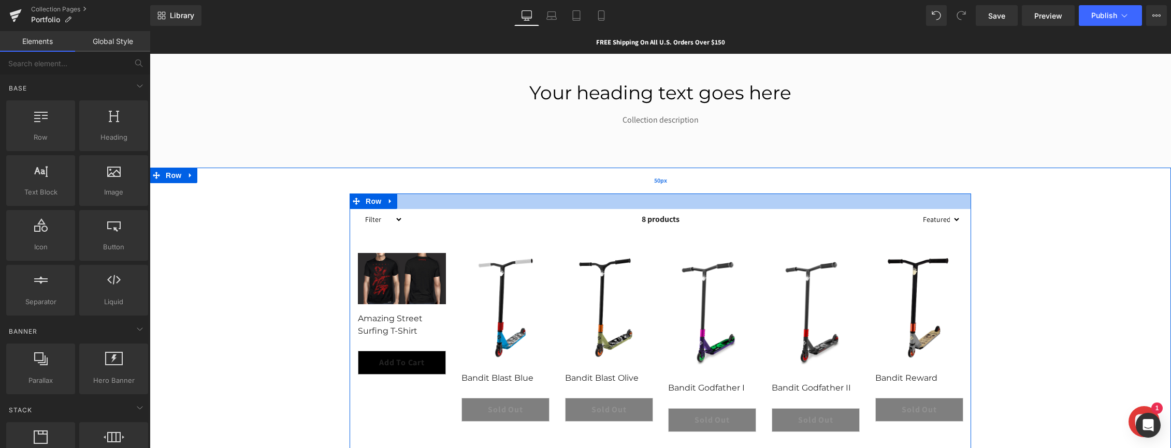
scroll to position [1, 0]
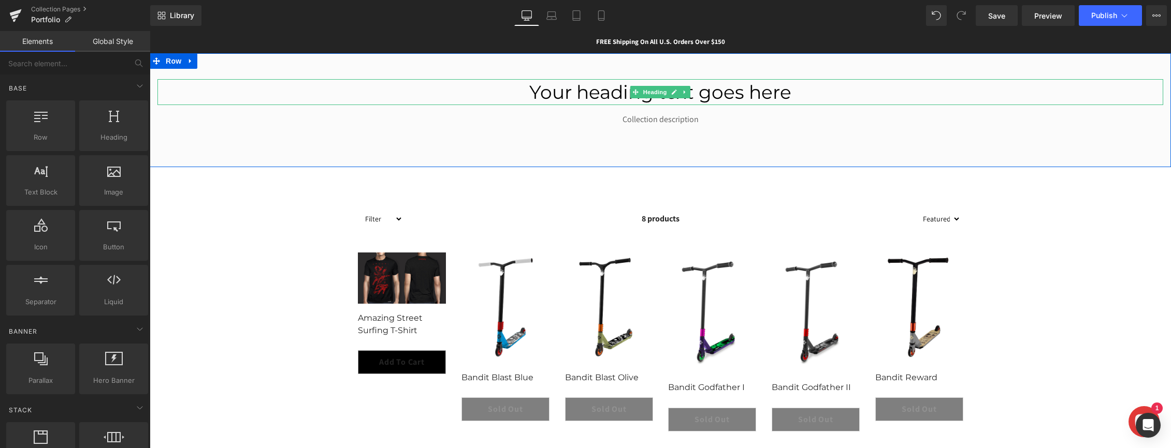
click at [712, 91] on h1 "Your heading text goes here" at bounding box center [660, 92] width 1006 height 26
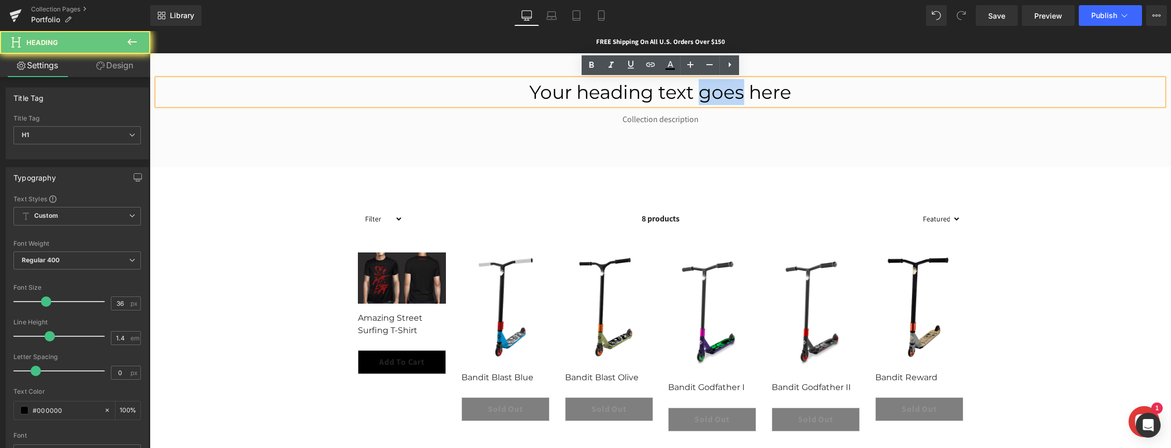
click at [712, 91] on h1 "Your heading text goes here" at bounding box center [660, 92] width 1006 height 26
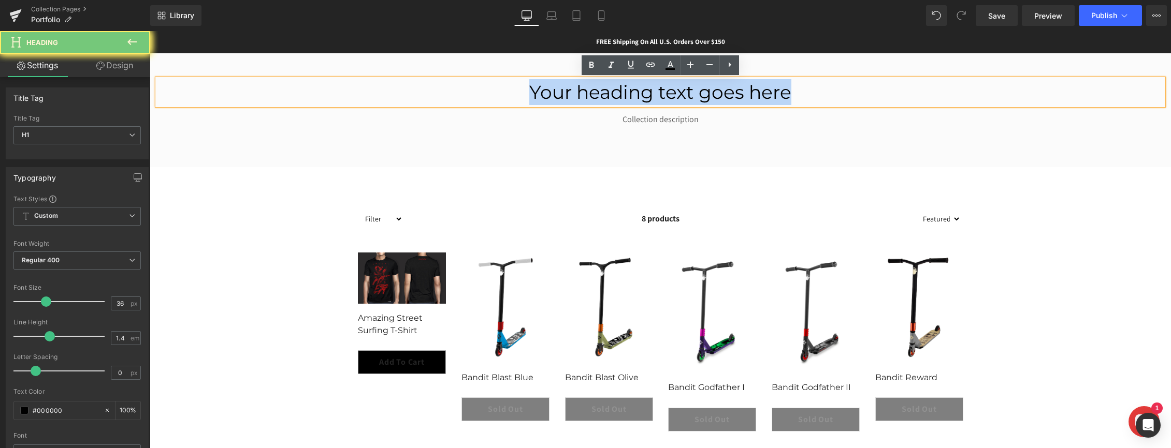
click at [712, 91] on h1 "Your heading text goes here" at bounding box center [660, 92] width 1006 height 26
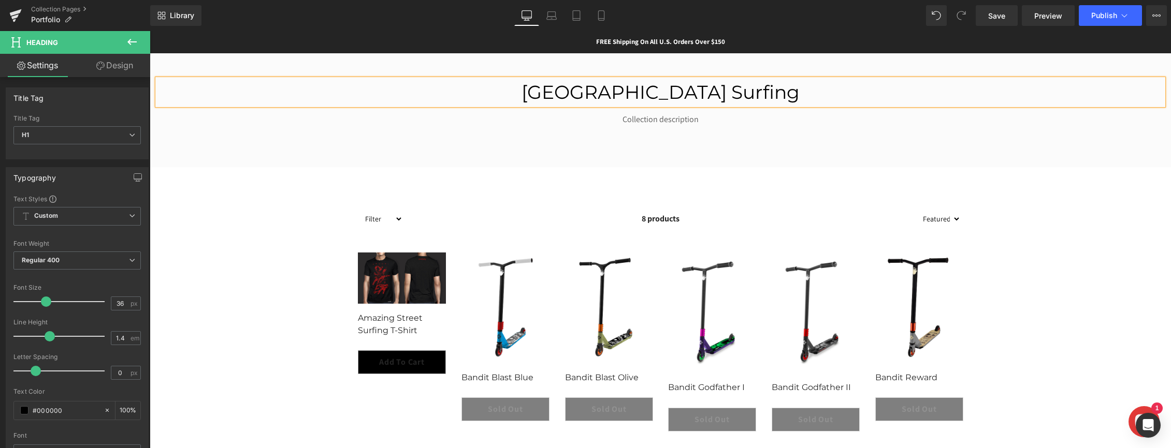
scroll to position [2, 0]
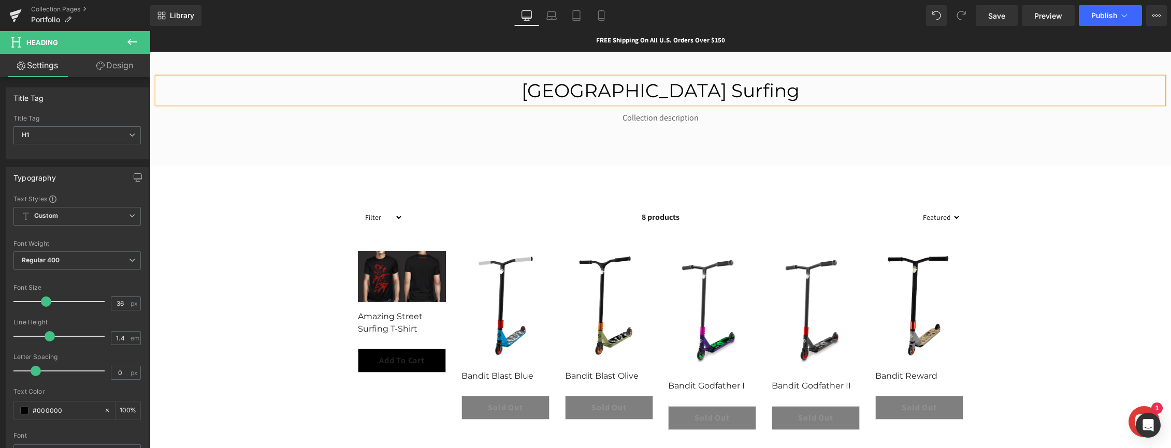
click at [630, 98] on h1 "Portfólio Street Surfing" at bounding box center [660, 91] width 1006 height 26
click at [541, 210] on div "8 products" at bounding box center [660, 217] width 515 height 21
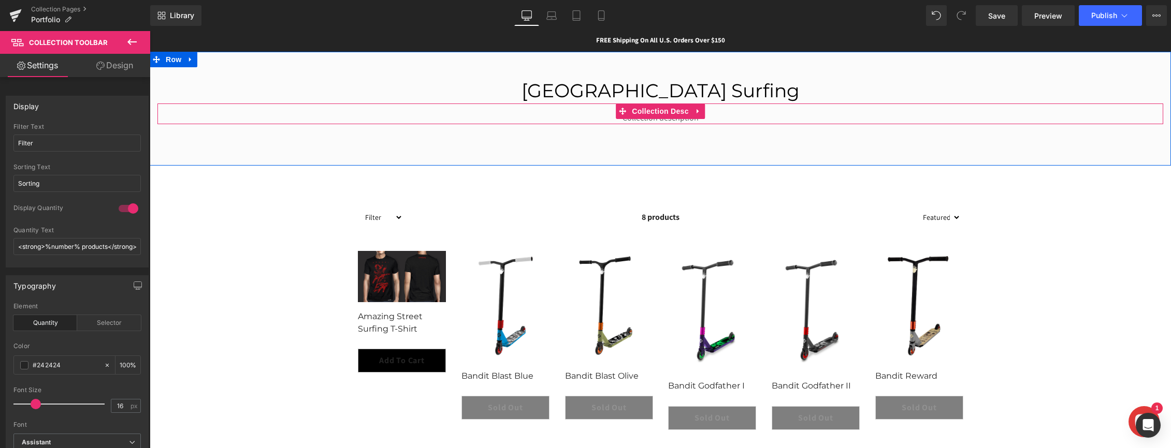
click at [712, 120] on div "Collection description" at bounding box center [660, 118] width 1006 height 12
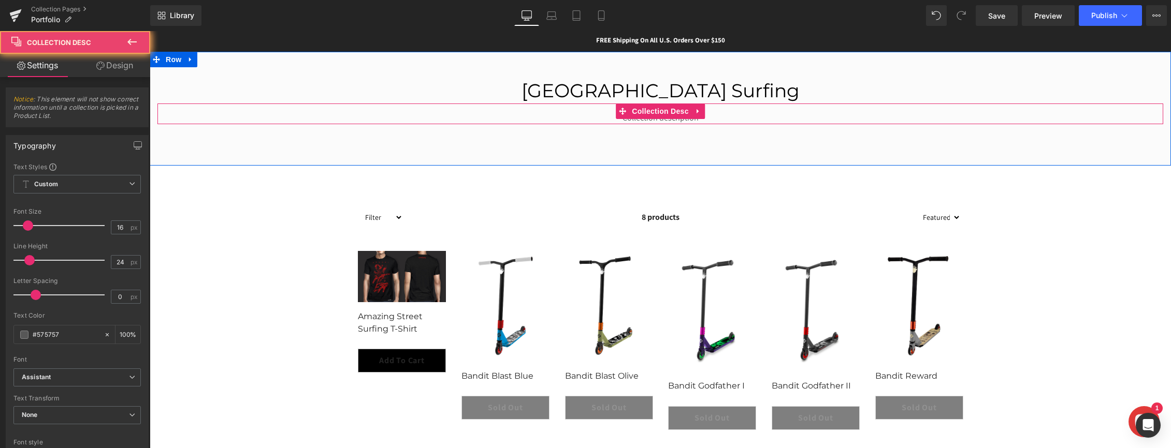
click at [712, 120] on div "Collection description" at bounding box center [660, 118] width 1006 height 12
click at [697, 122] on div at bounding box center [660, 123] width 1006 height 3
click at [715, 119] on div "Collection description" at bounding box center [660, 118] width 1006 height 12
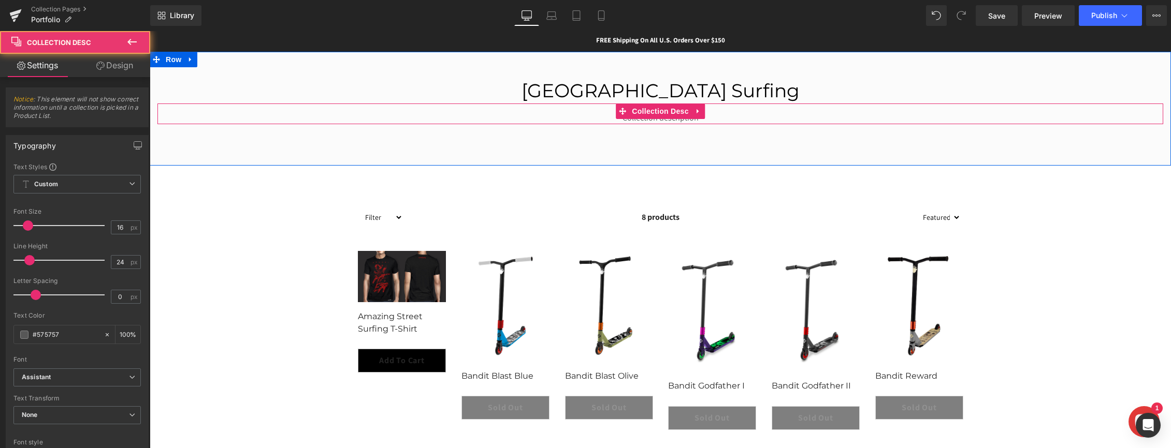
click at [715, 119] on div "Collection description" at bounding box center [660, 118] width 1006 height 12
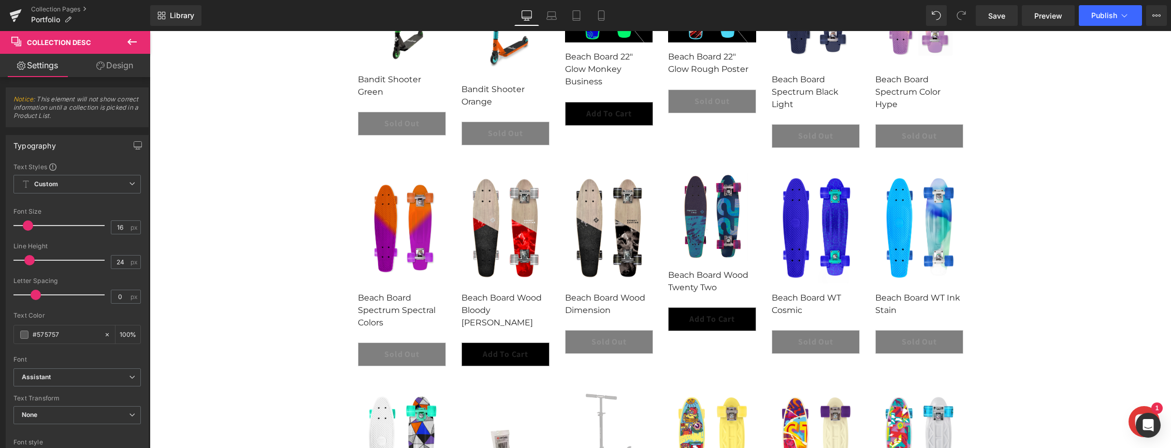
scroll to position [0, 0]
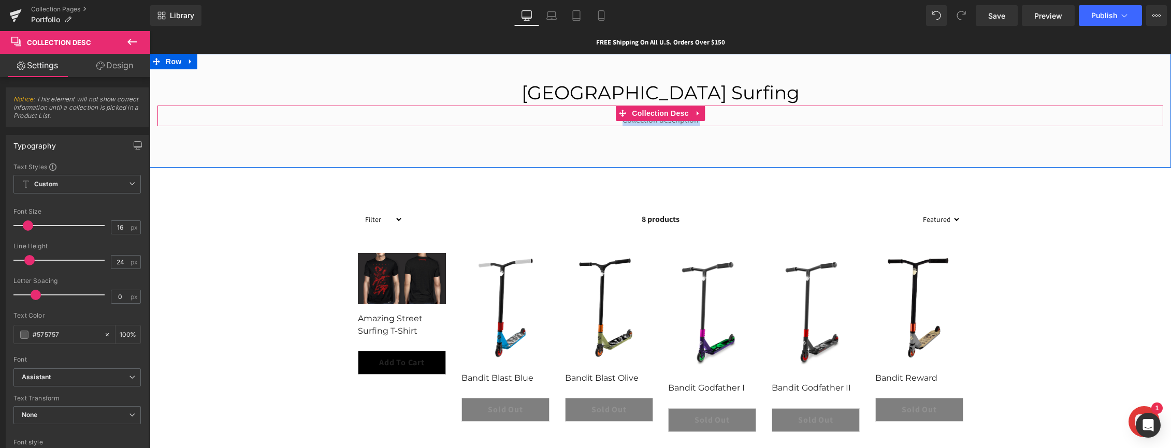
click at [654, 122] on div "Collection description" at bounding box center [660, 120] width 1006 height 12
click at [655, 116] on span "Collection Desc" at bounding box center [660, 114] width 62 height 16
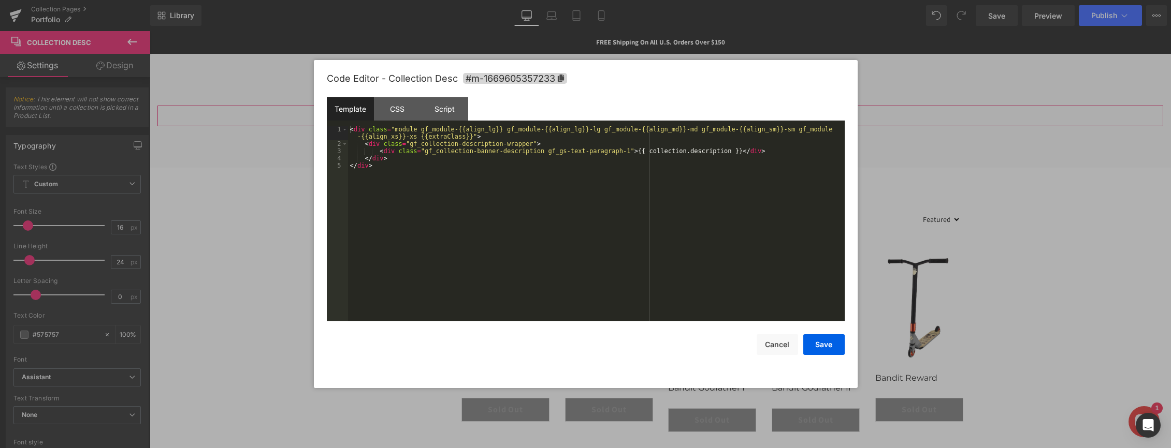
click at [654, 0] on div "Collection Desc You are previewing how the will restyle your page. You can not …" at bounding box center [585, 0] width 1171 height 0
click at [760, 341] on button "Cancel" at bounding box center [776, 344] width 41 height 21
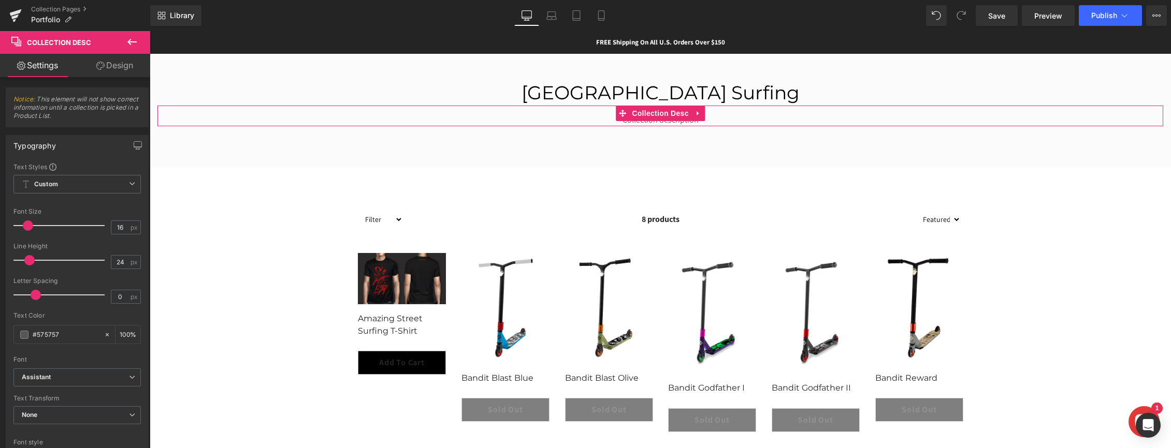
click at [107, 64] on link "Design" at bounding box center [114, 65] width 75 height 23
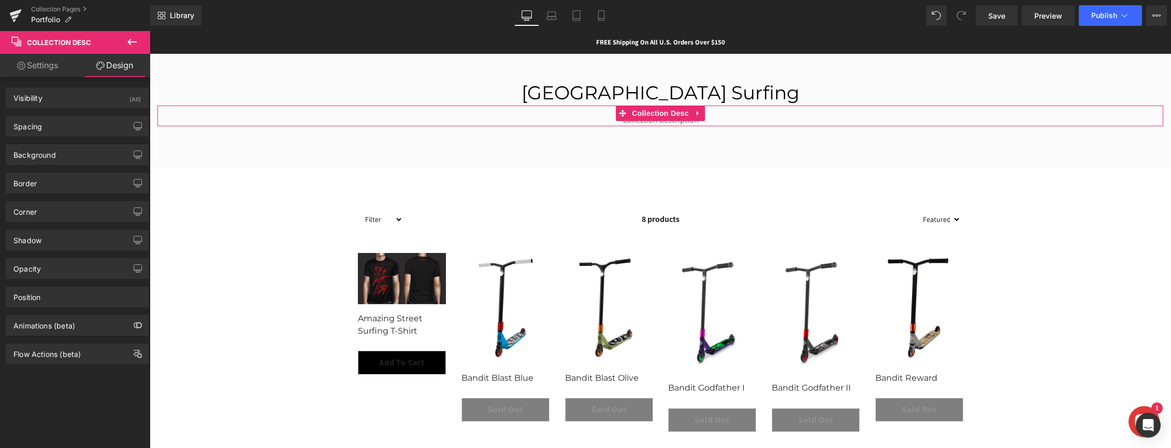
click at [59, 68] on link "Settings" at bounding box center [37, 65] width 75 height 23
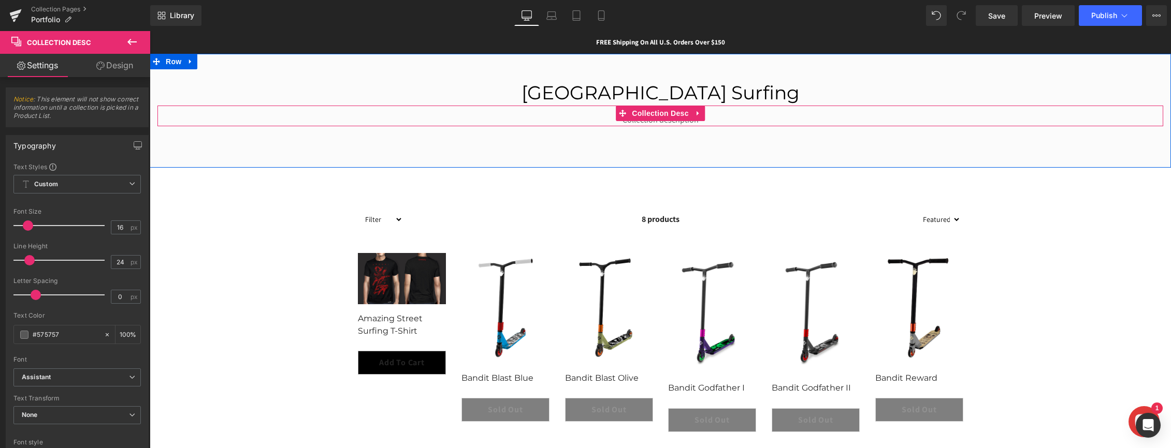
click at [667, 122] on div "Collection description" at bounding box center [660, 120] width 1006 height 12
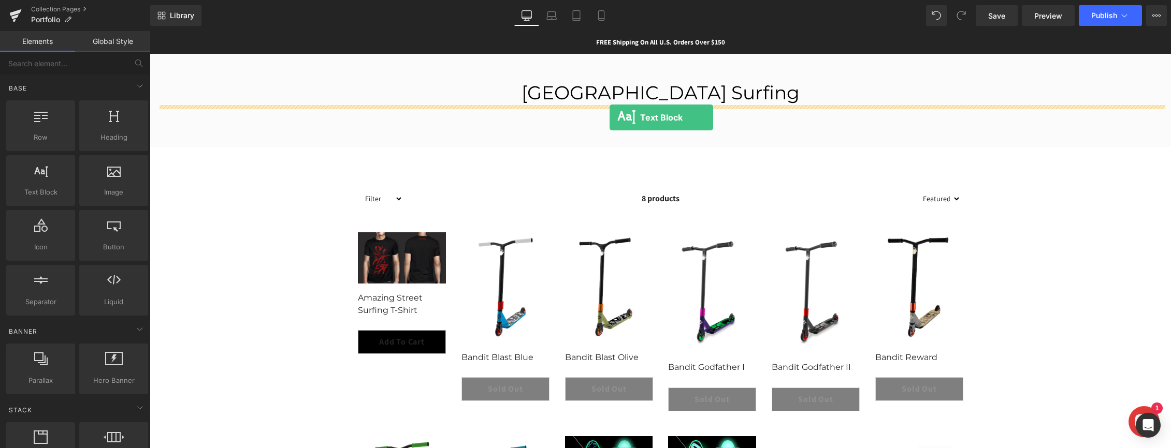
drag, startPoint x: 179, startPoint y: 217, endPoint x: 609, endPoint y: 118, distance: 442.2
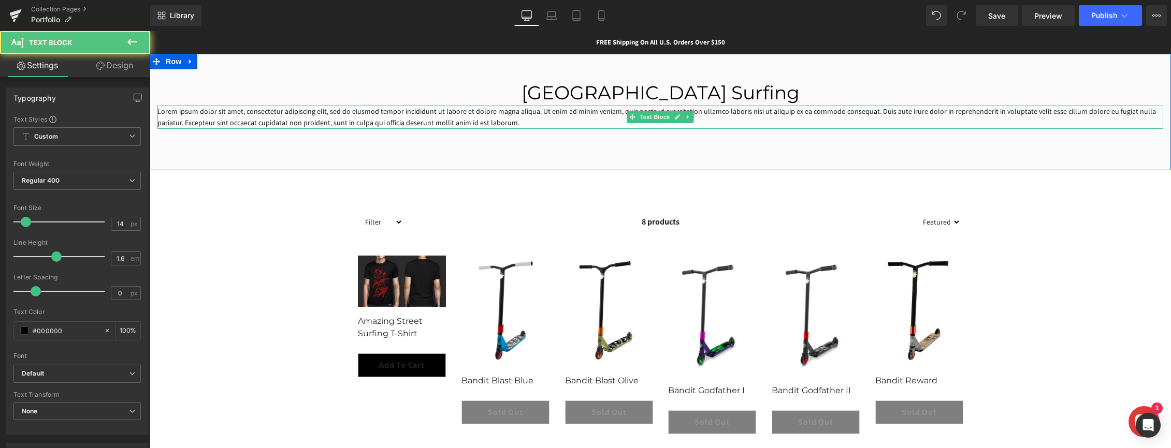
click at [512, 121] on p "Lorem ipsum dolor sit amet, consectetur adipiscing elit, sed do eiusmod tempor …" at bounding box center [660, 117] width 1006 height 23
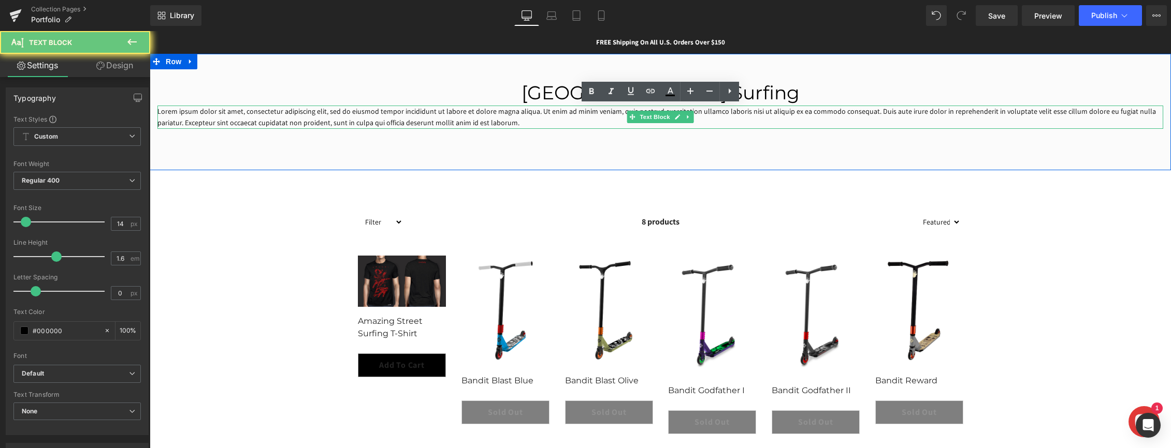
click at [512, 121] on p "Lorem ipsum dolor sit amet, consectetur adipiscing elit, sed do eiusmod tempor …" at bounding box center [660, 117] width 1006 height 23
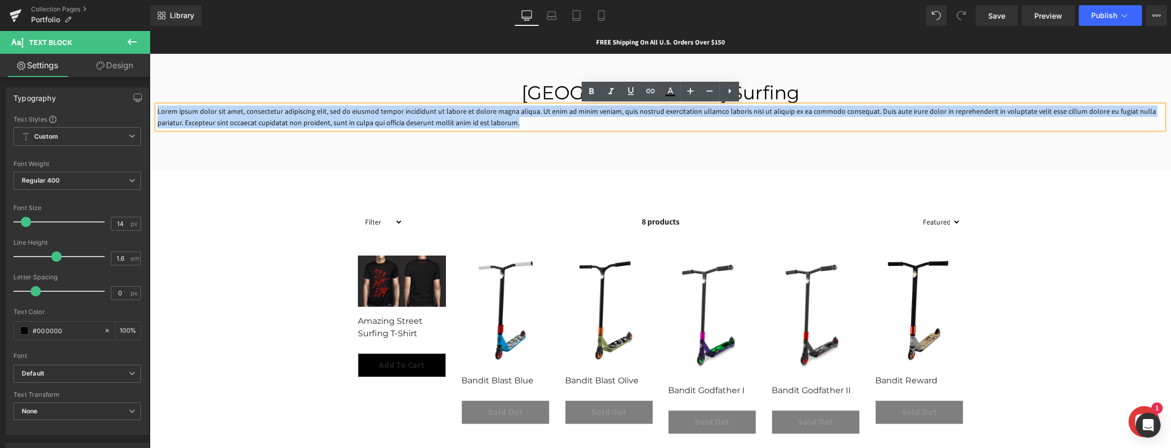
drag, startPoint x: 505, startPoint y: 123, endPoint x: 155, endPoint y: 103, distance: 350.6
click at [152, 103] on div "Portfólio Street Surfing Heading Lorem ipsum dolor sit amet, consectetur adipis…" at bounding box center [660, 112] width 1021 height 117
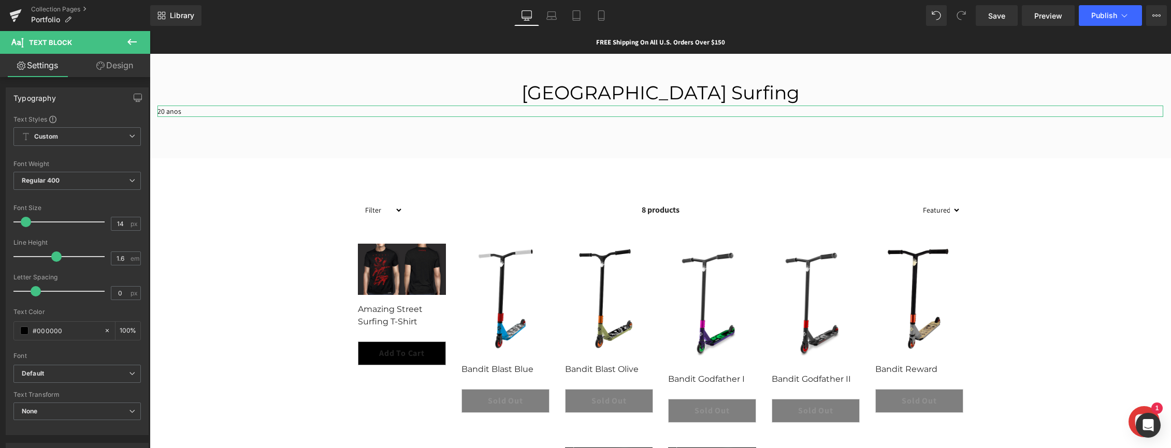
click at [114, 66] on link "Design" at bounding box center [114, 65] width 75 height 23
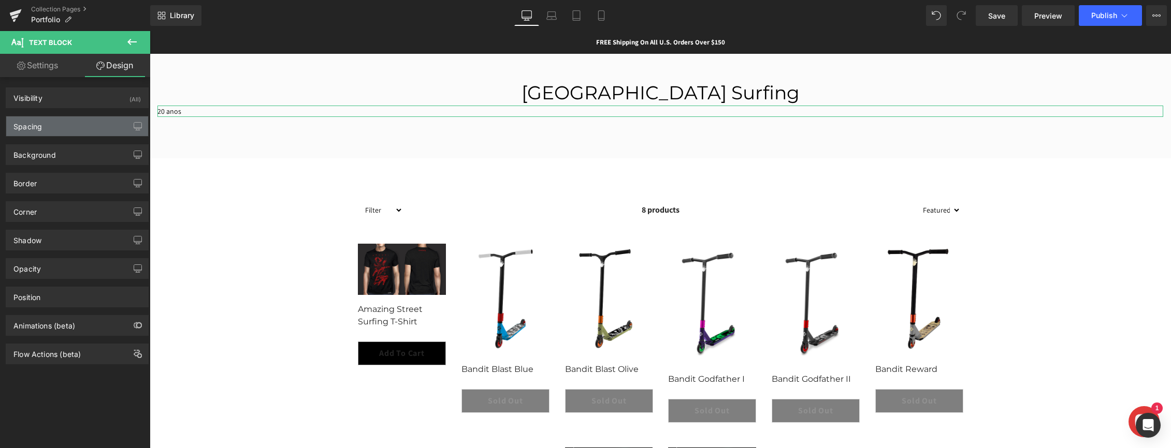
click at [75, 133] on div "Spacing" at bounding box center [77, 127] width 142 height 20
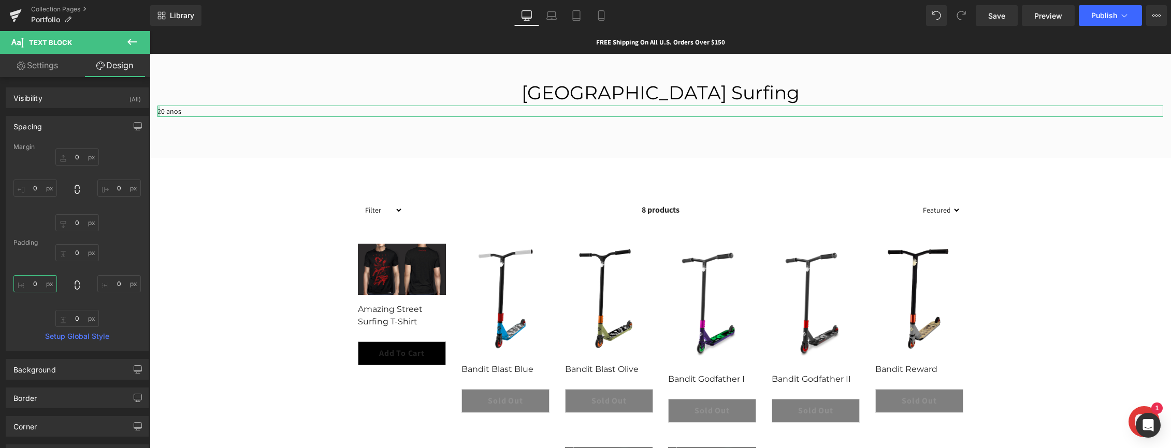
click at [35, 282] on input "text" at bounding box center [34, 283] width 43 height 17
drag, startPoint x: 37, startPoint y: 284, endPoint x: 32, endPoint y: 286, distance: 5.6
click at [32, 286] on input "text" at bounding box center [34, 283] width 43 height 17
type input "0"
type input "300"
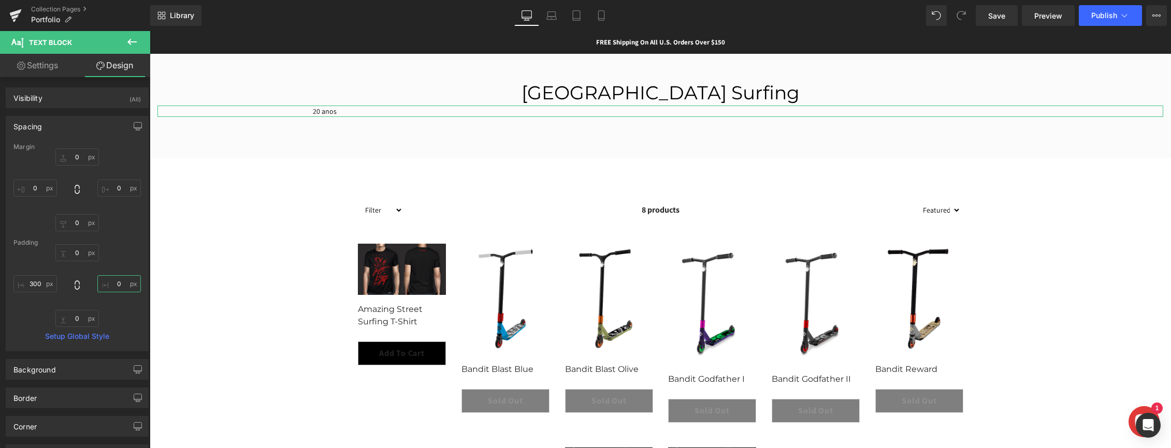
click at [123, 284] on input "text" at bounding box center [118, 283] width 43 height 17
type input "0"
click at [111, 282] on input "200" at bounding box center [118, 283] width 43 height 17
type input "300"
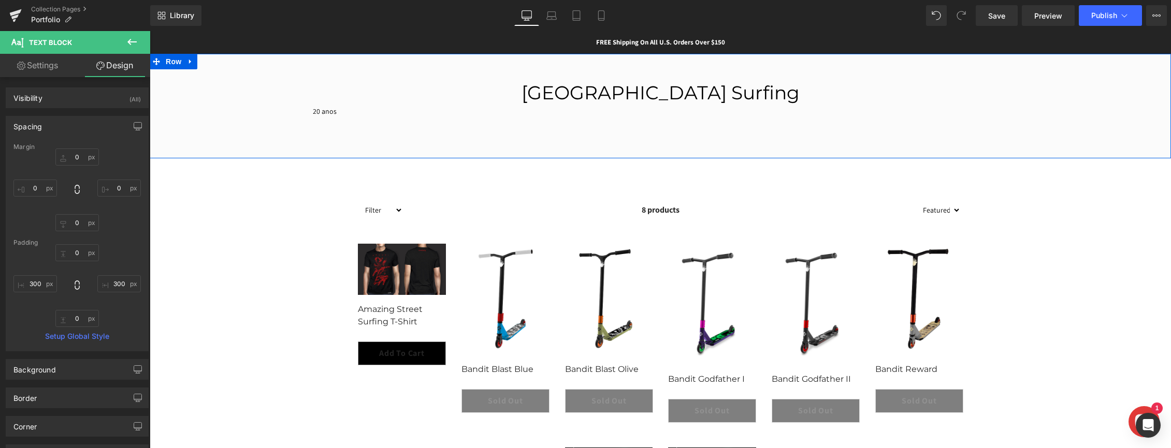
click at [334, 108] on p "20 anos" at bounding box center [660, 111] width 695 height 11
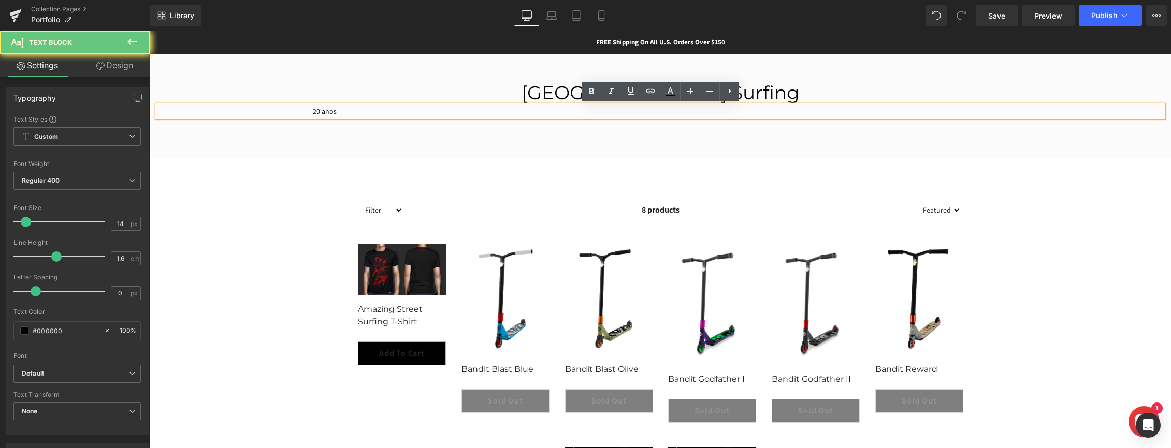
drag, startPoint x: 350, startPoint y: 114, endPoint x: 303, endPoint y: 113, distance: 46.6
click at [303, 113] on div "20 anos" at bounding box center [660, 111] width 1006 height 11
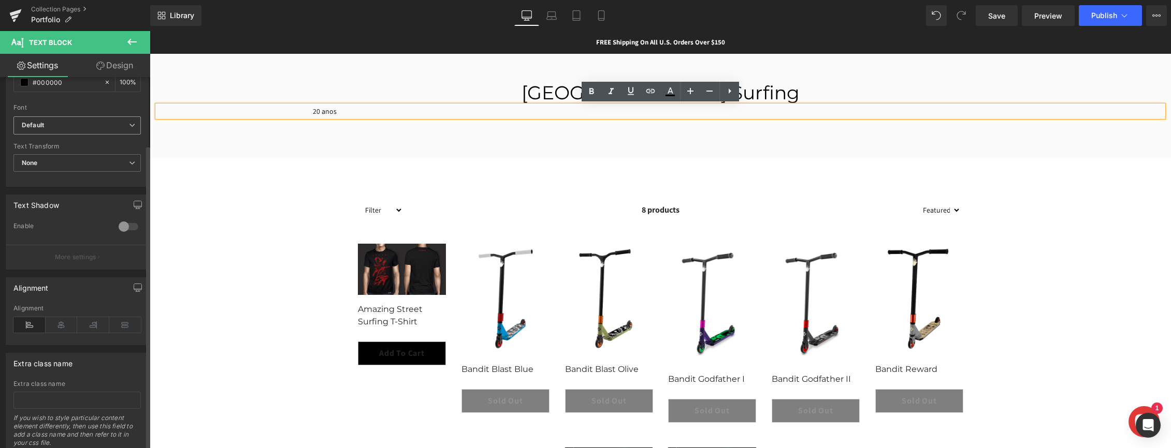
scroll to position [284, 0]
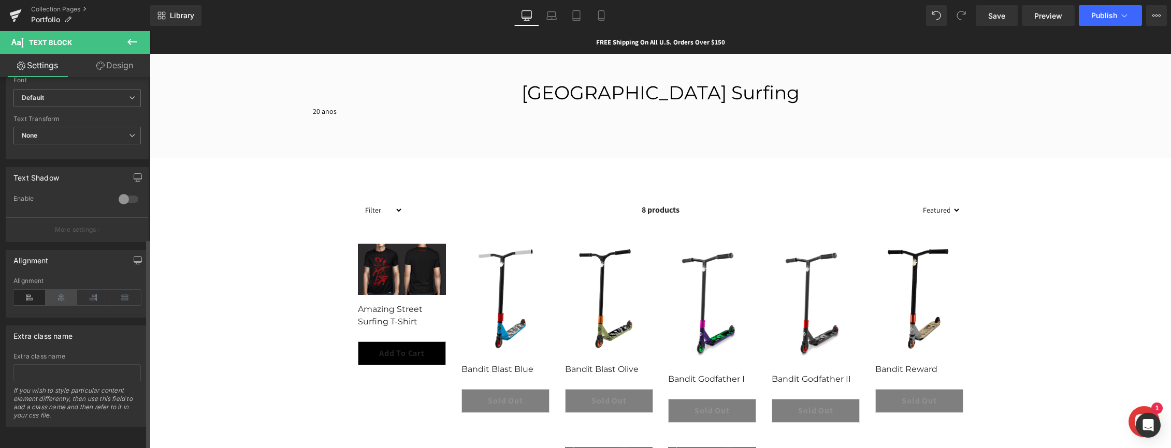
click at [67, 290] on icon at bounding box center [62, 298] width 32 height 16
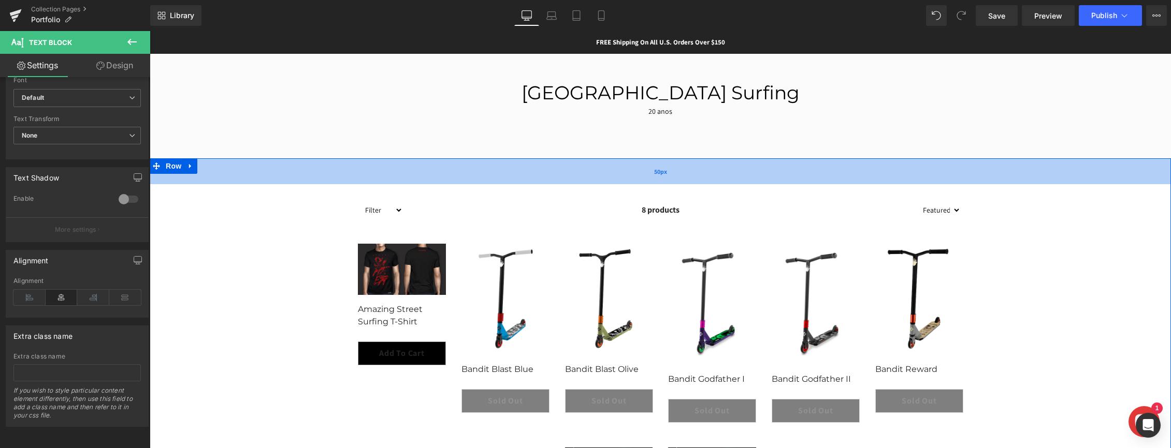
click at [676, 162] on div "50px" at bounding box center [660, 171] width 1021 height 26
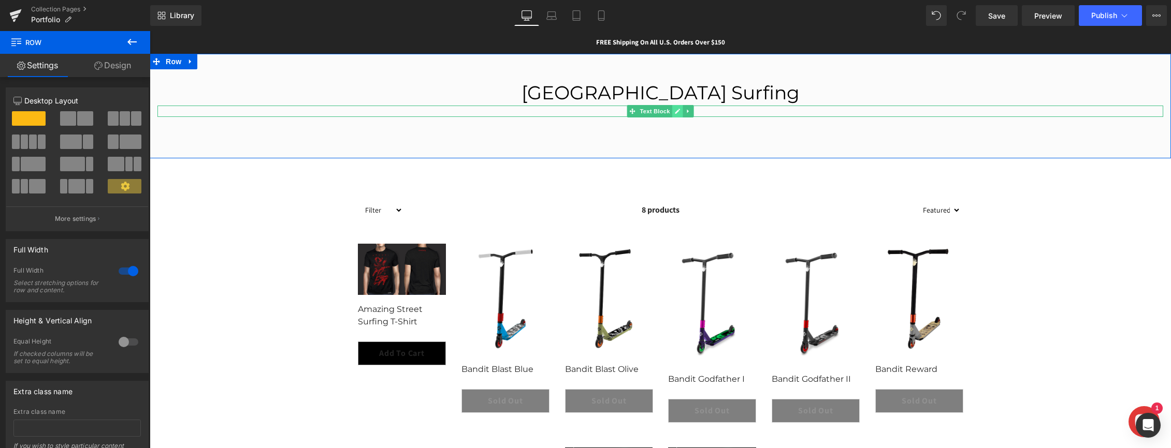
click at [673, 112] on link at bounding box center [677, 111] width 11 height 12
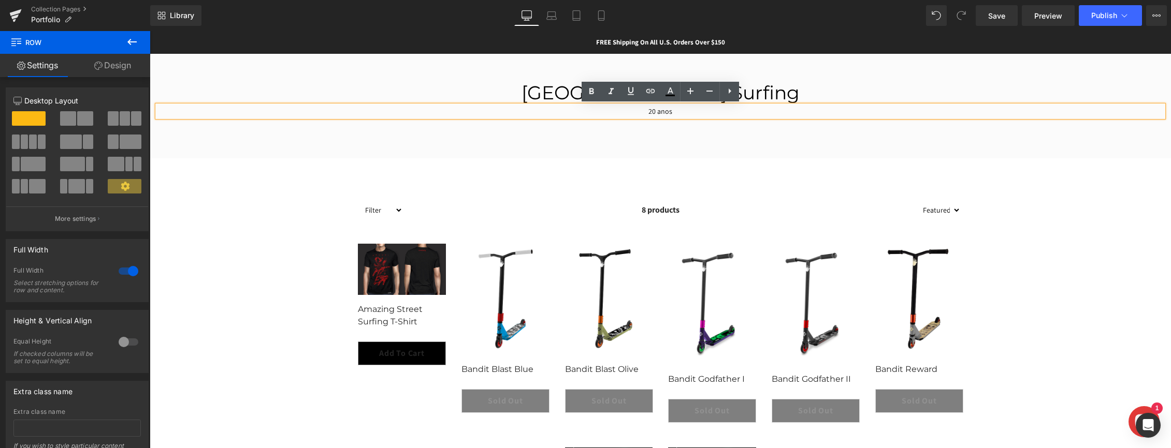
click at [693, 109] on p "20 anos" at bounding box center [660, 111] width 695 height 11
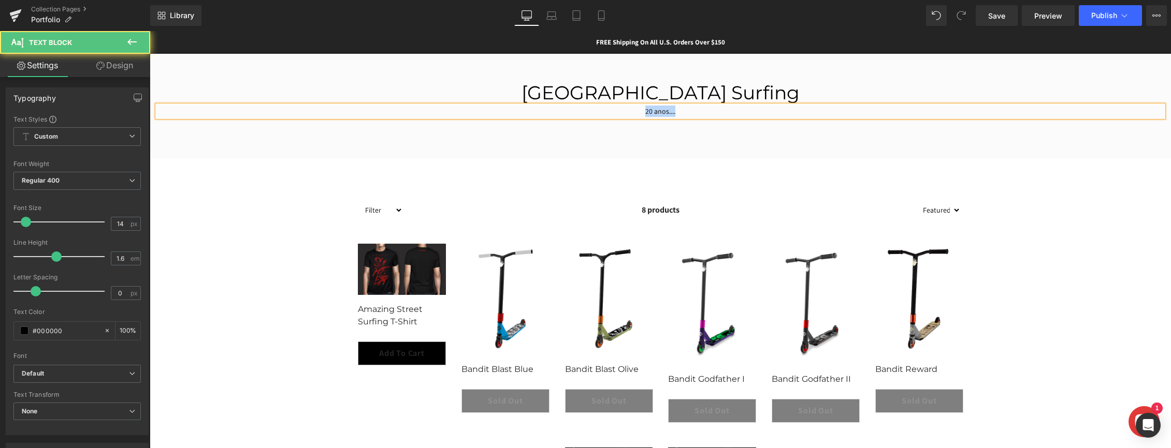
drag, startPoint x: 692, startPoint y: 110, endPoint x: 642, endPoint y: 112, distance: 50.2
click at [642, 112] on p "20 anos...." at bounding box center [660, 111] width 695 height 11
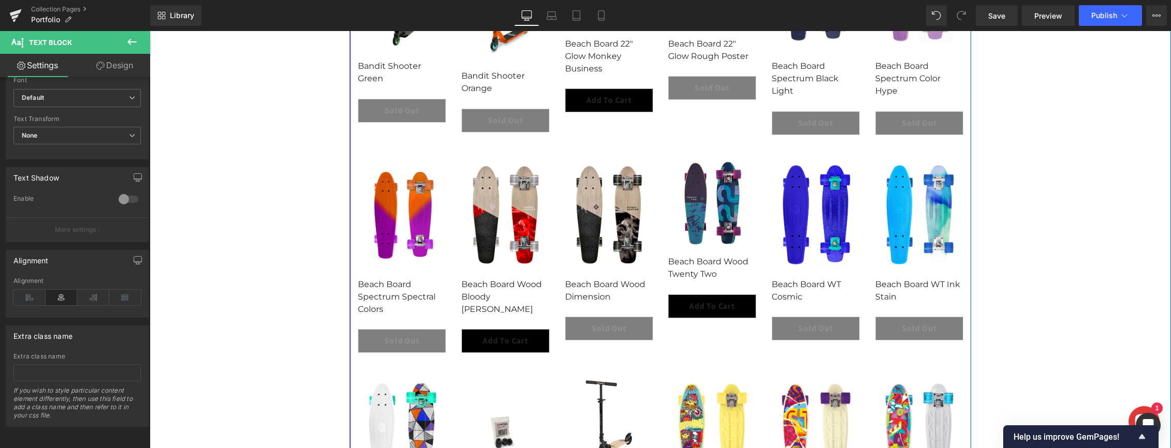
scroll to position [457, 0]
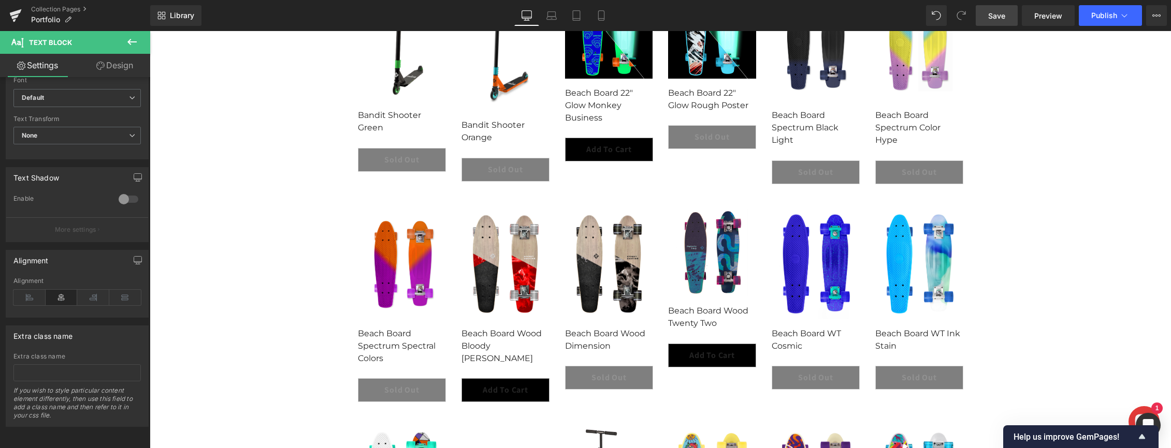
click at [1006, 8] on link "Save" at bounding box center [997, 15] width 42 height 21
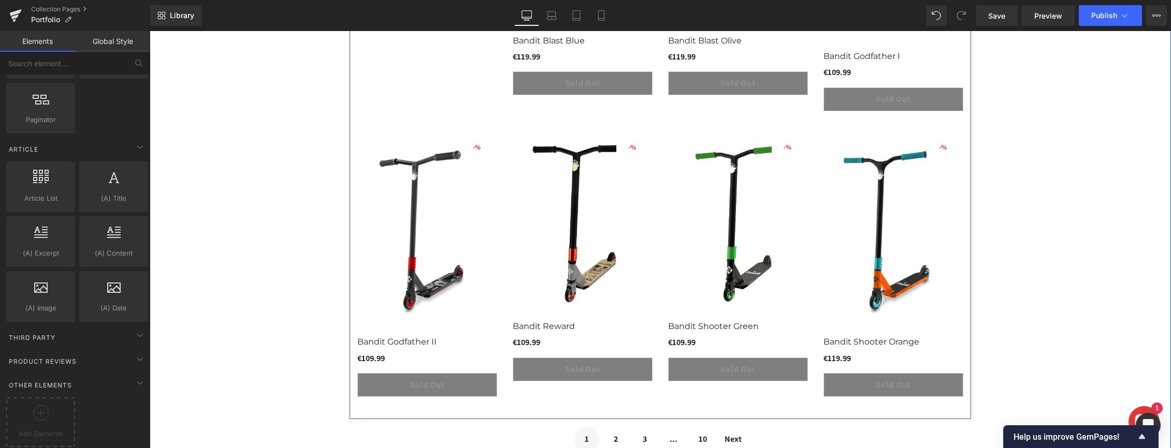
scroll to position [452, 0]
